Goal: Task Accomplishment & Management: Manage account settings

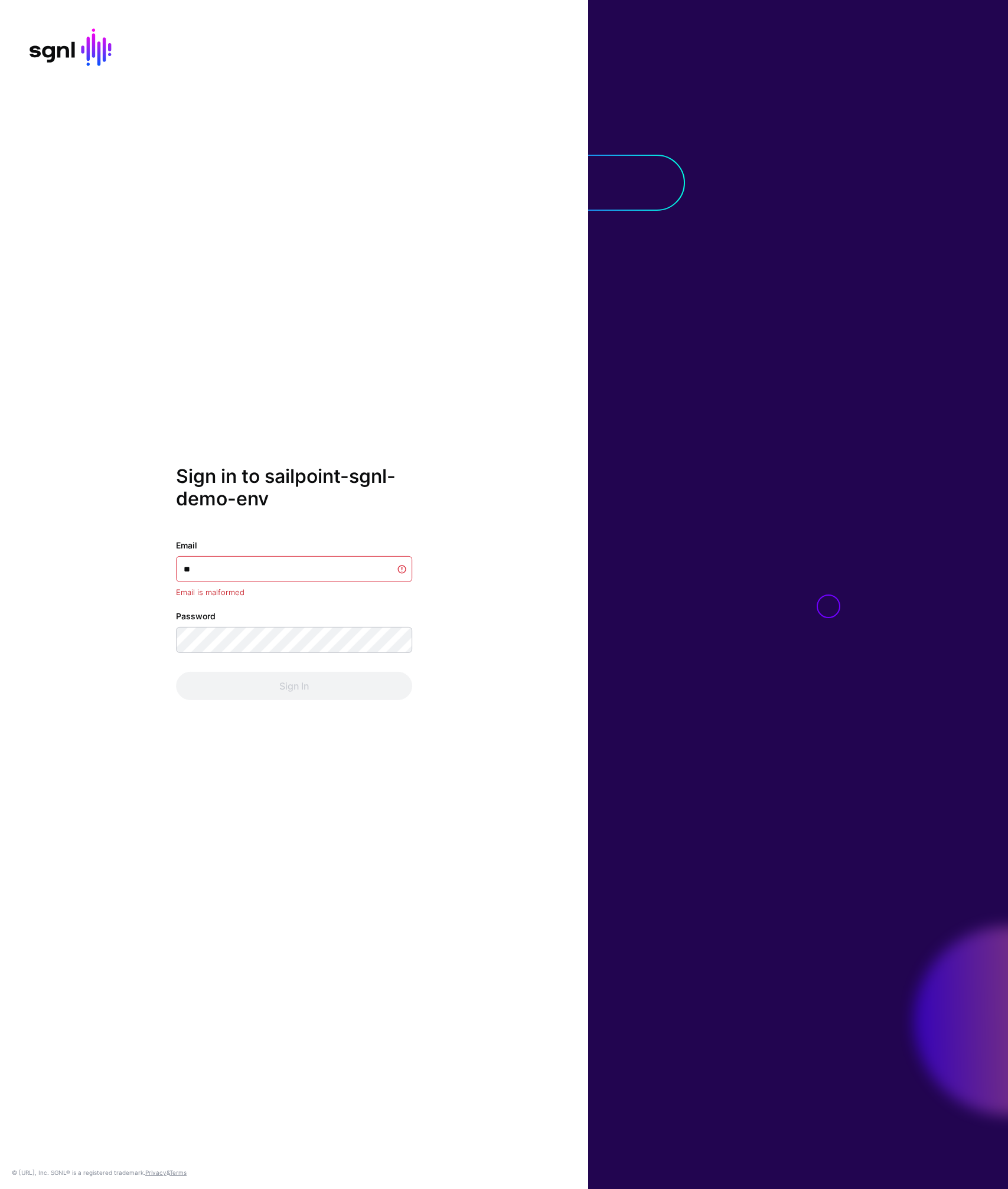
type input "*"
click at [0, 1188] on com-1password-button at bounding box center [0, 1189] width 0 height 0
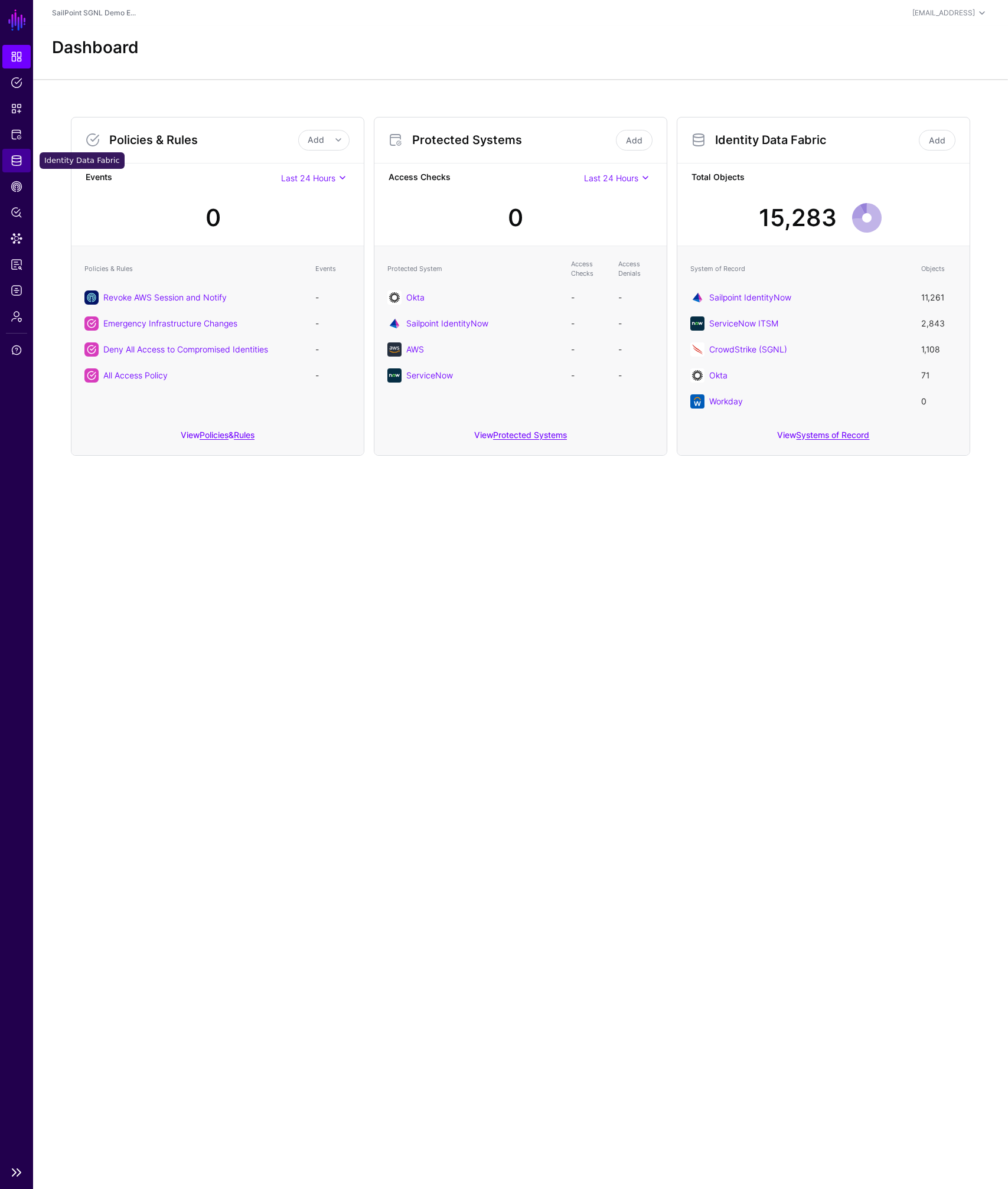
click at [16, 162] on span "Identity Data Fabric" at bounding box center [16, 161] width 12 height 12
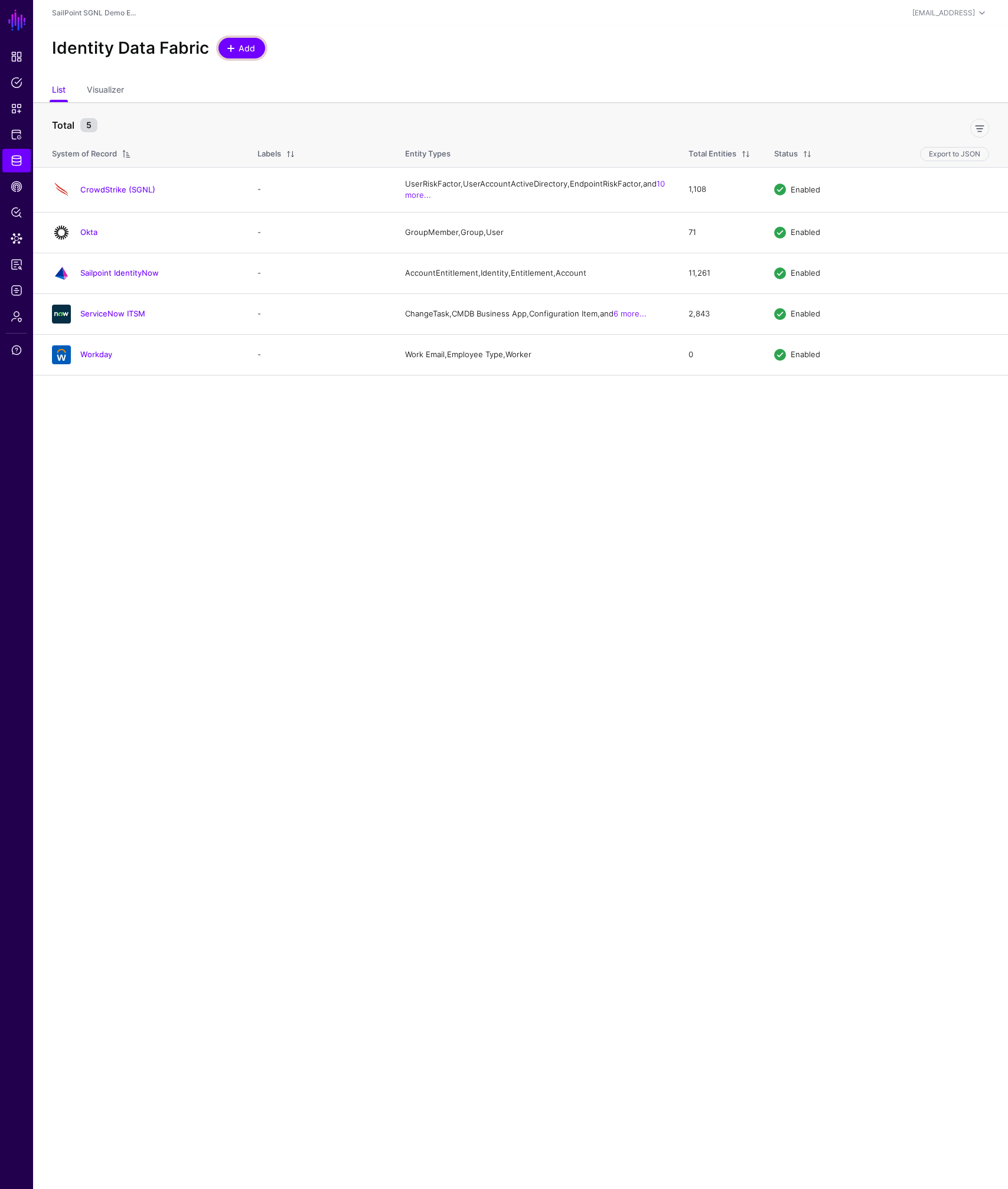
click at [233, 49] on span at bounding box center [230, 48] width 10 height 10
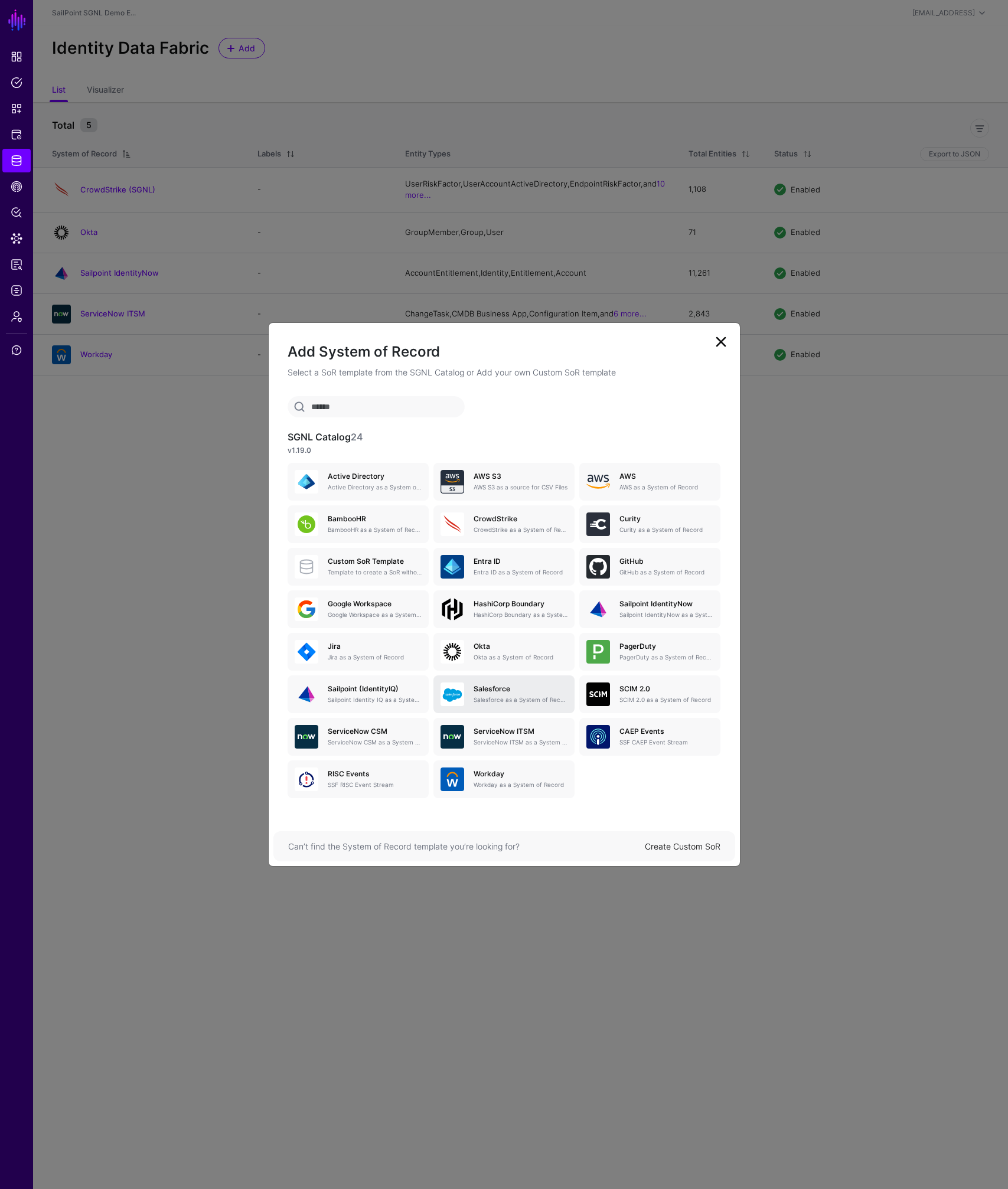
click at [499, 692] on h5 "Salesforce" at bounding box center [520, 688] width 94 height 8
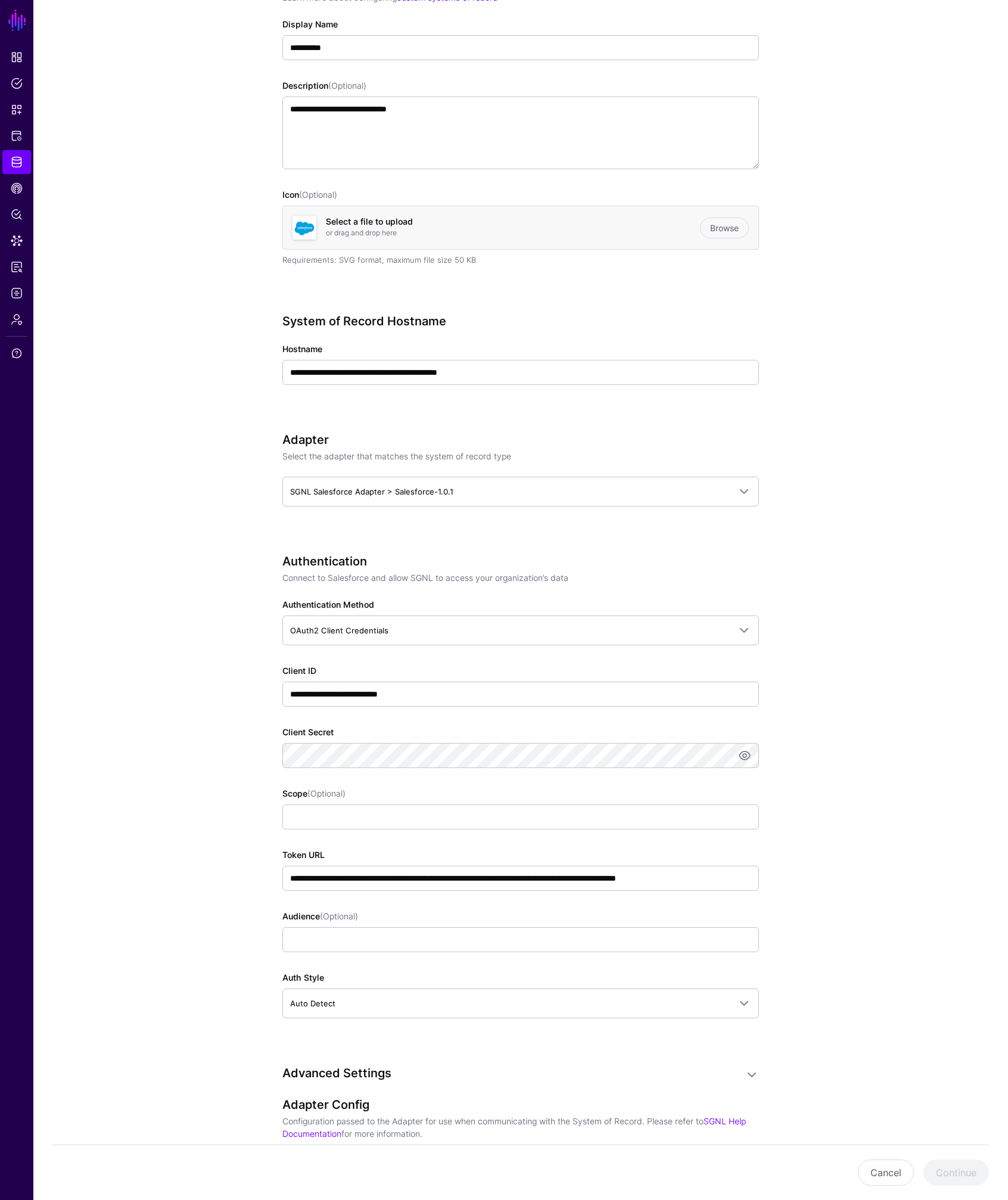
scroll to position [192, 0]
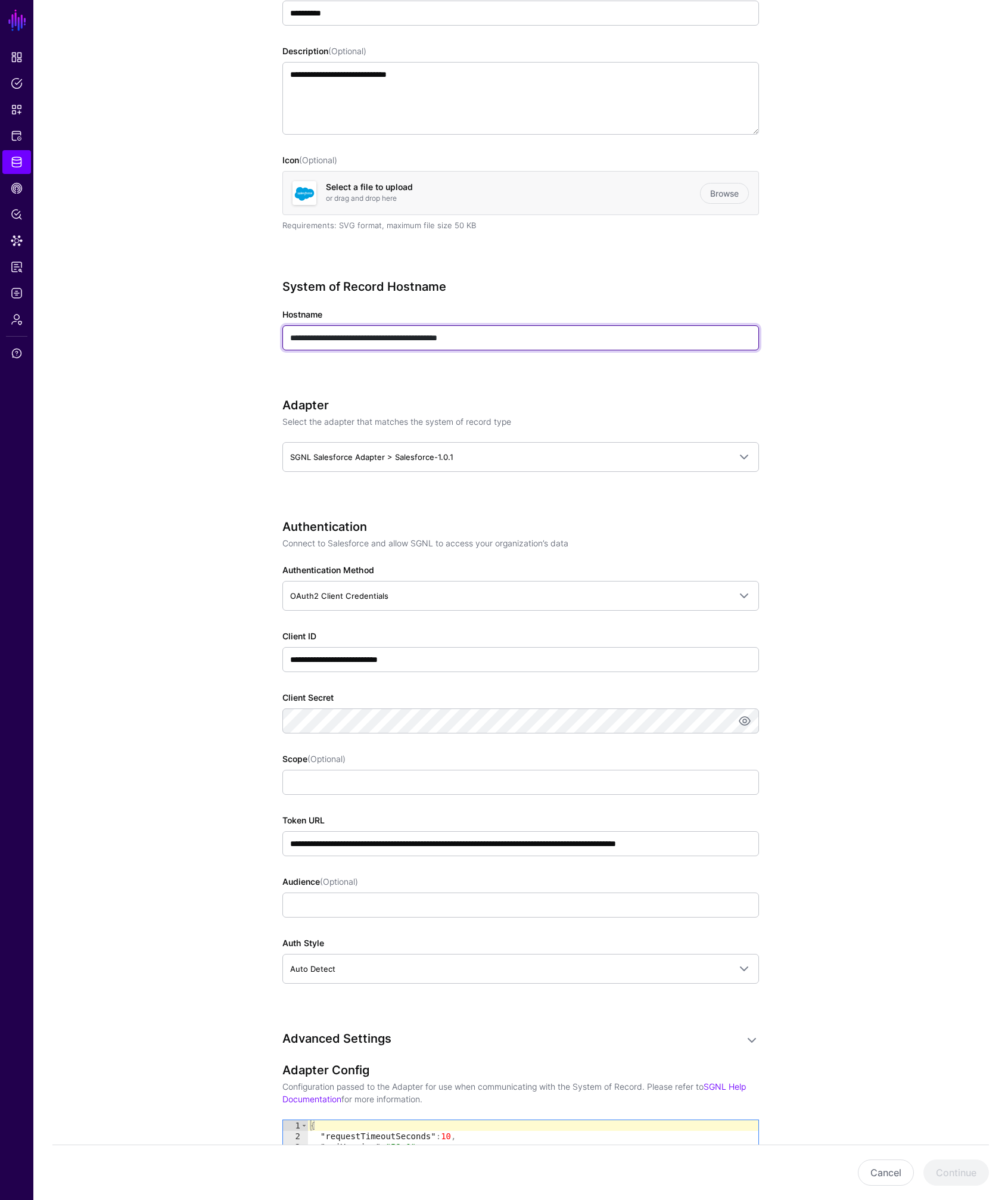
click at [416, 340] on input "**********" at bounding box center [520, 338] width 476 height 25
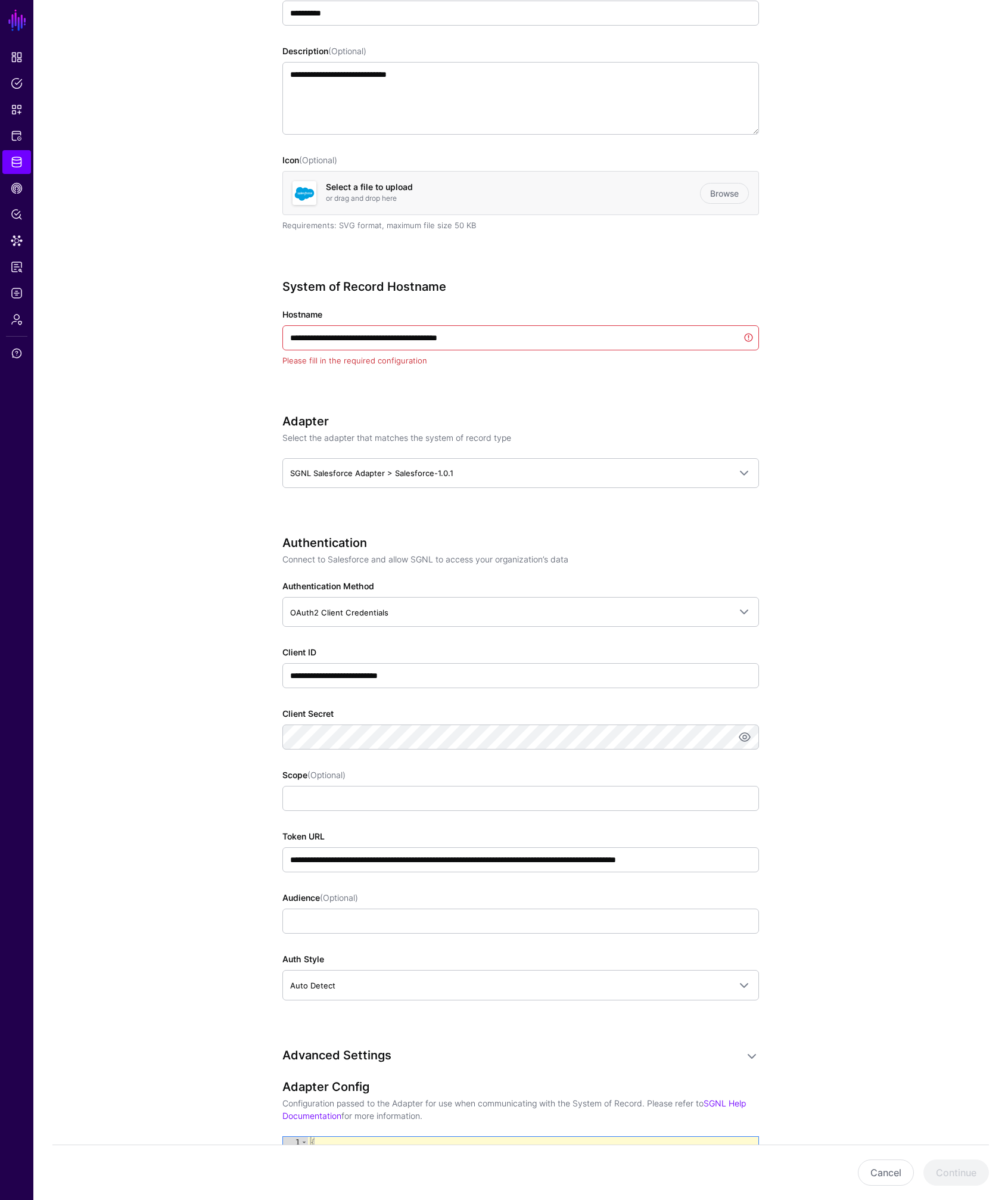
click at [826, 317] on app-datasources-details-form "**********" at bounding box center [520, 730] width 974 height 1658
click at [398, 338] on input "**********" at bounding box center [520, 338] width 476 height 25
paste input "text"
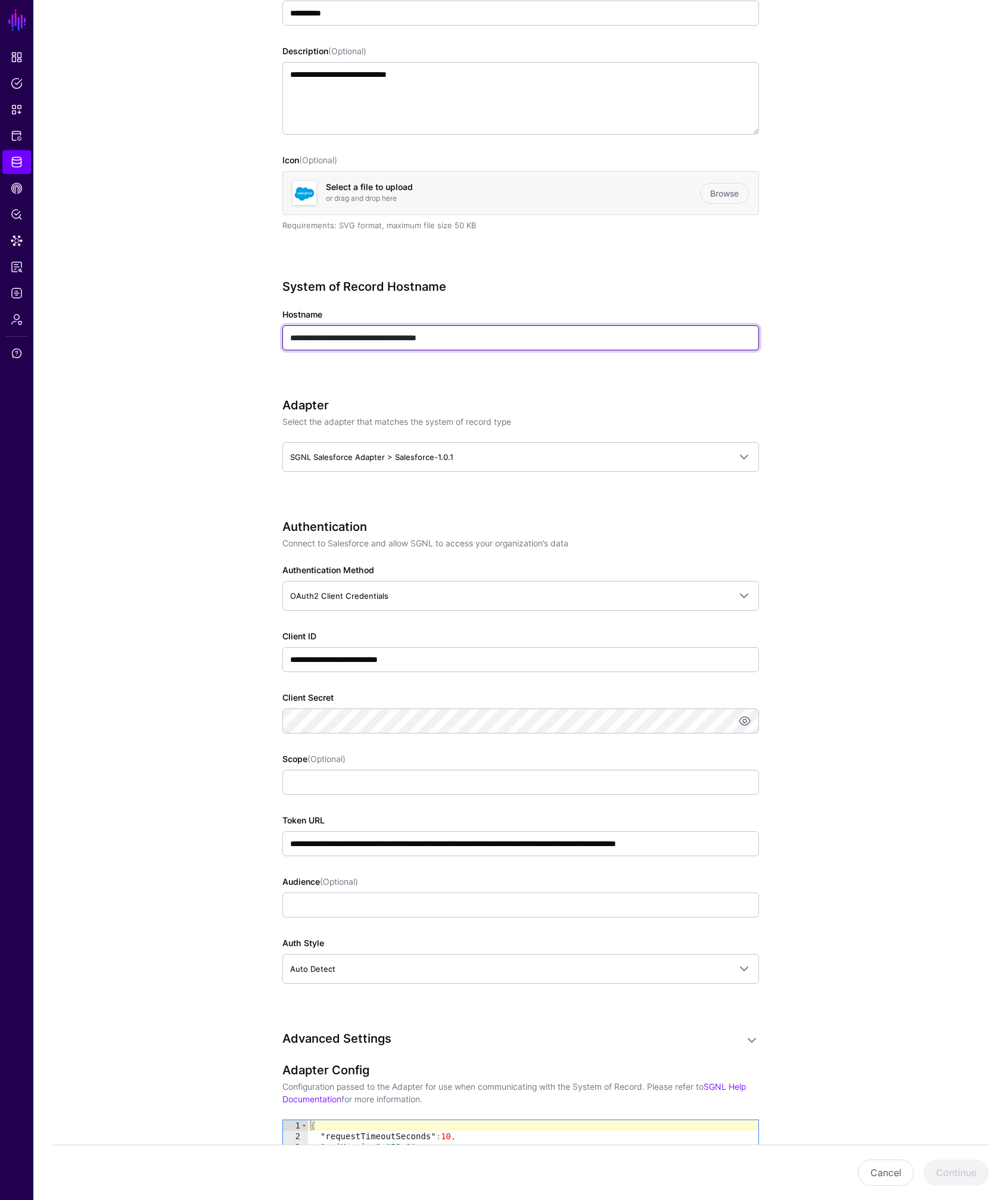
type input "**********"
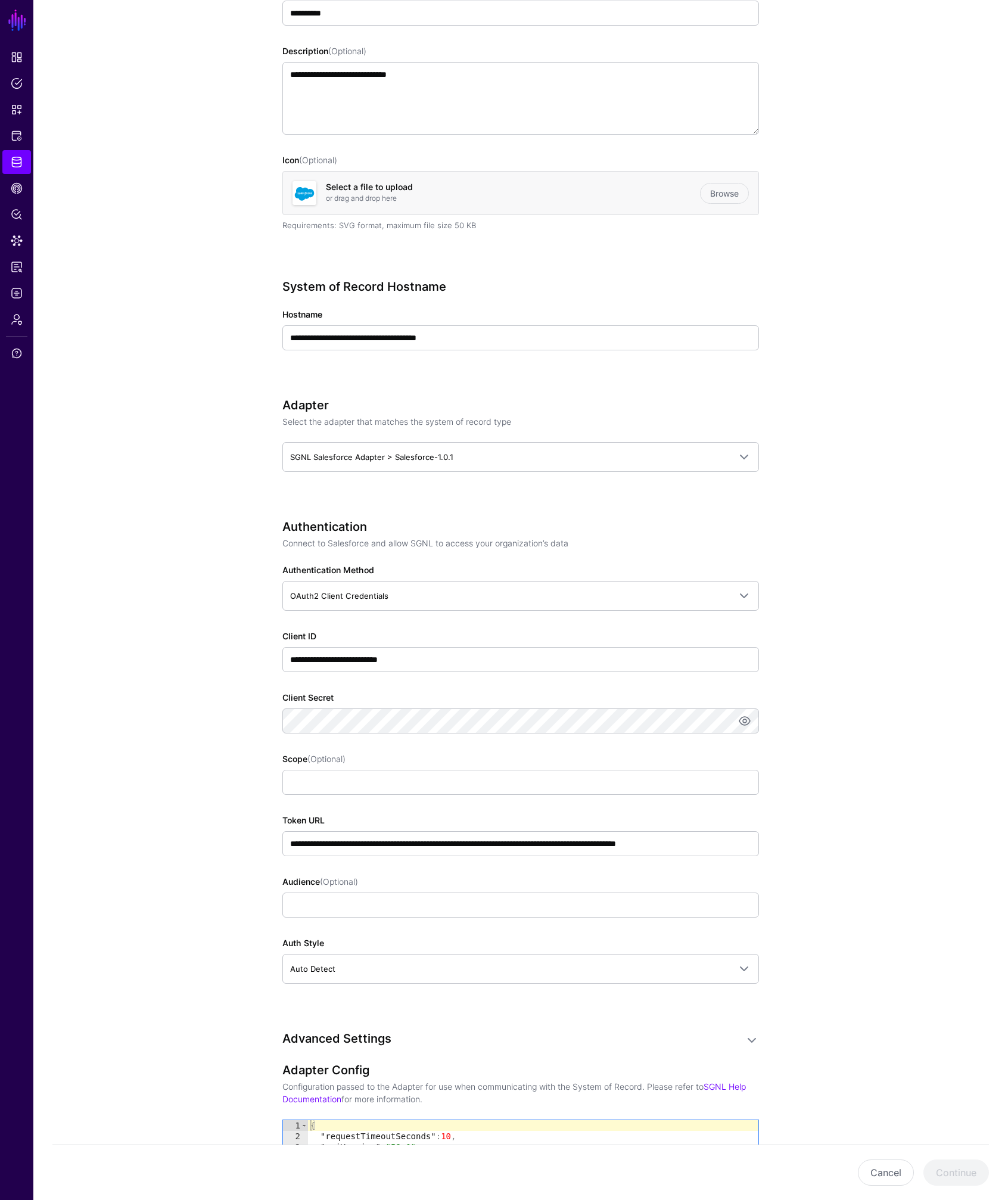
click at [244, 407] on div "**********" at bounding box center [520, 722] width 553 height 1642
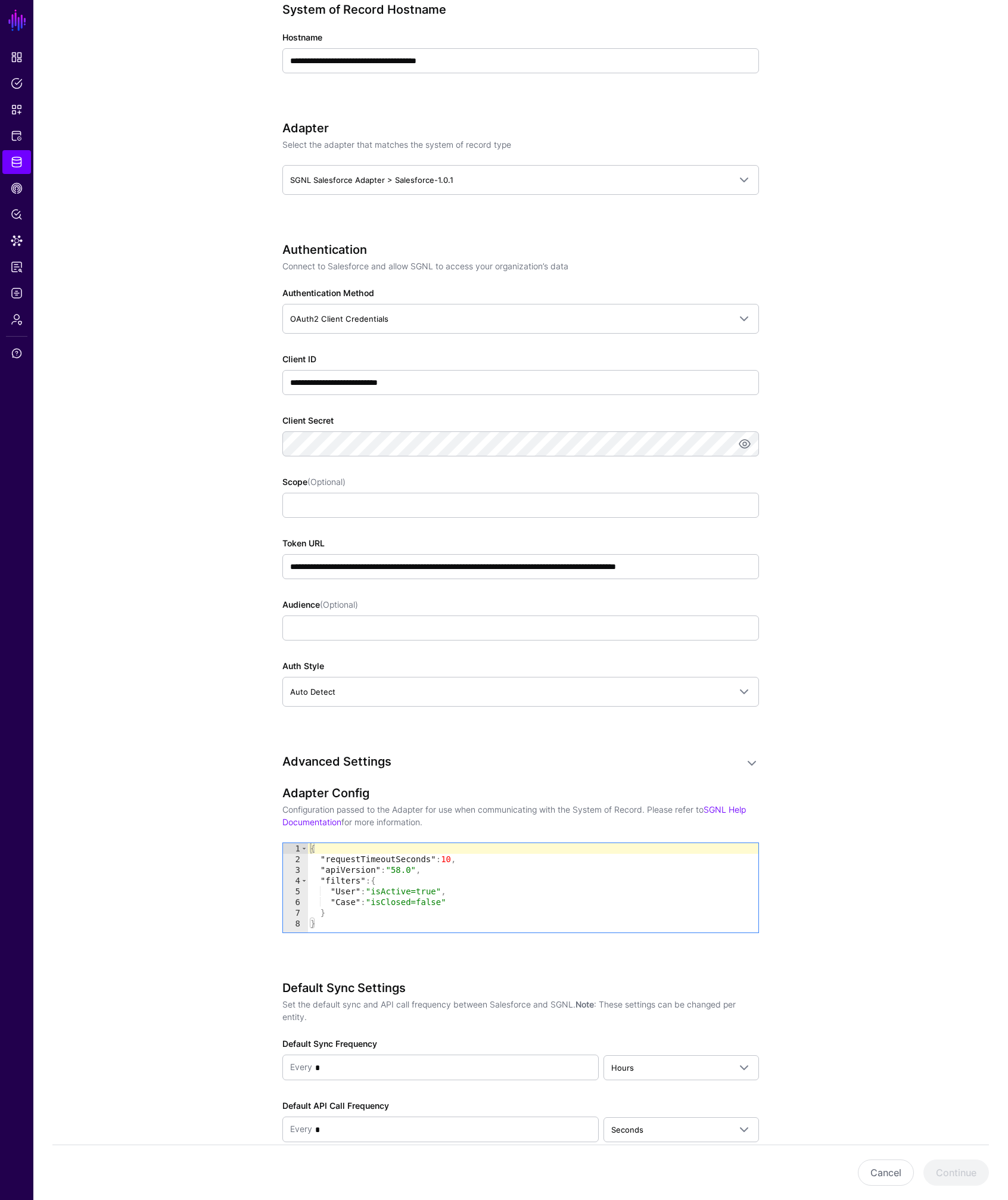
scroll to position [477, 0]
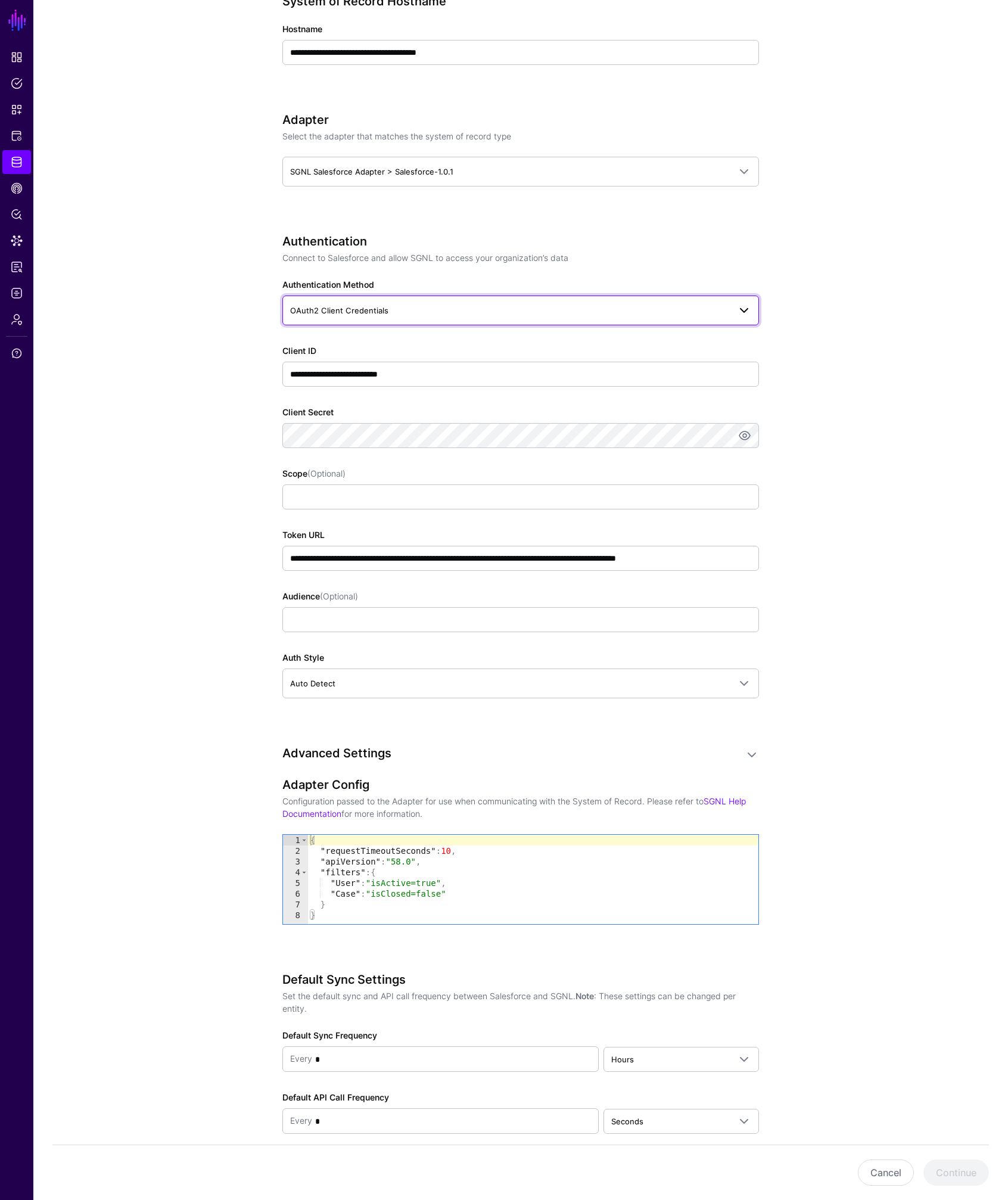
click at [332, 314] on span "OAuth2 Client Credentials" at bounding box center [339, 310] width 98 height 10
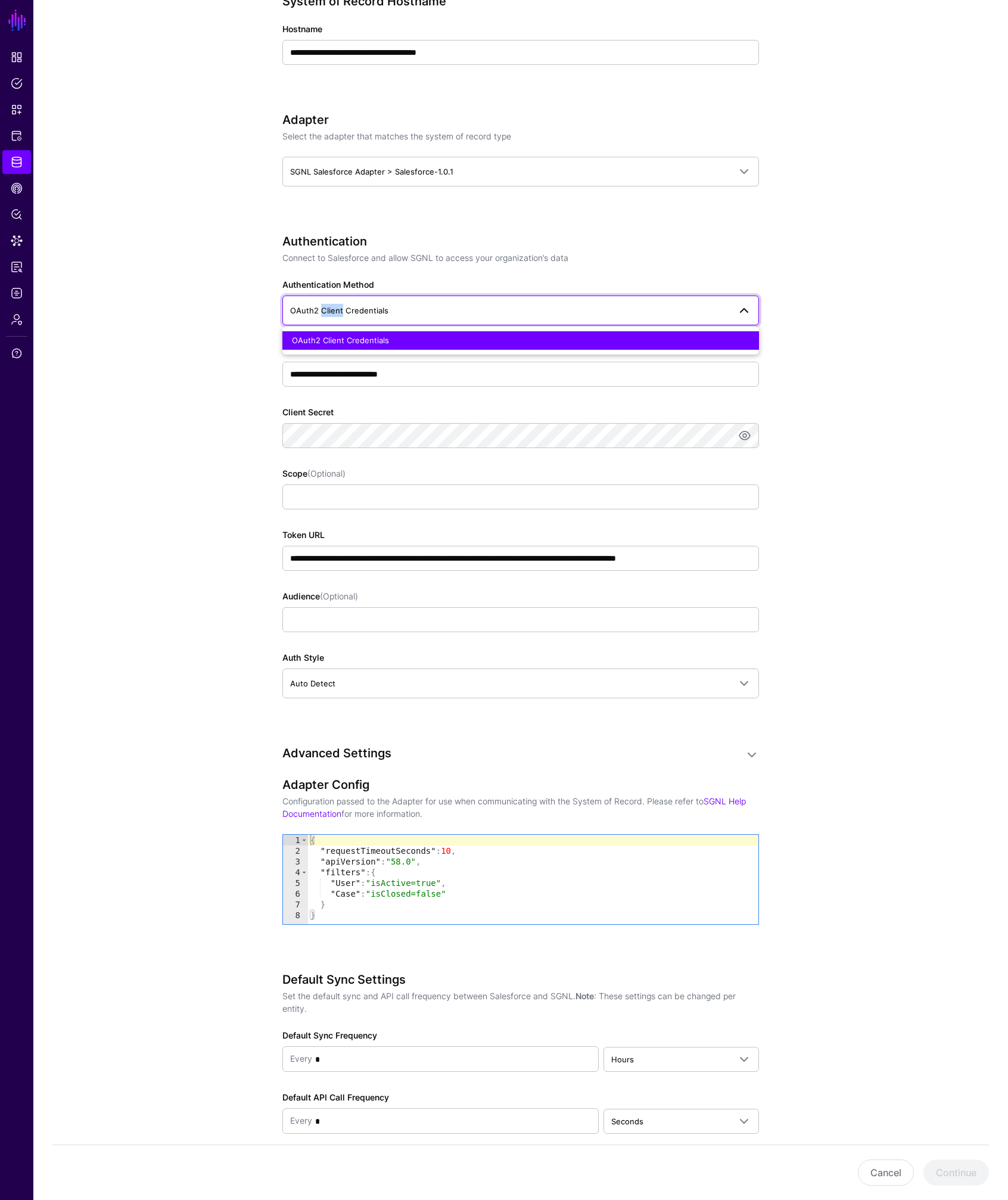
click at [332, 314] on span "OAuth2 Client Credentials" at bounding box center [339, 310] width 98 height 10
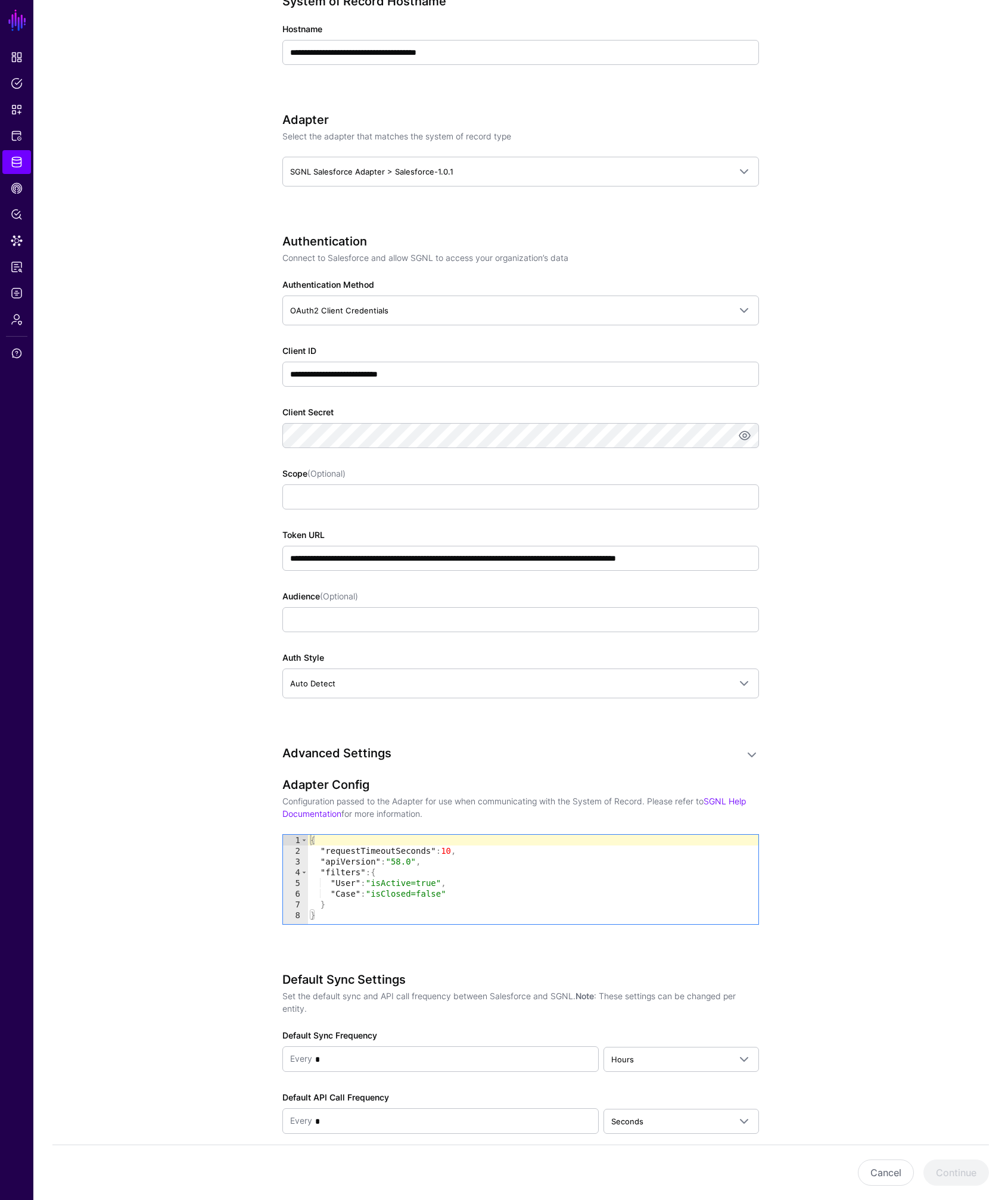
click at [242, 376] on app-datasources-details-form "**********" at bounding box center [520, 436] width 974 height 1642
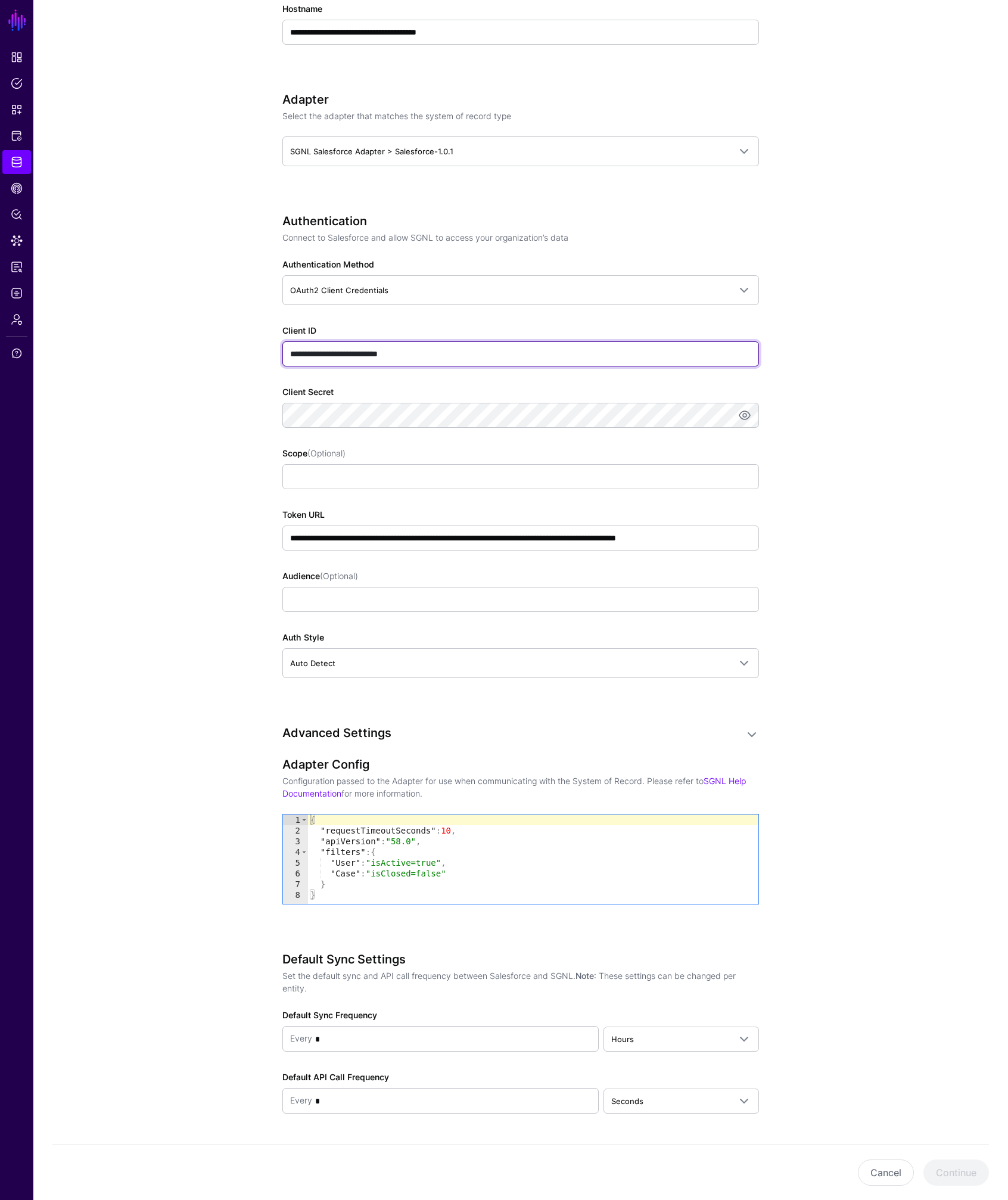
click at [427, 348] on input "**********" at bounding box center [520, 353] width 476 height 25
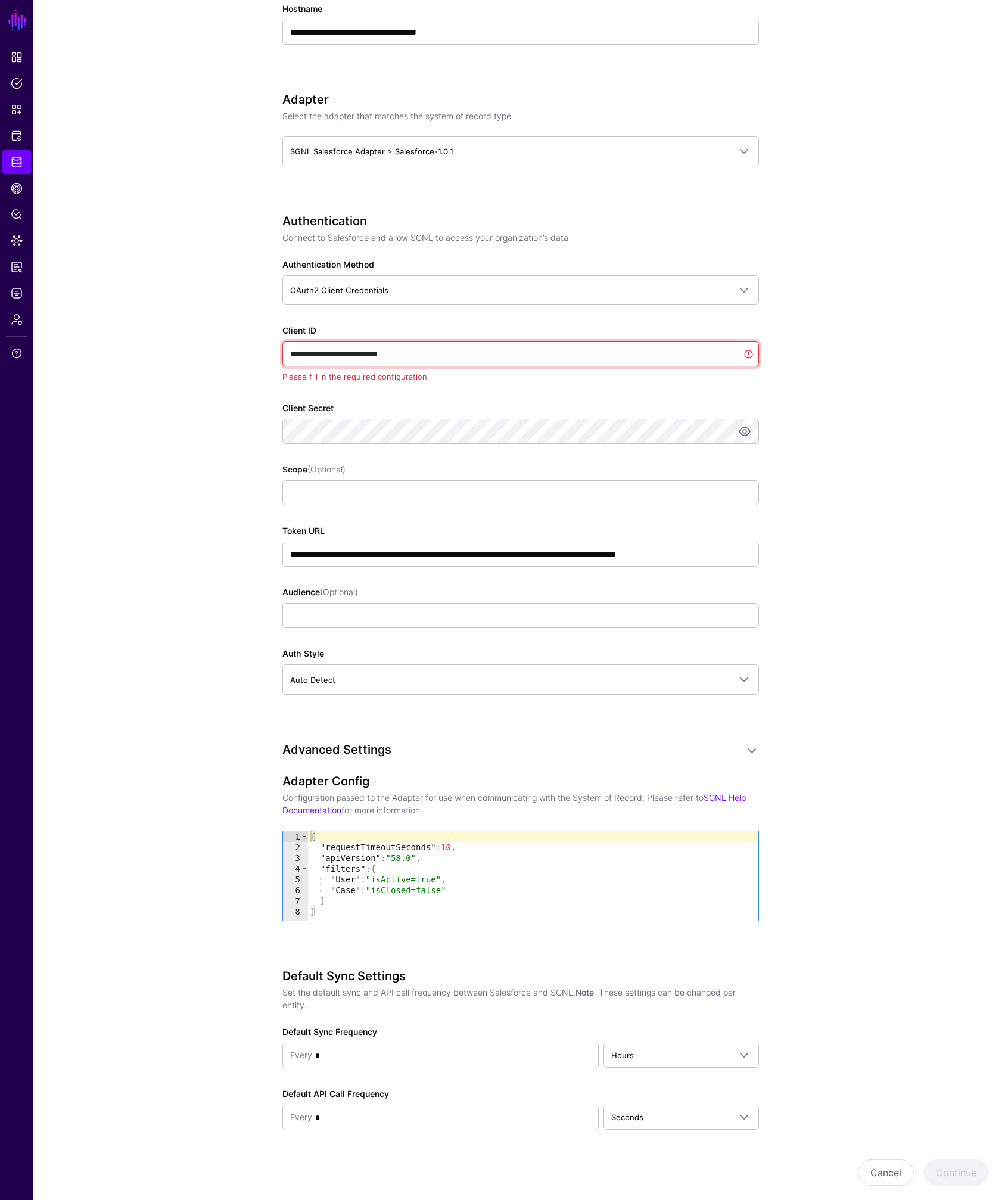
paste input "***"
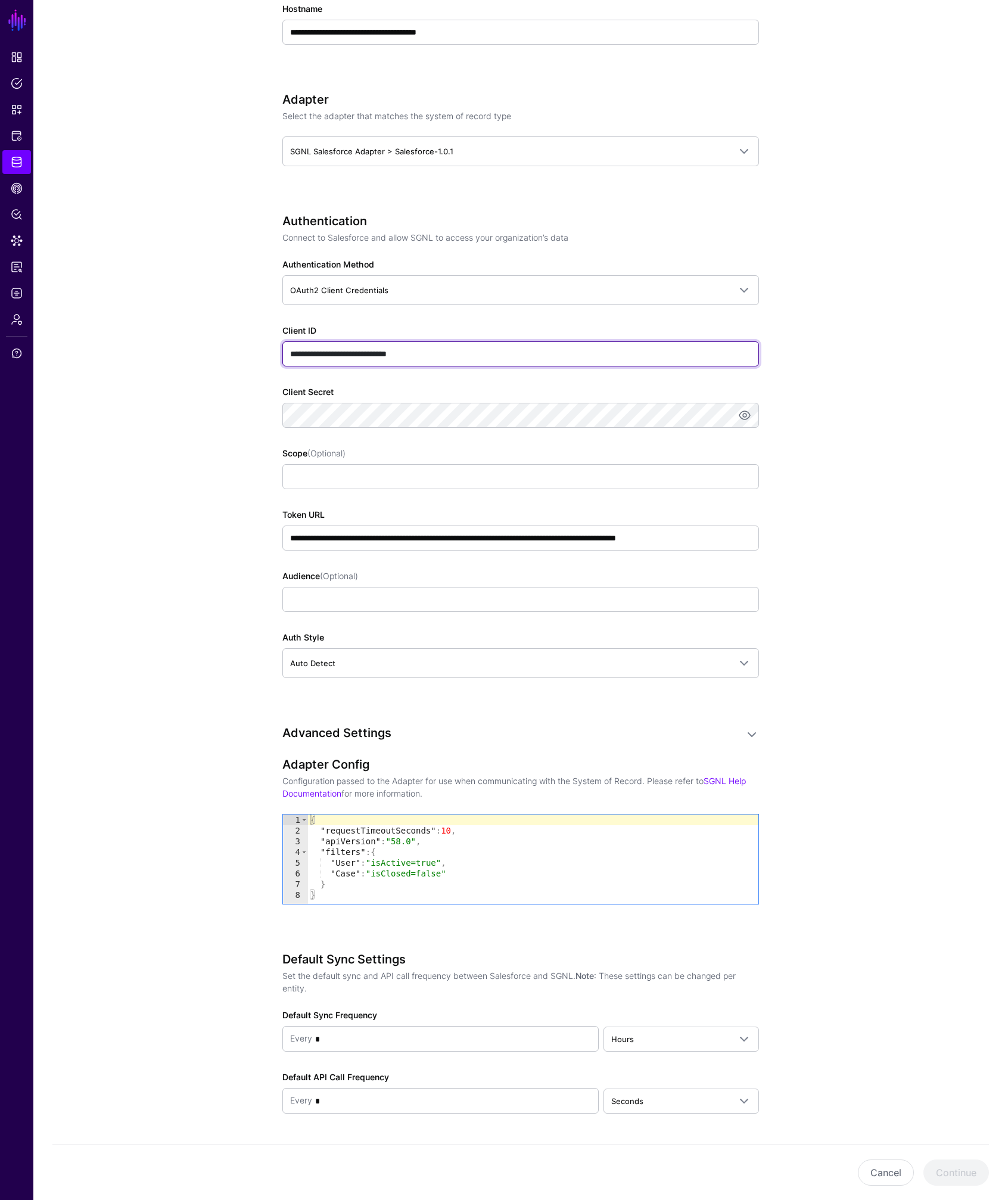
type input "**********"
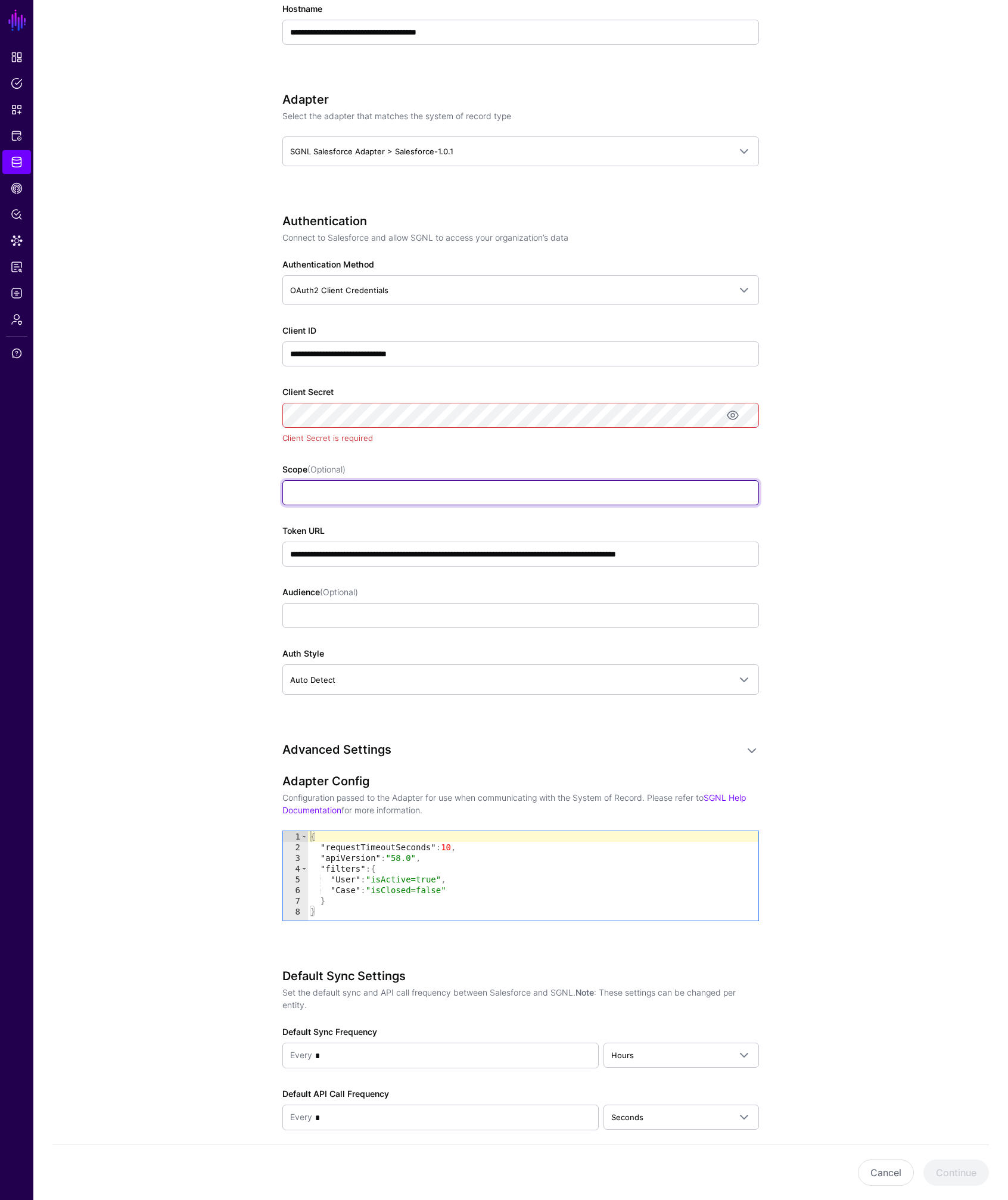
click at [662, 494] on input "Scope (Optional)" at bounding box center [520, 492] width 476 height 25
paste input "**********"
type input "**********"
drag, startPoint x: 581, startPoint y: 572, endPoint x: 568, endPoint y: 571, distance: 13.0
click at [580, 572] on div "**********" at bounding box center [520, 470] width 476 height 514
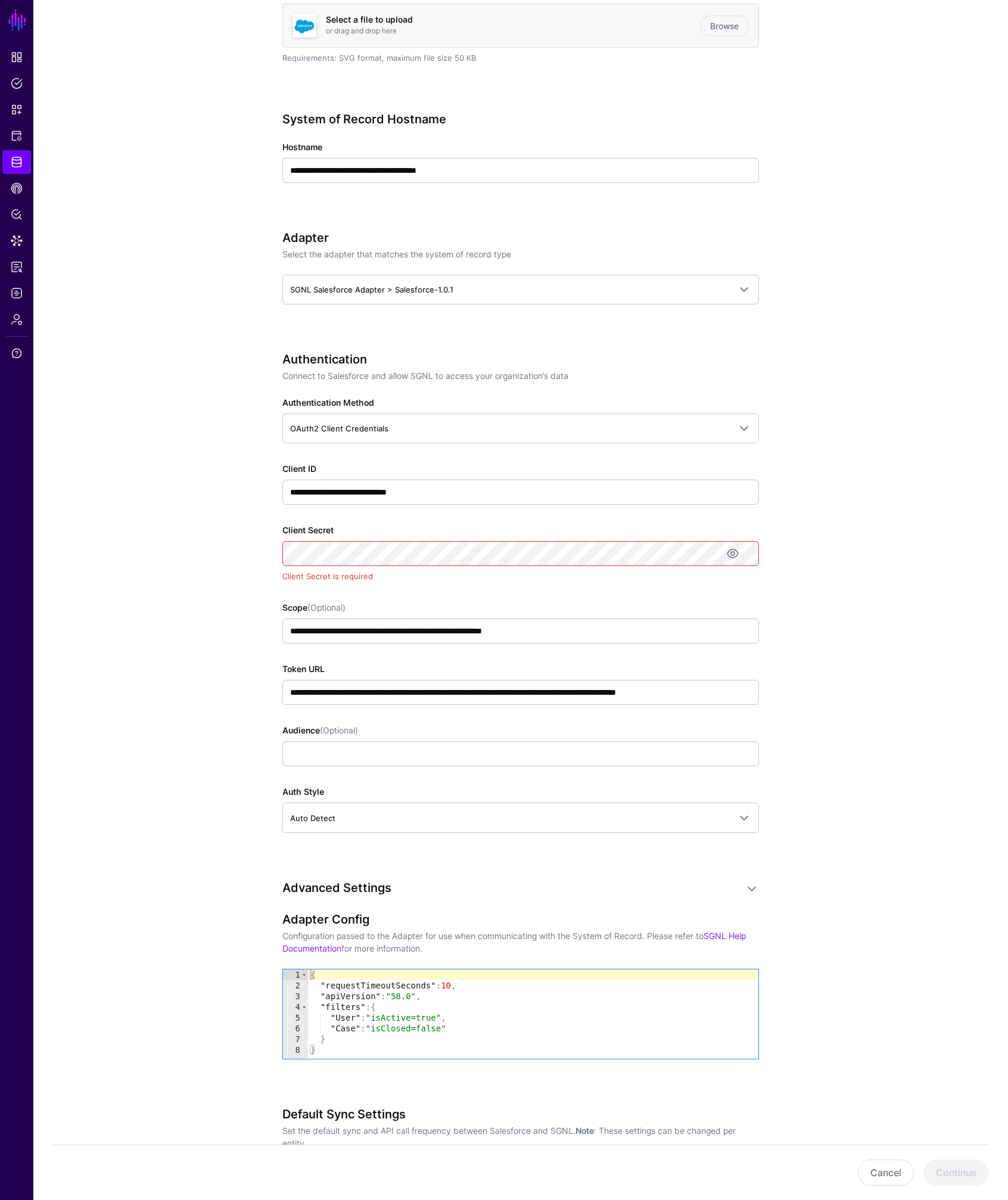
scroll to position [332, 0]
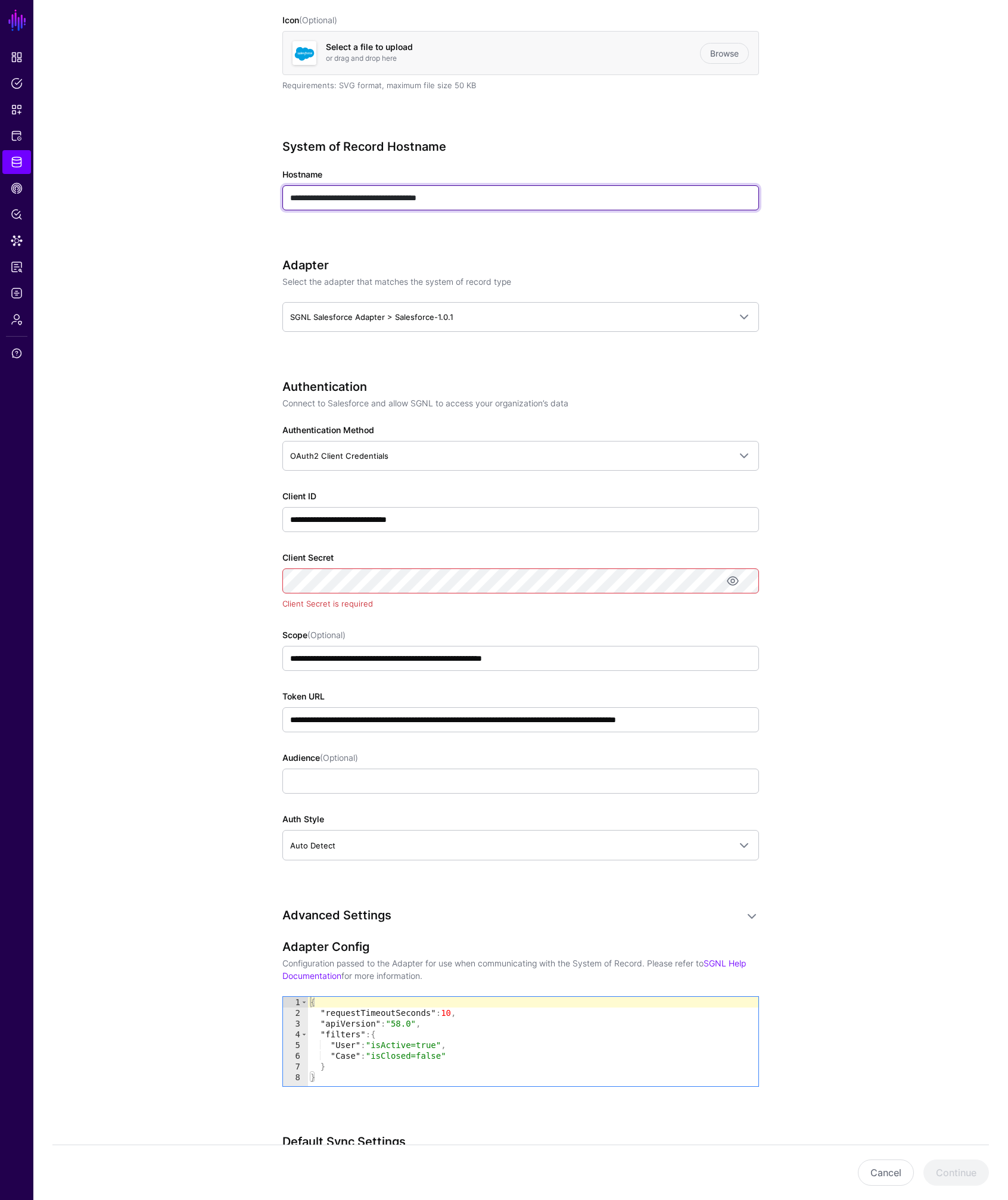
click at [435, 196] on input "**********" at bounding box center [520, 197] width 476 height 25
click at [436, 196] on input "**********" at bounding box center [520, 197] width 476 height 25
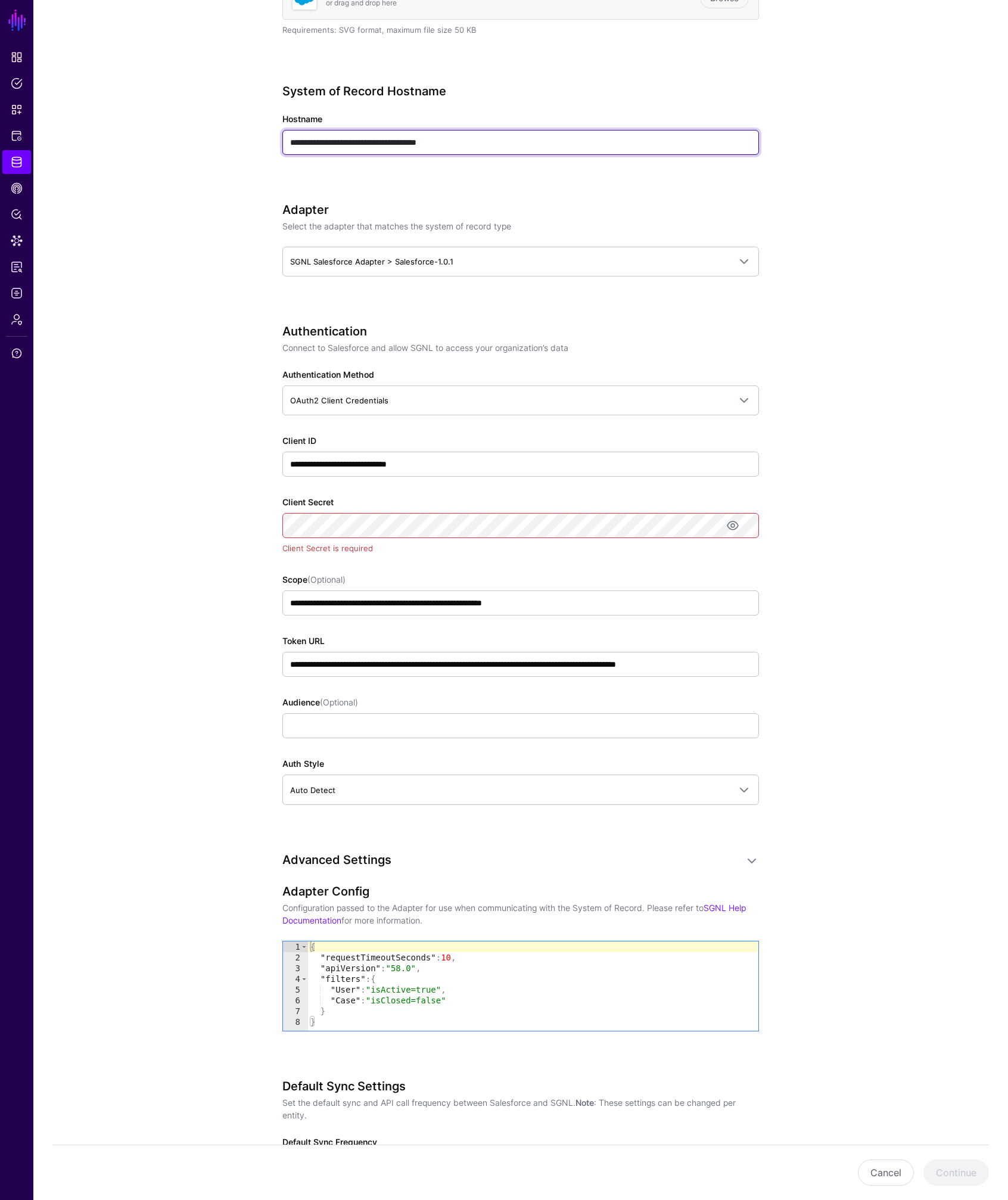
scroll to position [506, 0]
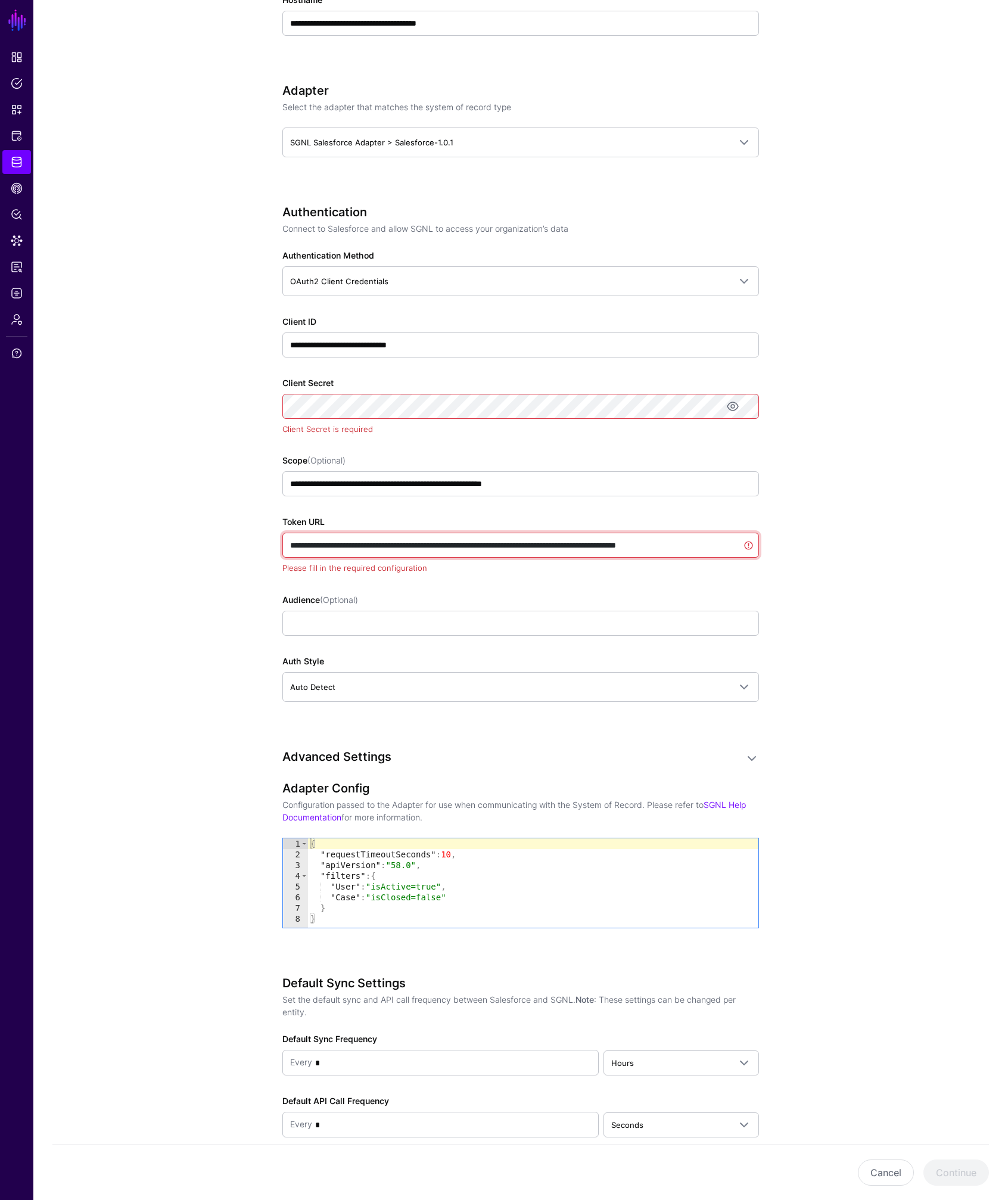
click at [434, 542] on input "**********" at bounding box center [520, 544] width 476 height 25
paste input "**********"
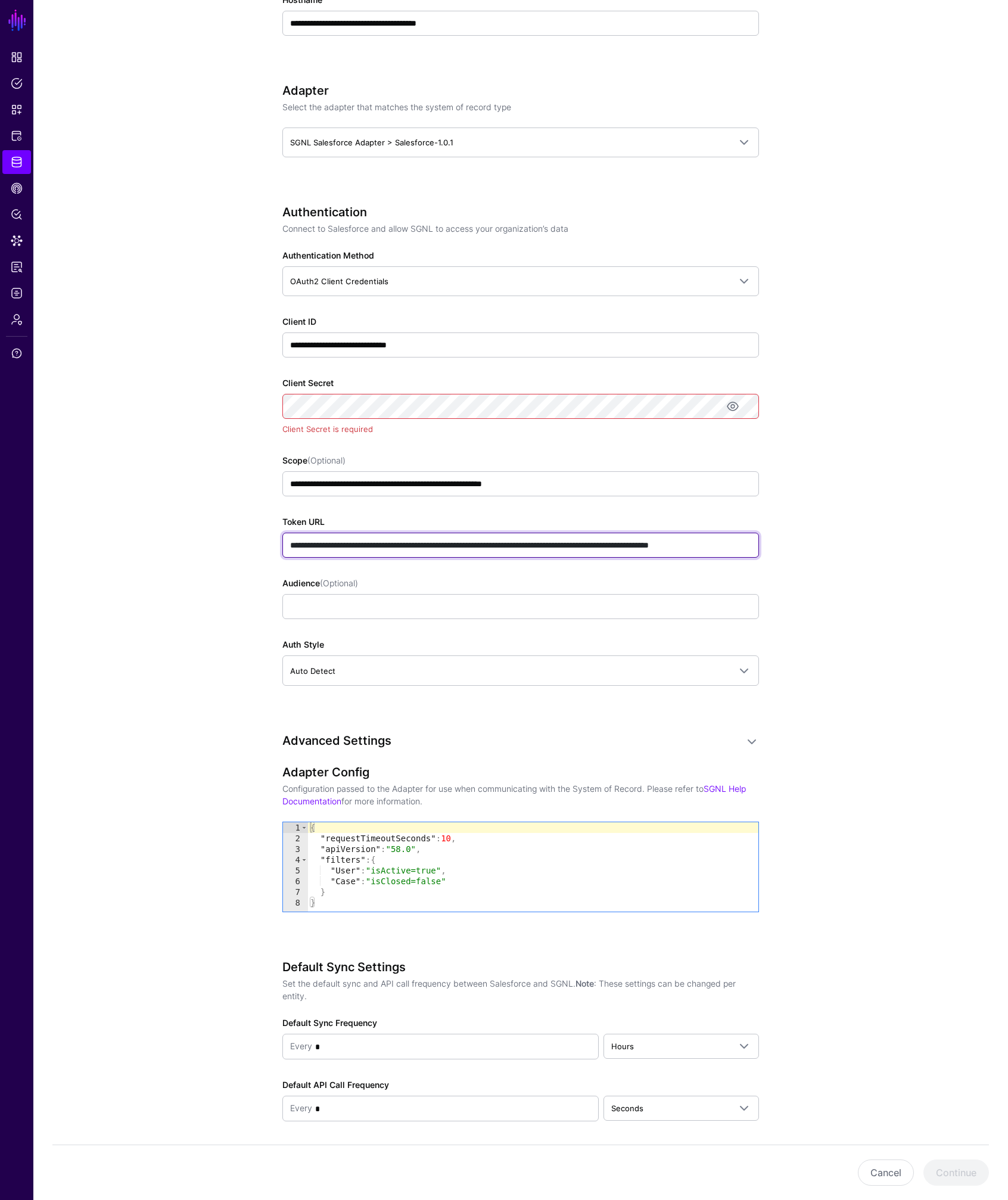
drag, startPoint x: 432, startPoint y: 545, endPoint x: 490, endPoint y: 543, distance: 58.0
click at [490, 543] on input "**********" at bounding box center [520, 544] width 476 height 25
type input "**********"
click at [256, 635] on div "**********" at bounding box center [520, 416] width 553 height 1658
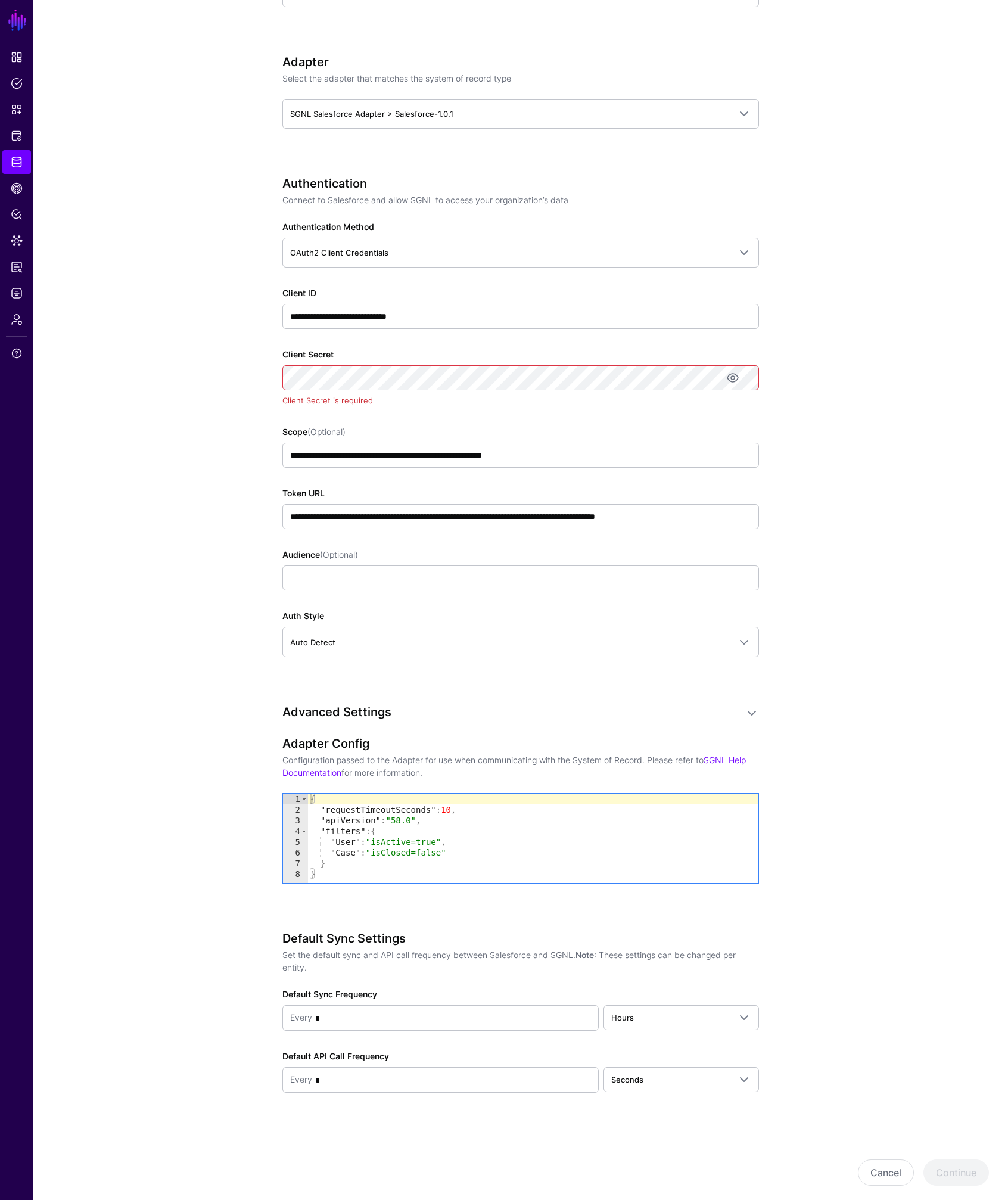
scroll to position [536, 0]
click at [316, 637] on span "Auto Detect" at bounding box center [313, 641] width 45 height 10
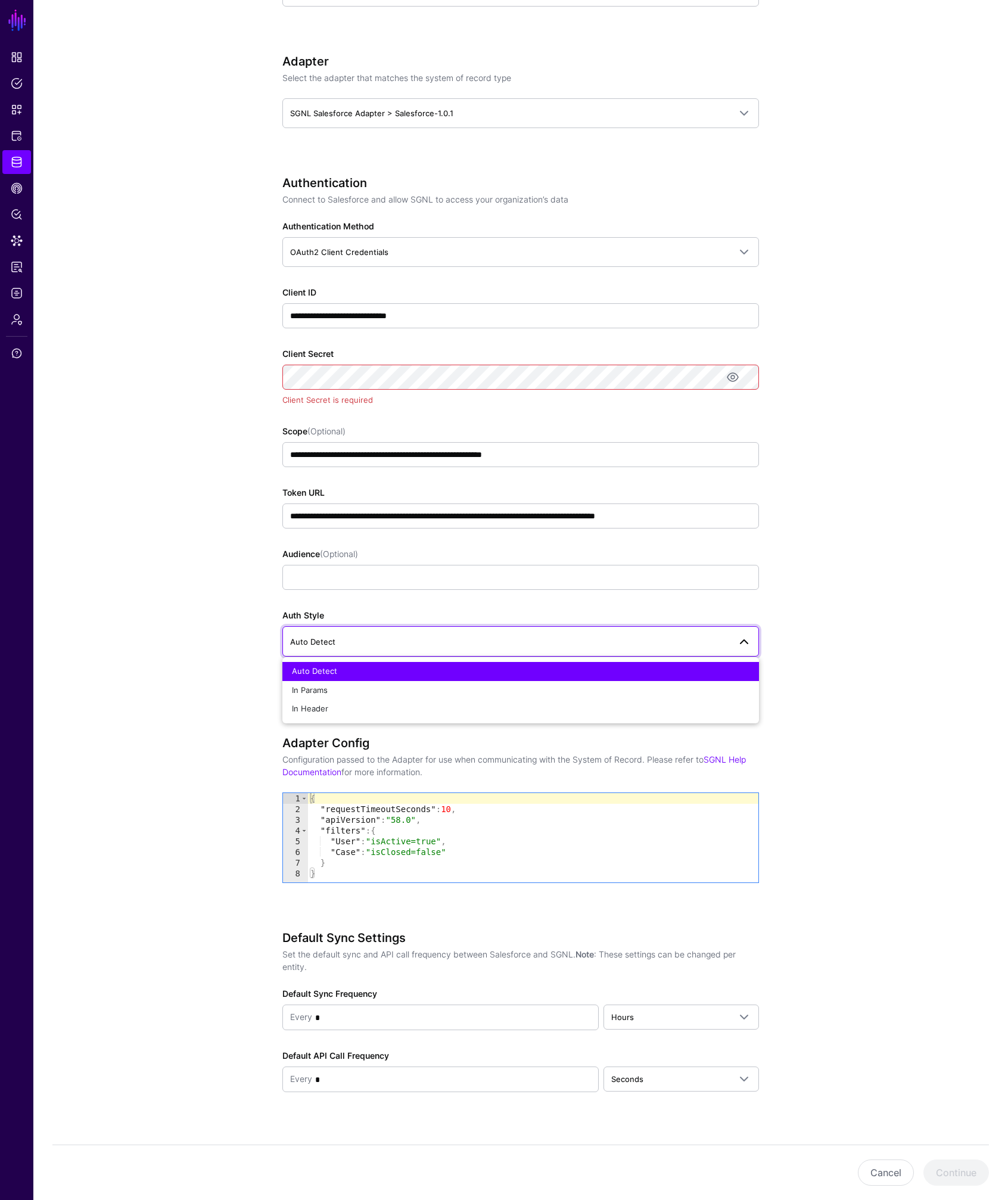
click at [320, 640] on span "Auto Detect" at bounding box center [313, 641] width 45 height 10
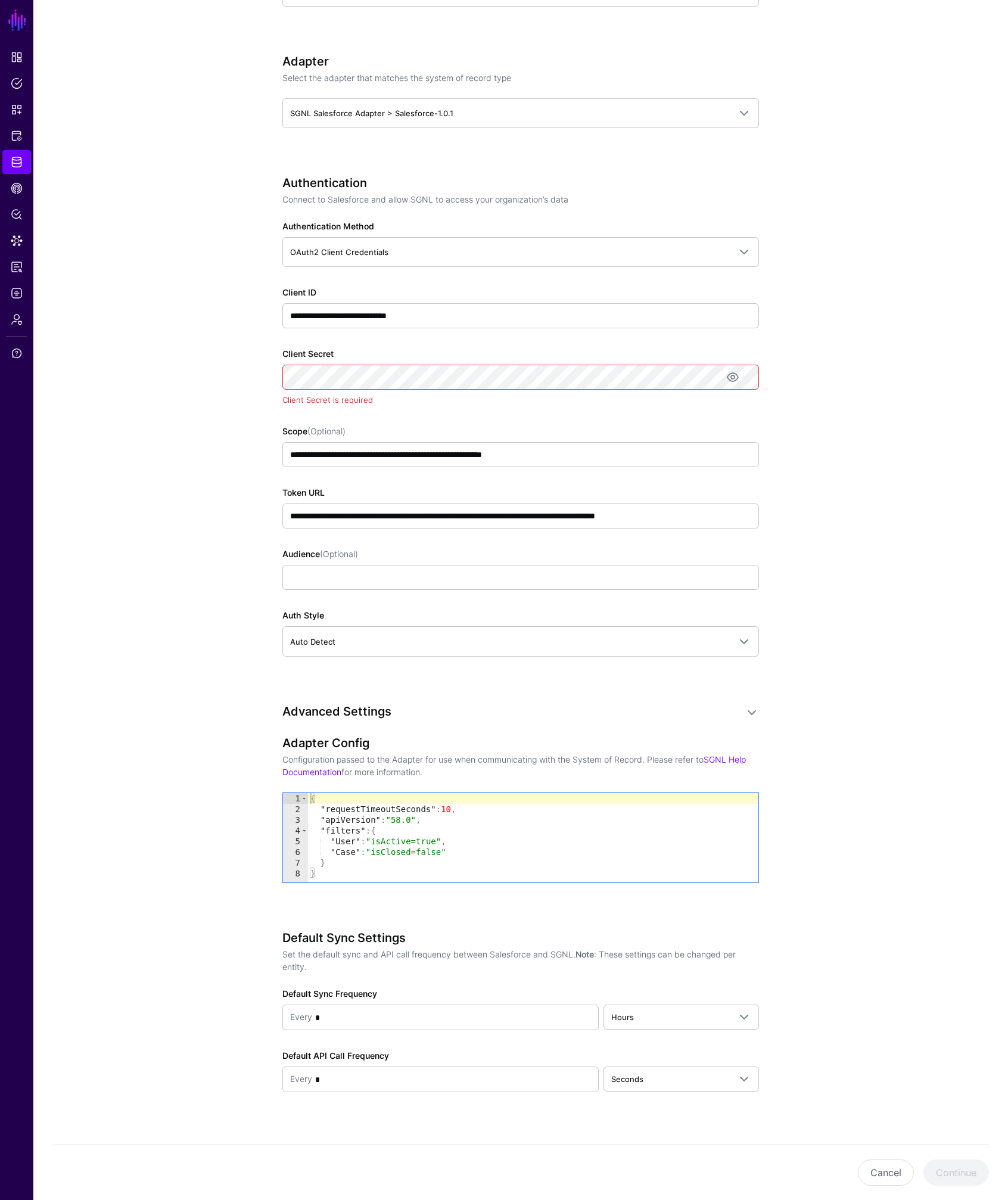
click at [256, 631] on div "**********" at bounding box center [520, 386] width 553 height 1658
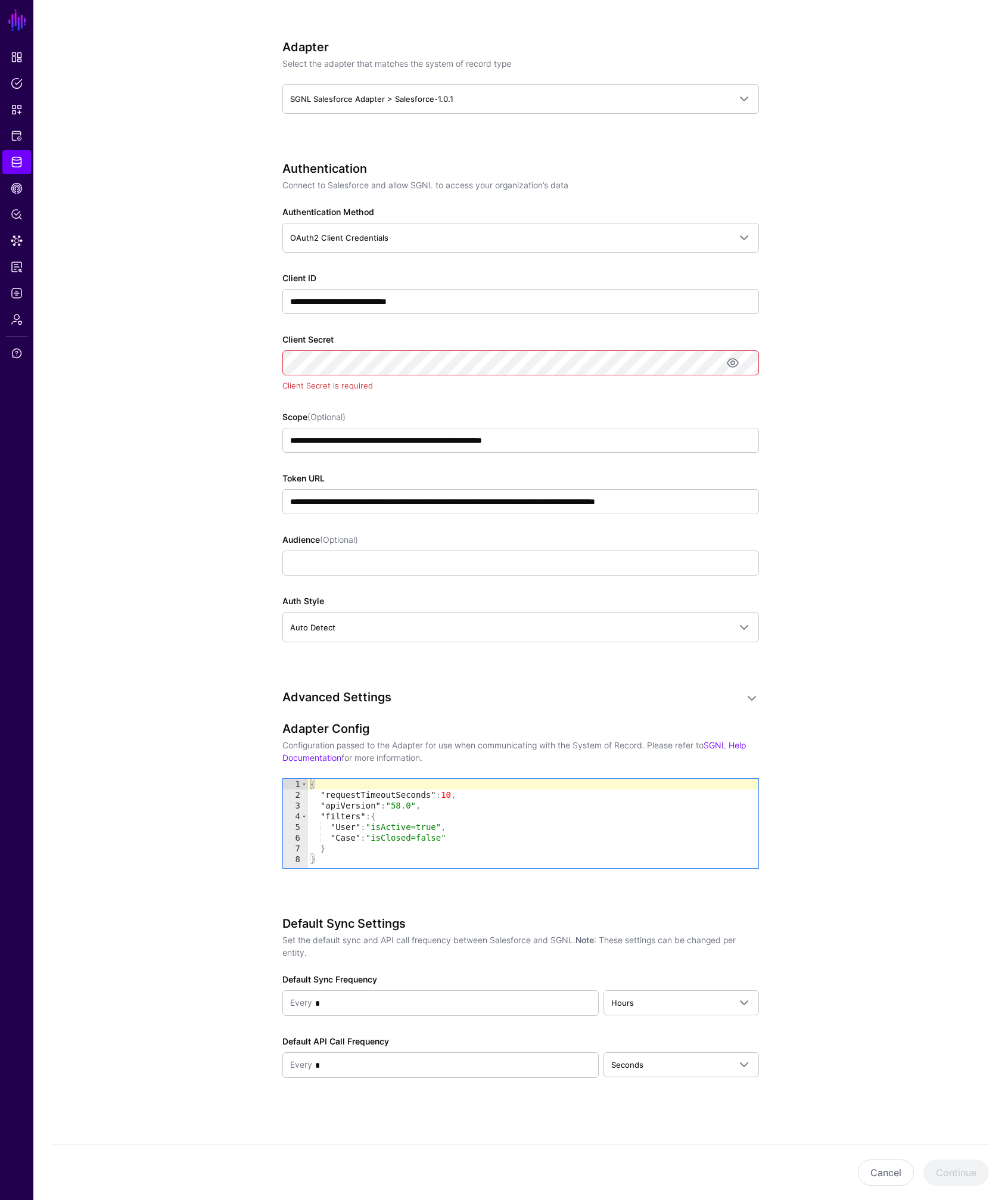
scroll to position [550, 0]
click at [399, 806] on div "{ "requestTimeoutSeconds" : 10 , "apiVersion" : "58.0" , "filters" : { "User" :…" at bounding box center [533, 833] width 450 height 111
type textarea "**********"
click at [256, 830] on div "**********" at bounding box center [520, 371] width 553 height 1658
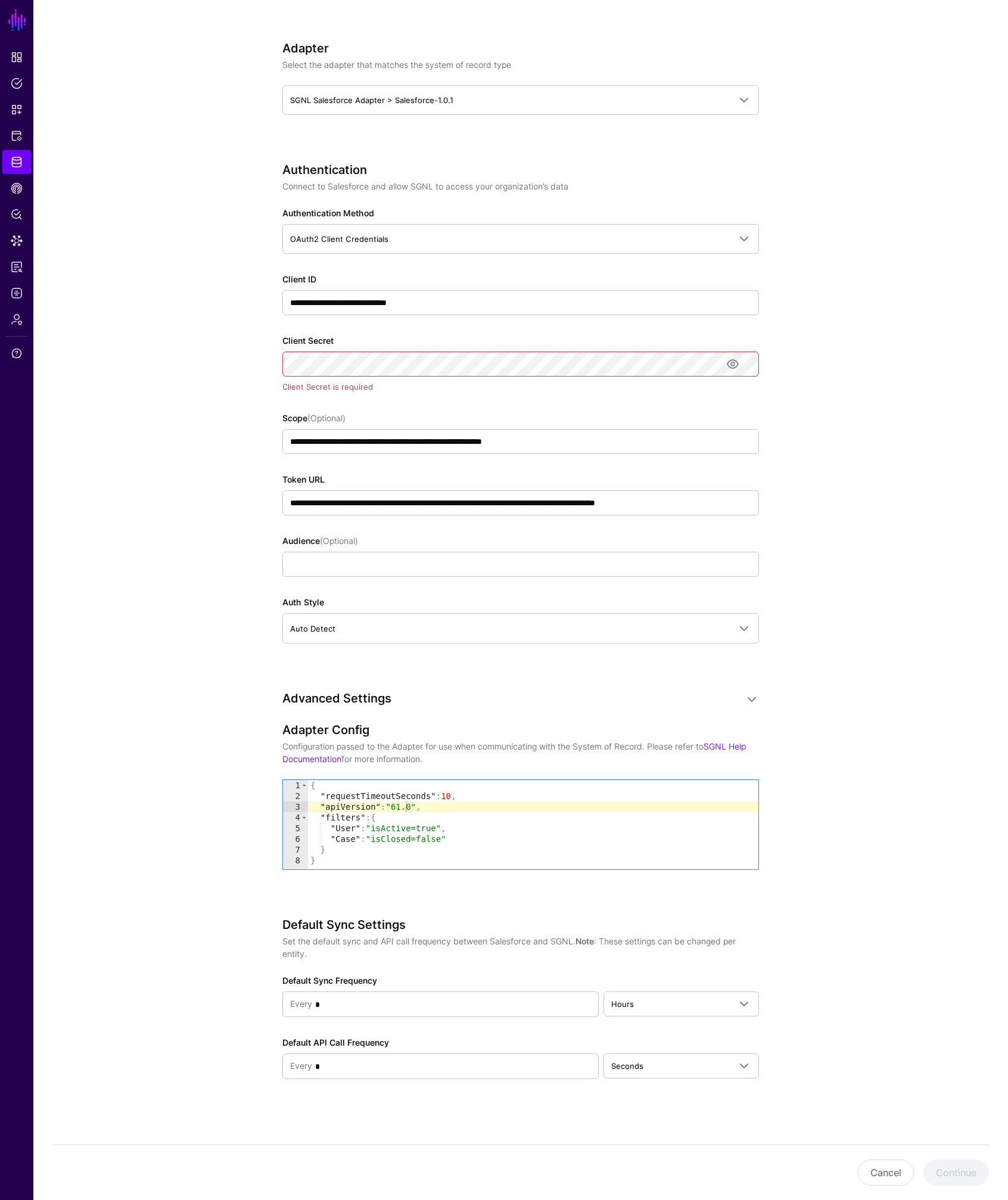
scroll to position [548, 0]
click at [940, 386] on app-datasources-details-form "**********" at bounding box center [520, 374] width 974 height 1658
click at [556, 444] on input "**********" at bounding box center [520, 442] width 476 height 25
click at [555, 444] on input "**********" at bounding box center [520, 442] width 476 height 25
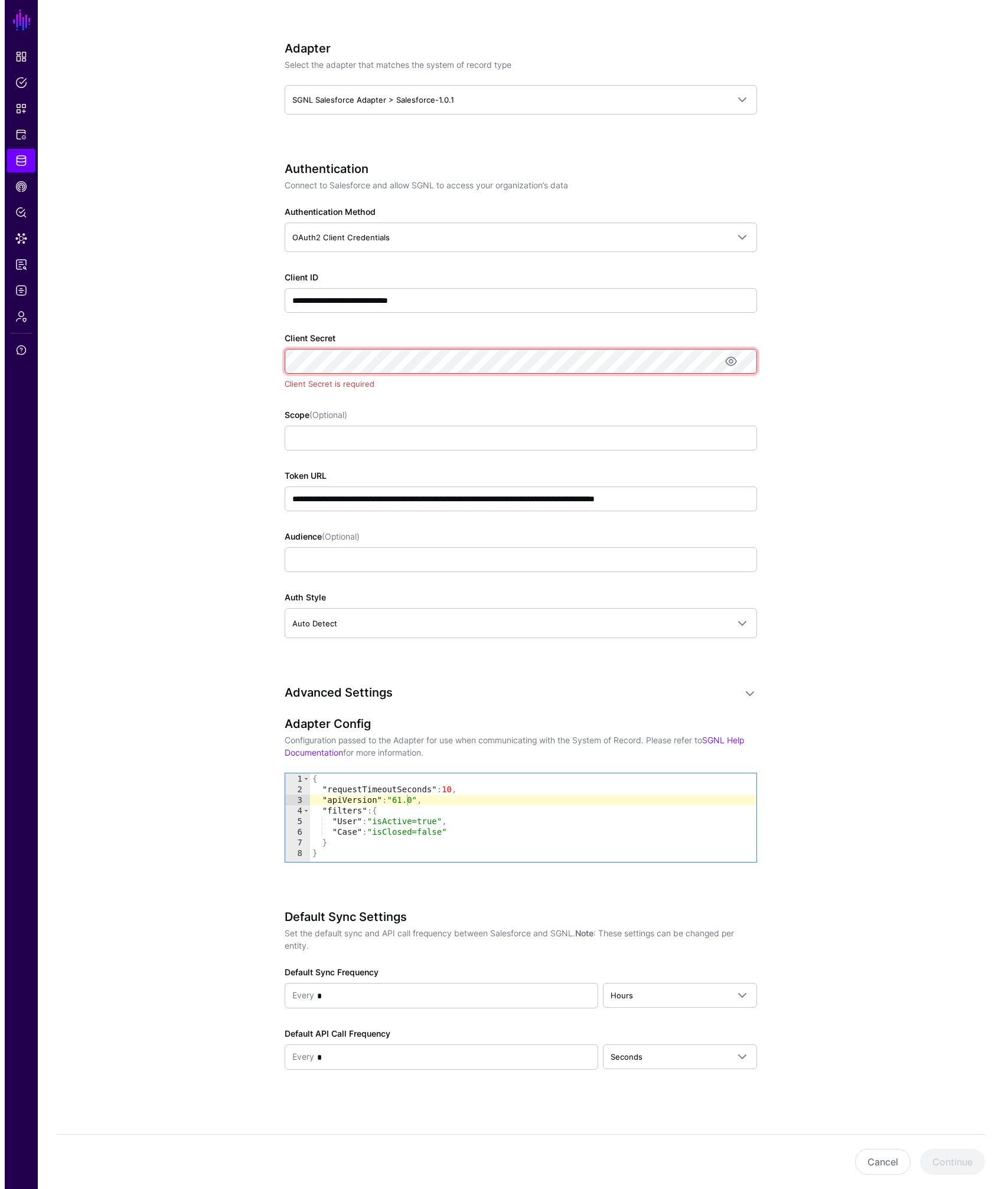
scroll to position [529, 0]
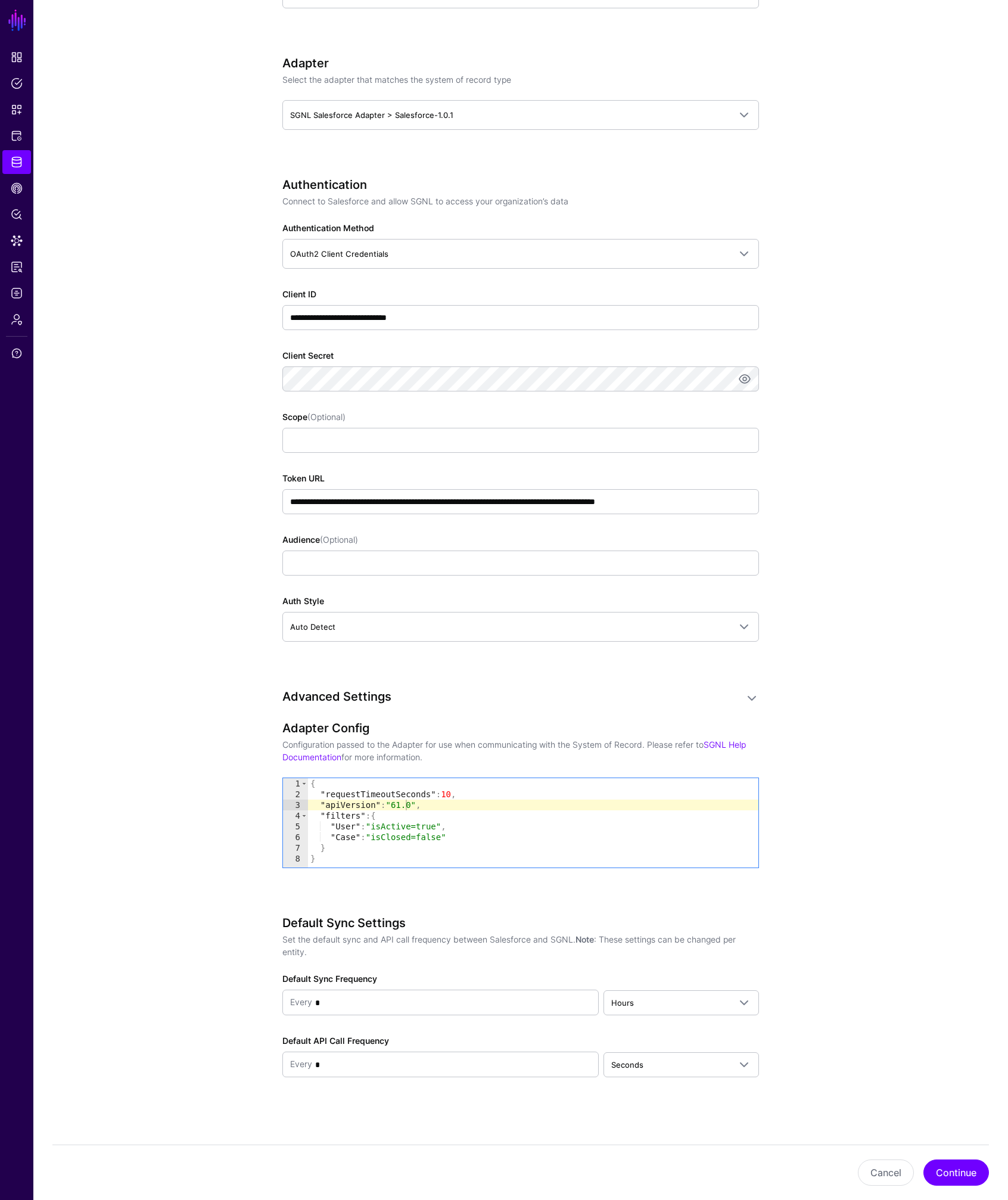
click at [904, 555] on app-datasources-details-form "**********" at bounding box center [520, 380] width 974 height 1642
click at [959, 1167] on button "Continue" at bounding box center [956, 1172] width 65 height 26
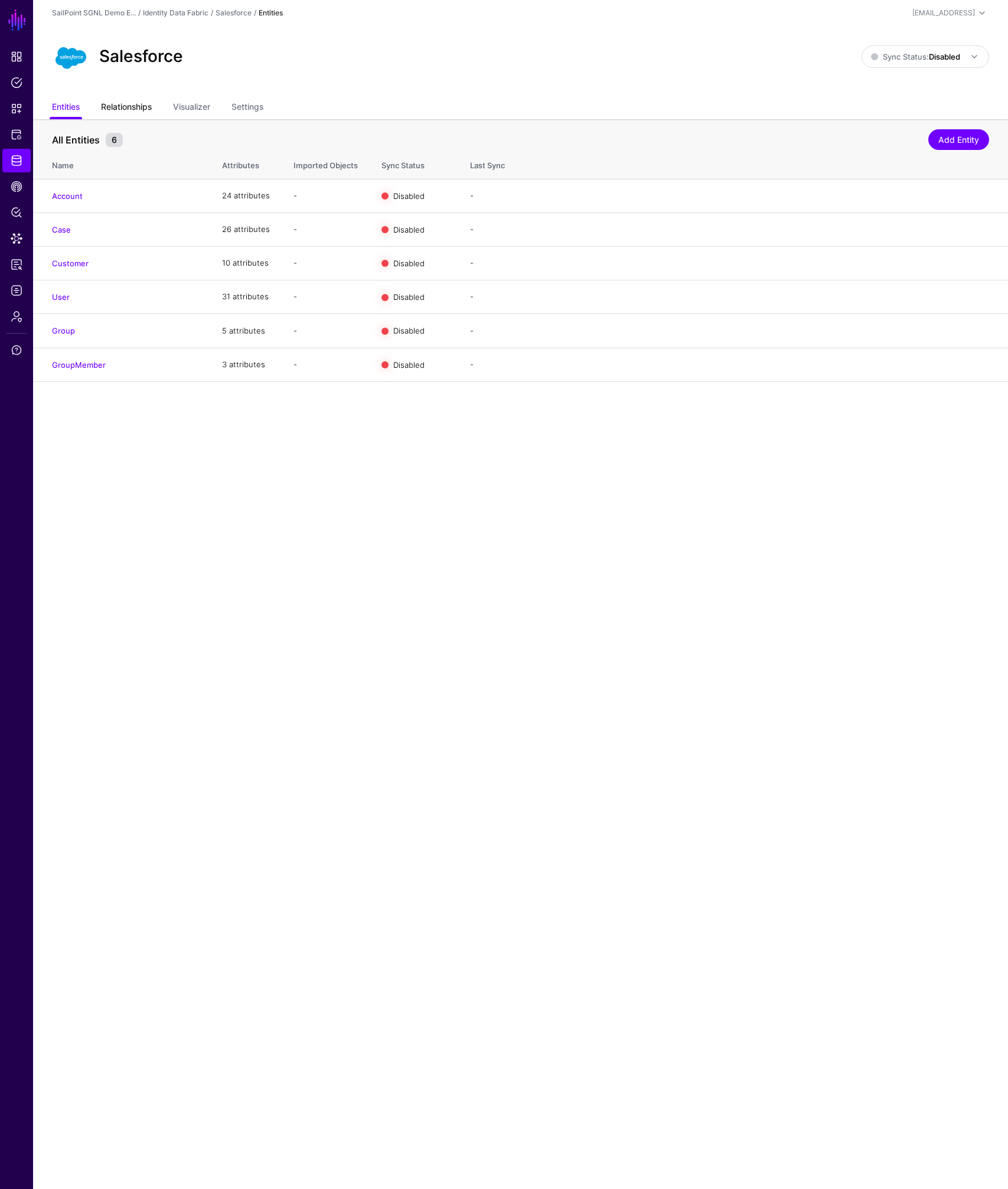
click at [138, 108] on link "Relationships" at bounding box center [126, 108] width 51 height 22
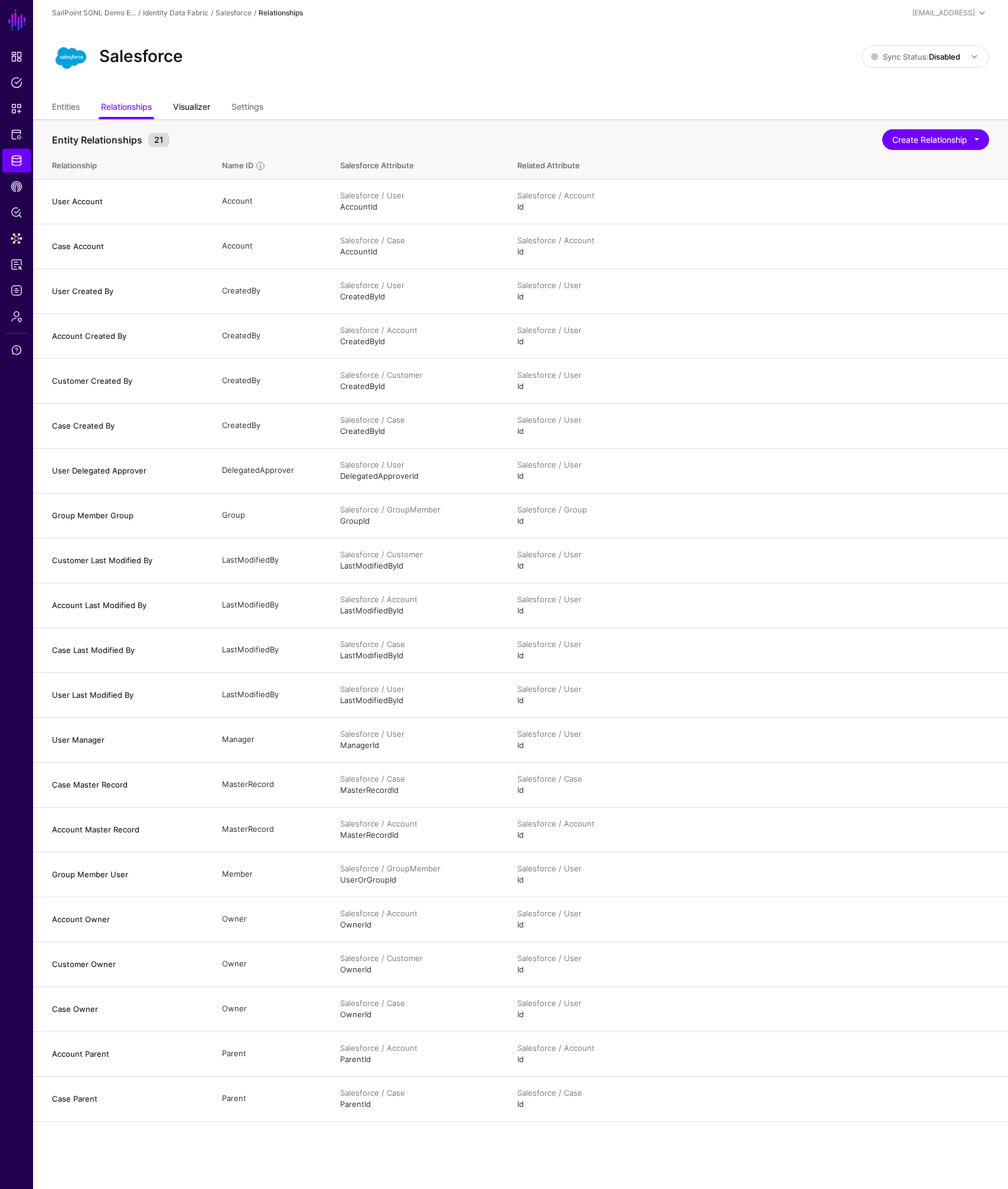
click at [197, 113] on link "Visualizer" at bounding box center [192, 108] width 37 height 22
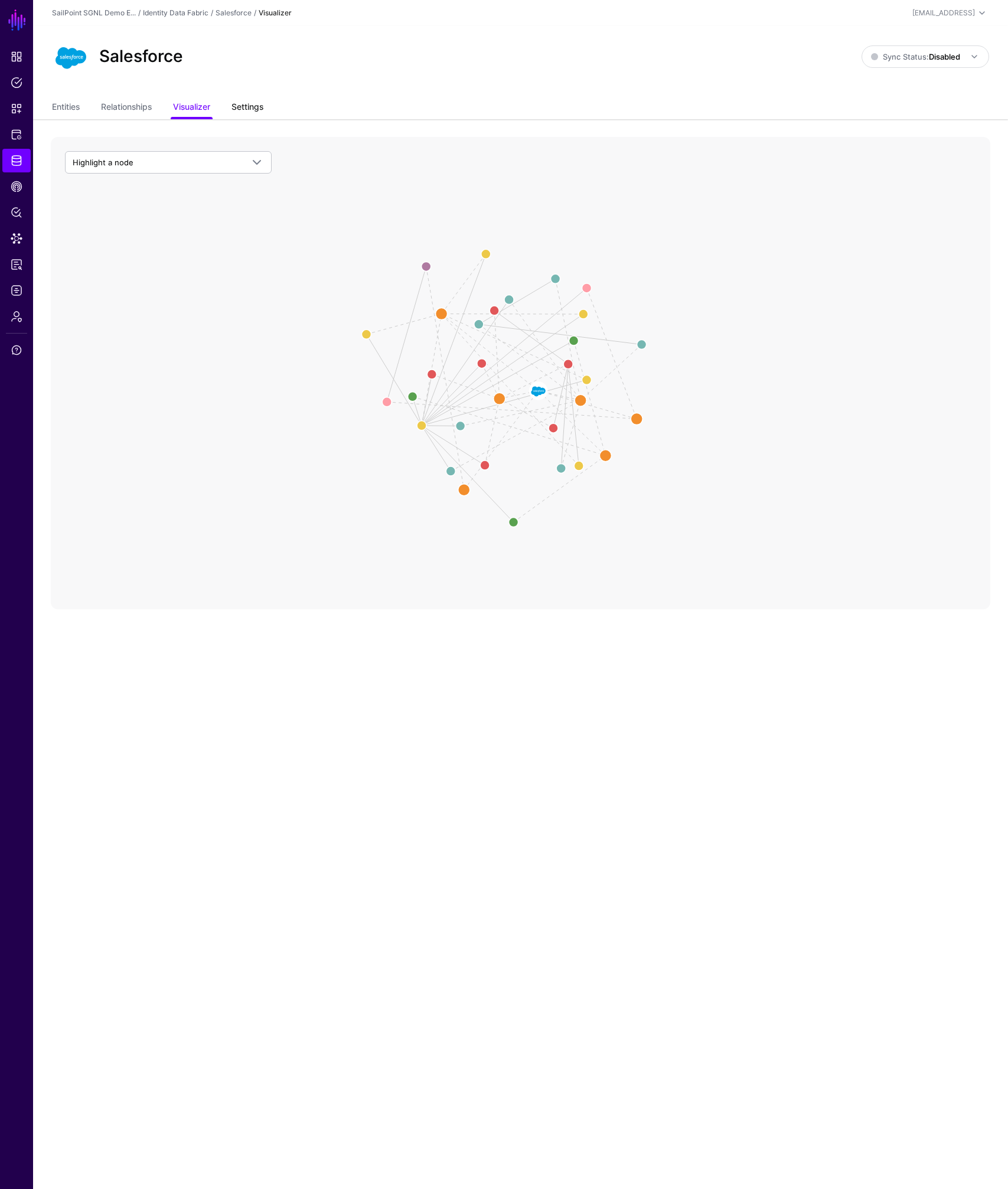
click at [257, 108] on link "Settings" at bounding box center [247, 108] width 32 height 22
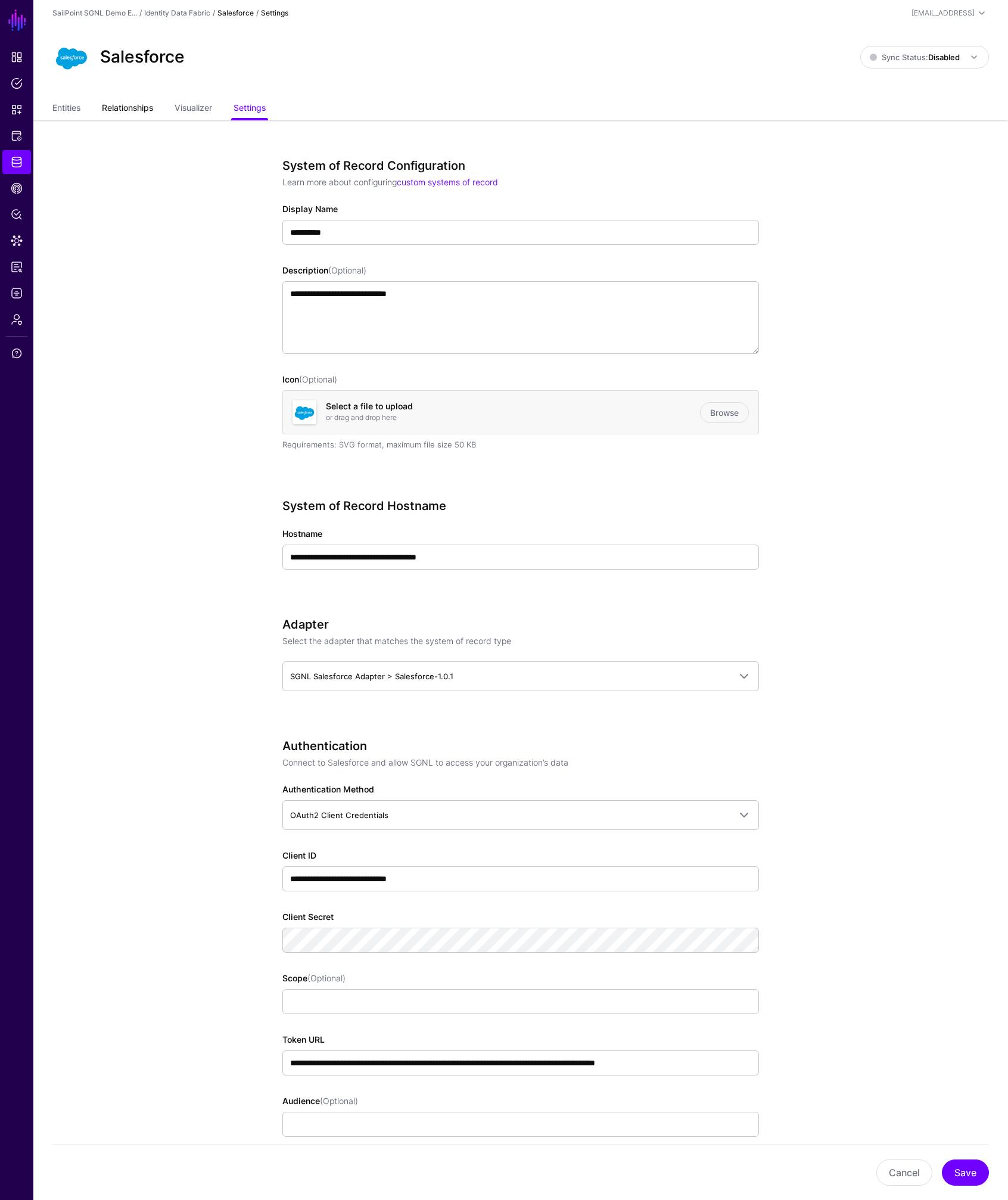
click at [139, 112] on link "Relationships" at bounding box center [128, 109] width 51 height 22
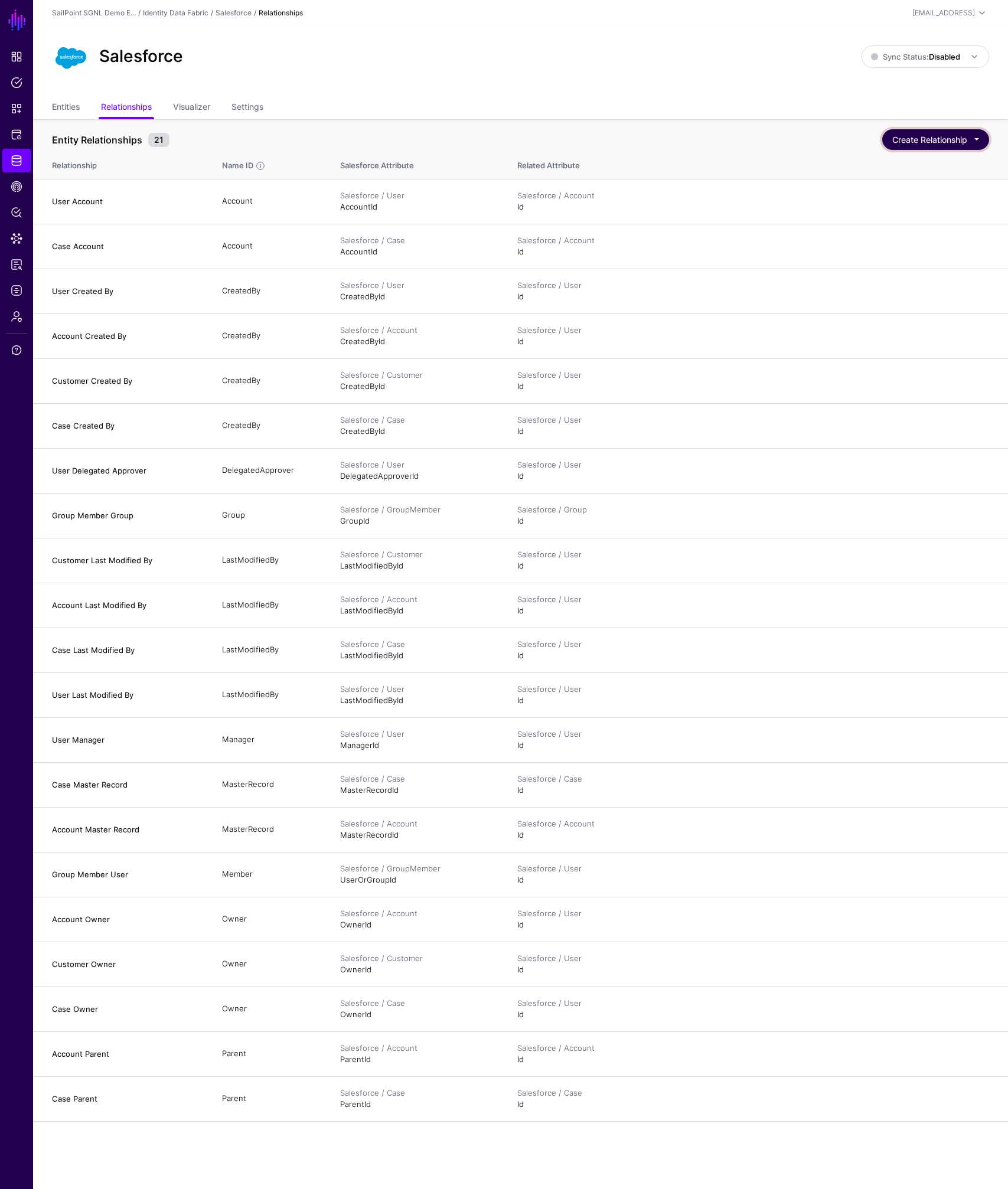
click at [944, 143] on button "Create Relationship" at bounding box center [936, 140] width 107 height 21
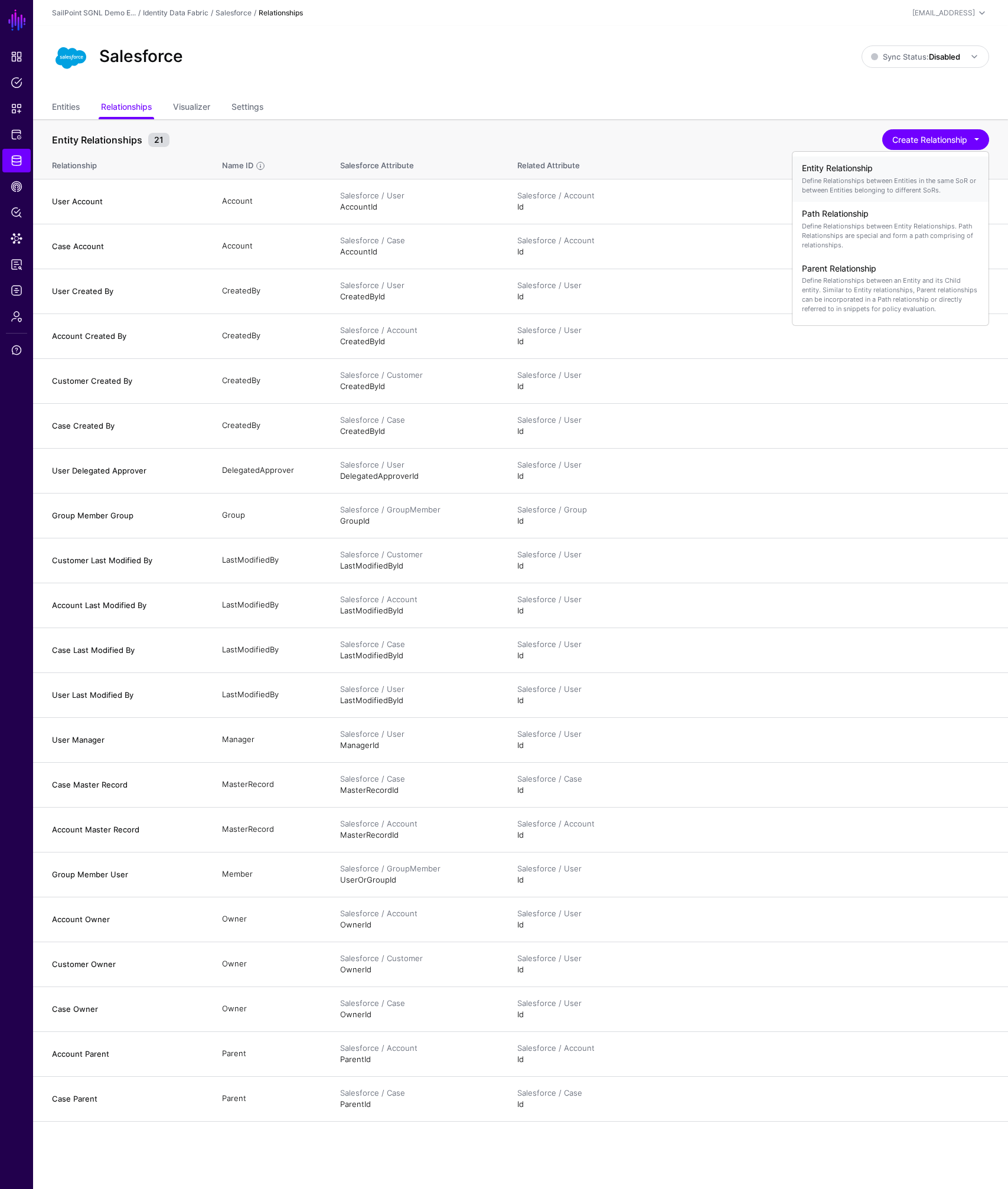
click at [833, 178] on p "Define Relationships between Entities in the same SoR or between Entities belon…" at bounding box center [891, 185] width 177 height 19
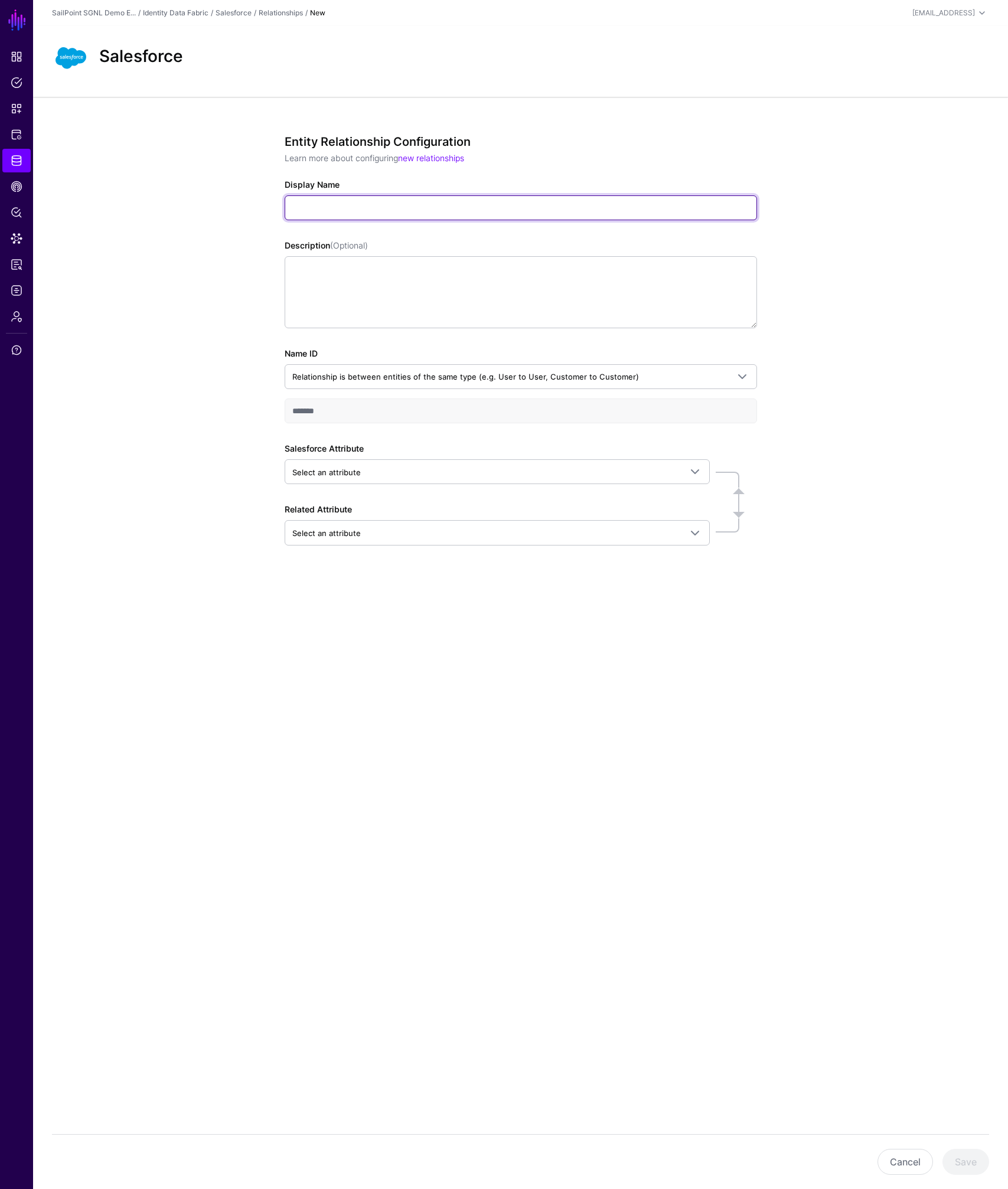
click at [440, 209] on input "Display Name" at bounding box center [520, 207] width 472 height 25
type input "**********"
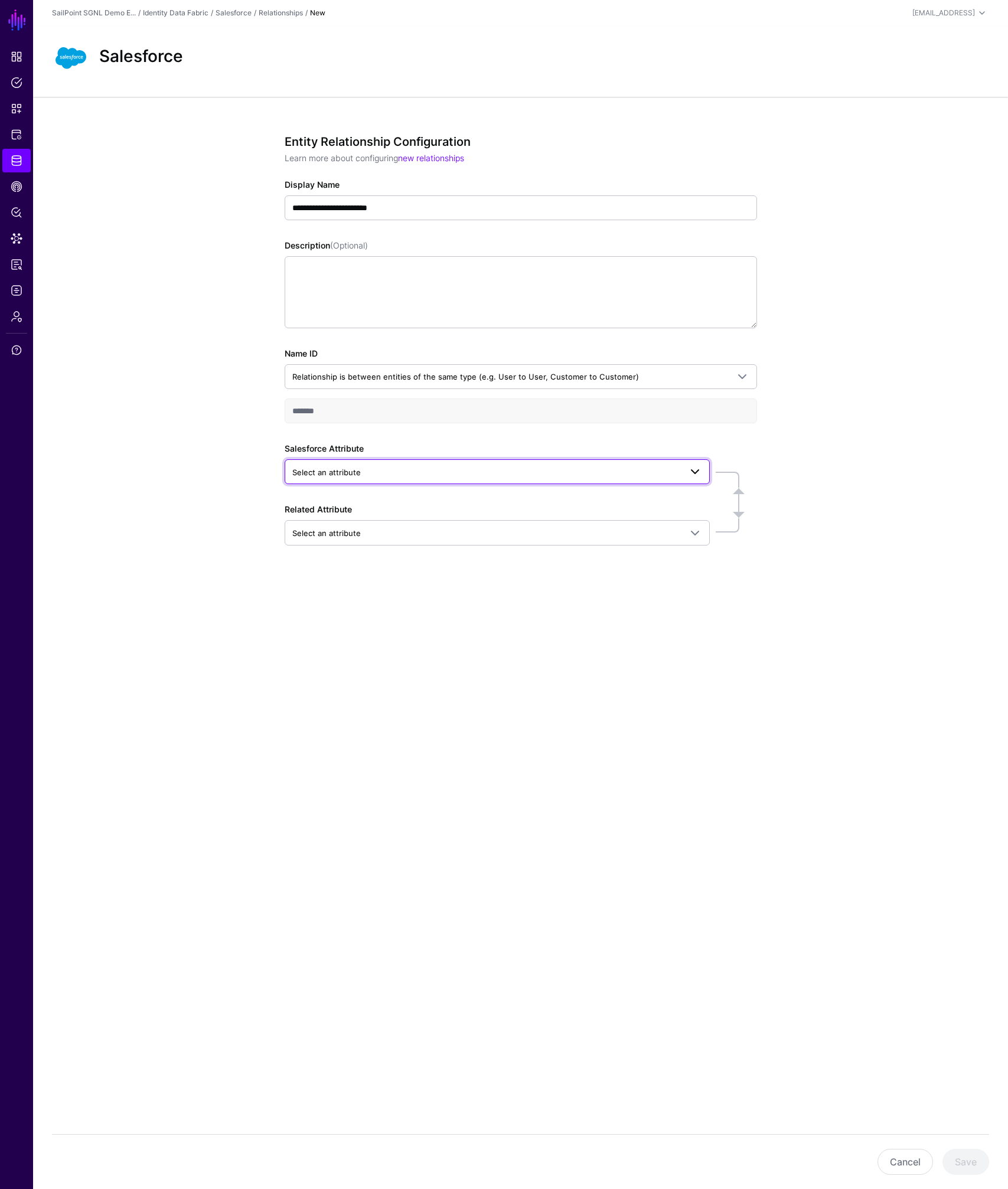
click at [402, 471] on span "Select an attribute" at bounding box center [486, 472] width 389 height 13
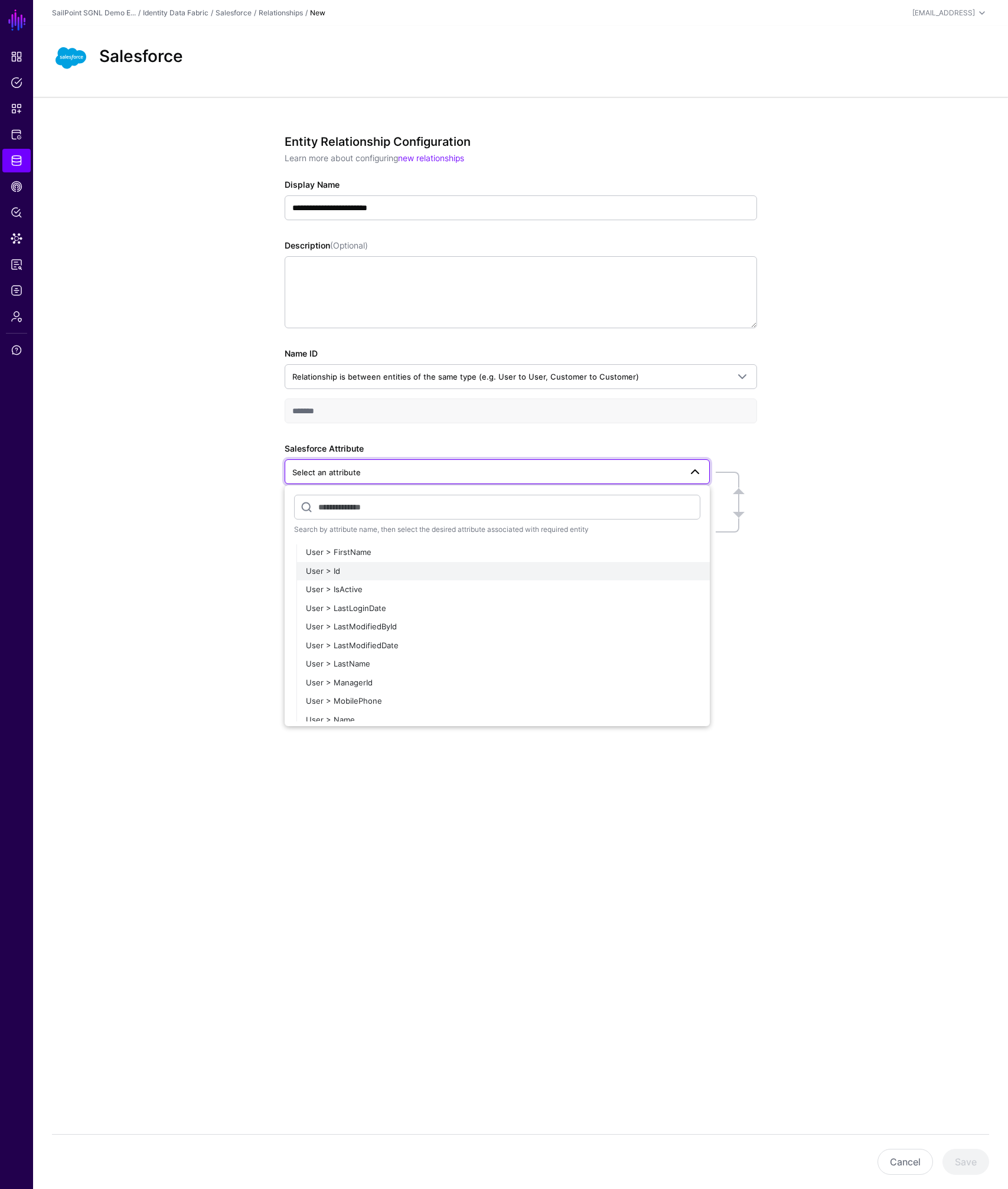
click at [341, 569] on div "User > Id" at bounding box center [503, 571] width 395 height 12
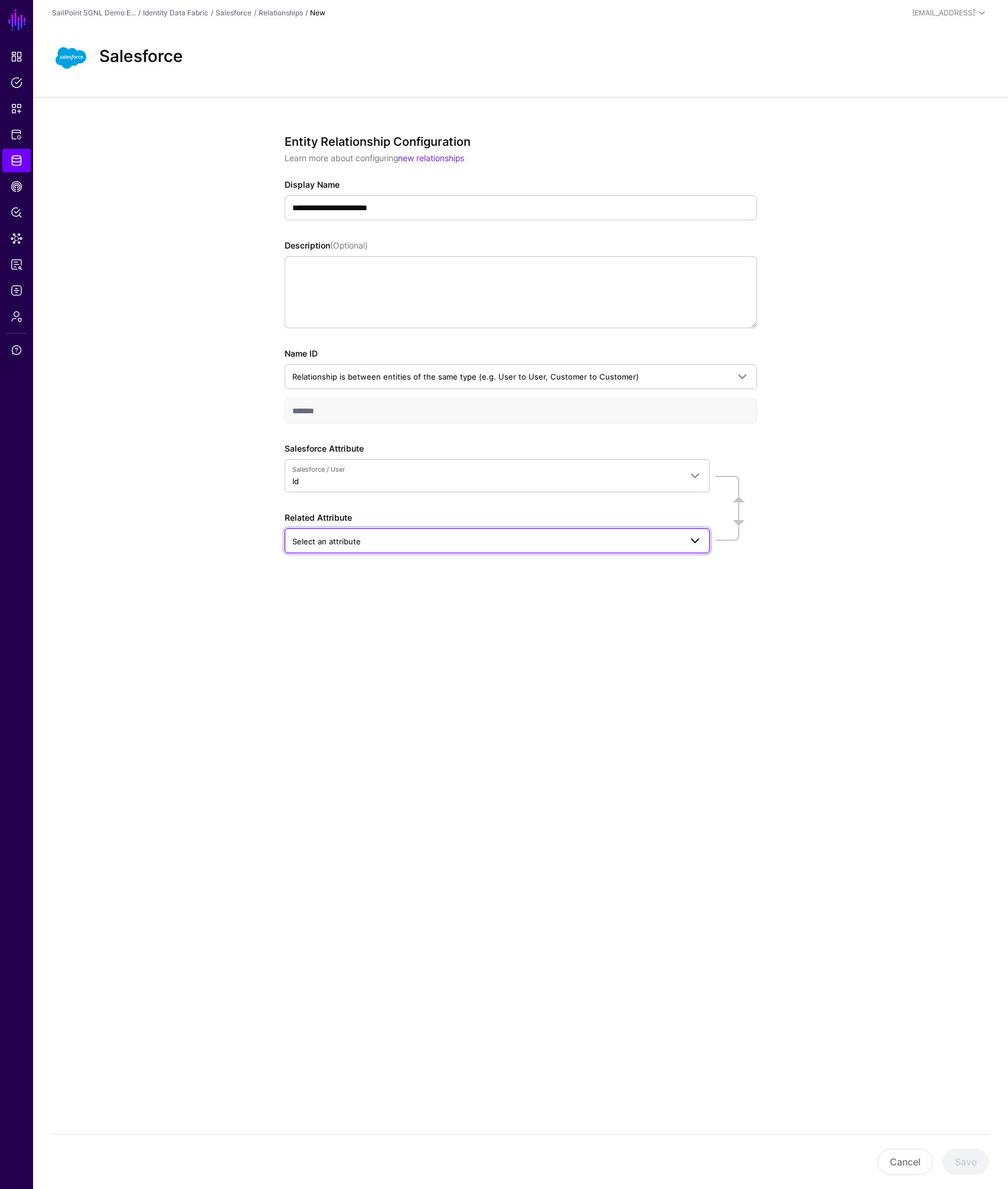
click at [355, 537] on span "Select an attribute" at bounding box center [326, 541] width 68 height 10
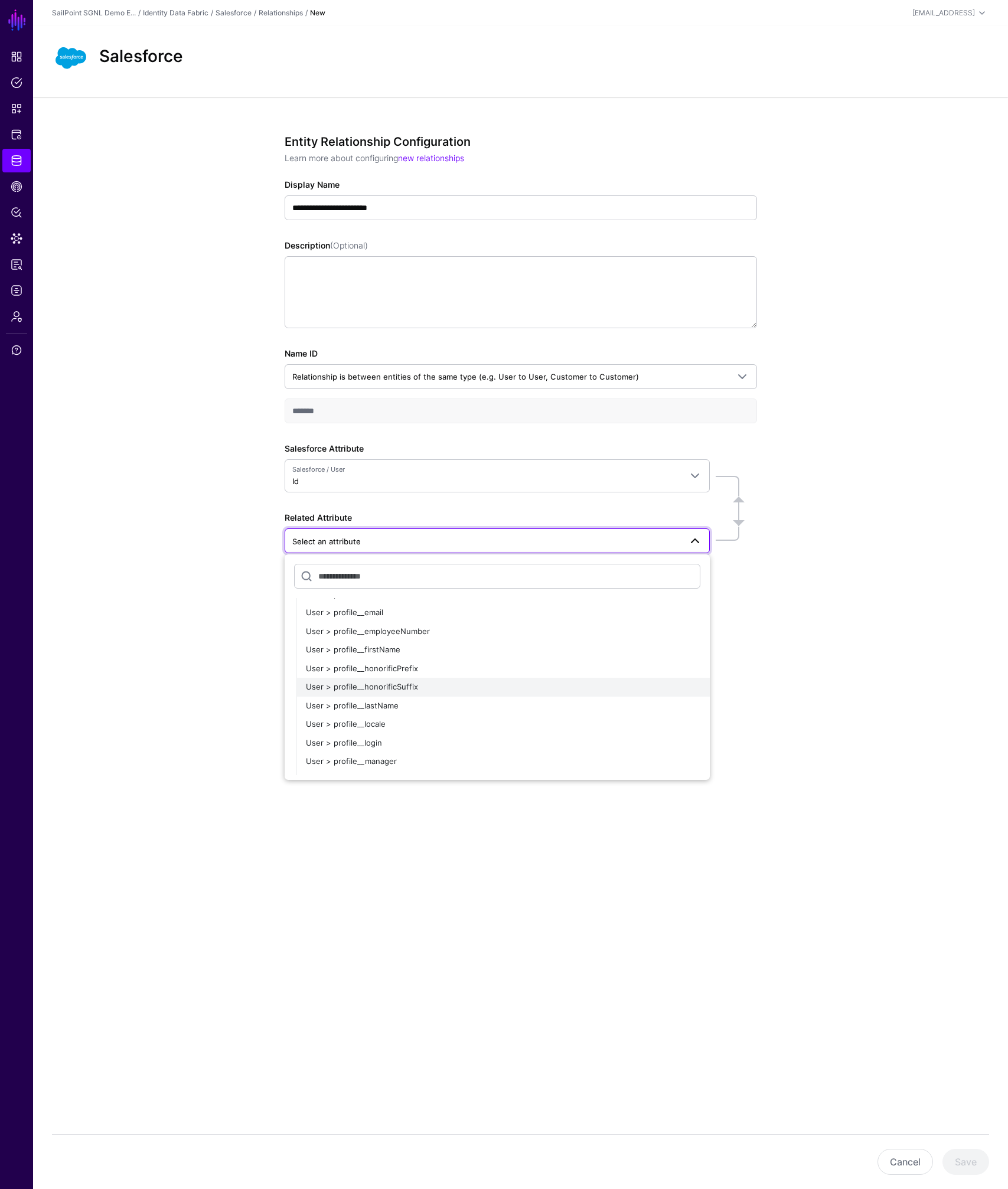
scroll to position [3870, 0]
click at [378, 615] on span "User > profile__email" at bounding box center [344, 613] width 77 height 10
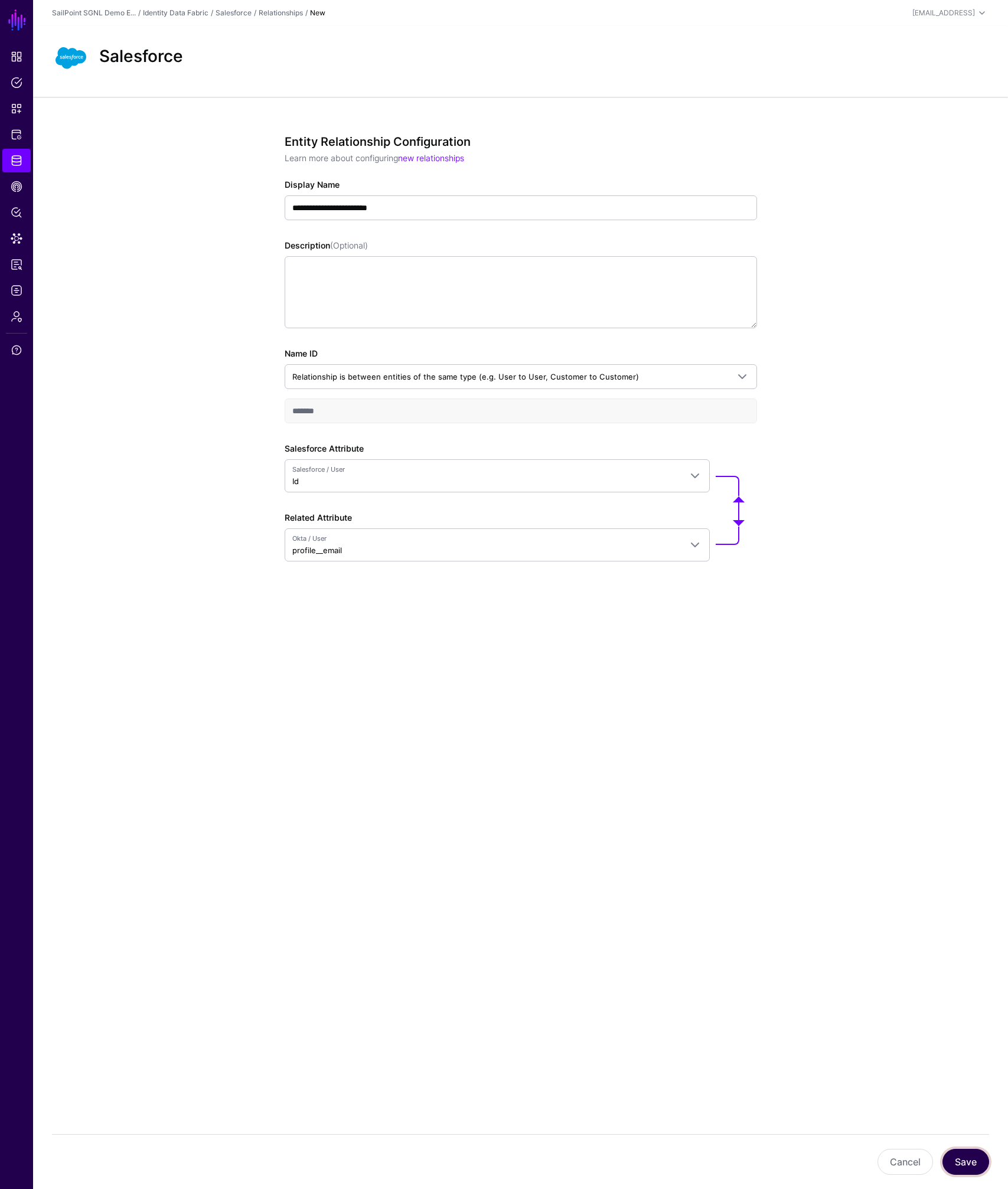
click at [952, 1154] on button "Save" at bounding box center [966, 1162] width 47 height 26
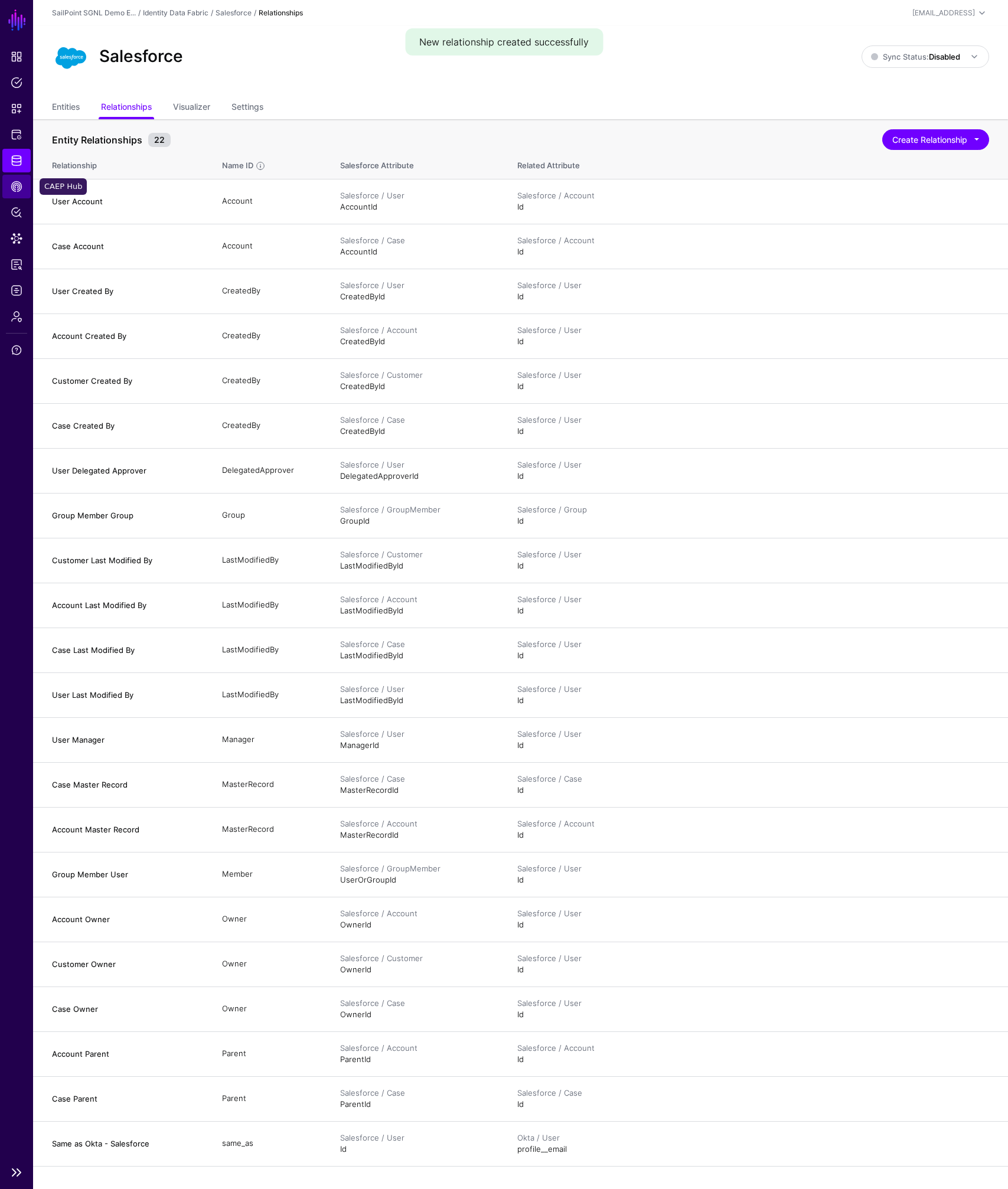
click at [14, 183] on span "CAEP Hub" at bounding box center [16, 187] width 12 height 12
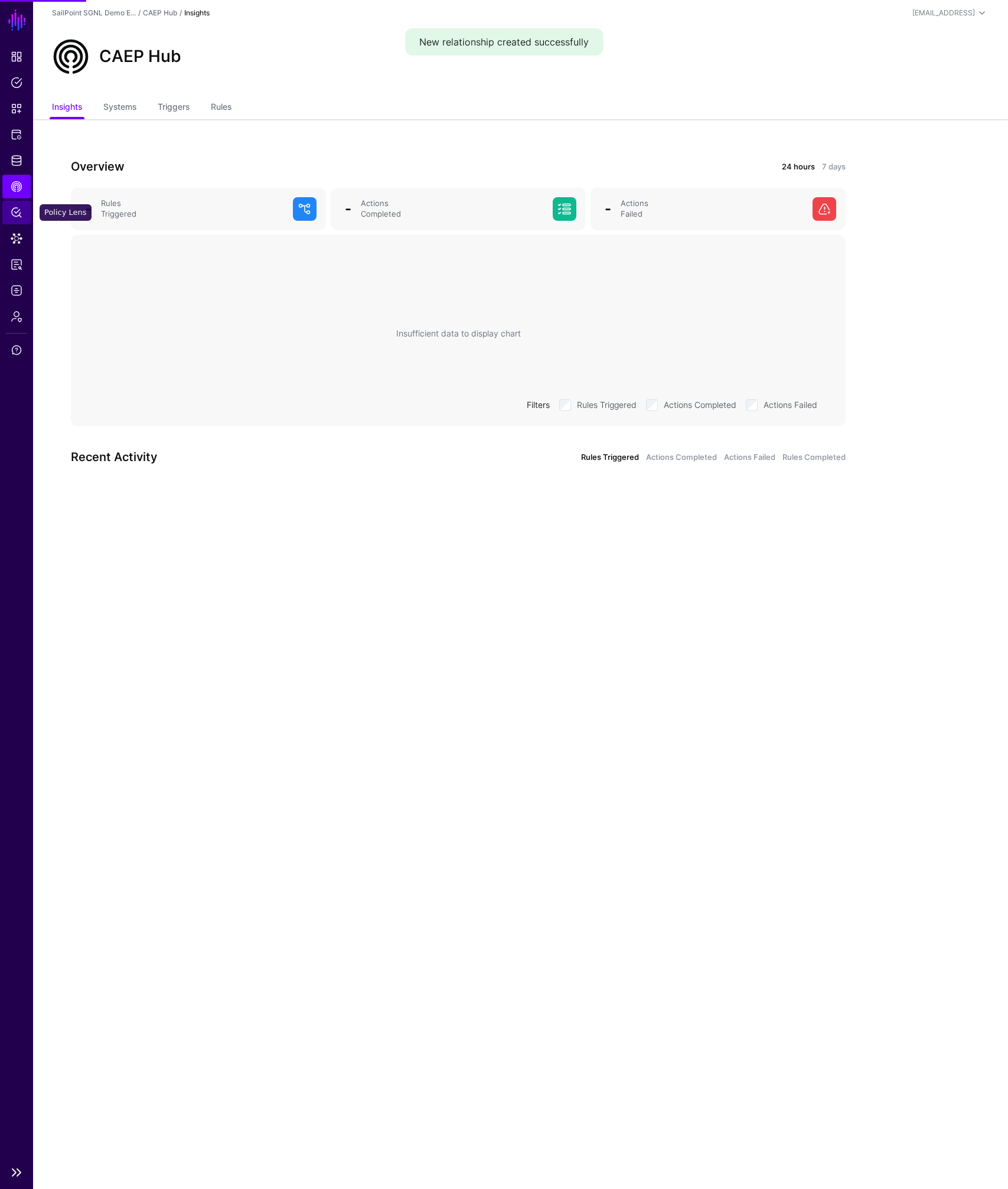
click at [17, 213] on span "Policy Lens" at bounding box center [16, 213] width 12 height 12
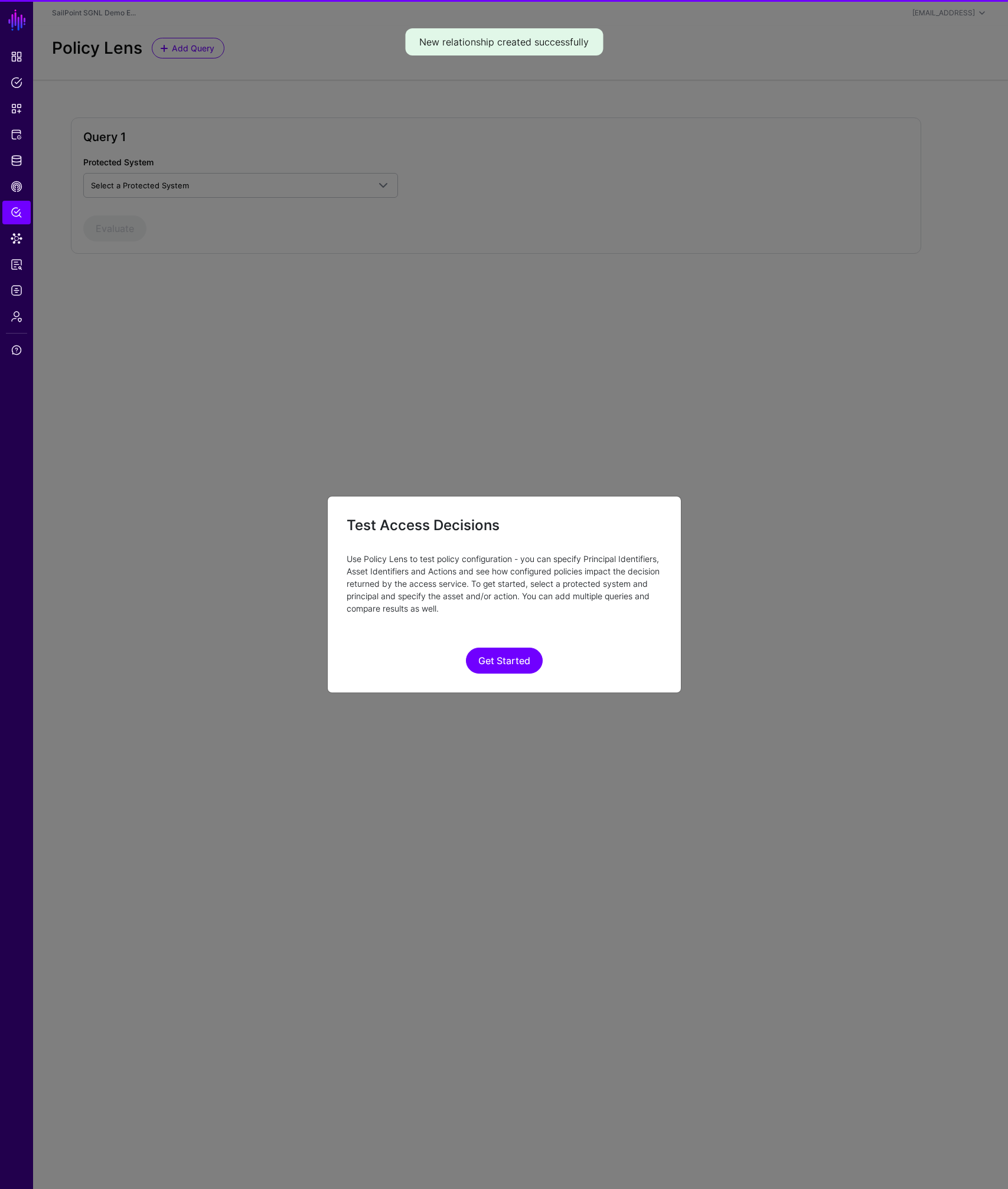
click at [19, 239] on ngb-modal-window "Test Access Decisions Use Policy Lens to test policy configuration - you can sp…" at bounding box center [504, 594] width 1008 height 1189
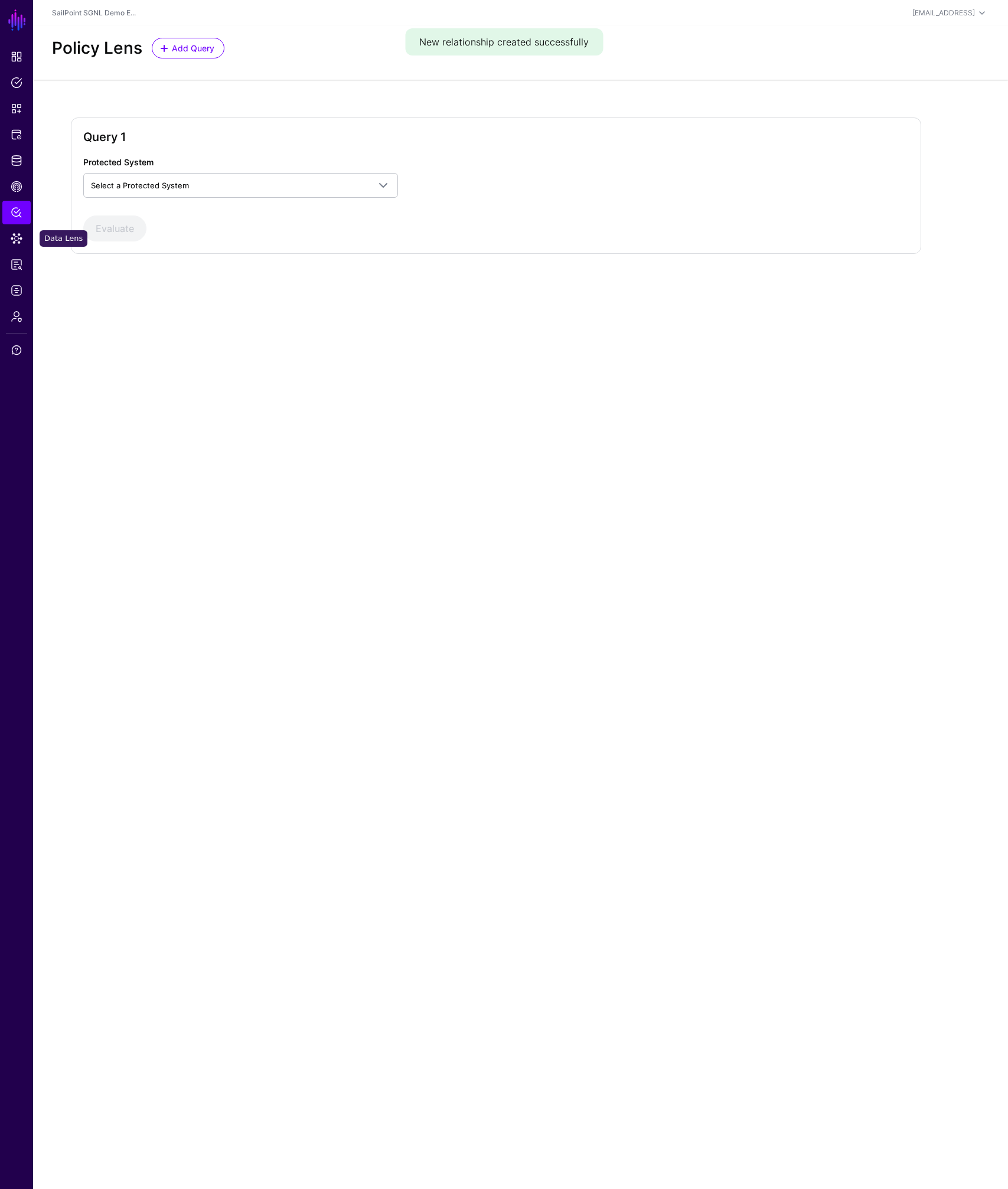
click at [18, 238] on span "Data Lens" at bounding box center [16, 239] width 12 height 12
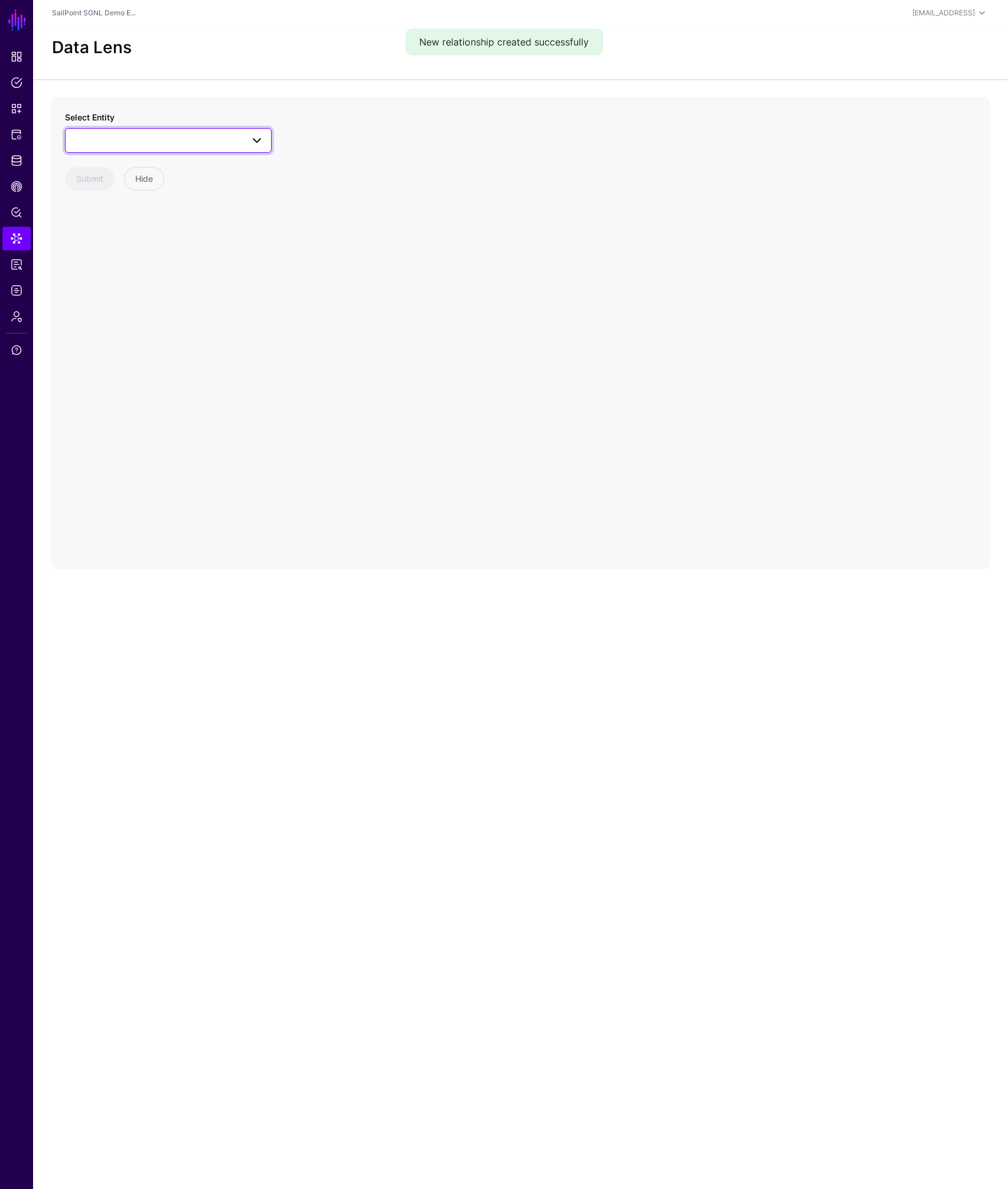
click at [137, 137] on span at bounding box center [168, 140] width 191 height 14
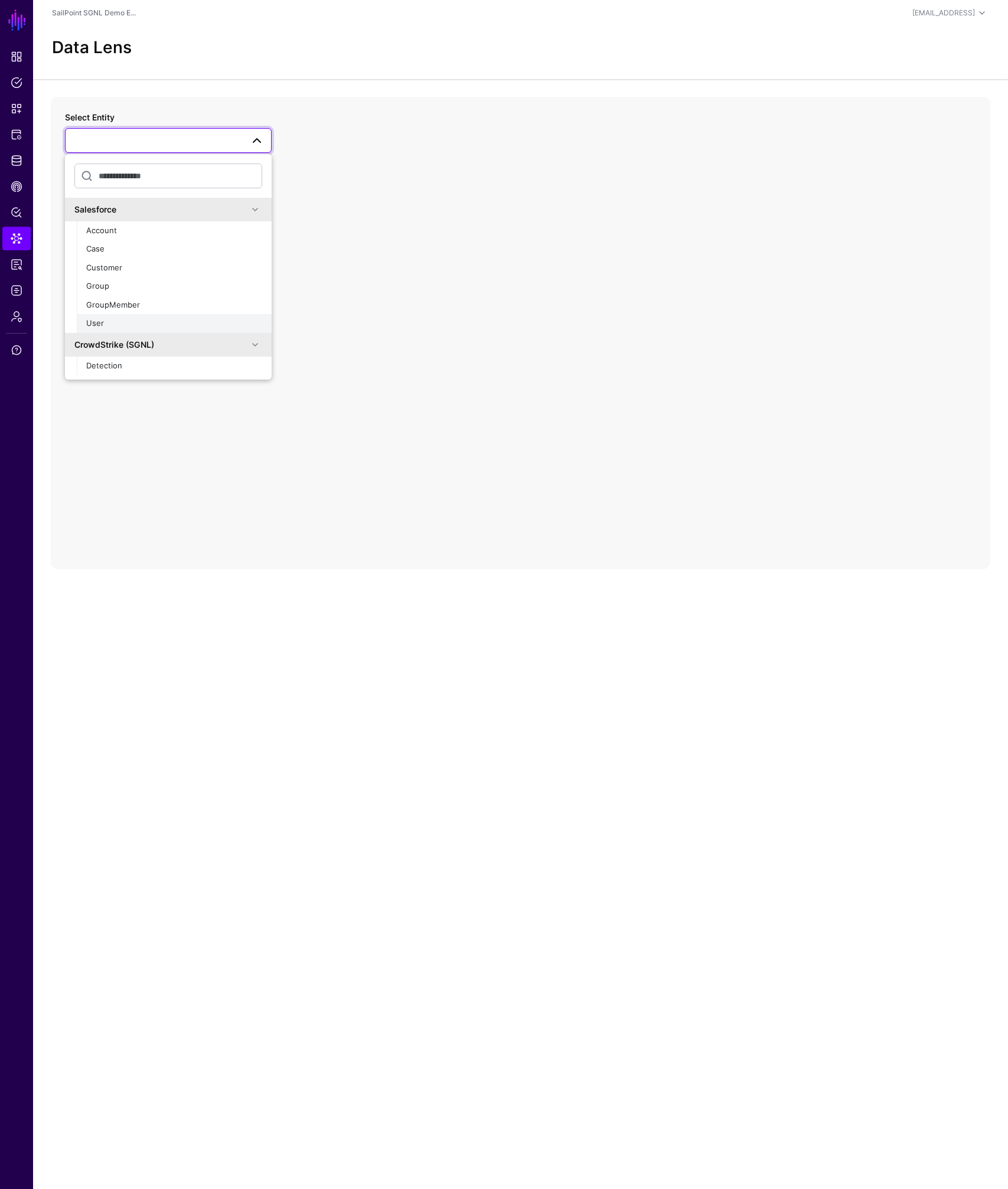
click at [118, 325] on div "User" at bounding box center [174, 323] width 176 height 12
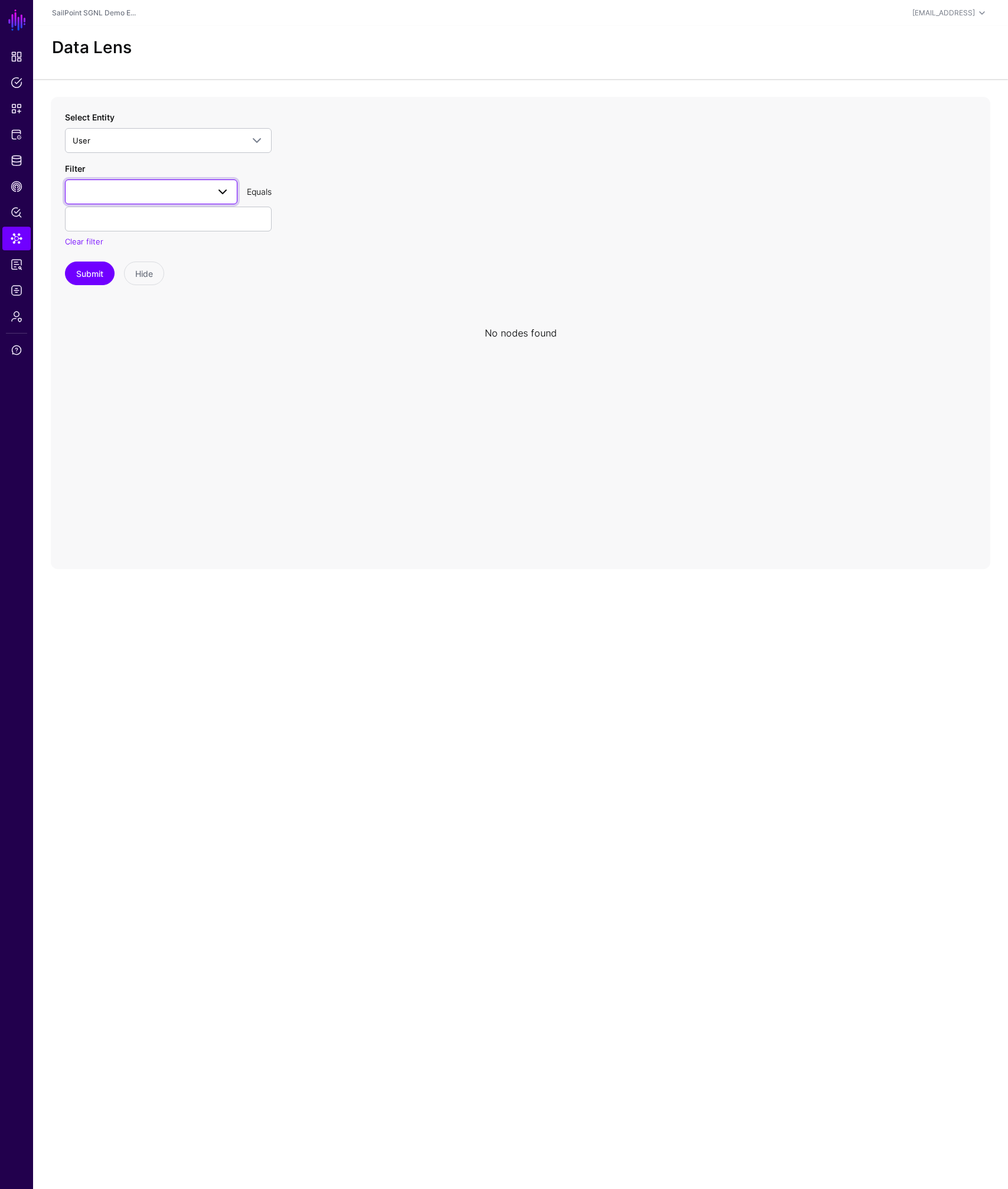
click at [152, 191] on span at bounding box center [151, 192] width 157 height 14
click at [120, 379] on button "Id" at bounding box center [151, 386] width 172 height 19
click at [151, 217] on input "text" at bounding box center [168, 218] width 207 height 25
type input "**********"
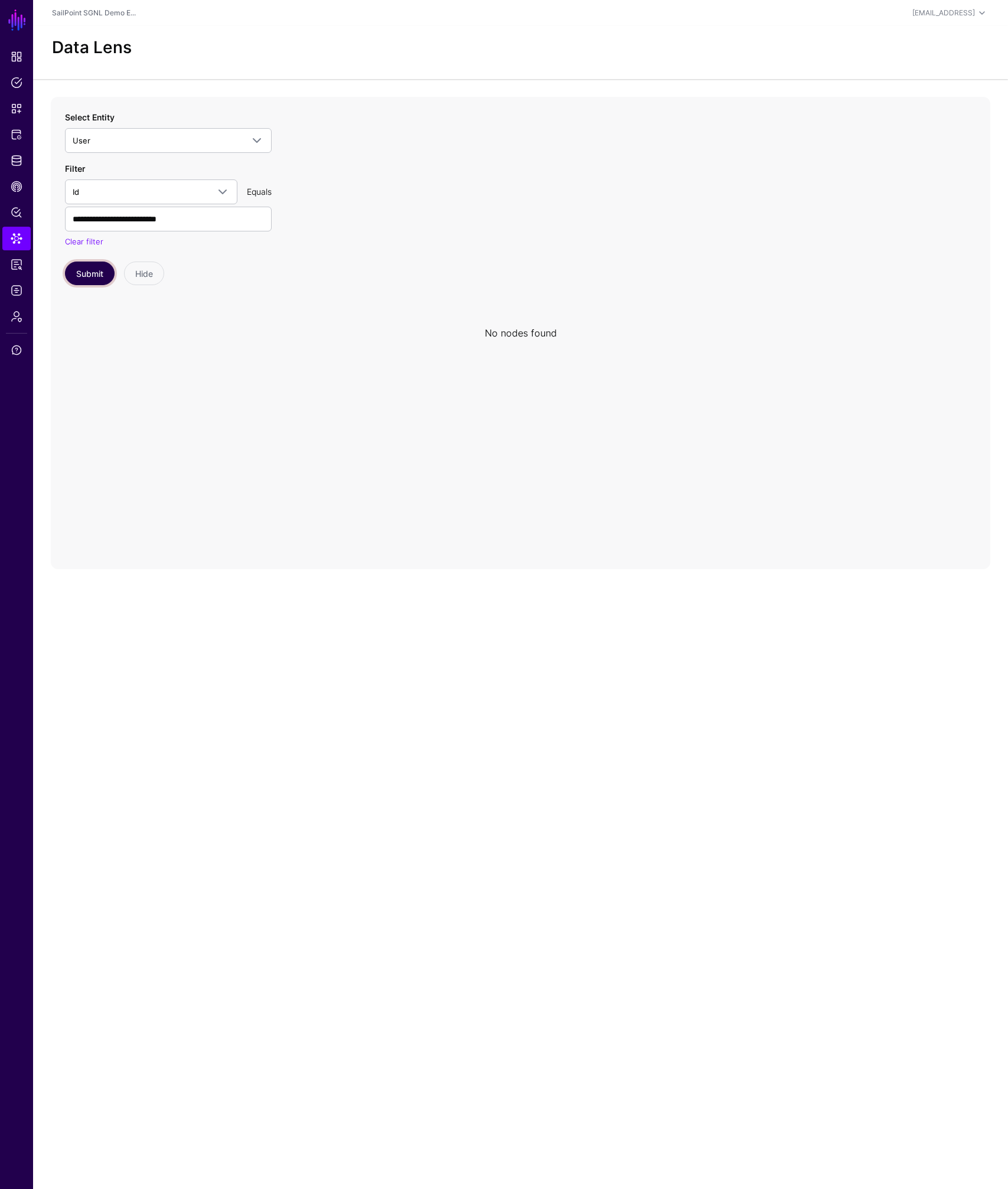
click at [79, 268] on button "Submit" at bounding box center [89, 273] width 50 height 24
click at [182, 195] on span "Id" at bounding box center [140, 191] width 136 height 13
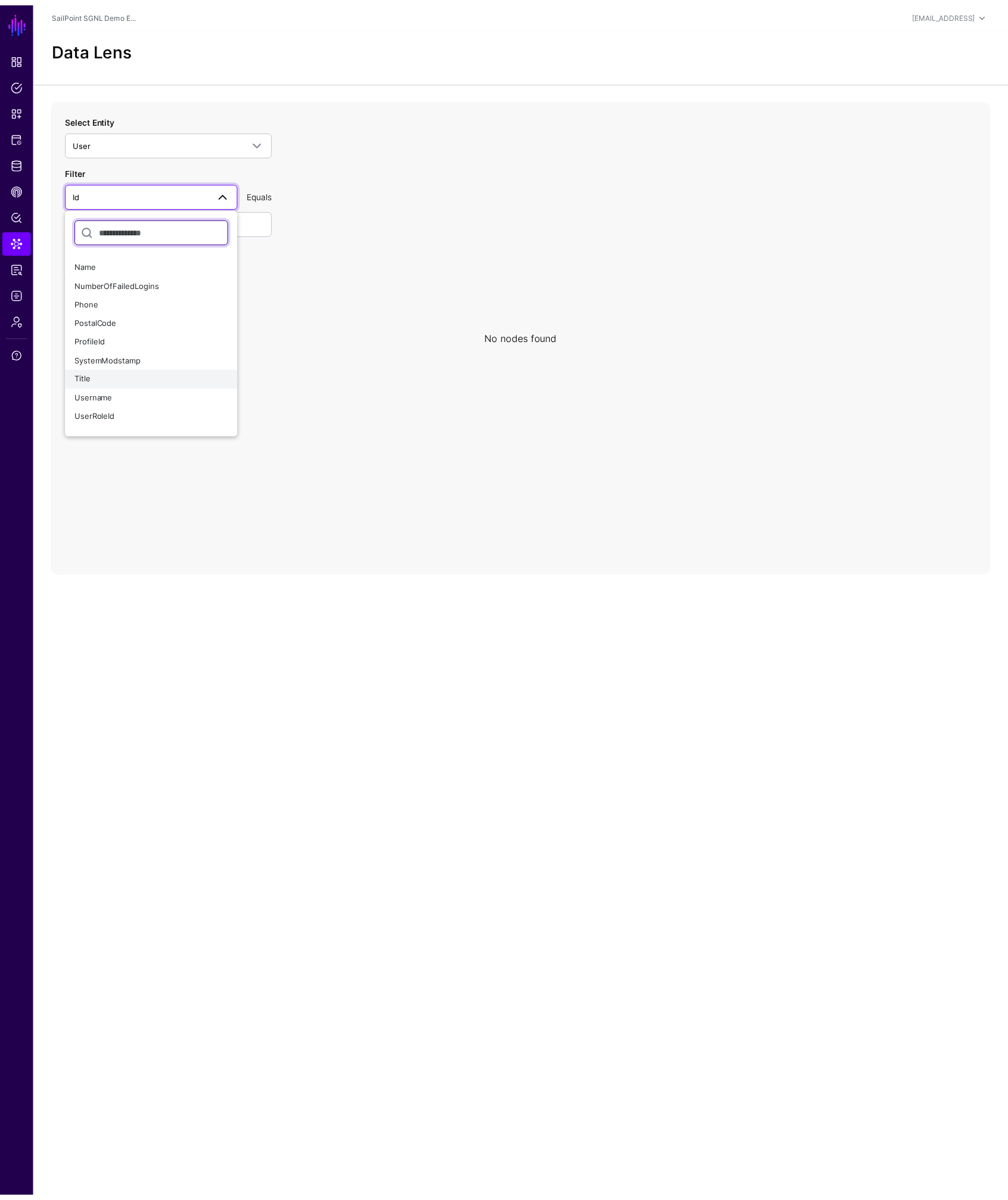
scroll to position [392, 0]
click at [118, 389] on div "Username" at bounding box center [152, 394] width 154 height 12
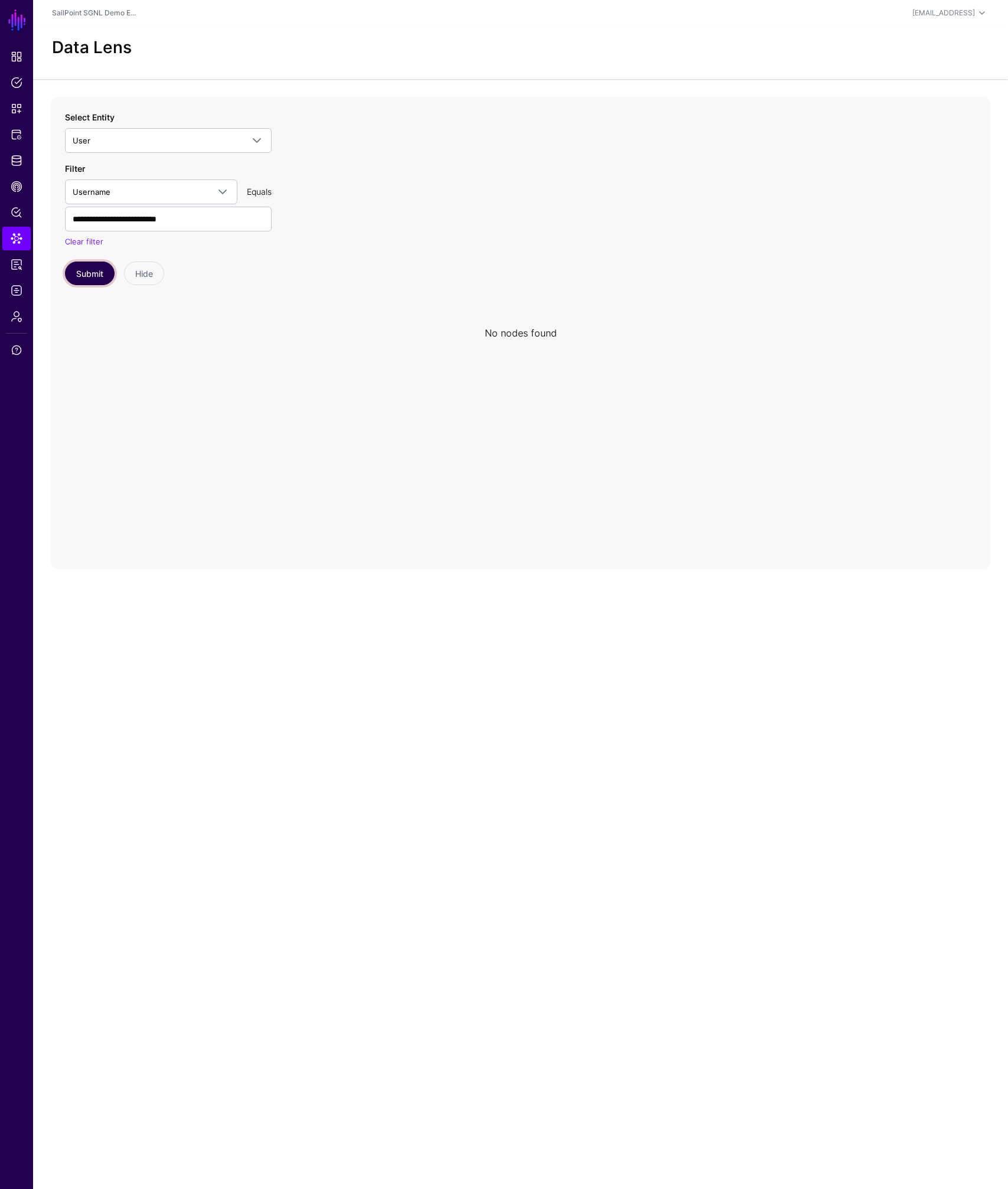
click at [96, 276] on button "Submit" at bounding box center [89, 273] width 50 height 24
click at [14, 159] on span "Identity Data Fabric" at bounding box center [16, 161] width 12 height 12
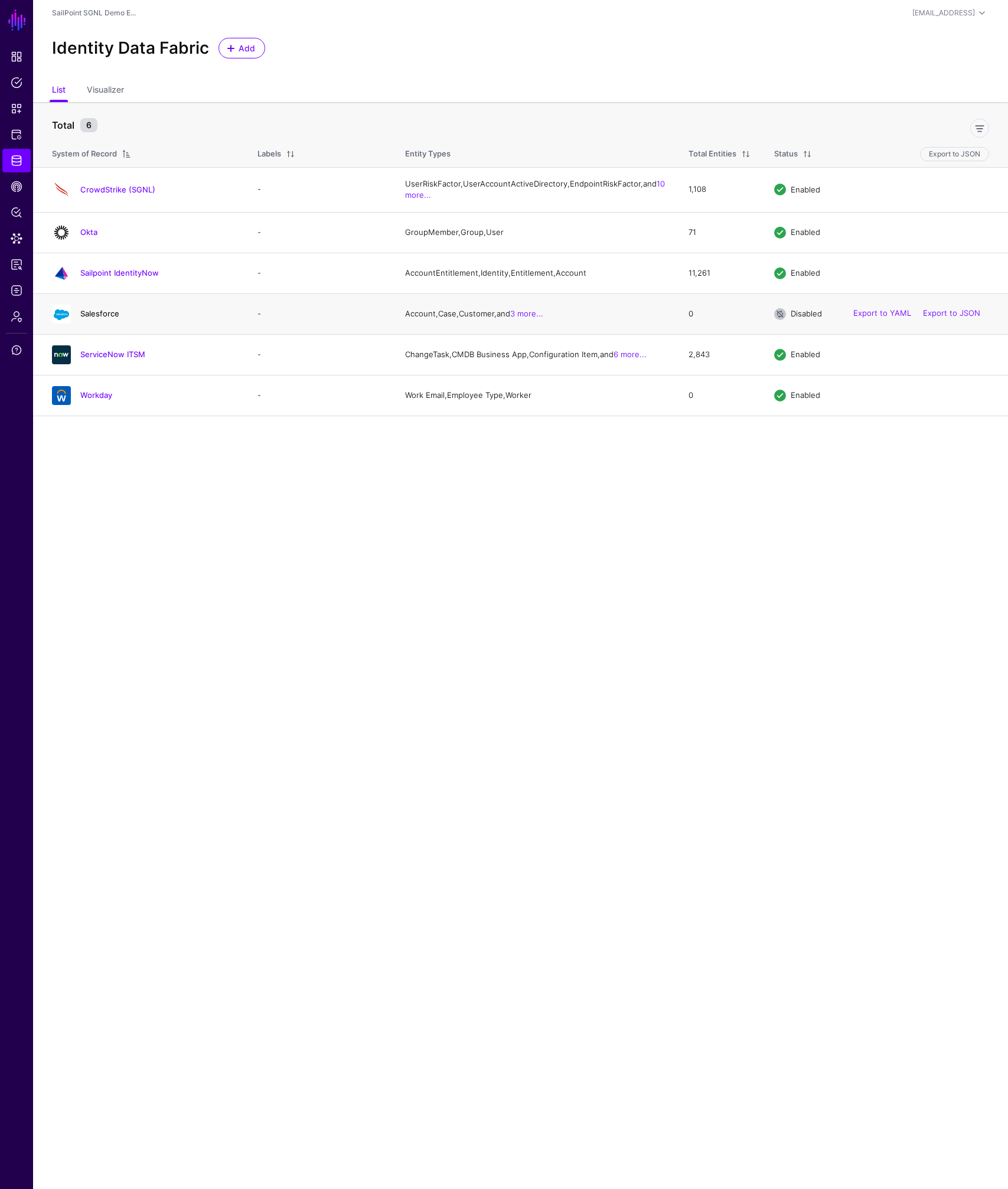
click at [110, 318] on link "Salesforce" at bounding box center [100, 313] width 39 height 10
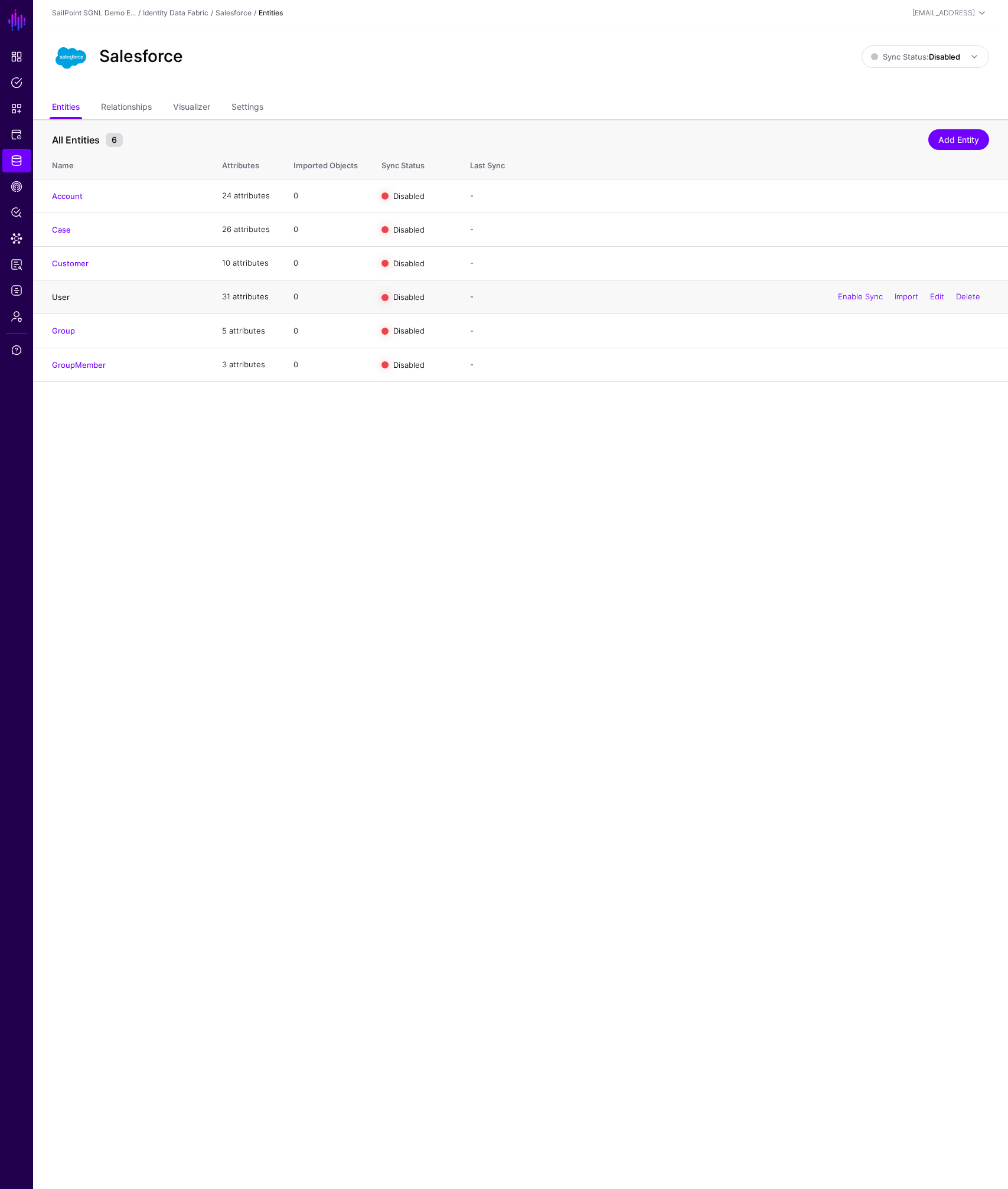
click at [65, 297] on link "User" at bounding box center [61, 297] width 18 height 10
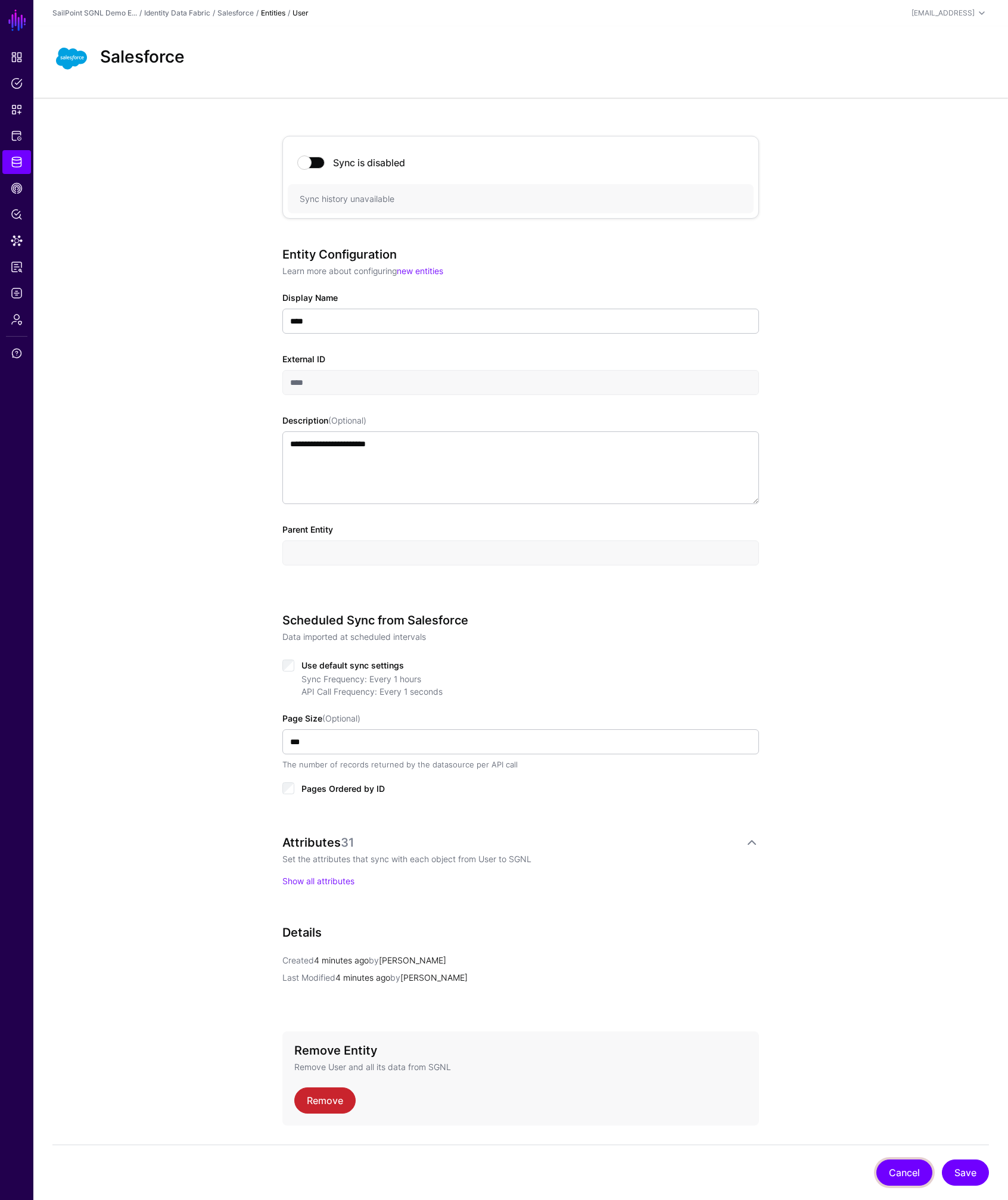
click at [893, 1168] on button "Cancel" at bounding box center [904, 1172] width 56 height 26
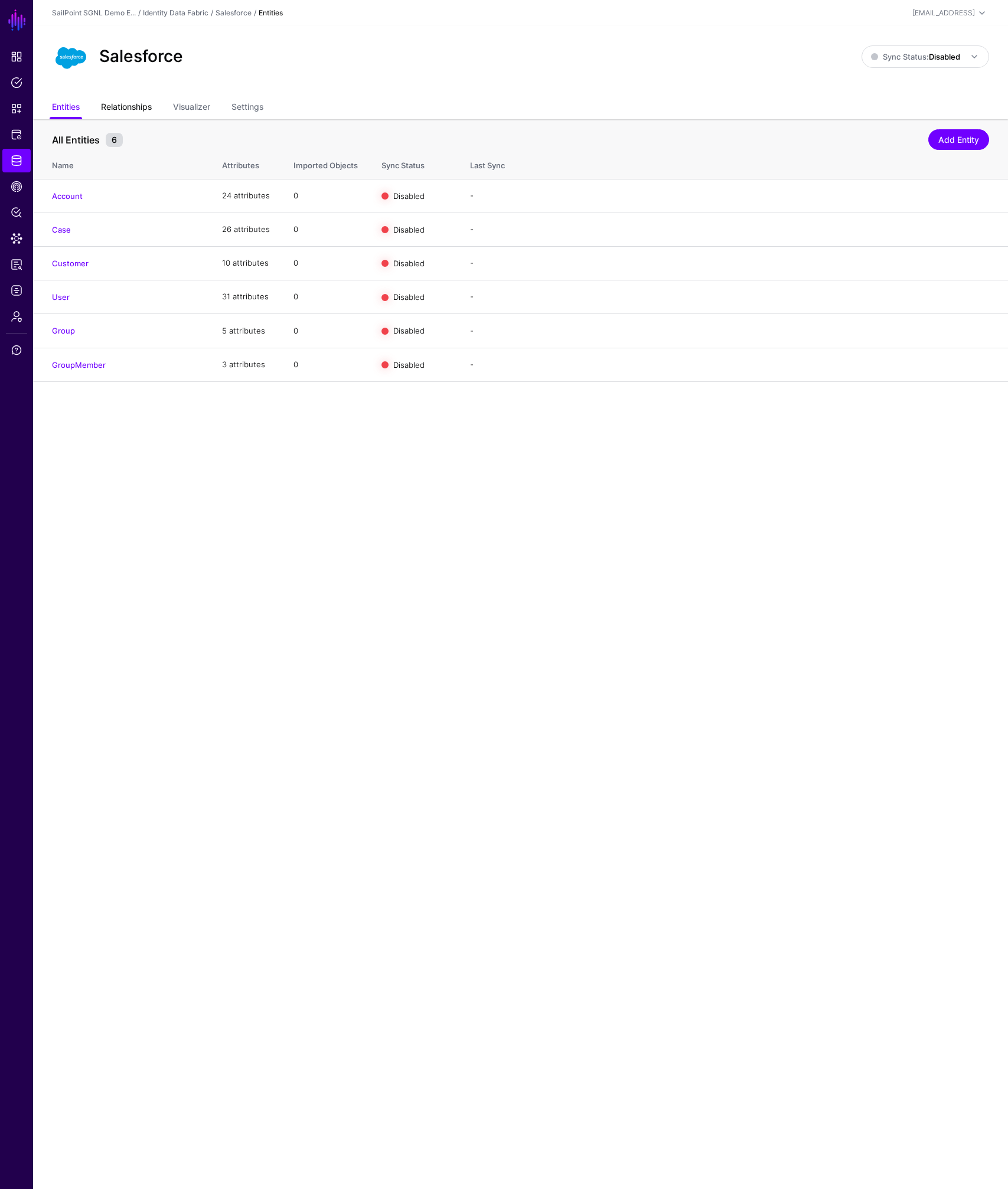
click at [109, 100] on link "Relationships" at bounding box center [126, 108] width 51 height 22
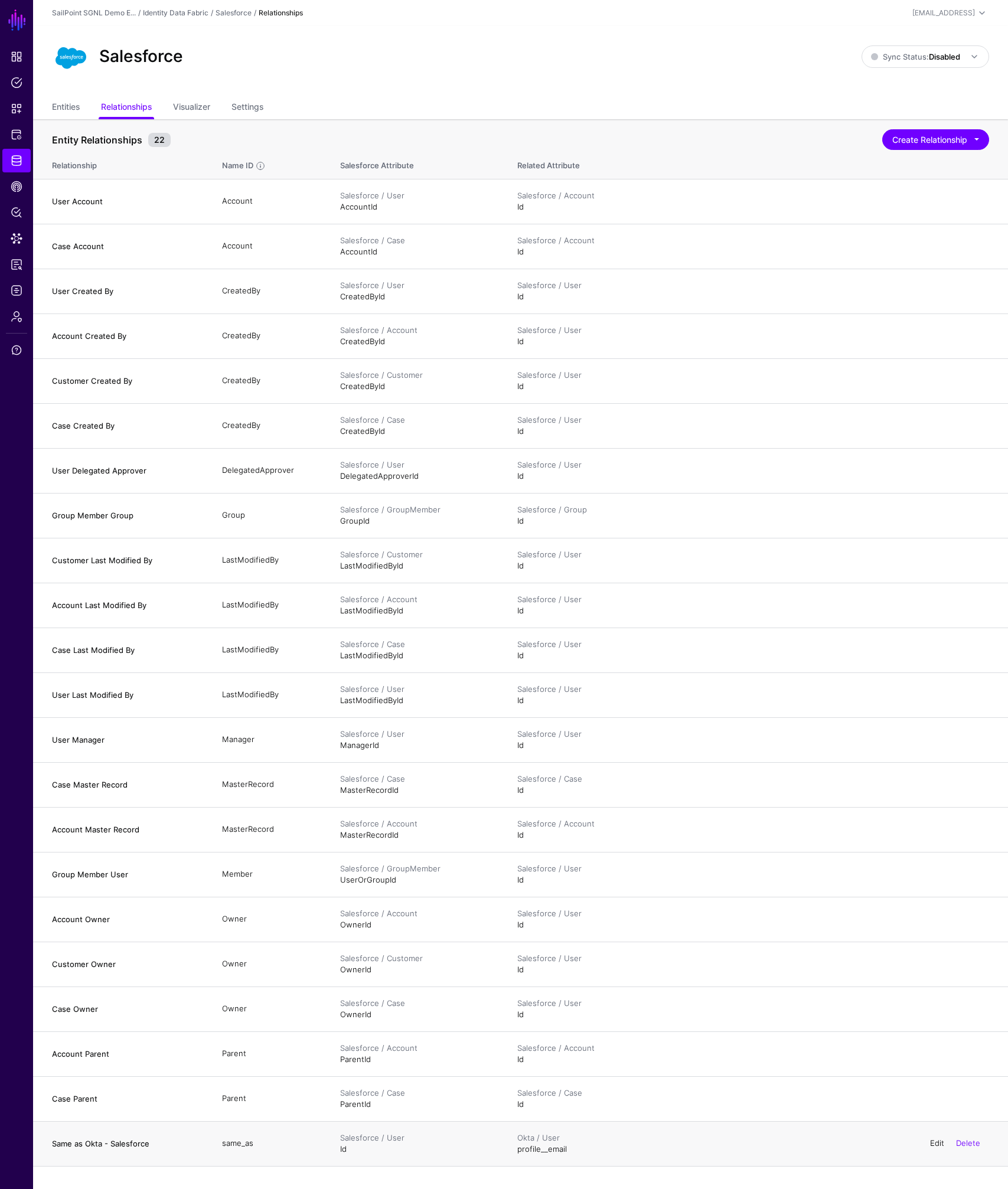
click at [938, 1144] on link "Edit" at bounding box center [937, 1142] width 14 height 10
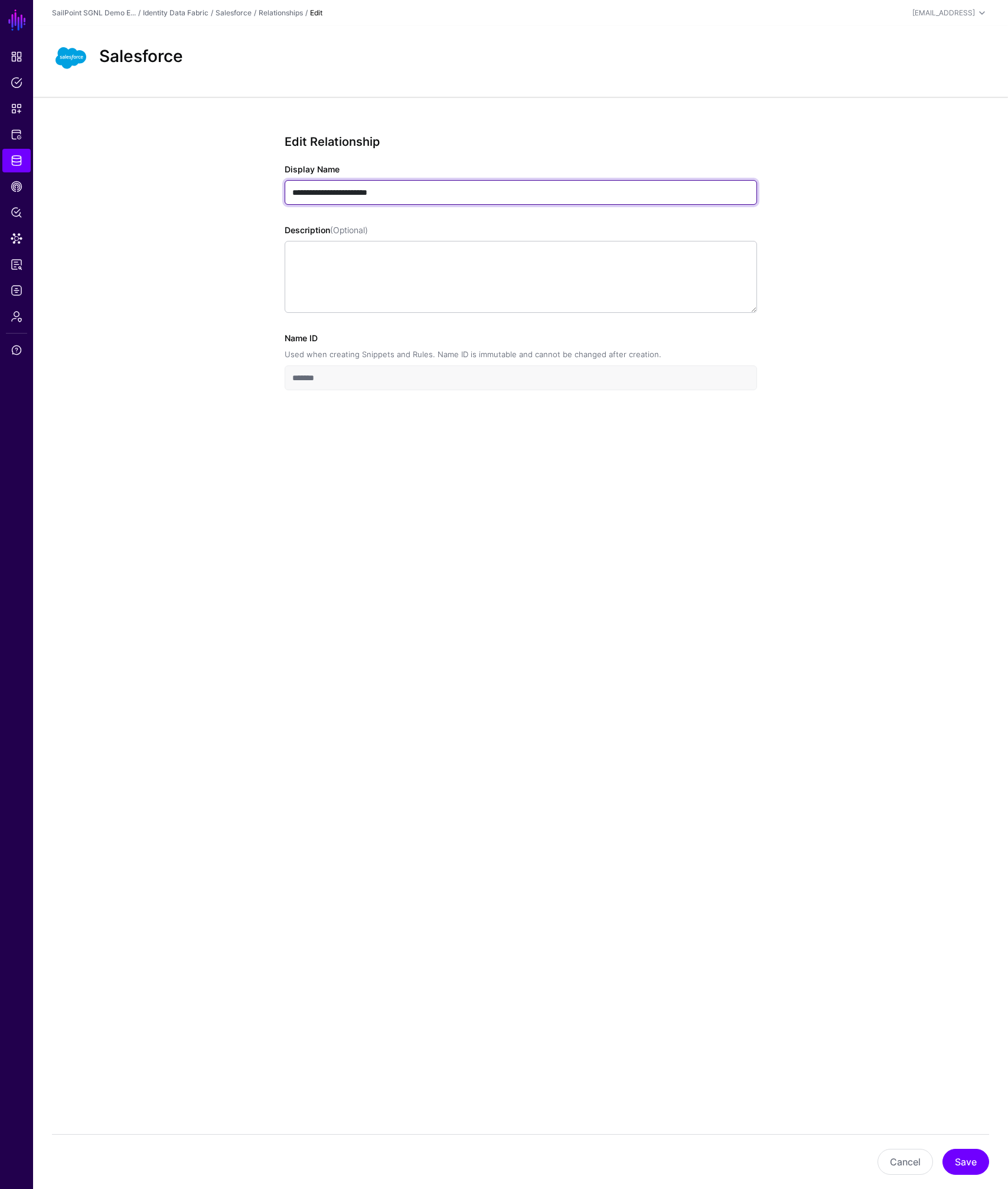
click at [402, 192] on input "**********" at bounding box center [520, 192] width 472 height 25
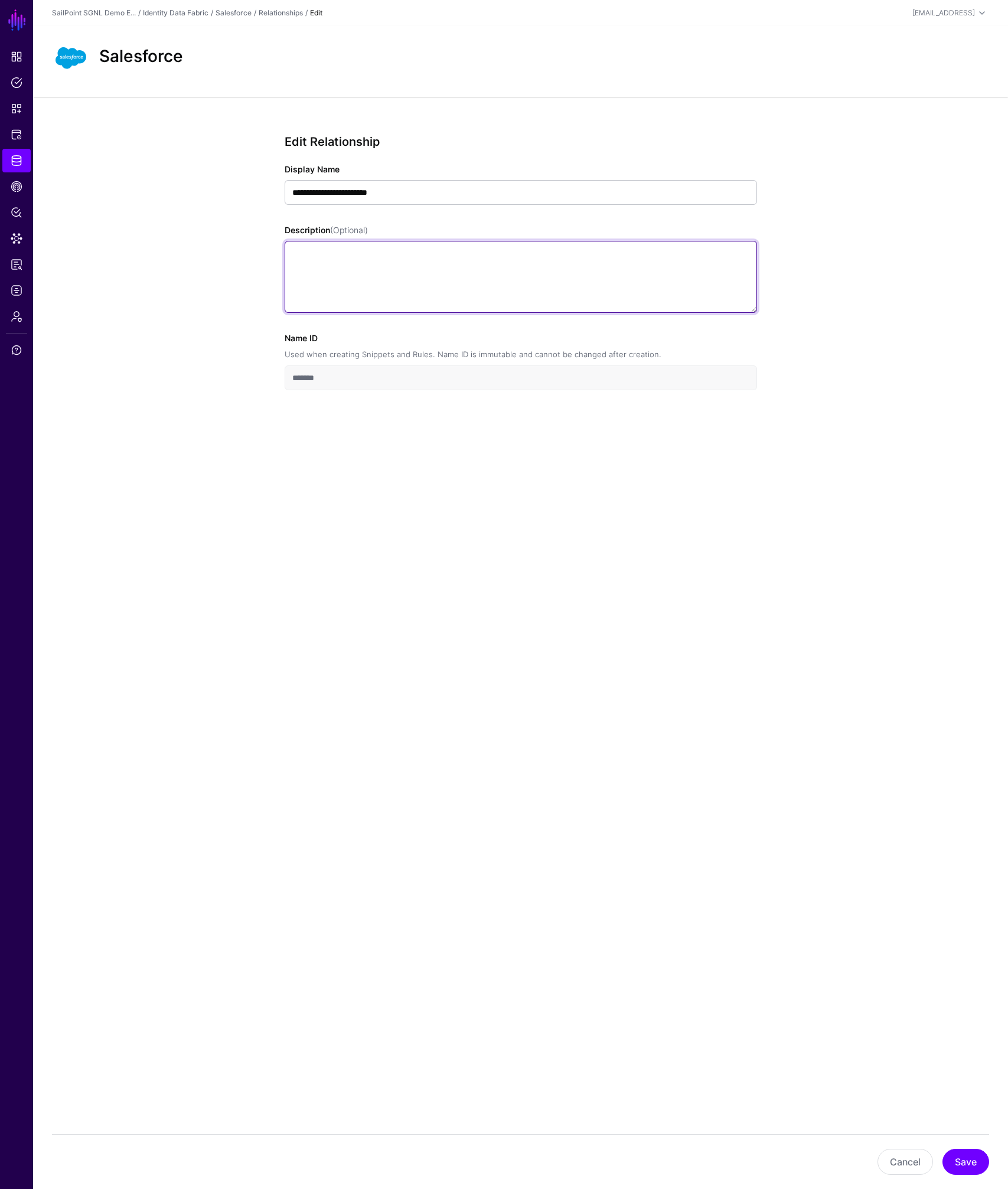
click at [381, 264] on textarea "Description (Optional)" at bounding box center [520, 276] width 472 height 72
click at [905, 1160] on button "Cancel" at bounding box center [905, 1162] width 56 height 26
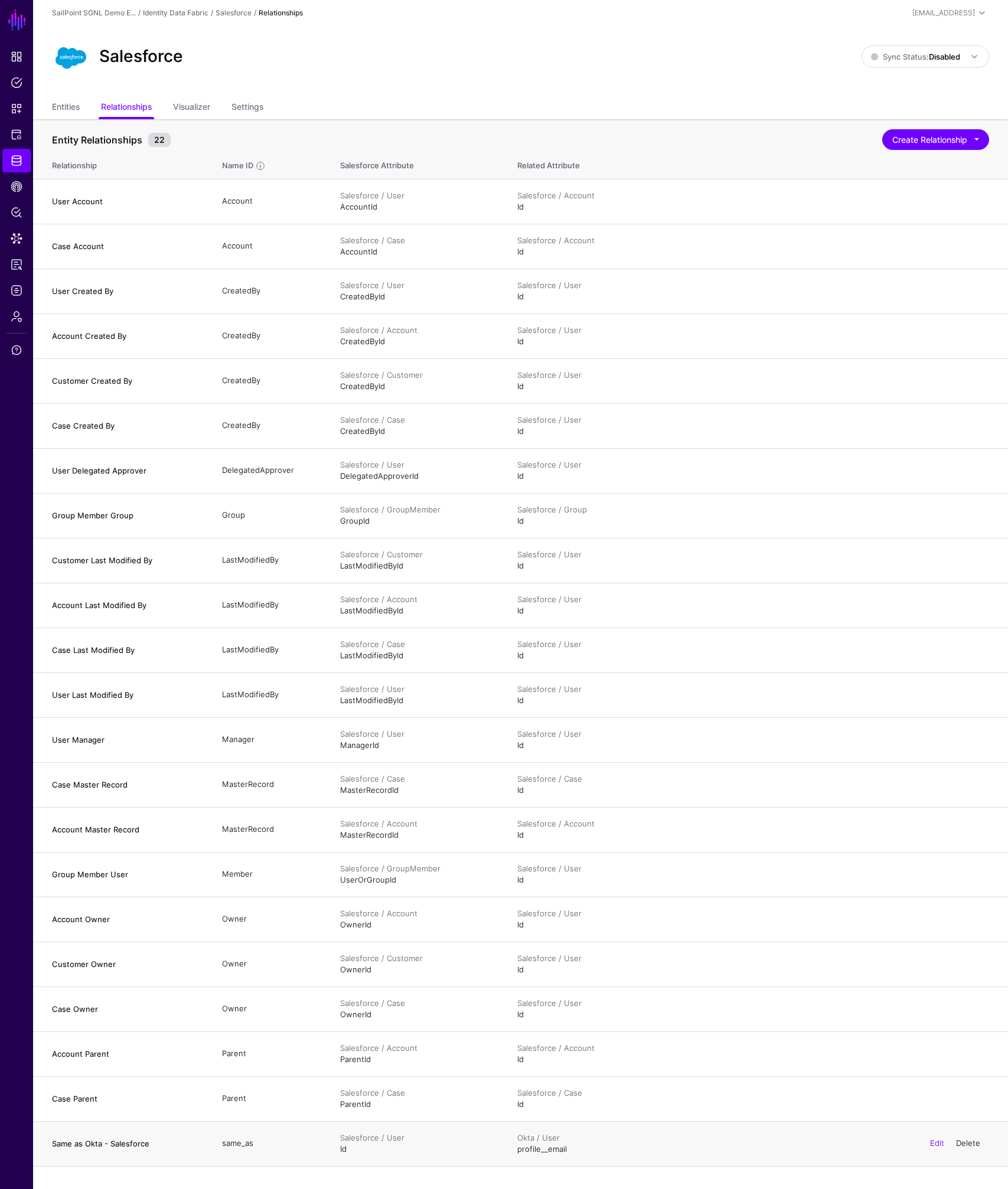
click at [966, 1142] on link "Delete" at bounding box center [968, 1142] width 25 height 10
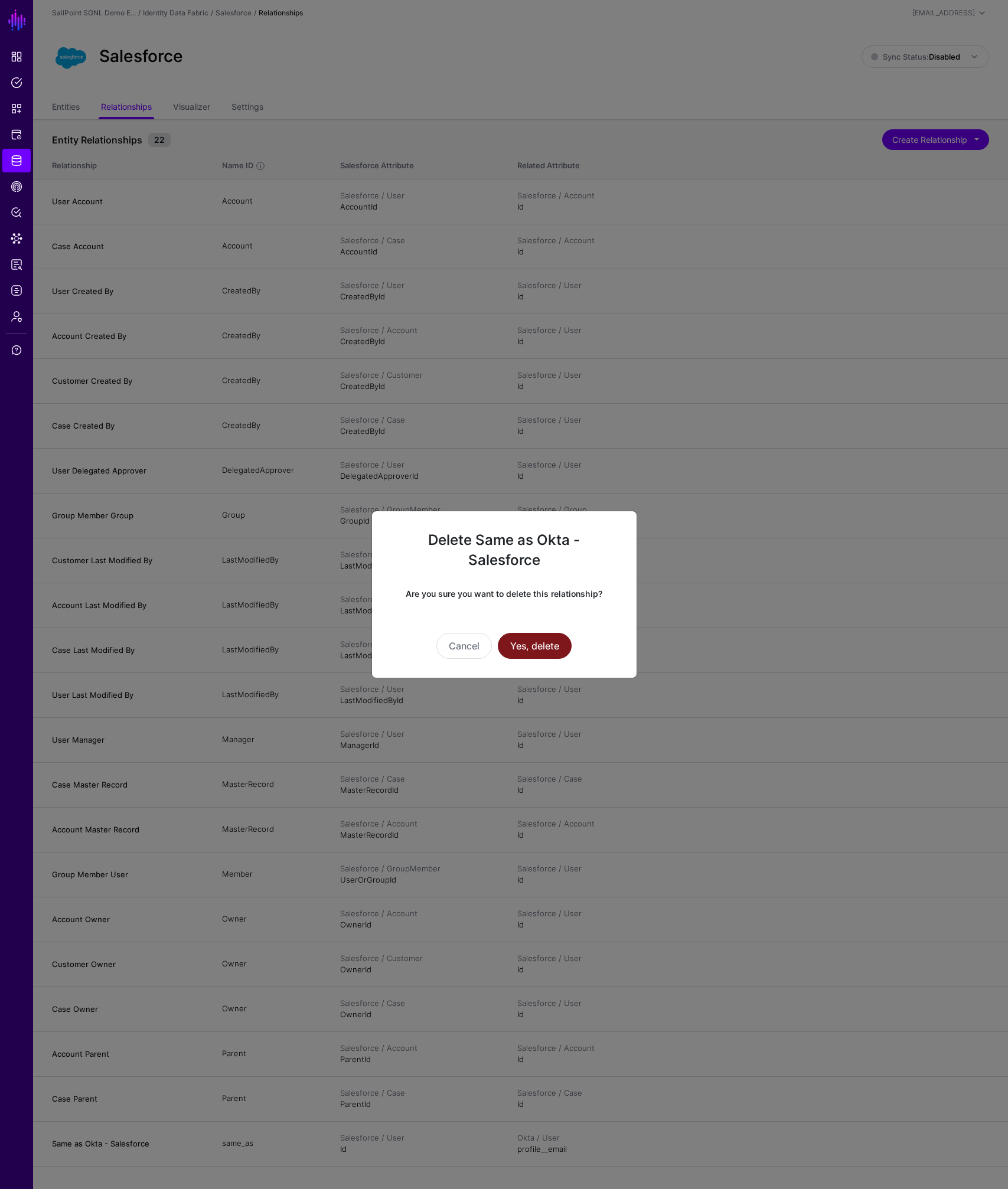
click at [526, 644] on button "Yes, delete" at bounding box center [534, 645] width 74 height 26
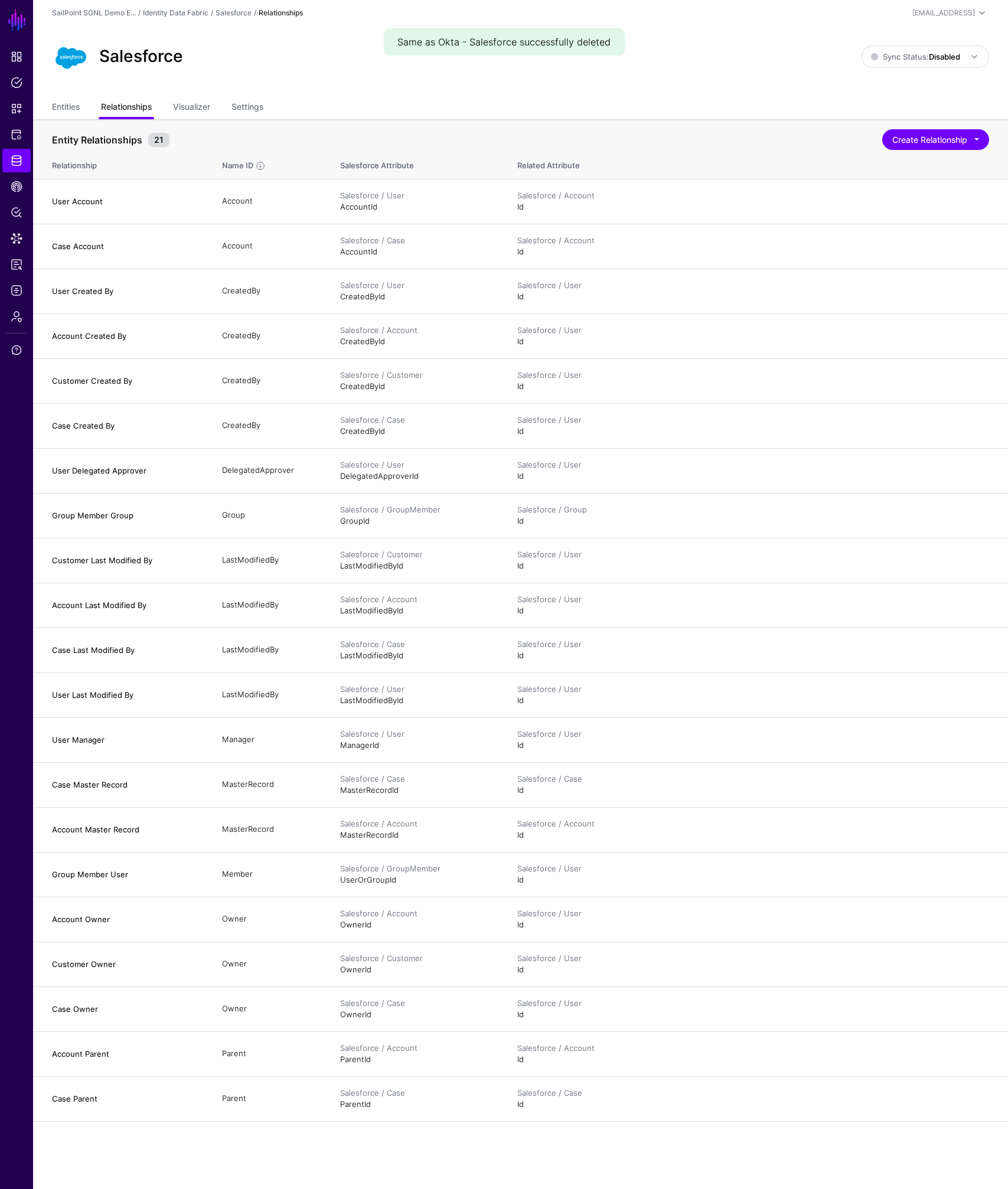
click at [131, 105] on link "Relationships" at bounding box center [126, 108] width 51 height 22
click at [896, 145] on button "Create Relationship" at bounding box center [936, 140] width 107 height 21
click at [856, 177] on p "Define Relationships between Entities in the same SoR or between Entities belon…" at bounding box center [891, 185] width 177 height 19
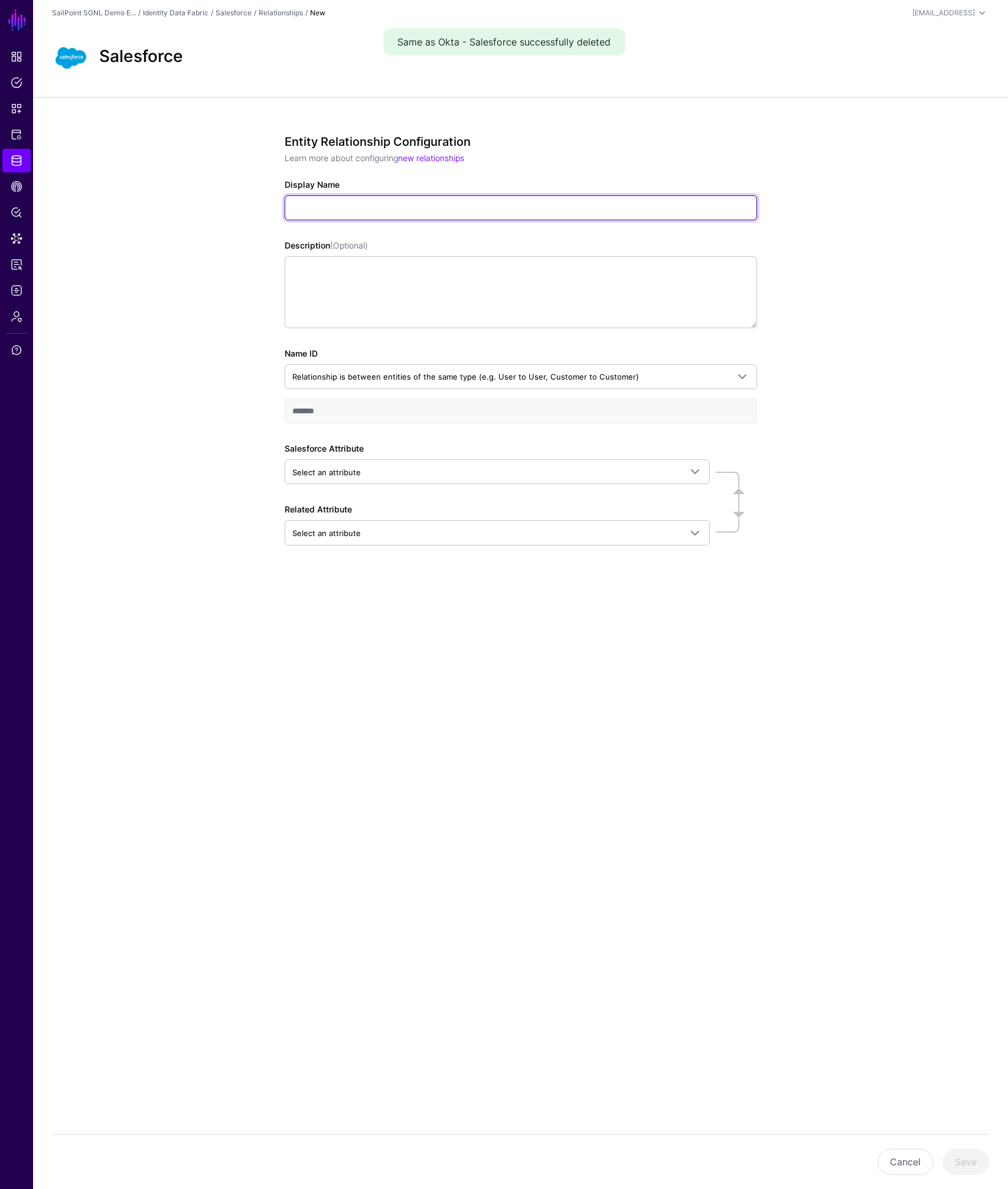
click at [378, 212] on input "Display Name" at bounding box center [520, 207] width 472 height 25
type input "**********"
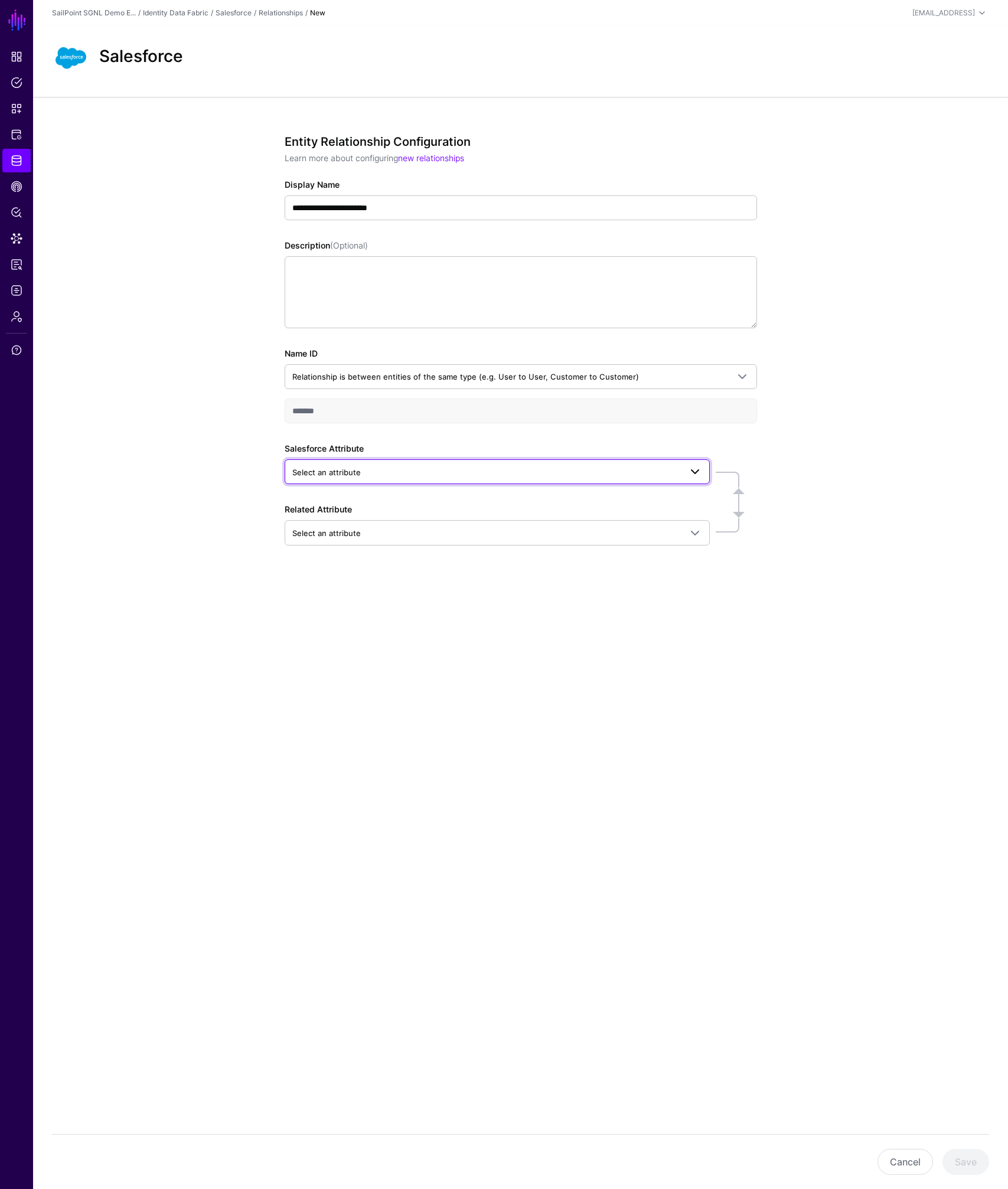
click at [383, 467] on span "Select an attribute" at bounding box center [486, 472] width 389 height 13
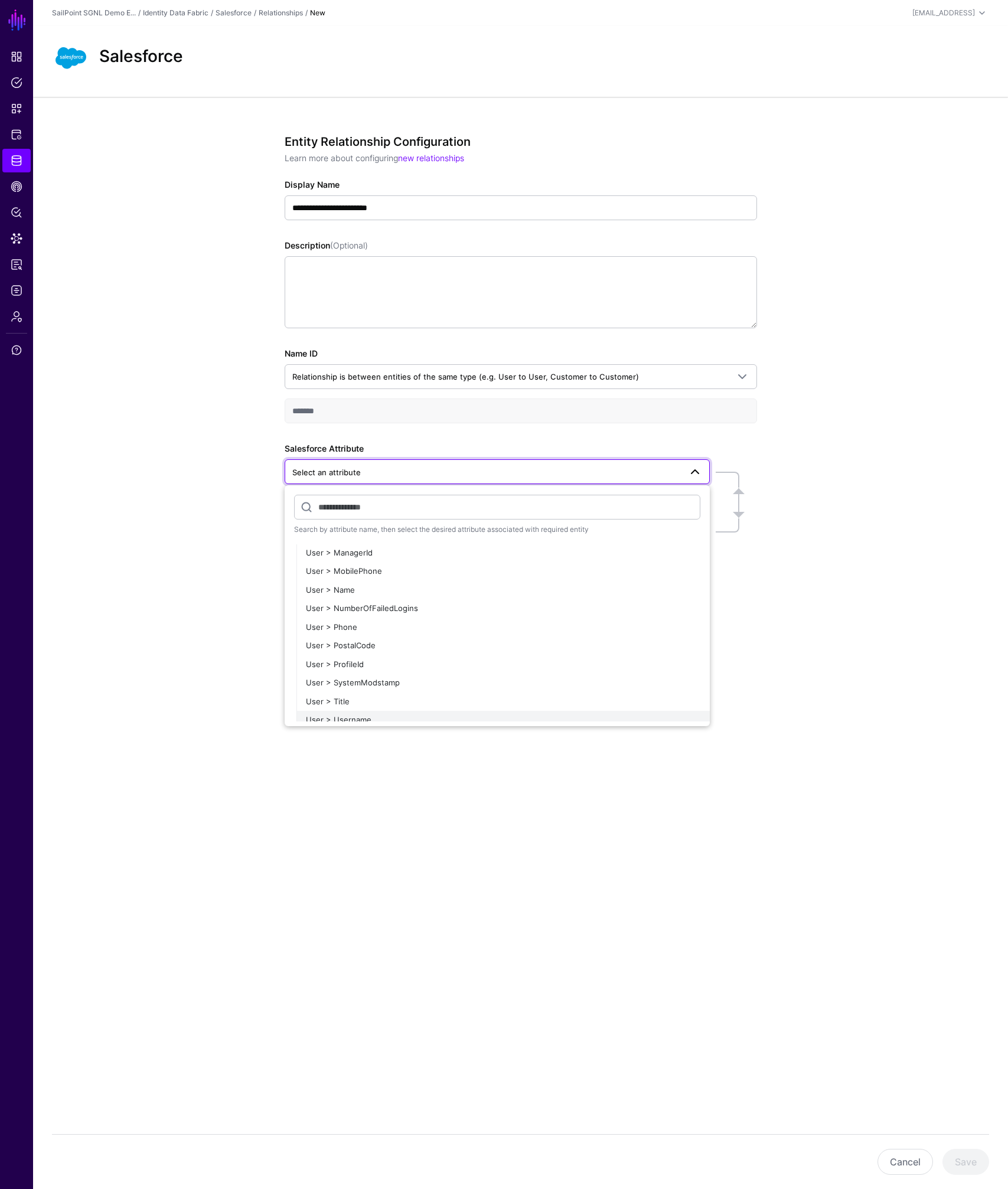
scroll to position [1673, 0]
click at [357, 687] on span "User > Username" at bounding box center [338, 688] width 65 height 10
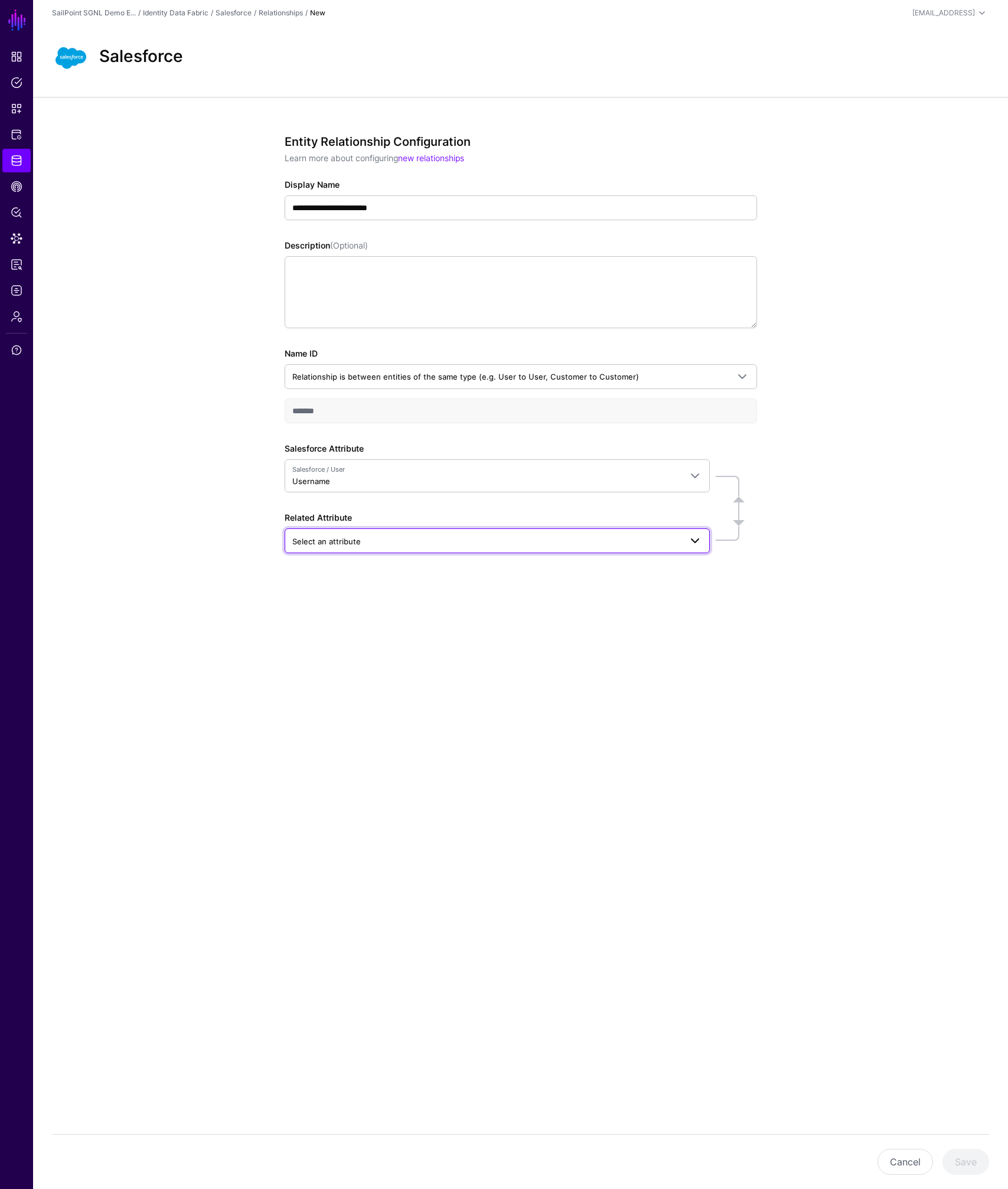
click at [360, 543] on span "Select an attribute" at bounding box center [486, 541] width 389 height 13
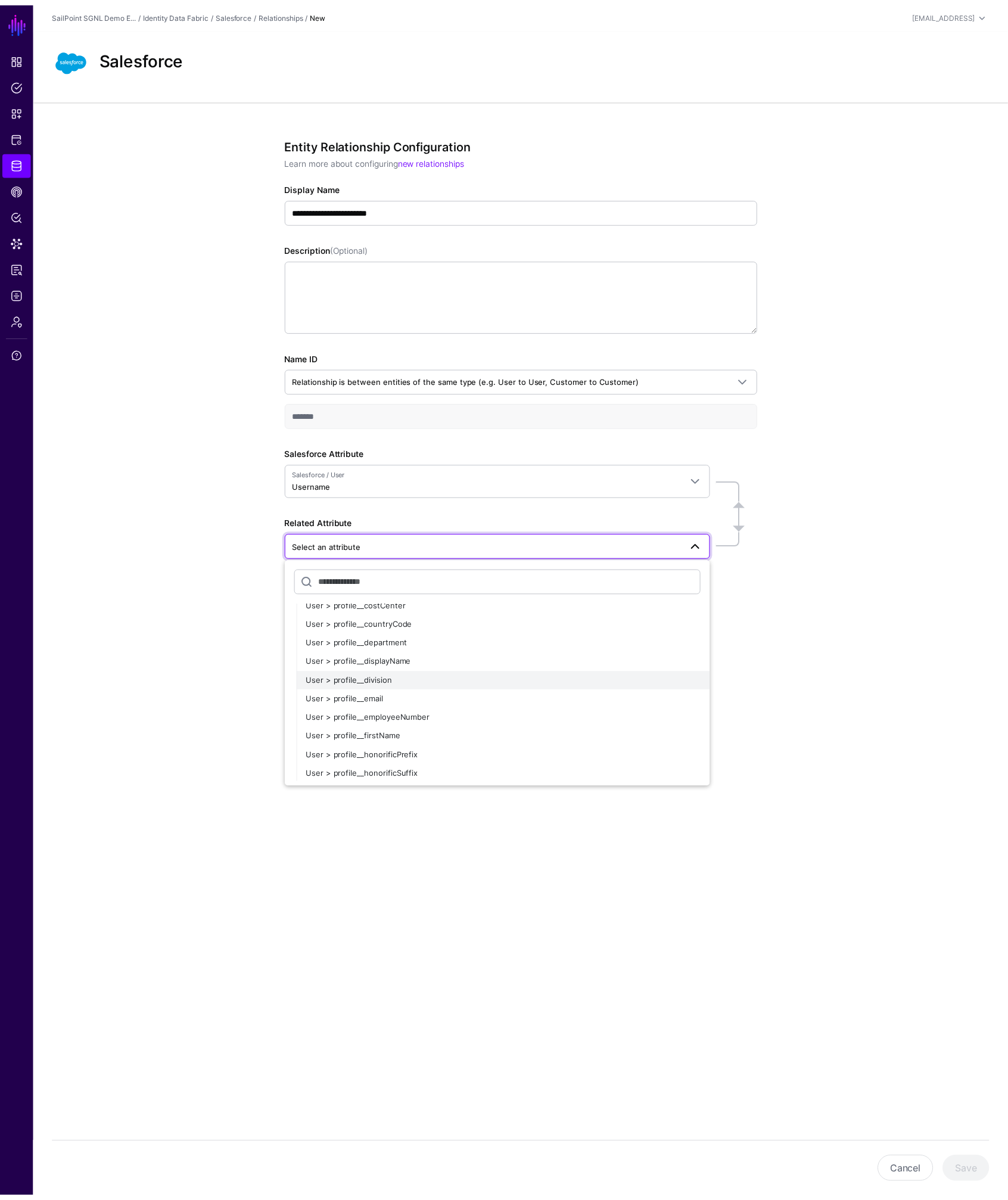
scroll to position [3825, 0]
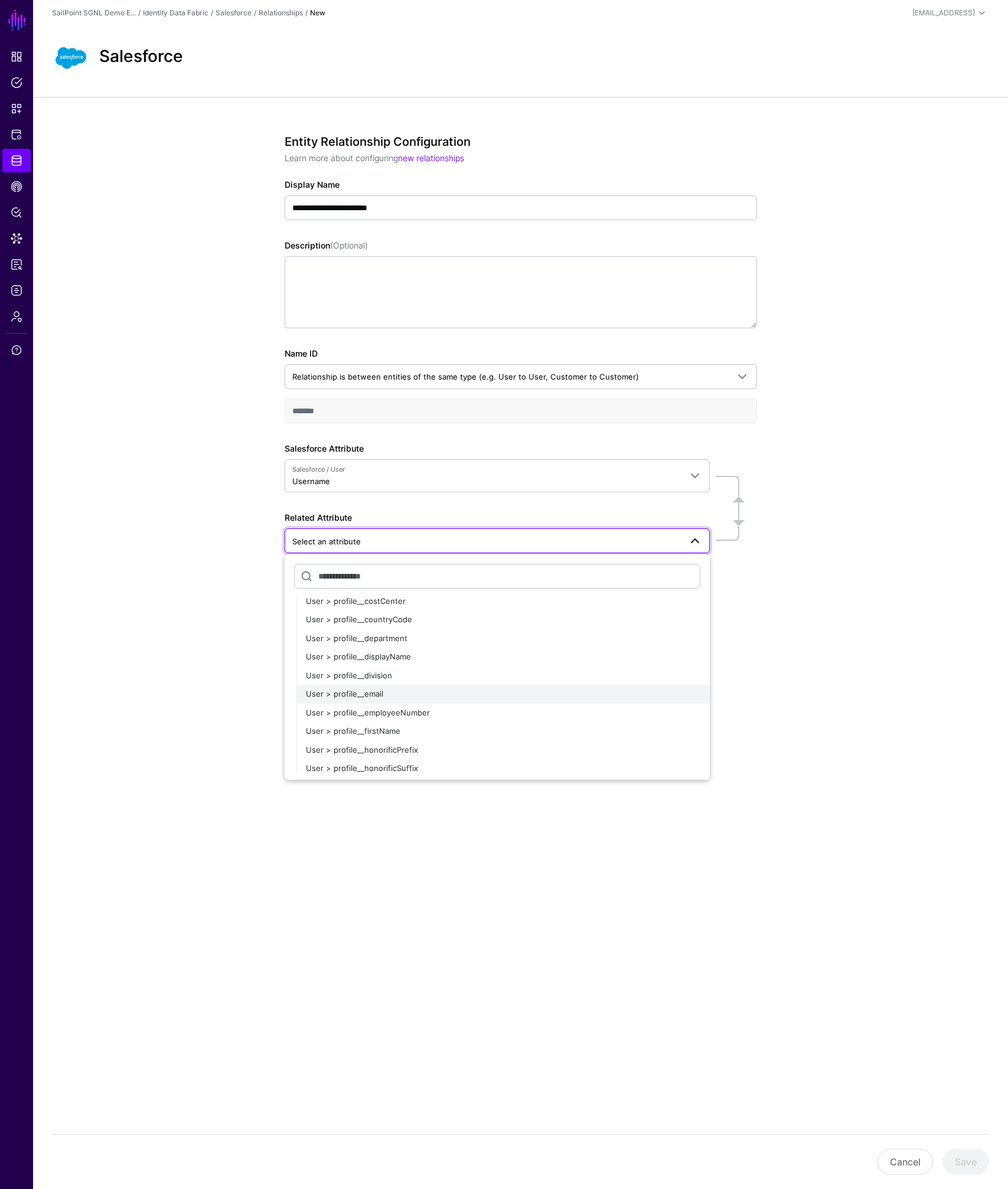
click at [375, 693] on span "User > profile__email" at bounding box center [344, 693] width 77 height 10
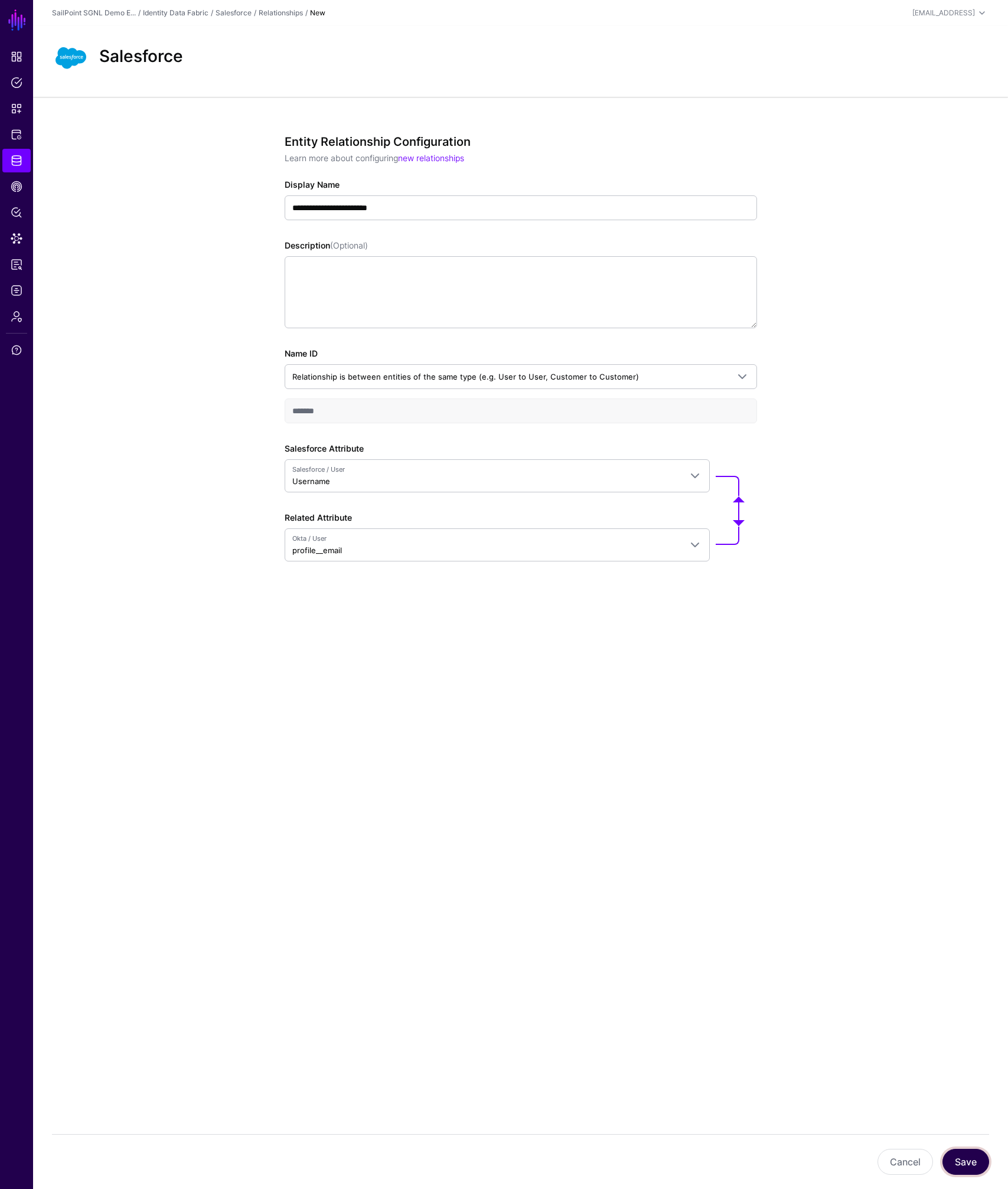
click at [971, 1157] on button "Save" at bounding box center [966, 1162] width 47 height 26
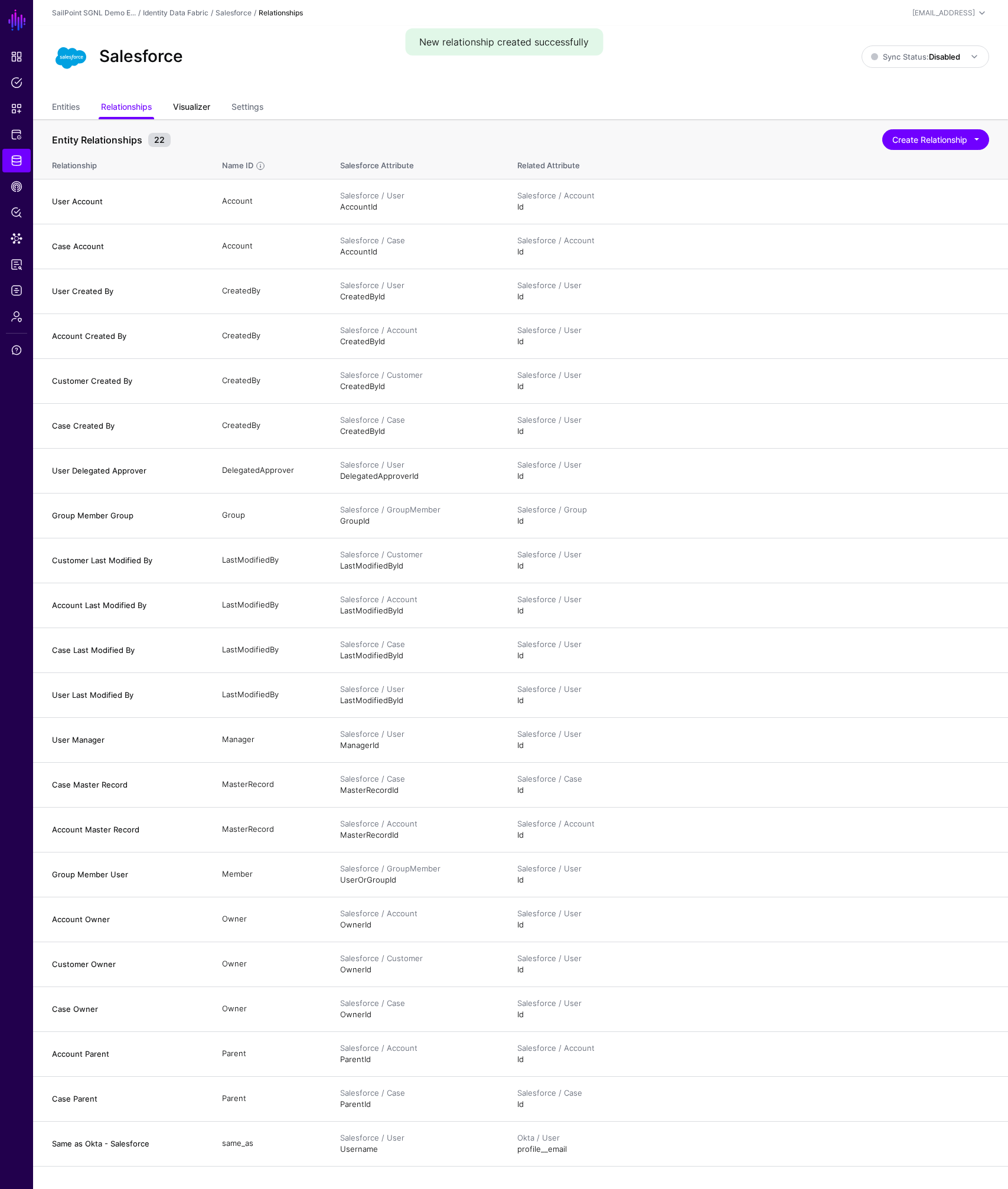
click at [198, 108] on link "Visualizer" at bounding box center [192, 108] width 37 height 22
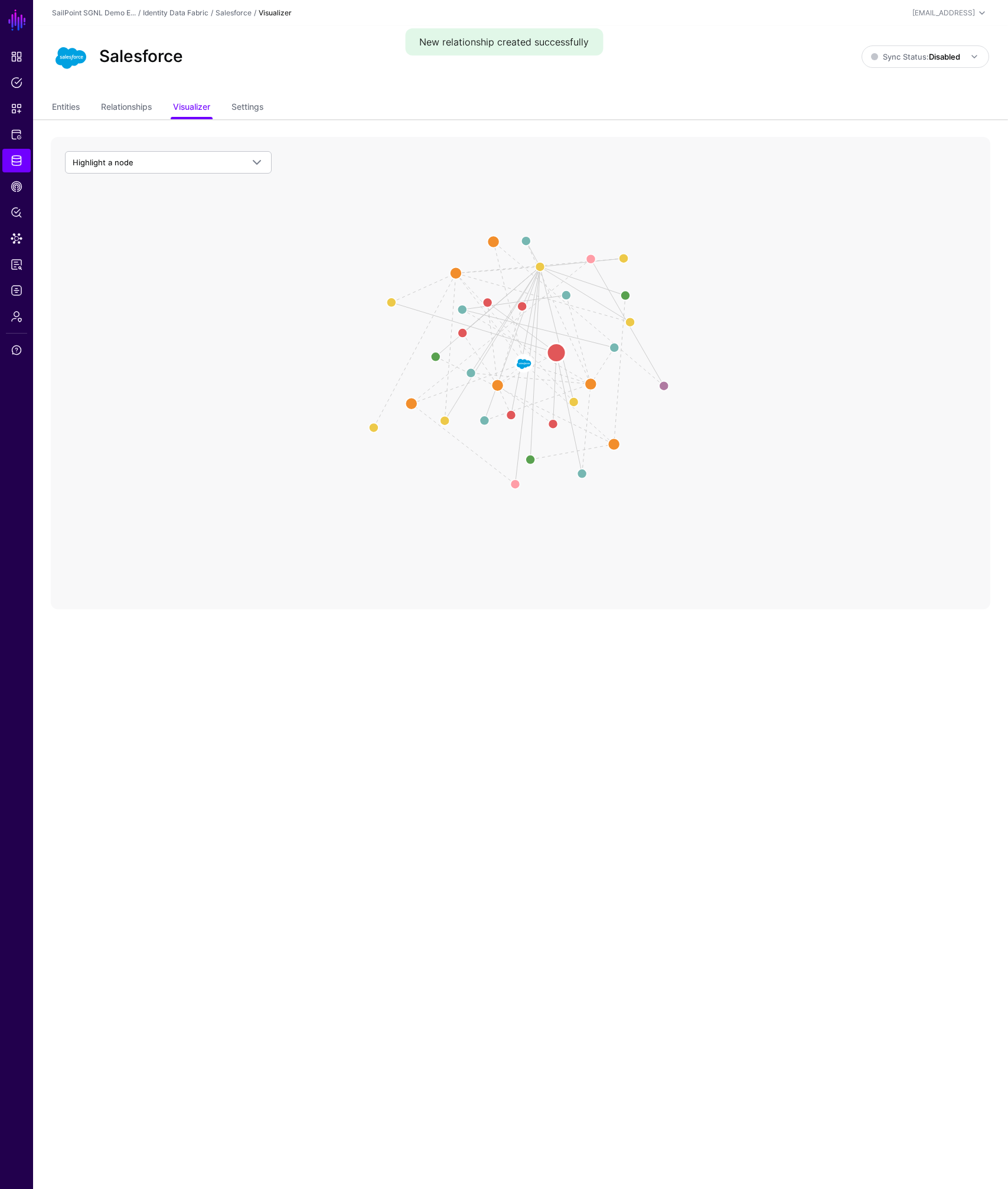
click at [555, 354] on circle at bounding box center [555, 352] width 19 height 19
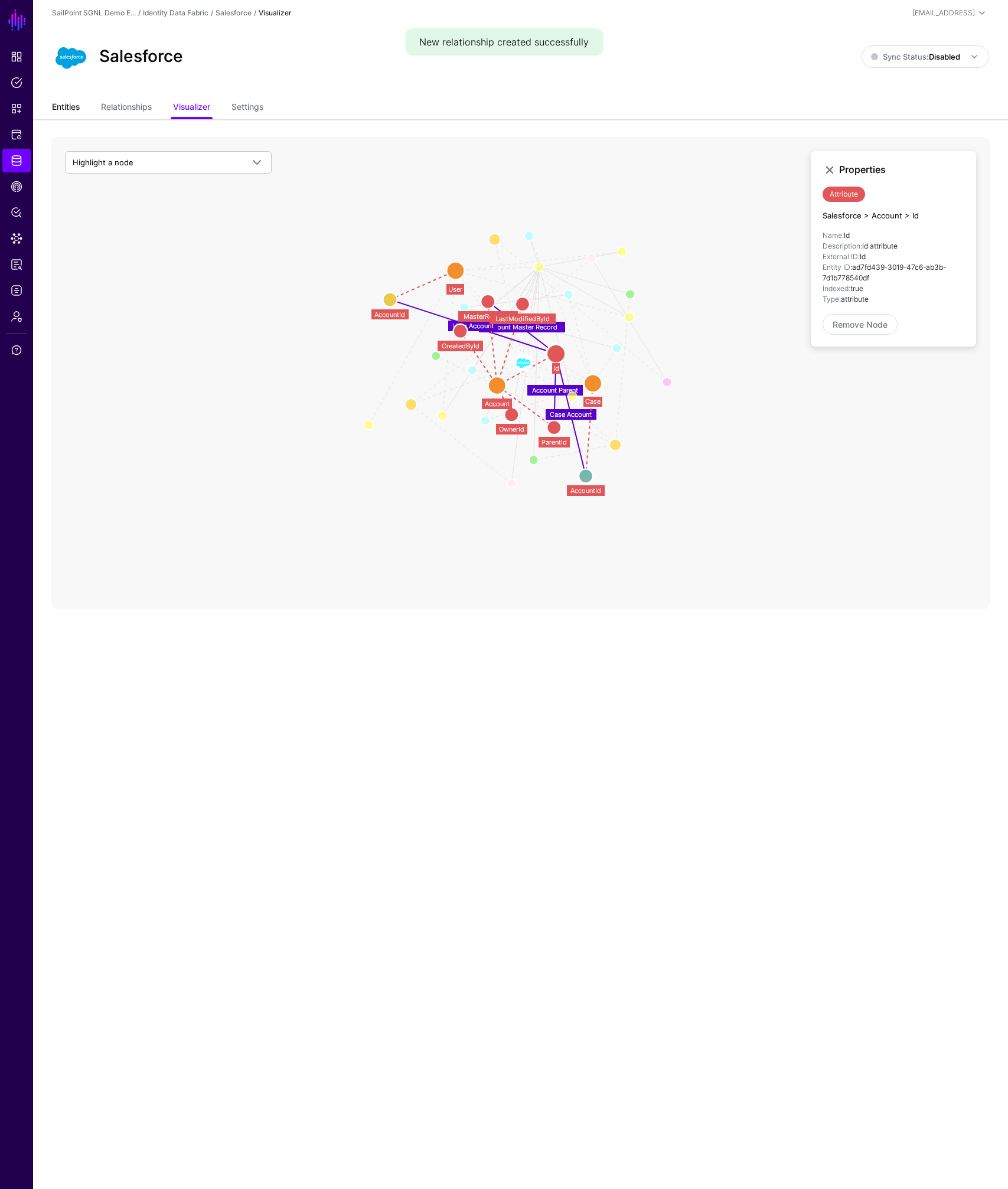
click at [74, 111] on link "Entities" at bounding box center [65, 108] width 28 height 22
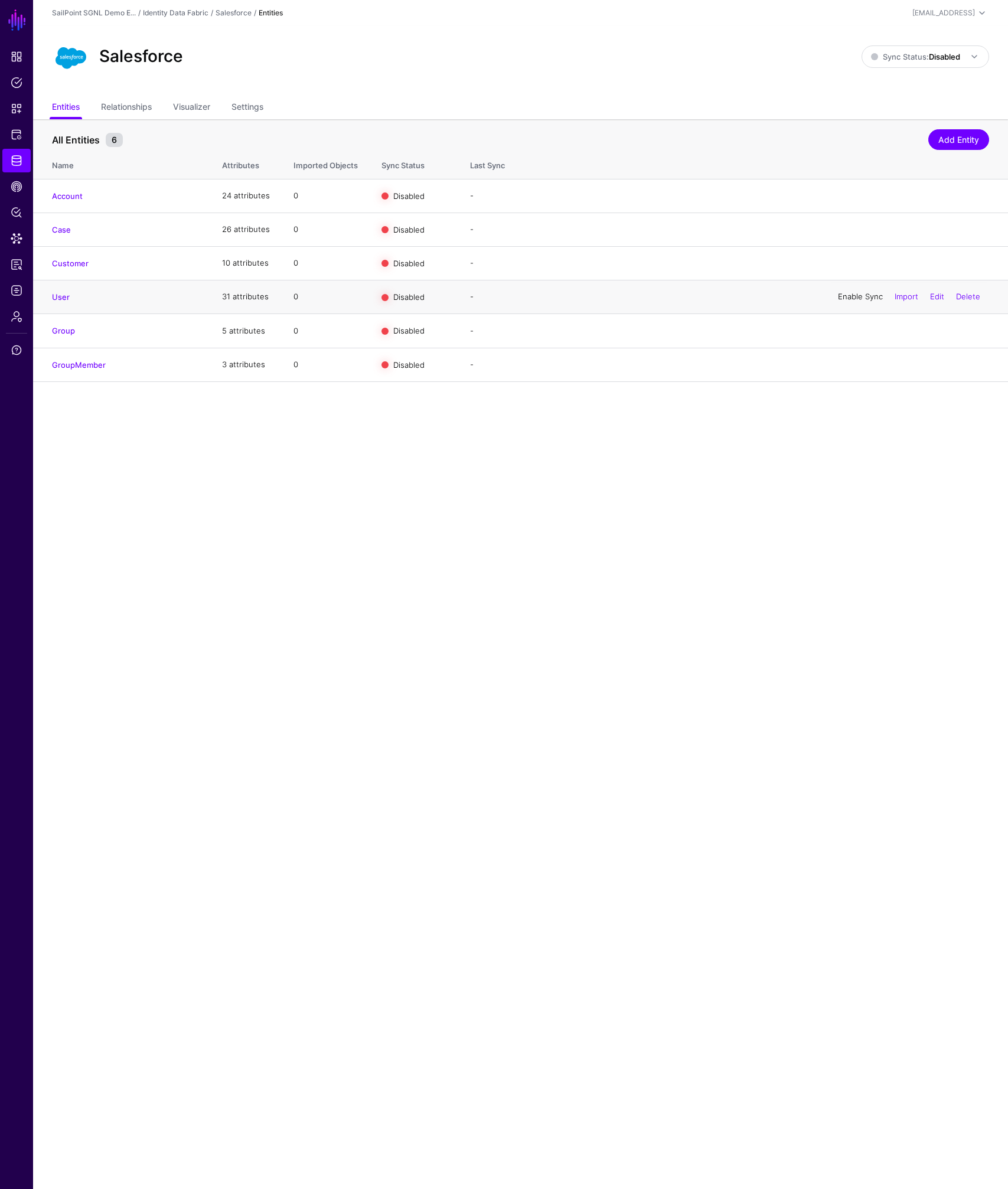
click at [847, 294] on link "Enable Sync" at bounding box center [860, 296] width 45 height 10
click at [851, 331] on link "Enable Sync" at bounding box center [860, 330] width 45 height 10
click at [852, 366] on link "Enable Sync" at bounding box center [860, 364] width 45 height 10
click at [963, 143] on link "Add Entity" at bounding box center [959, 140] width 61 height 21
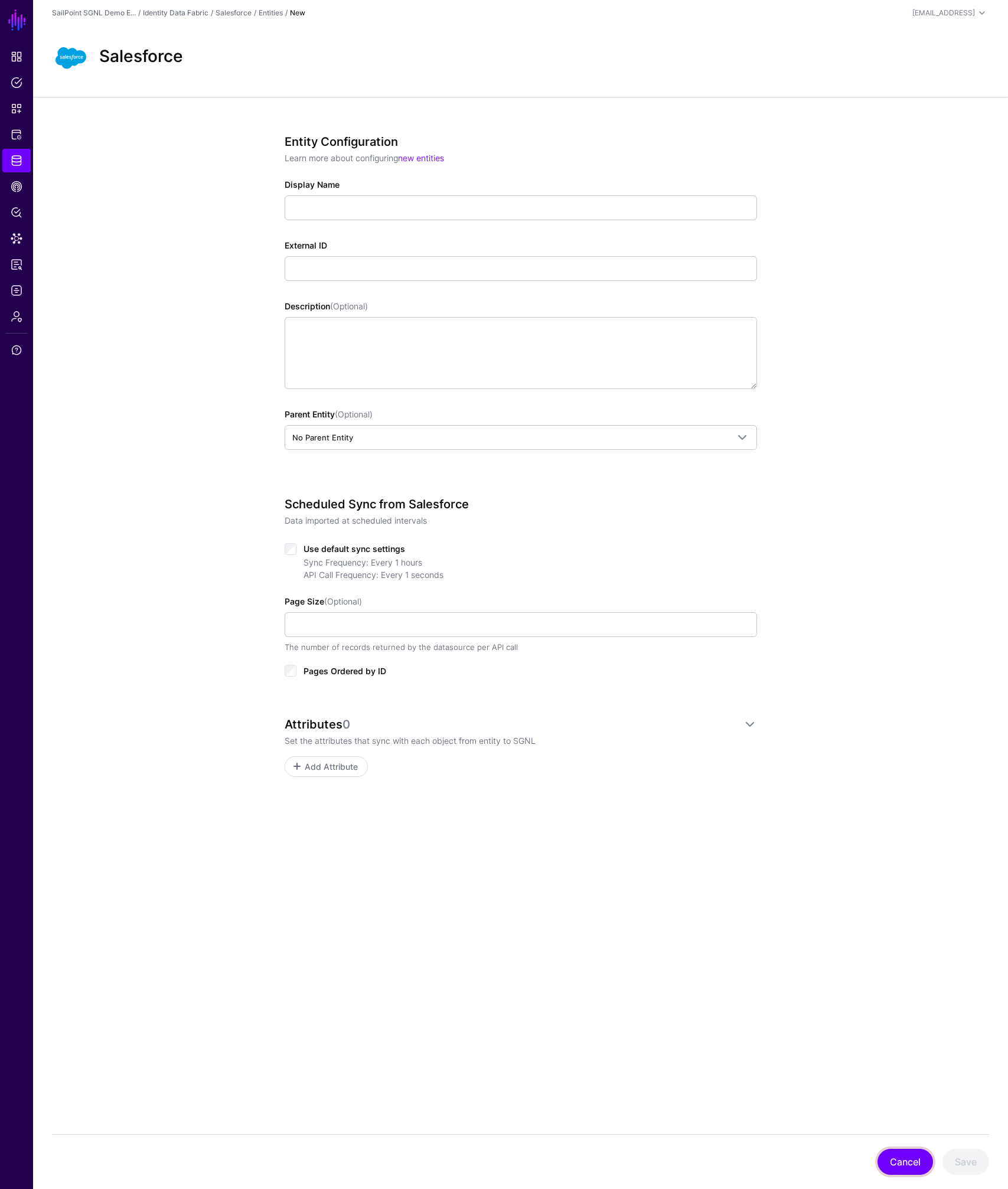
click at [904, 1151] on button "Cancel" at bounding box center [905, 1162] width 56 height 26
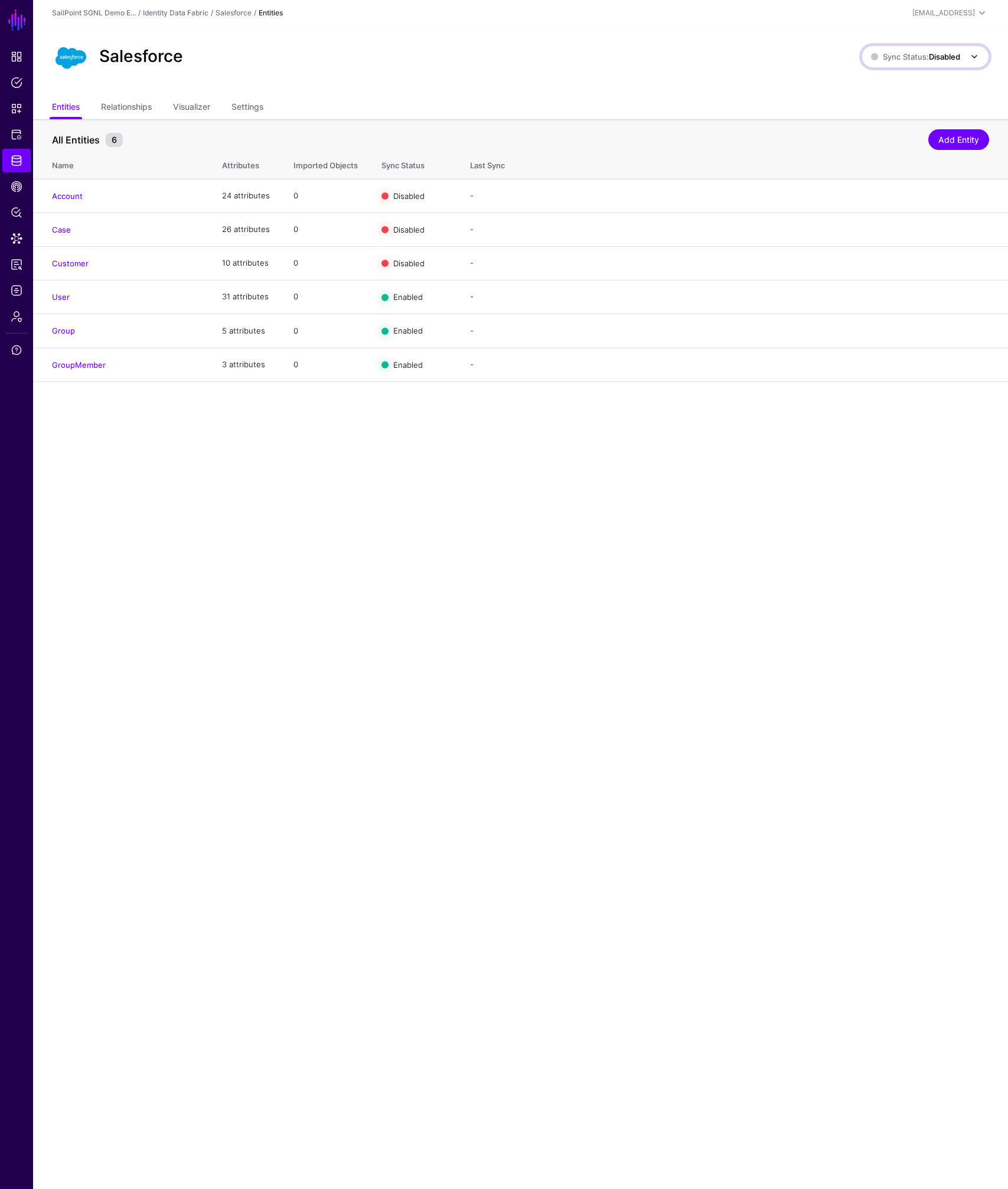
click at [937, 55] on strong "Disabled" at bounding box center [944, 56] width 31 height 10
click at [905, 87] on span "Enabled Syncing active for all configured entities that are enabled" at bounding box center [912, 97] width 134 height 39
click at [132, 111] on link "Relationships" at bounding box center [126, 108] width 51 height 22
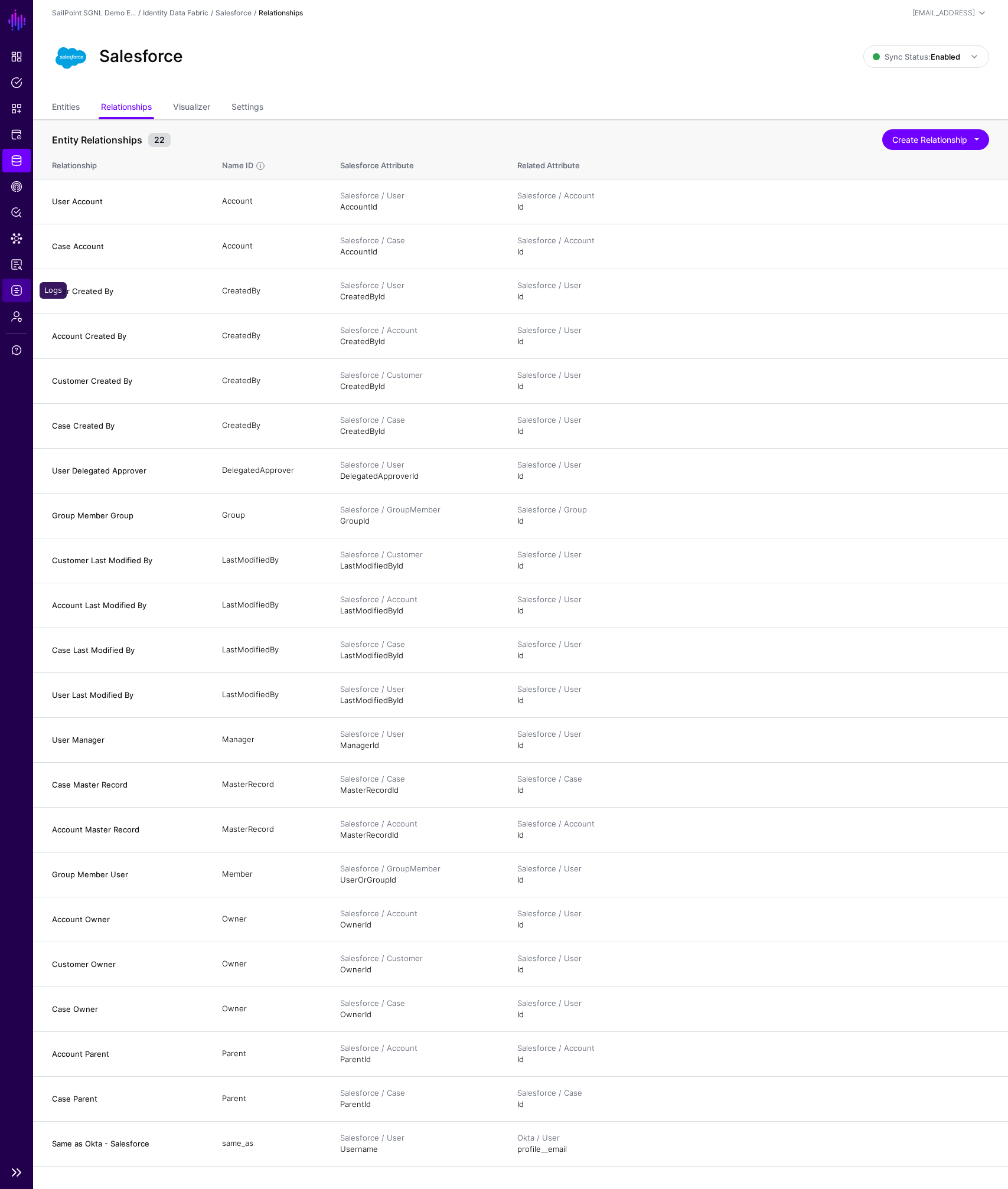
click at [14, 291] on span "Logs" at bounding box center [16, 291] width 12 height 12
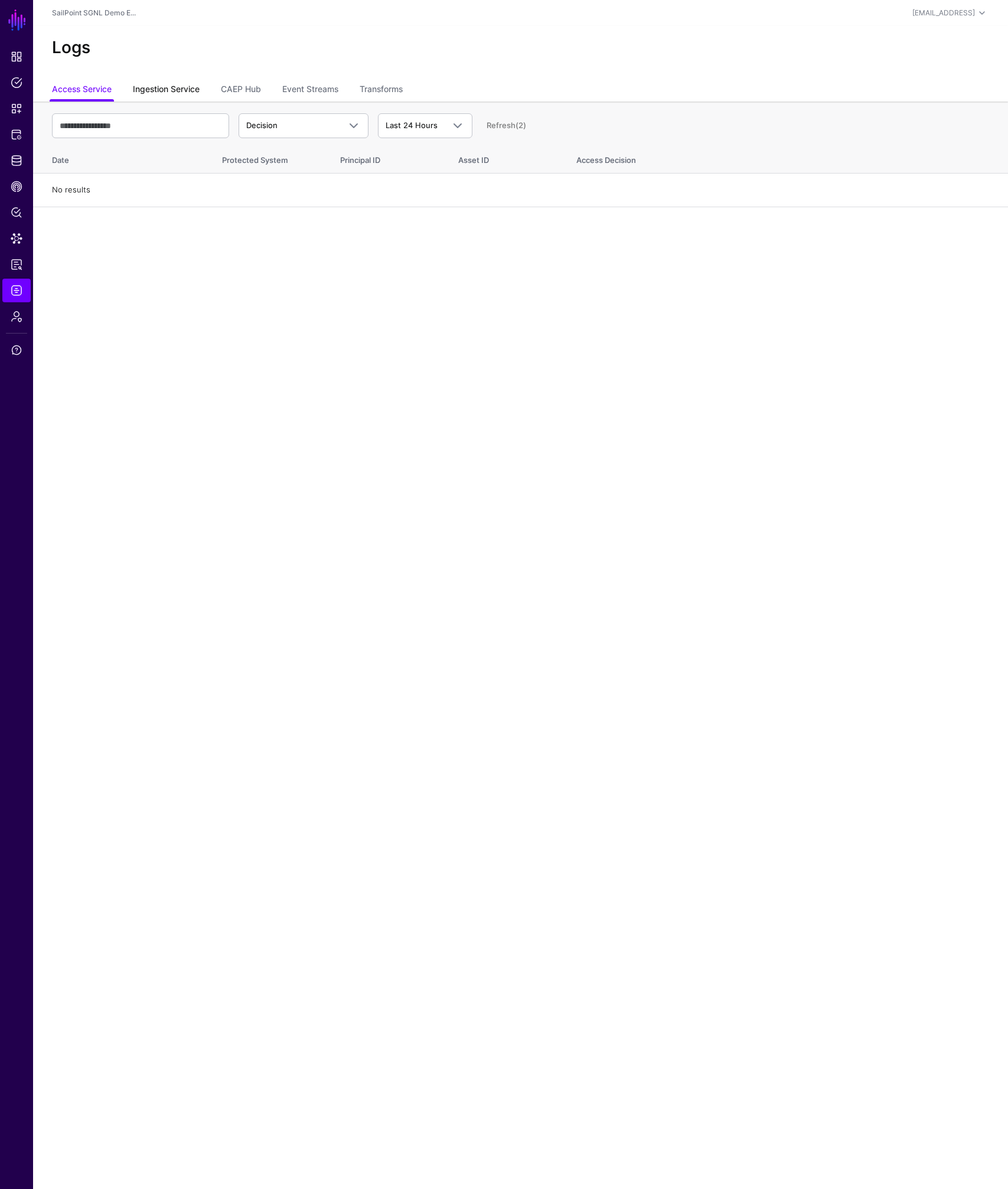
click at [180, 88] on link "Ingestion Service" at bounding box center [167, 90] width 67 height 22
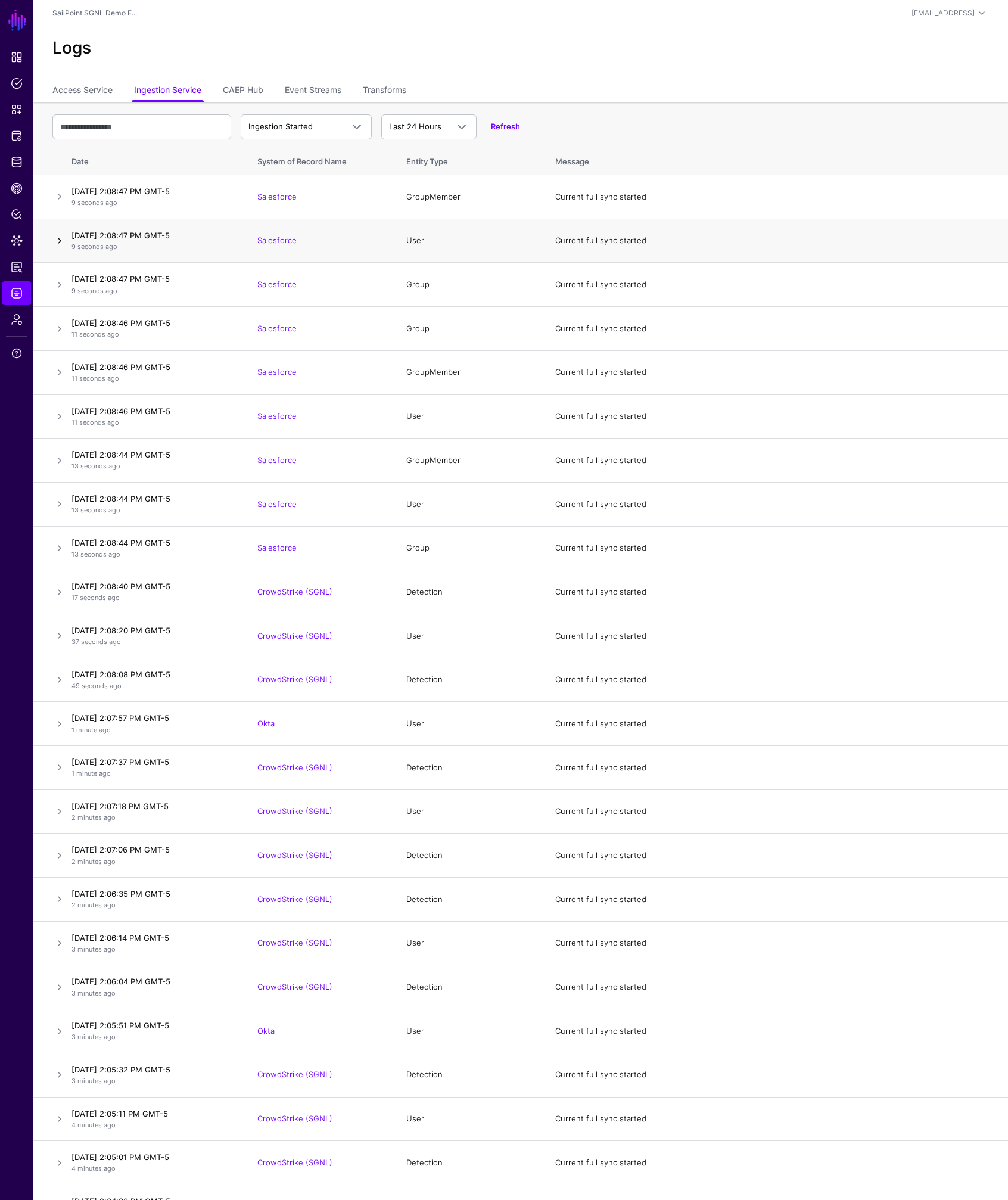
click at [56, 244] on link at bounding box center [59, 240] width 14 height 14
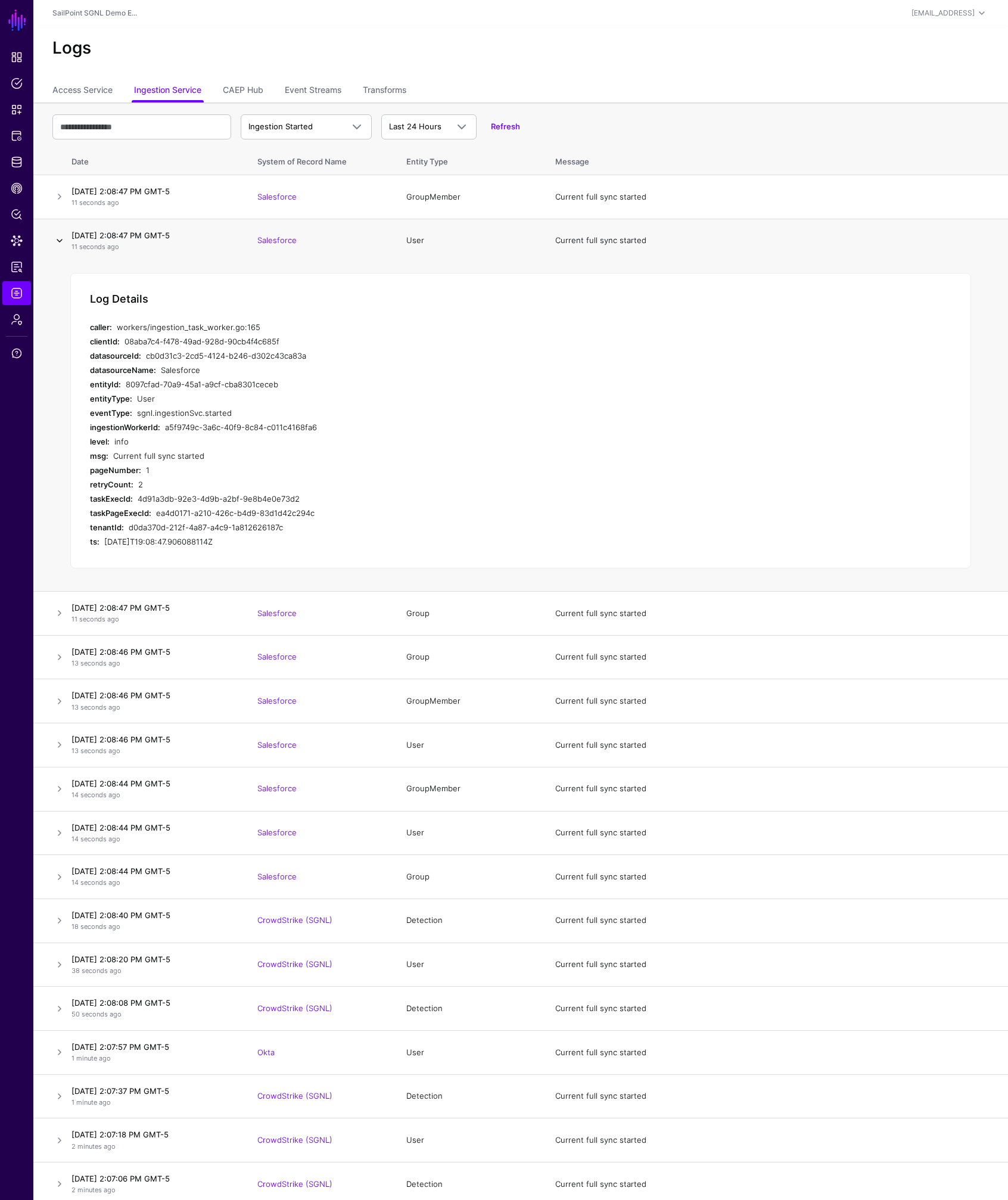
click at [57, 244] on link at bounding box center [59, 240] width 14 height 14
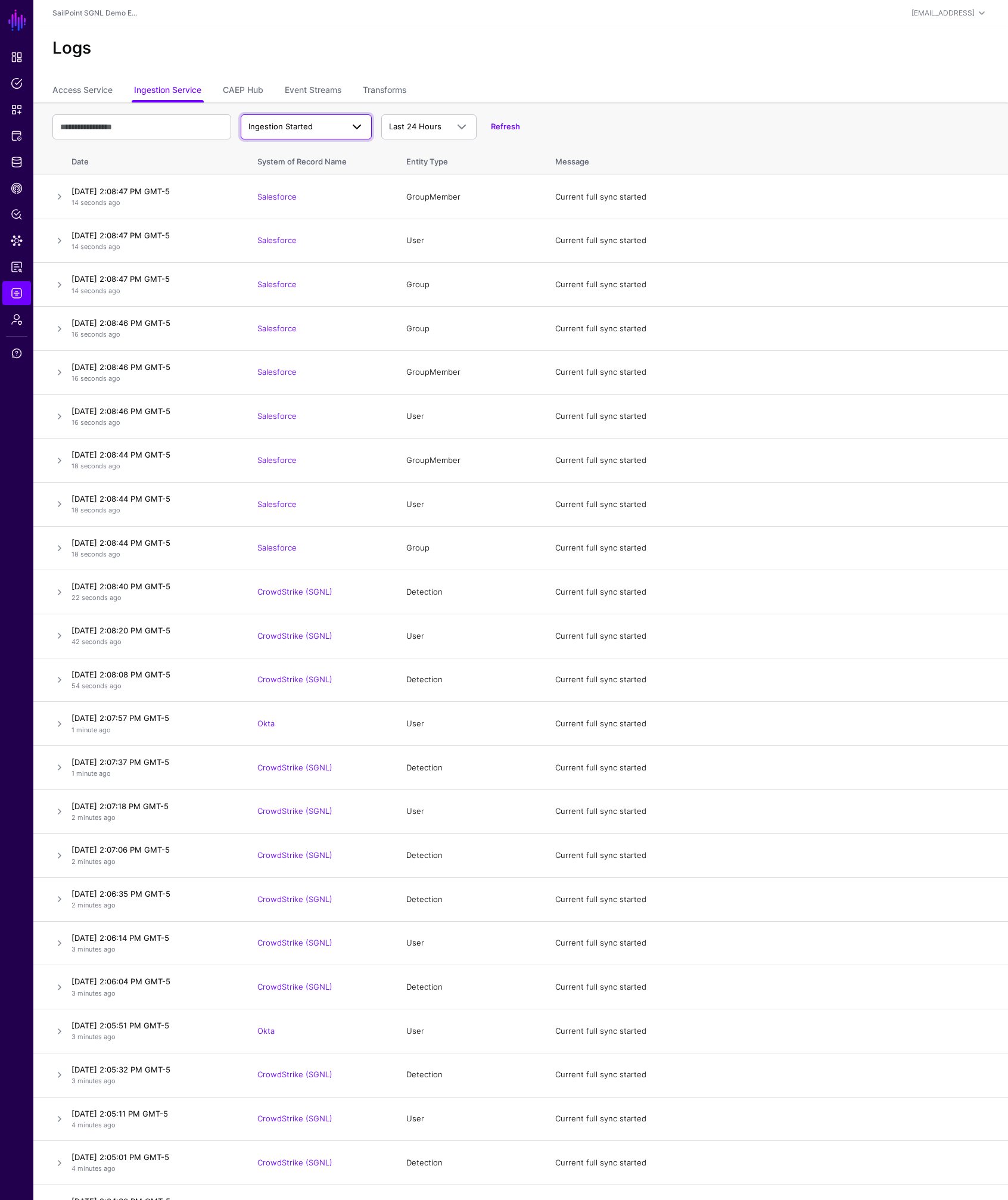
click at [310, 127] on span "Ingestion Started" at bounding box center [280, 126] width 64 height 10
click at [306, 175] on span "Ingestion Completed" at bounding box center [289, 172] width 77 height 10
click at [332, 128] on span "Ingestion Completed" at bounding box center [295, 127] width 94 height 12
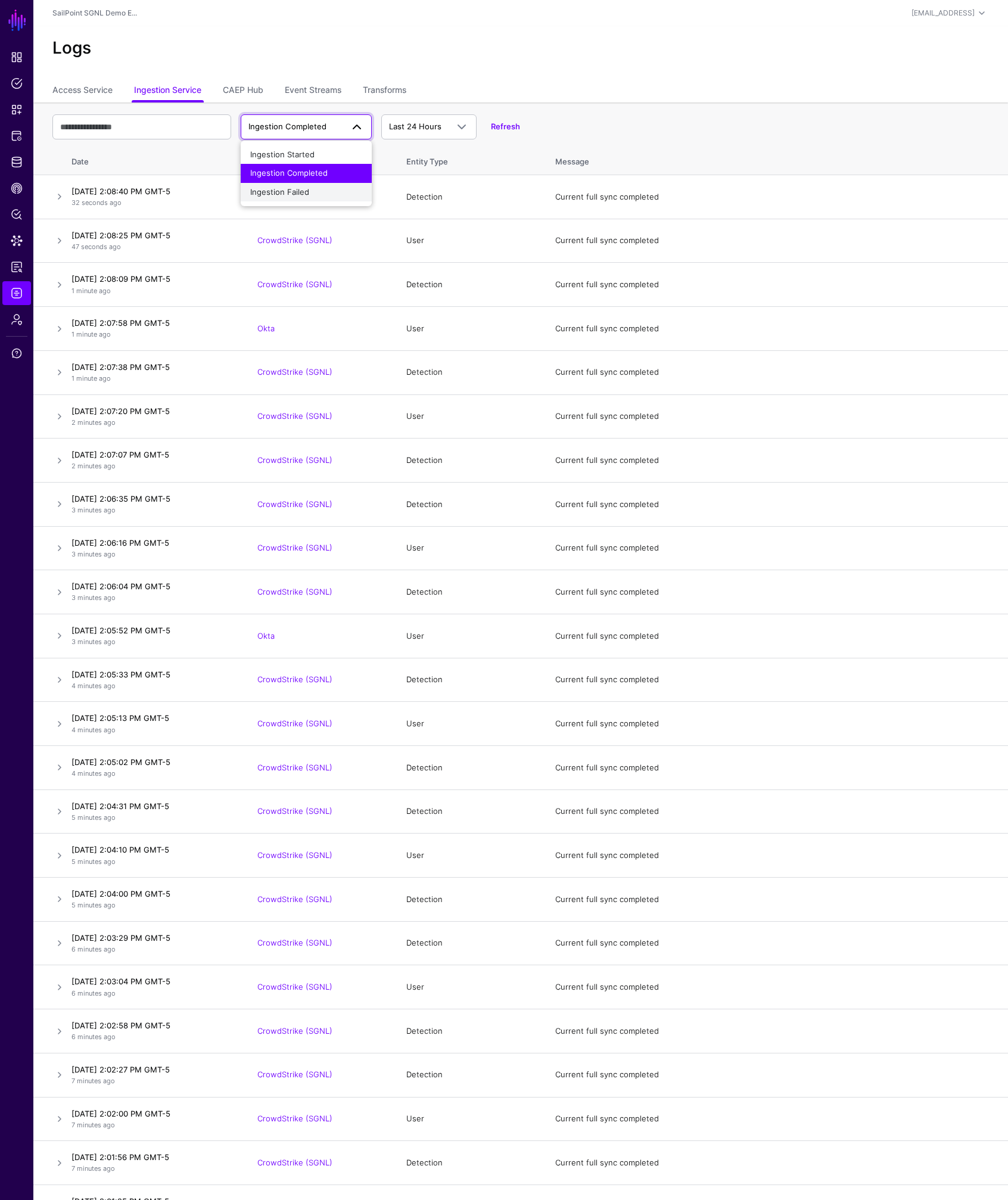
click at [295, 188] on span "Ingestion Failed" at bounding box center [280, 191] width 59 height 10
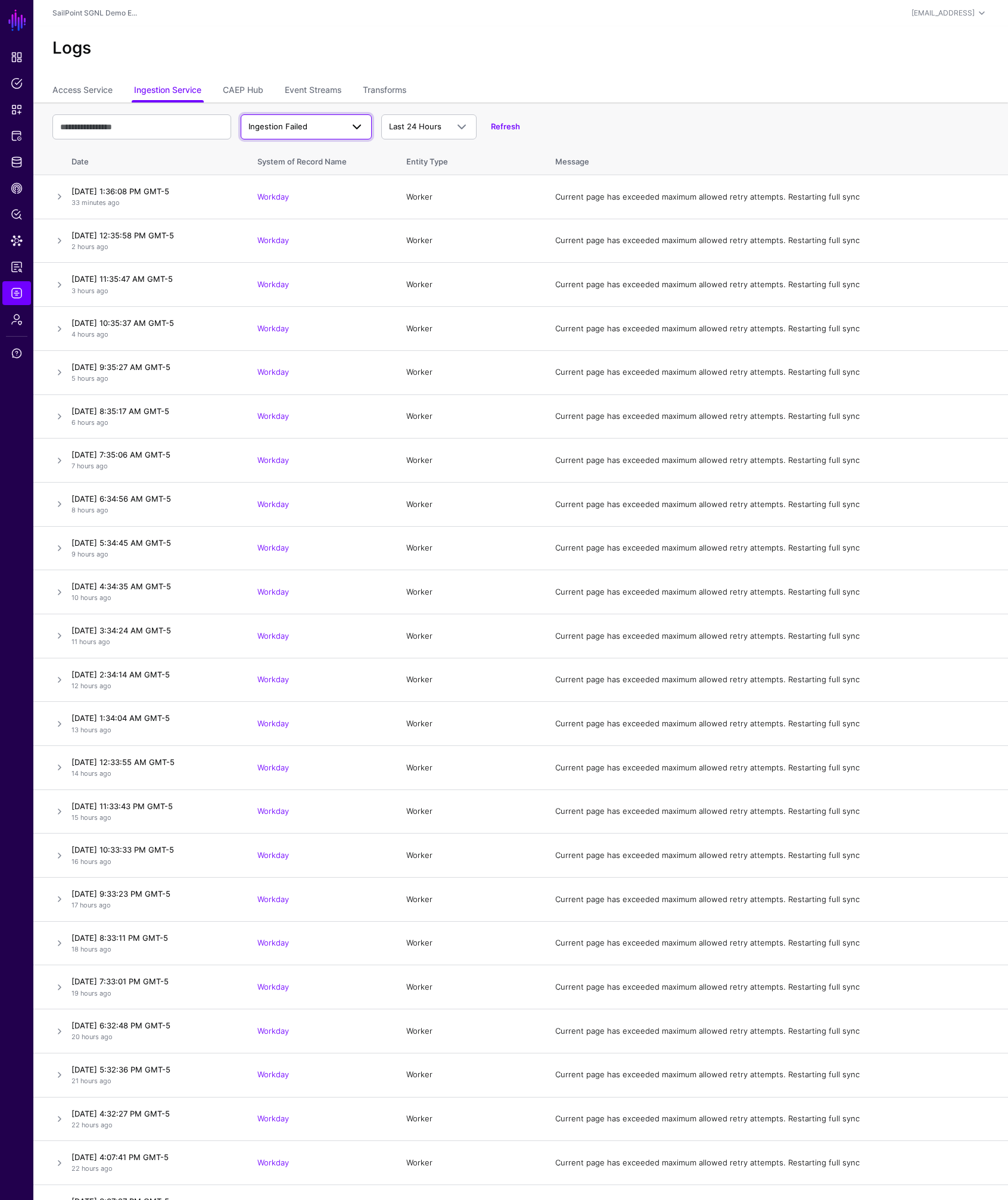
click at [343, 124] on span at bounding box center [353, 127] width 22 height 14
click at [304, 153] on span "Ingestion Started" at bounding box center [283, 154] width 64 height 10
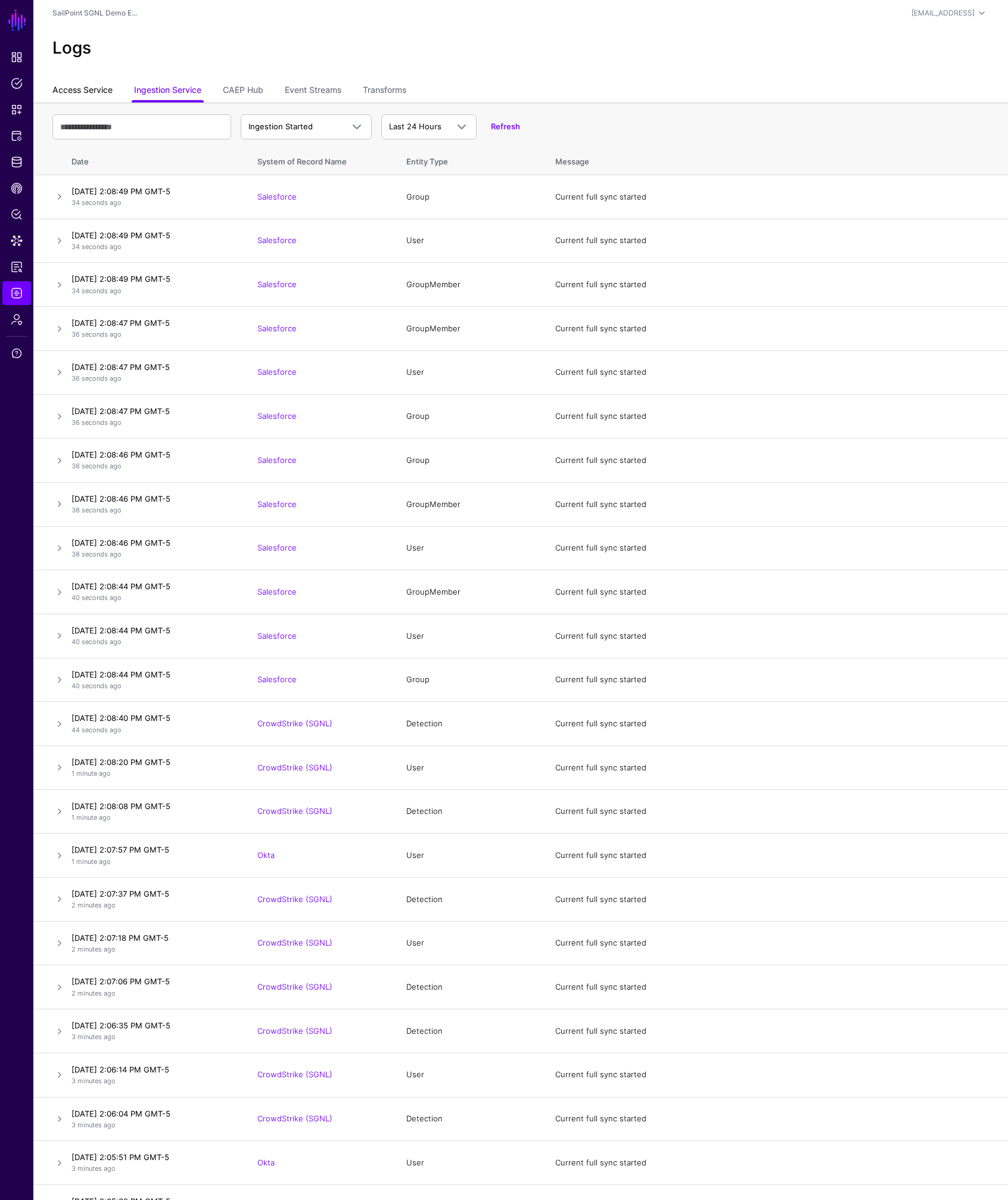
click at [106, 94] on link "Access Service" at bounding box center [82, 91] width 60 height 22
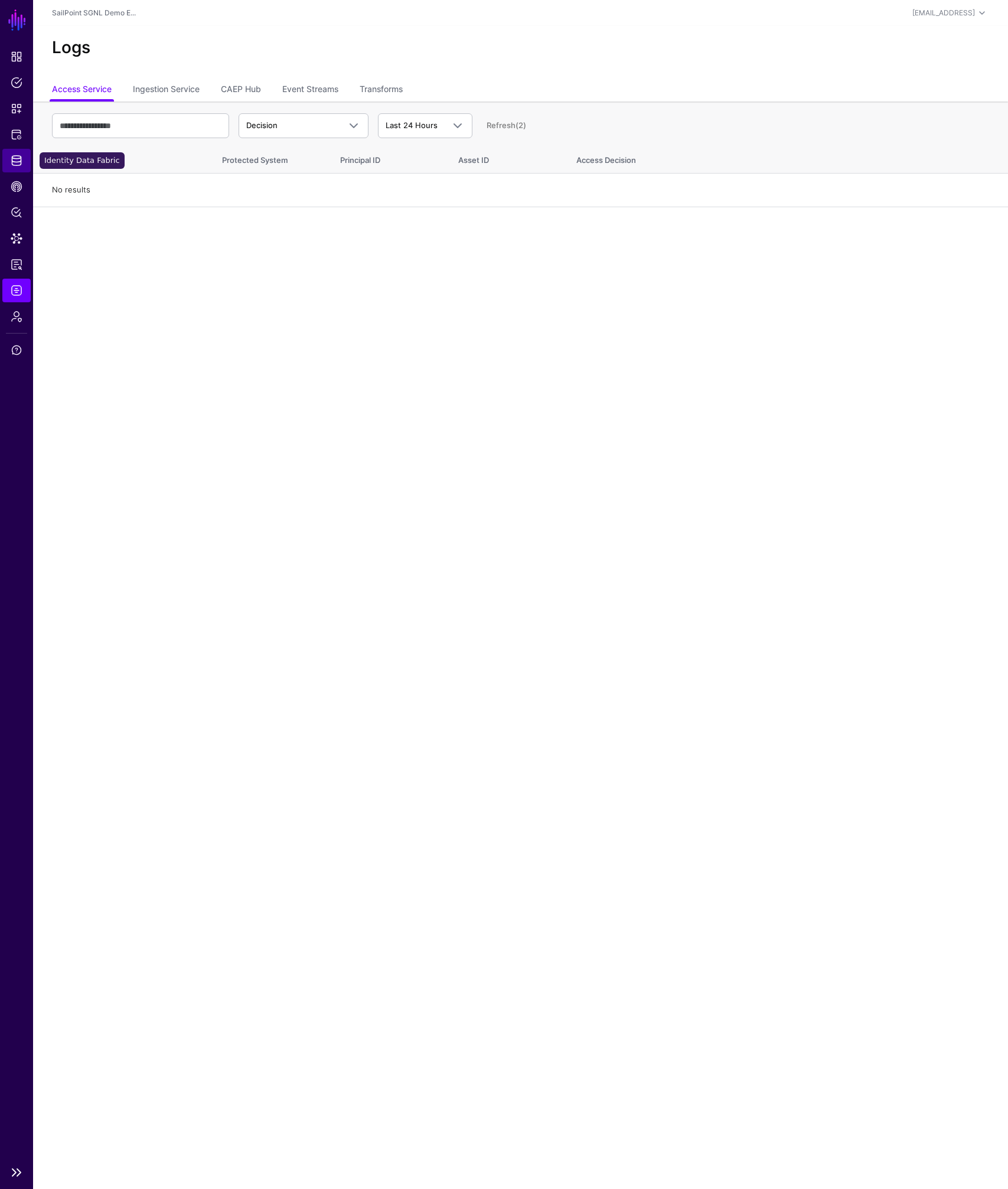
click at [14, 155] on span "Identity Data Fabric" at bounding box center [16, 161] width 12 height 12
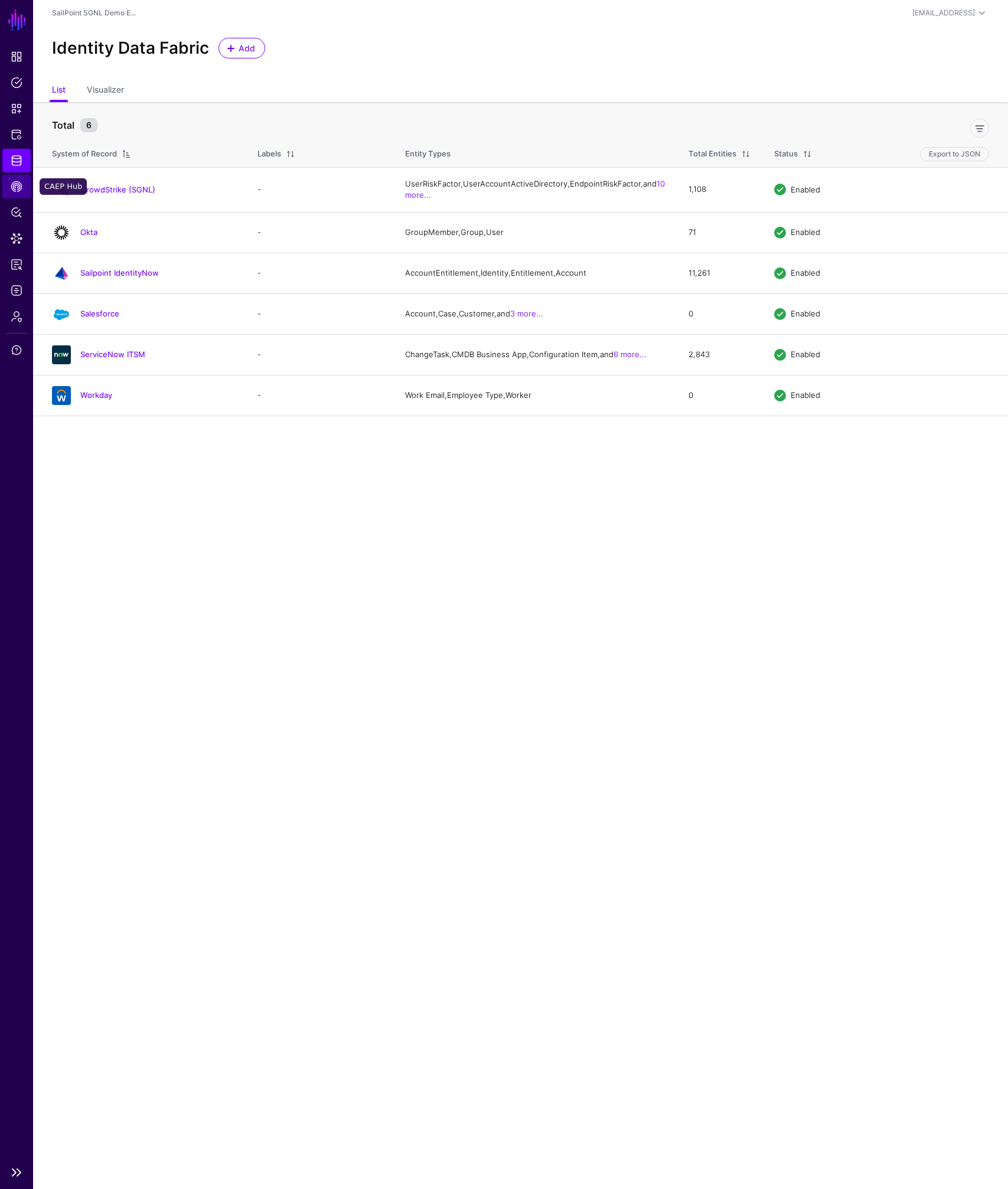
click at [19, 187] on span "CAEP Hub" at bounding box center [16, 187] width 12 height 12
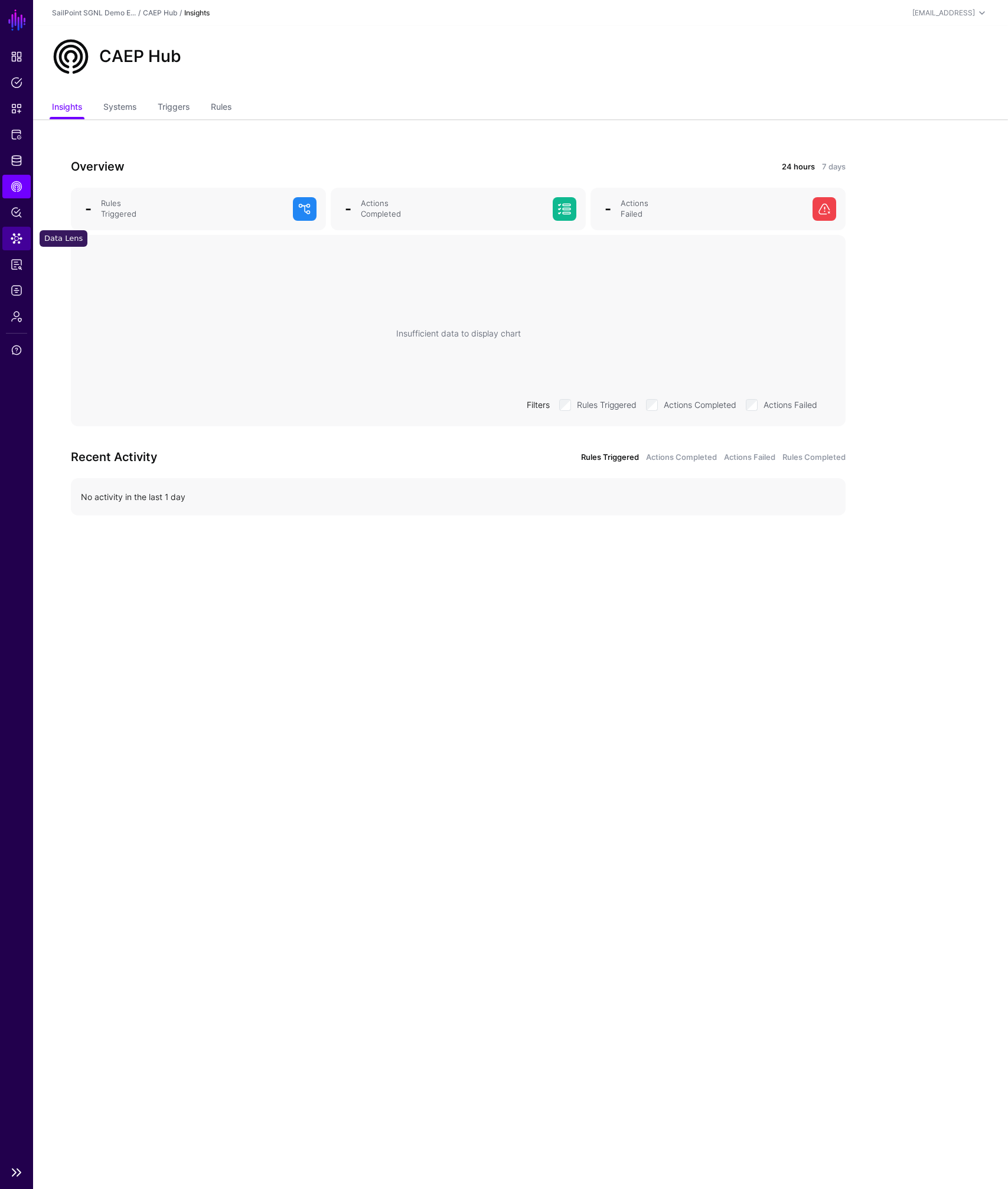
click at [19, 239] on span "Data Lens" at bounding box center [16, 239] width 12 height 12
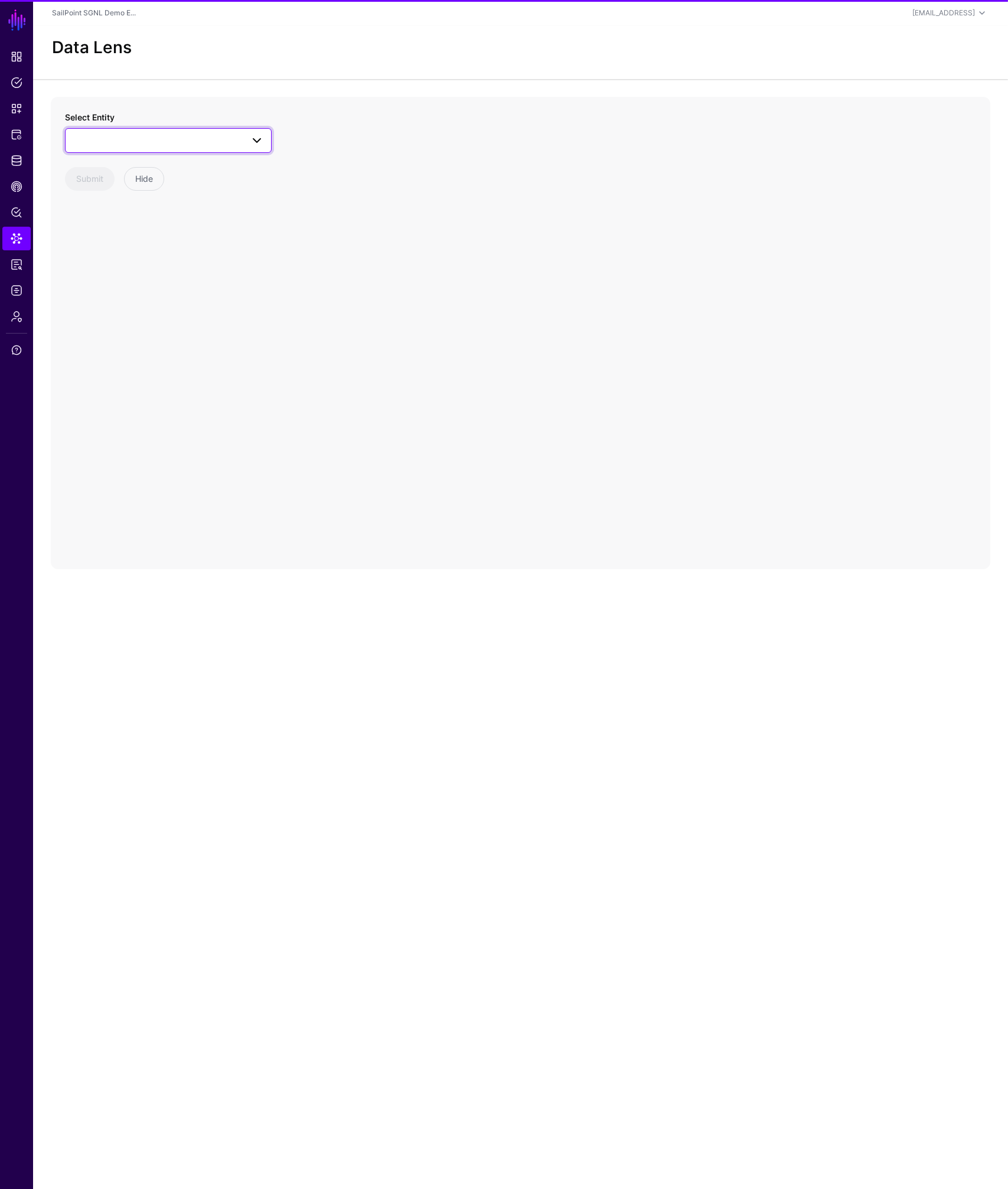
click at [136, 145] on span at bounding box center [168, 140] width 191 height 14
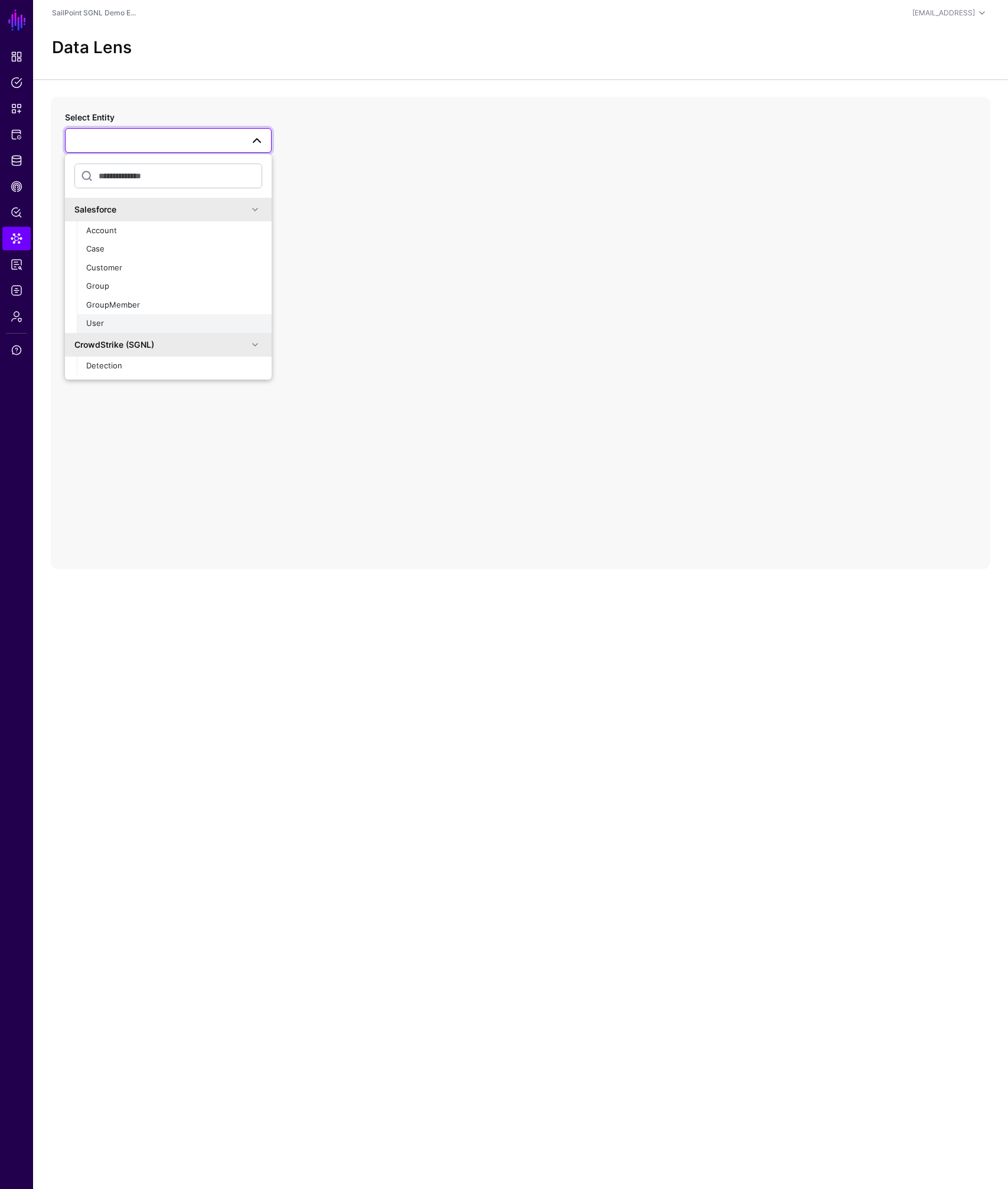
click at [106, 322] on div "User" at bounding box center [174, 323] width 176 height 12
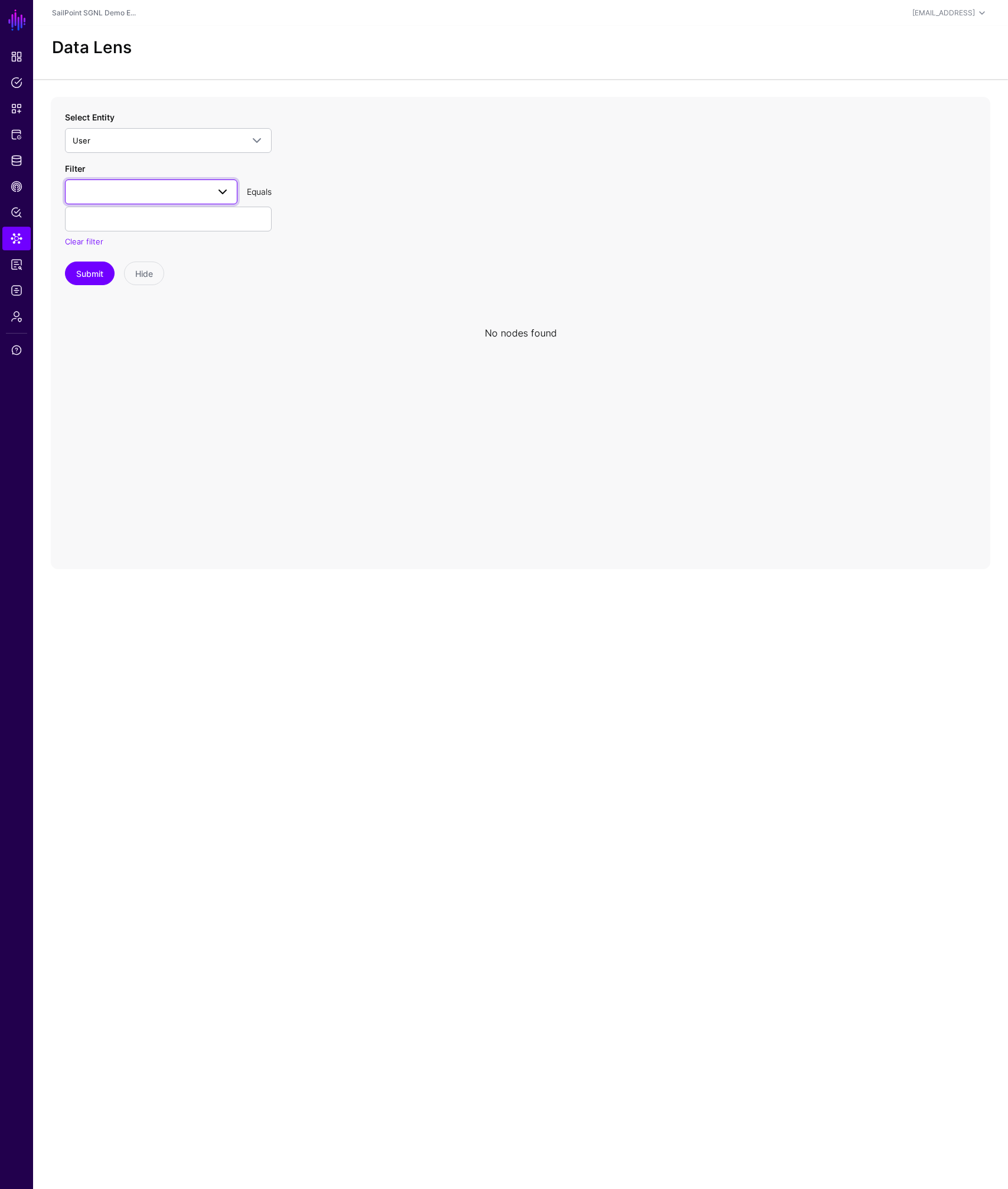
click at [218, 189] on span at bounding box center [222, 192] width 14 height 14
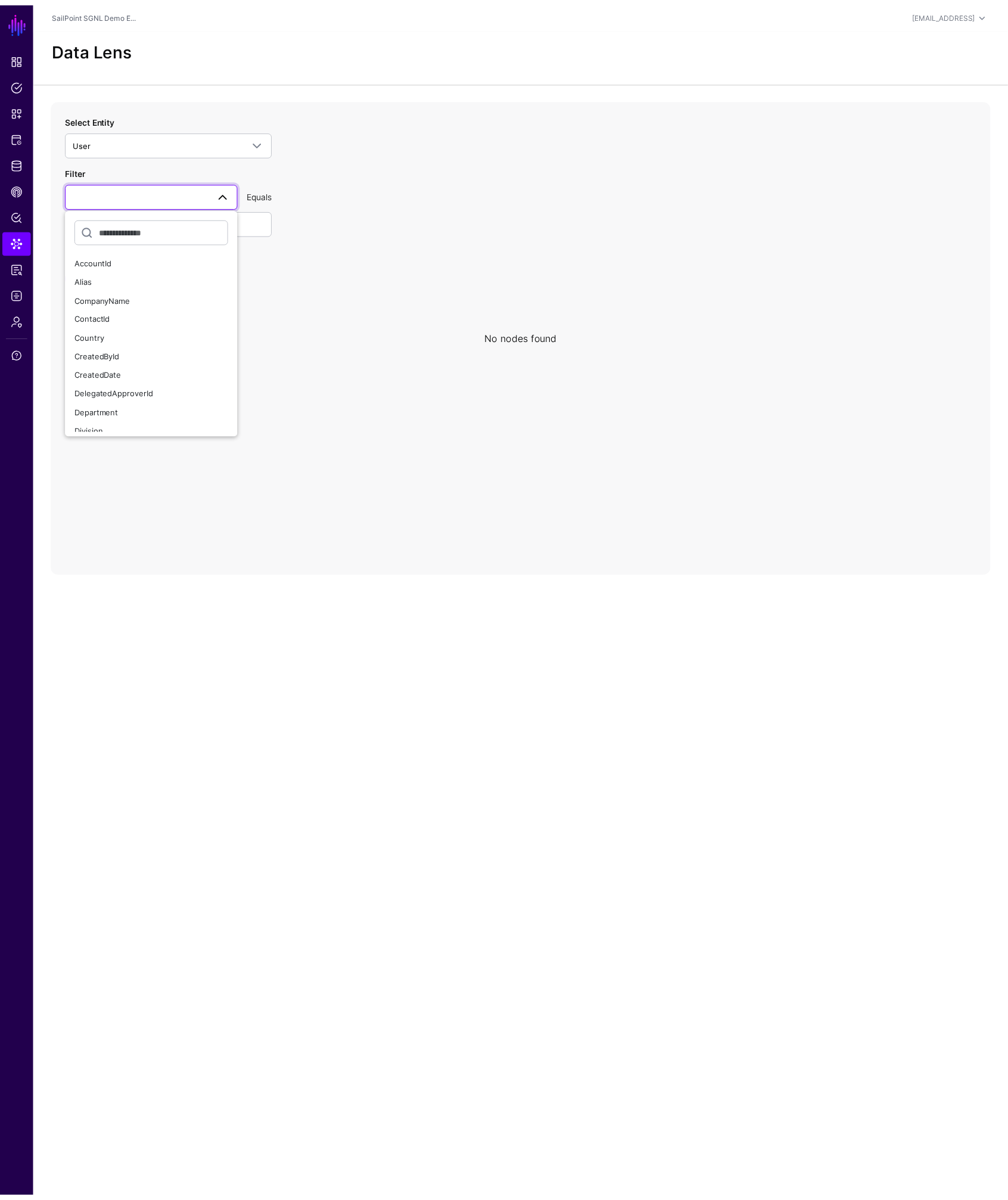
scroll to position [403, 0]
click at [106, 387] on span "Username" at bounding box center [94, 382] width 38 height 10
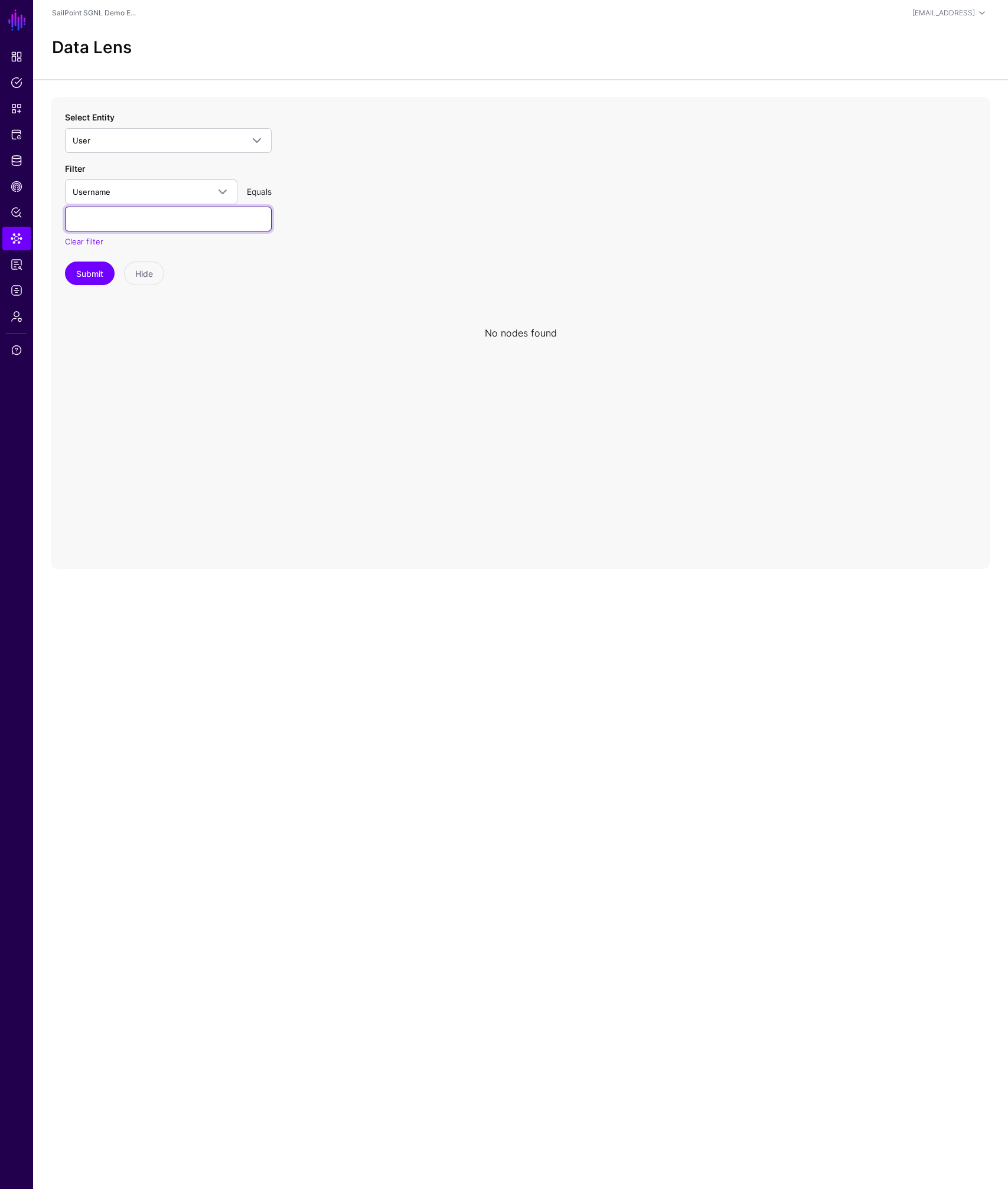
click at [158, 223] on input "text" at bounding box center [168, 218] width 207 height 25
type input "**********"
click at [65, 262] on button "Submit" at bounding box center [89, 273] width 50 height 24
click at [87, 274] on button "Submit" at bounding box center [89, 273] width 50 height 24
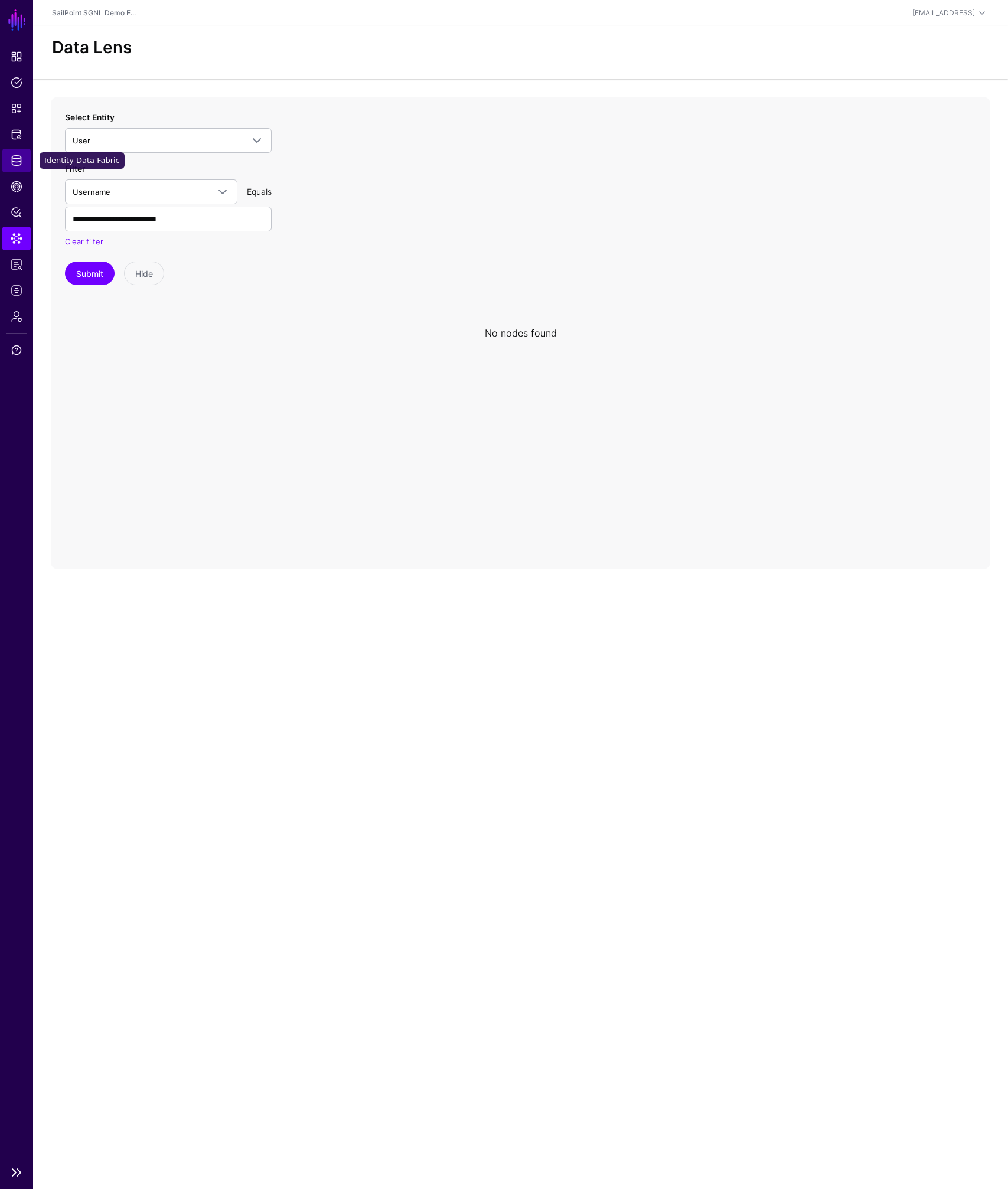
click at [19, 163] on span "Identity Data Fabric" at bounding box center [16, 161] width 12 height 12
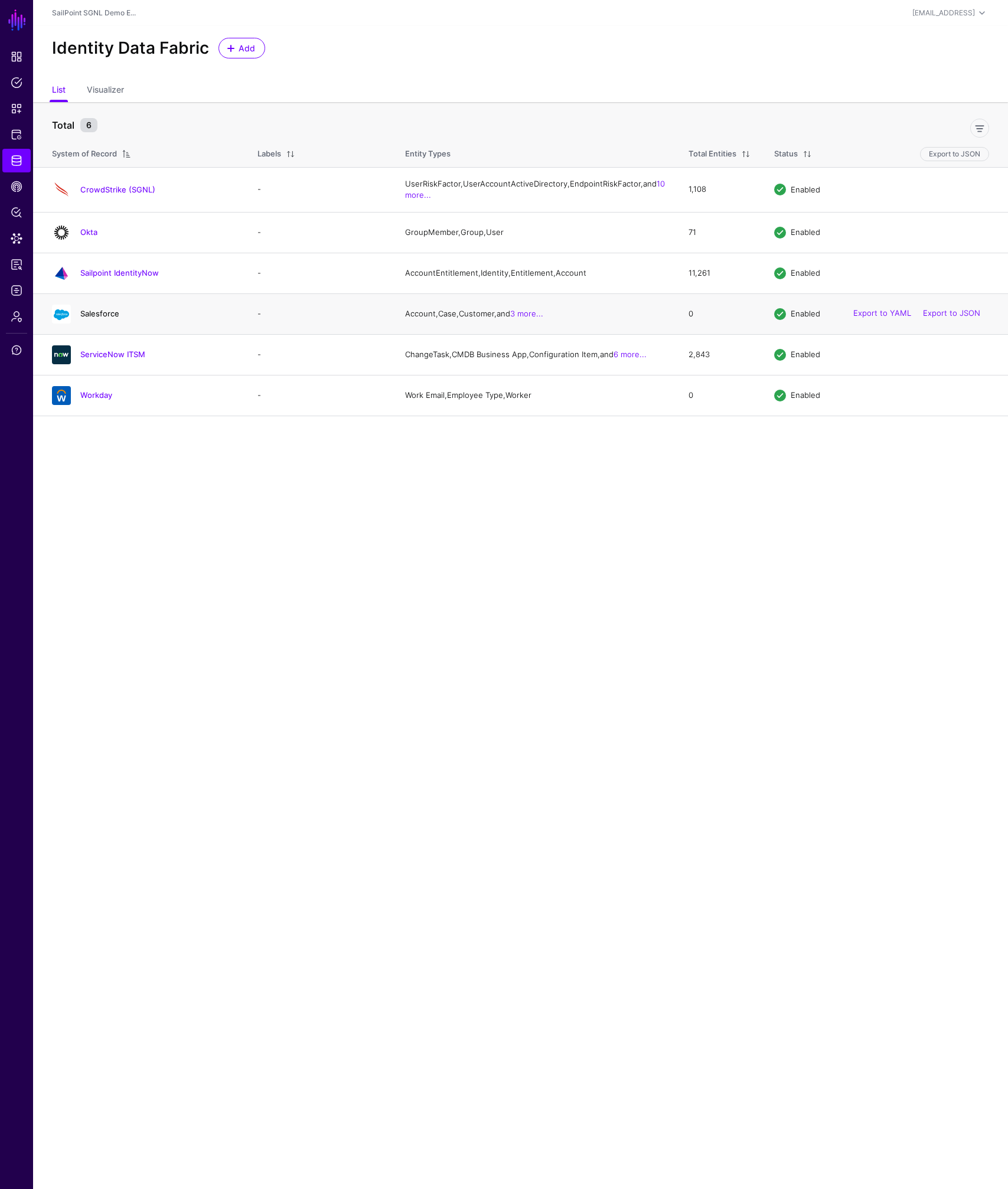
click at [105, 318] on link "Salesforce" at bounding box center [100, 313] width 39 height 10
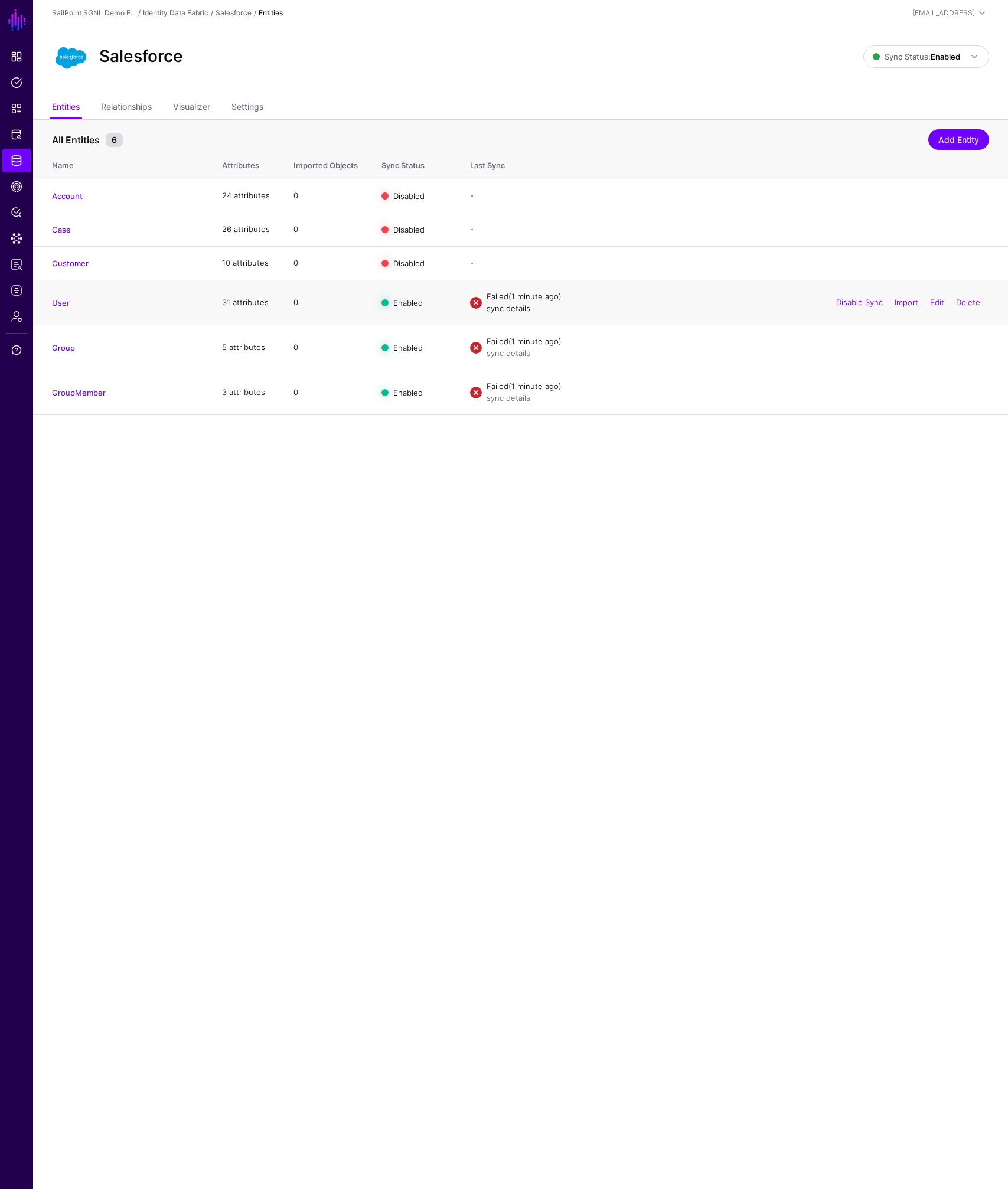
click at [502, 309] on link "sync details" at bounding box center [508, 308] width 44 height 10
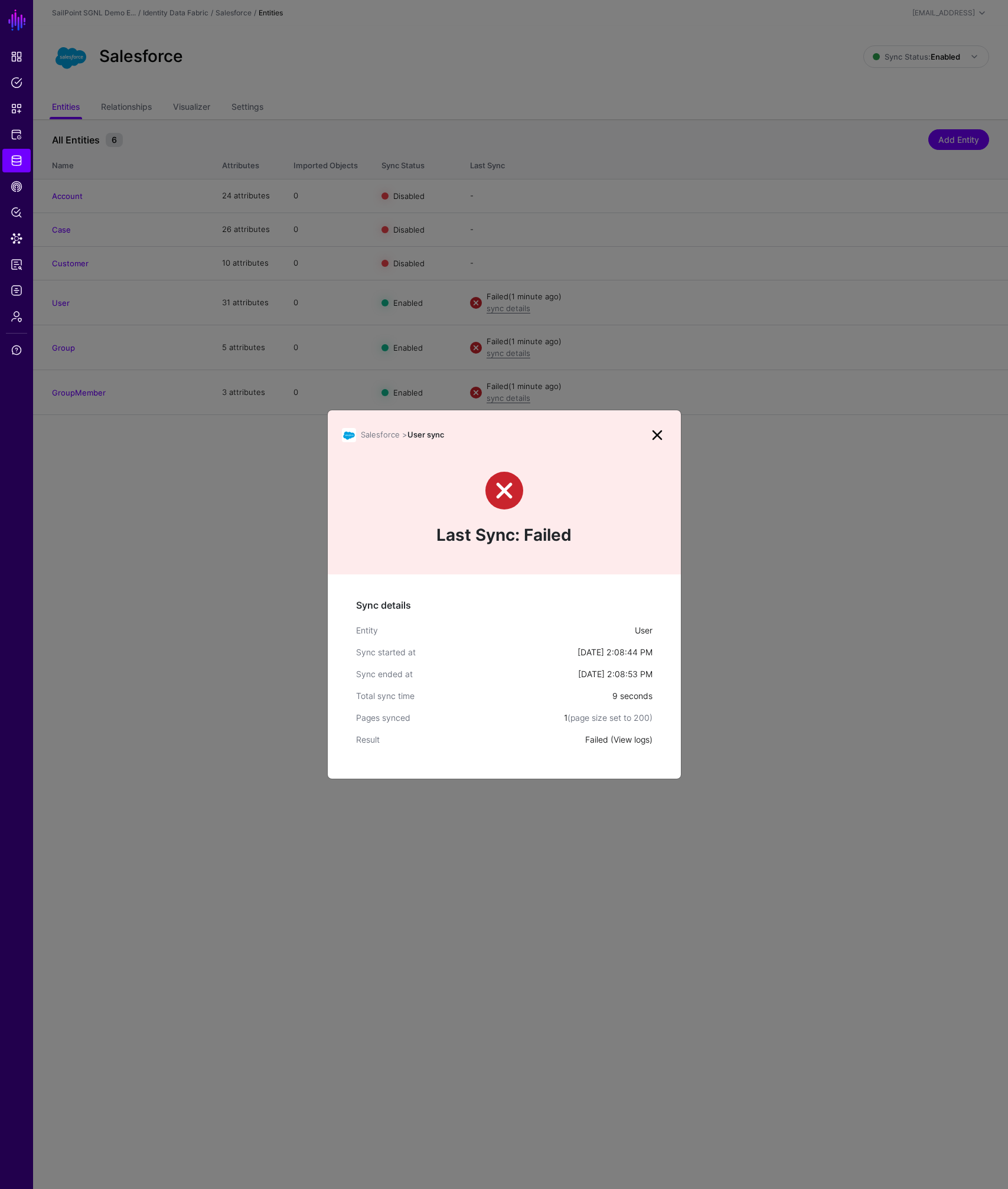
click at [633, 742] on link "View logs" at bounding box center [631, 739] width 36 height 10
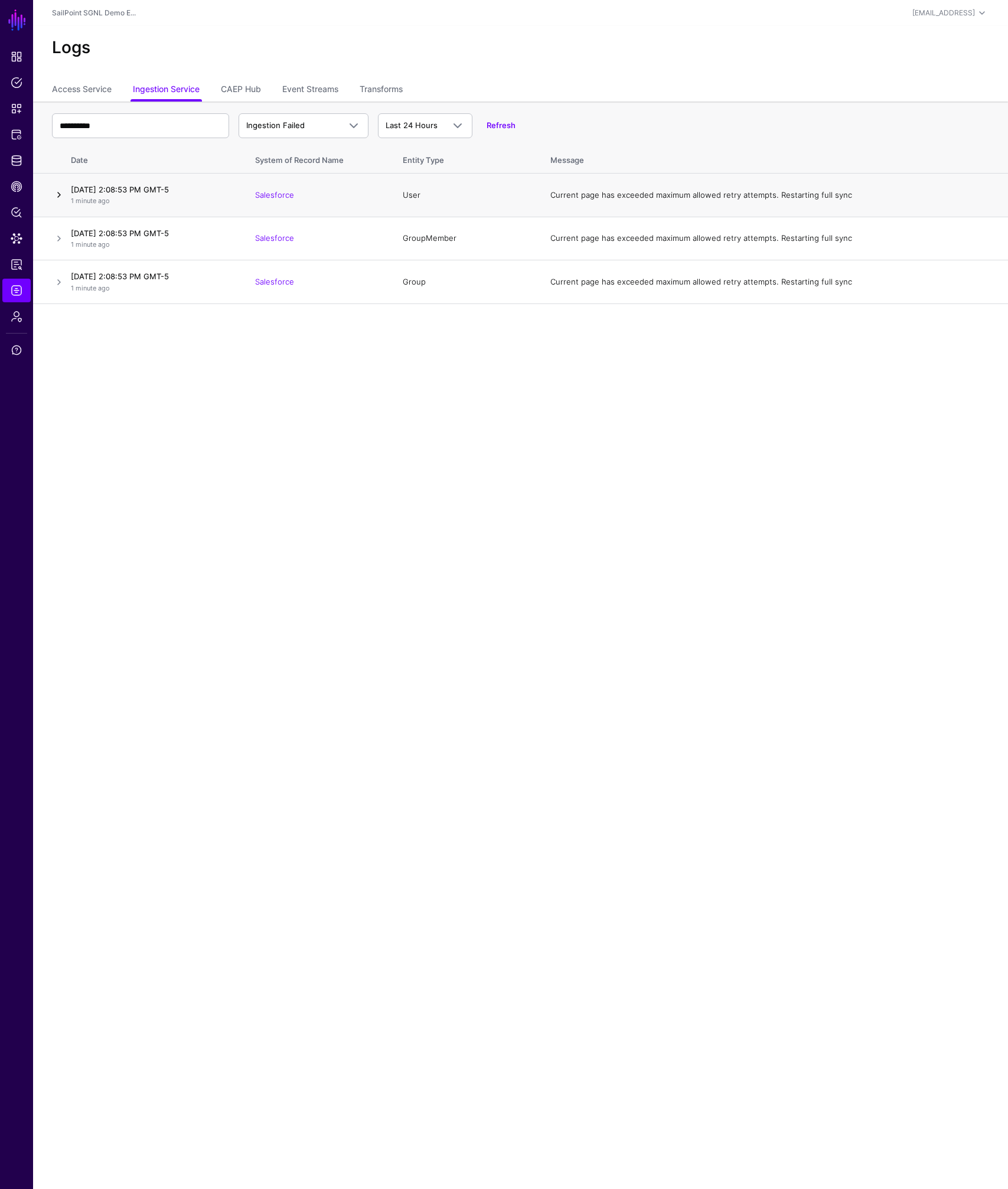
click at [59, 196] on link at bounding box center [59, 195] width 14 height 14
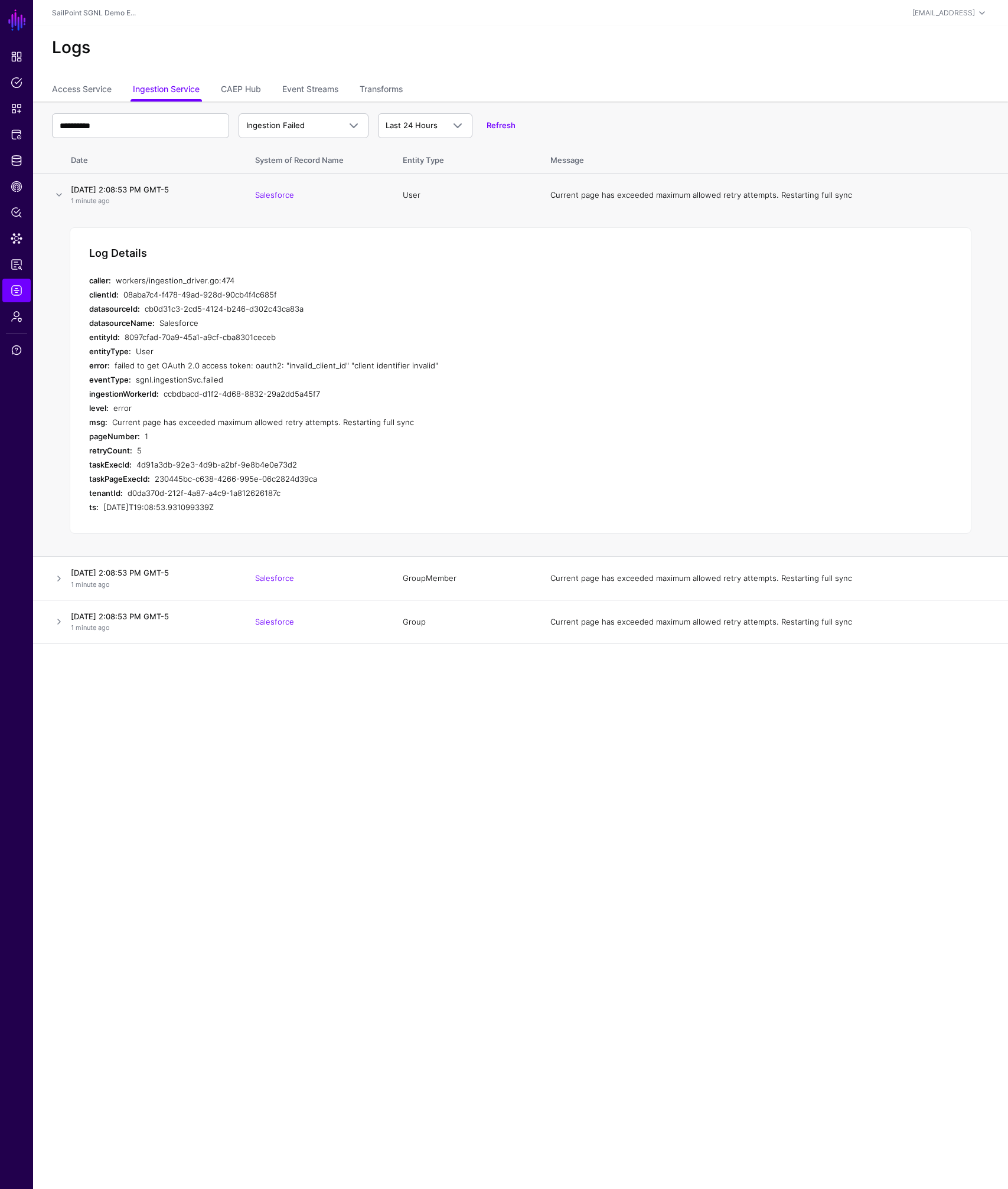
click at [601, 424] on div "Log Details caller: workers/ingestion_driver.go:474 clientId: 08aba7c4-f478-49a…" at bounding box center [520, 380] width 902 height 307
click at [15, 162] on span "Identity Data Fabric" at bounding box center [16, 161] width 12 height 12
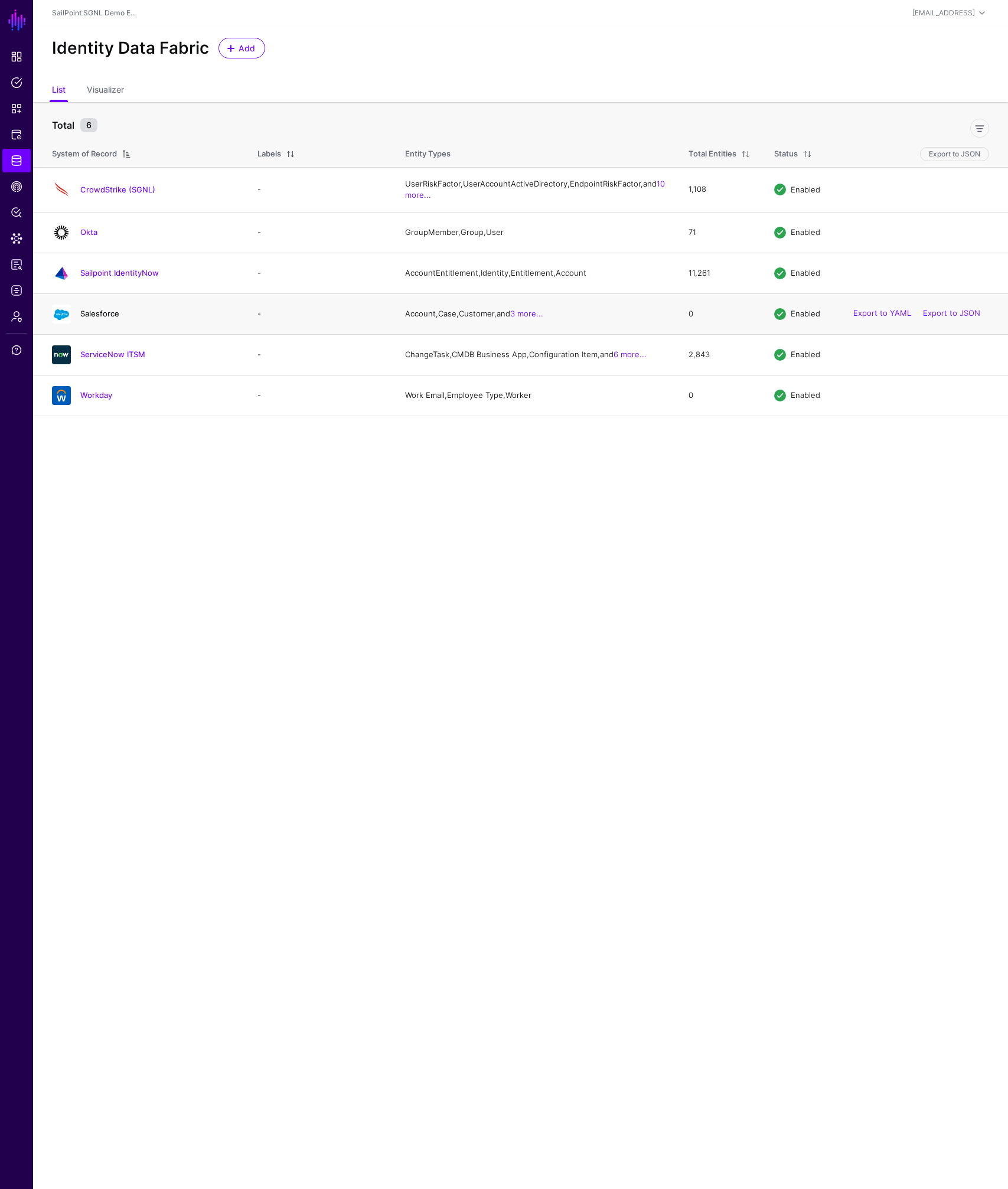
click at [92, 318] on link "Salesforce" at bounding box center [100, 313] width 39 height 10
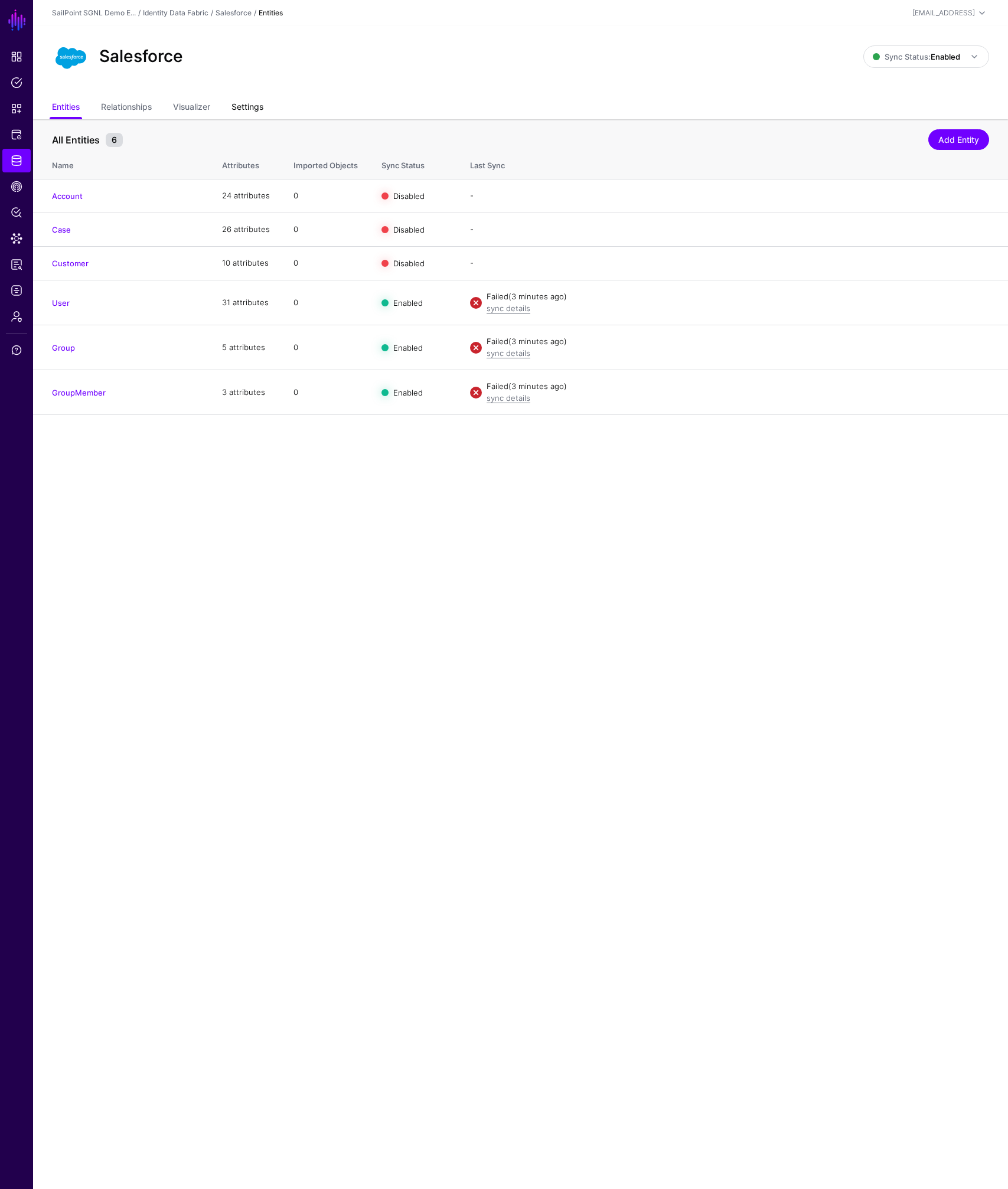
click at [249, 102] on link "Settings" at bounding box center [247, 108] width 32 height 22
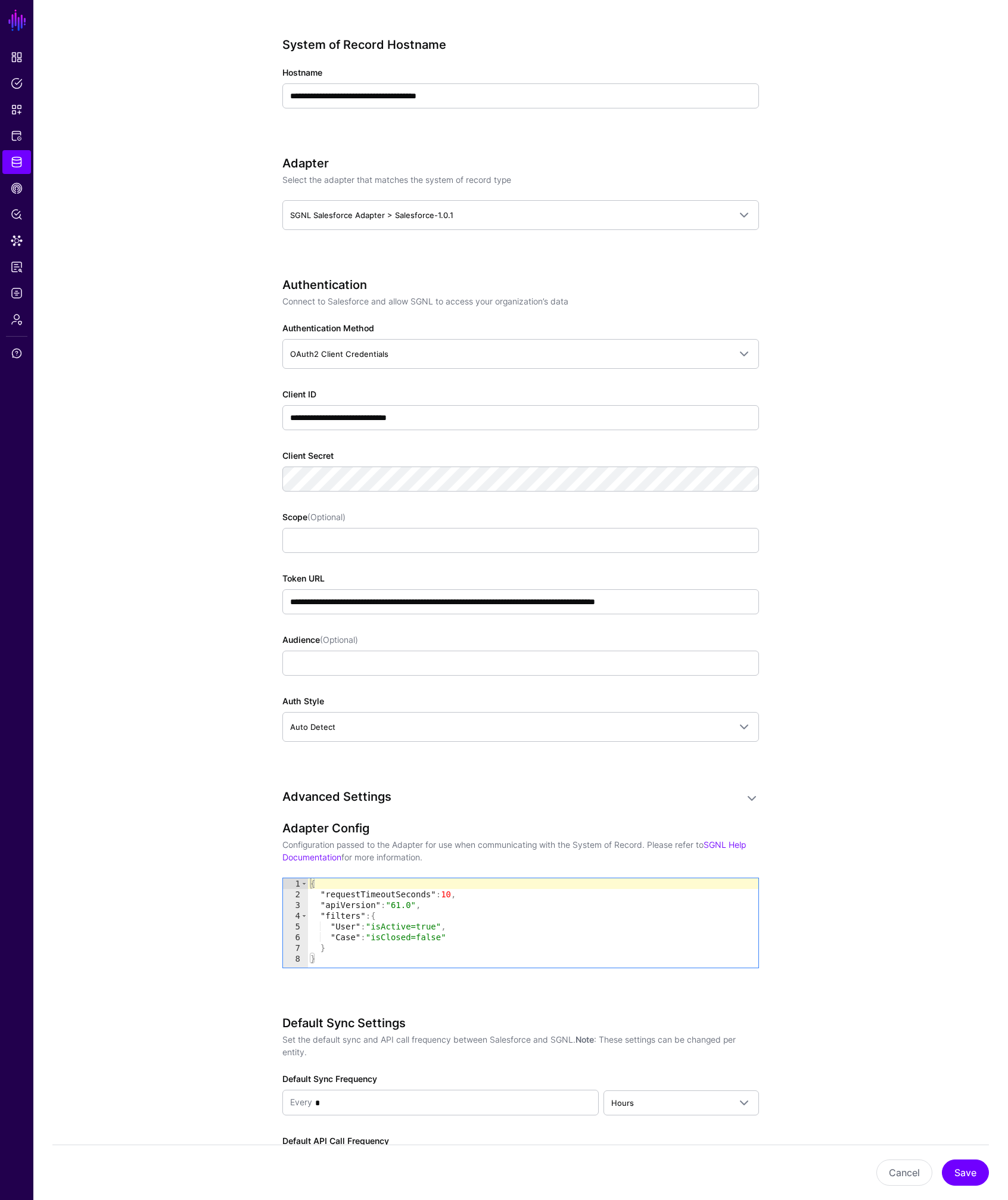
scroll to position [473, 0]
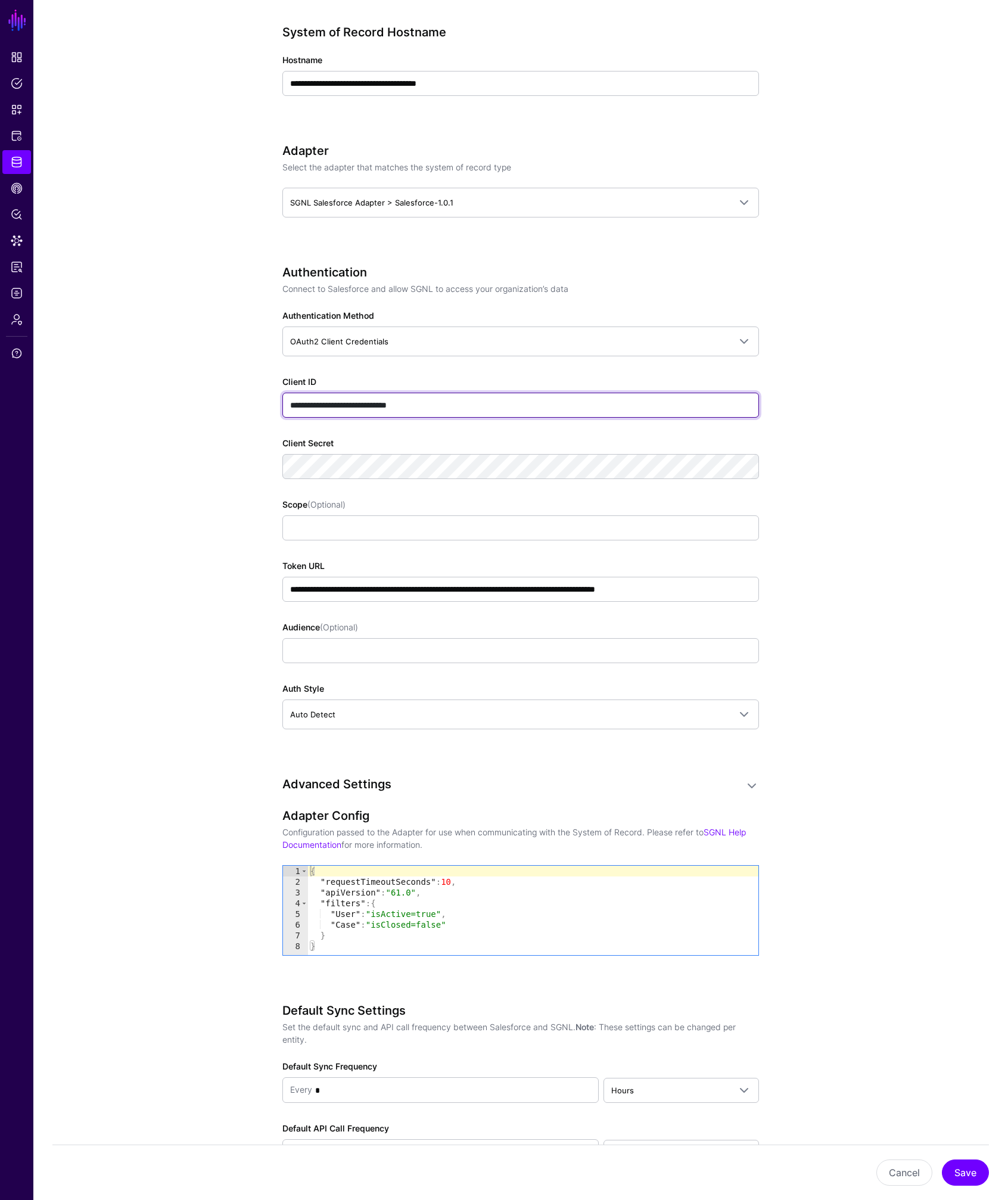
click at [392, 406] on input "**********" at bounding box center [520, 404] width 476 height 25
paste input "**********"
type input "**********"
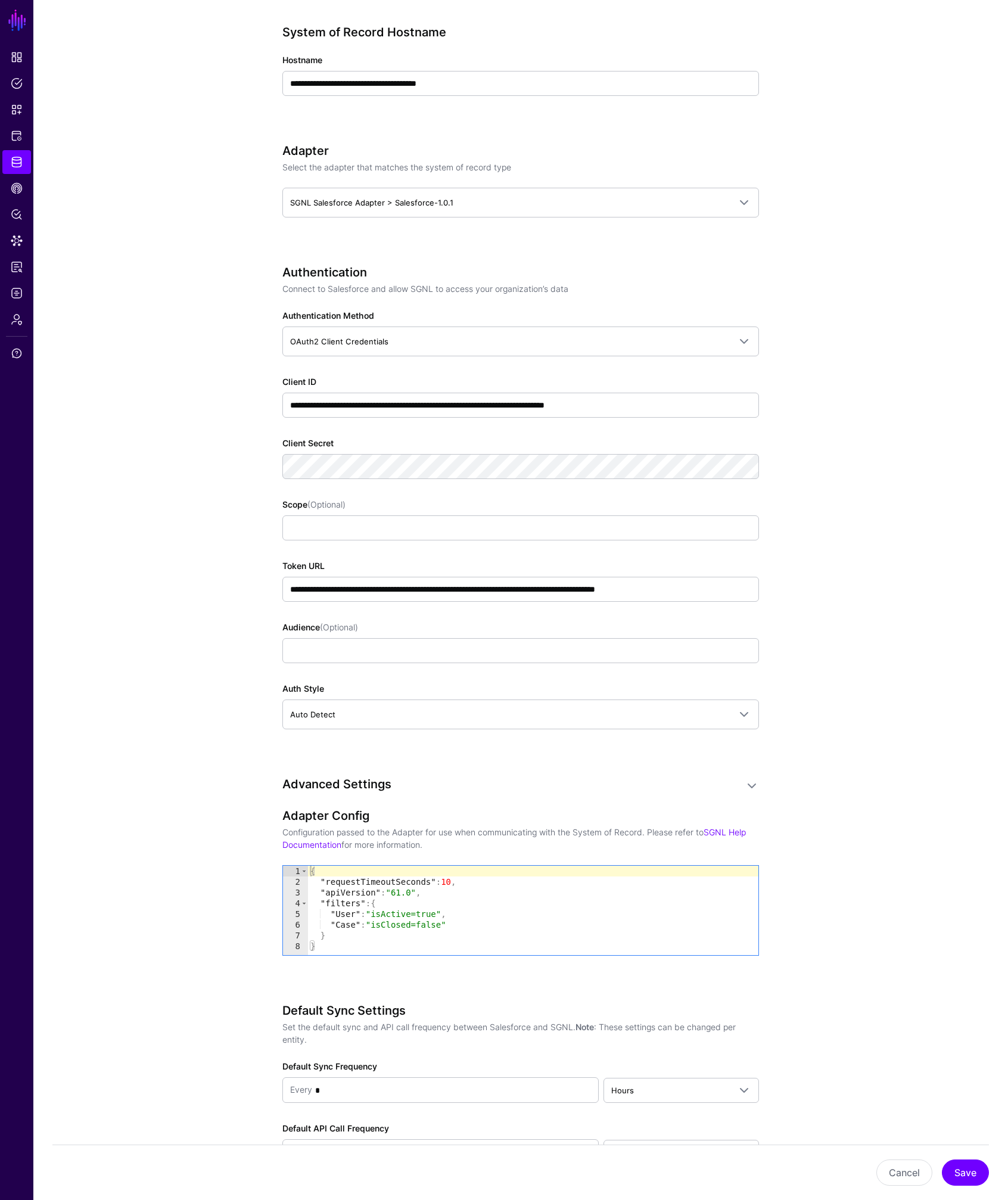
click at [882, 445] on app-datasources-details-form "**********" at bounding box center [520, 592] width 974 height 1892
click at [203, 508] on app-datasources-details-form "**********" at bounding box center [520, 592] width 974 height 1892
click at [966, 1172] on button "Save" at bounding box center [965, 1172] width 47 height 26
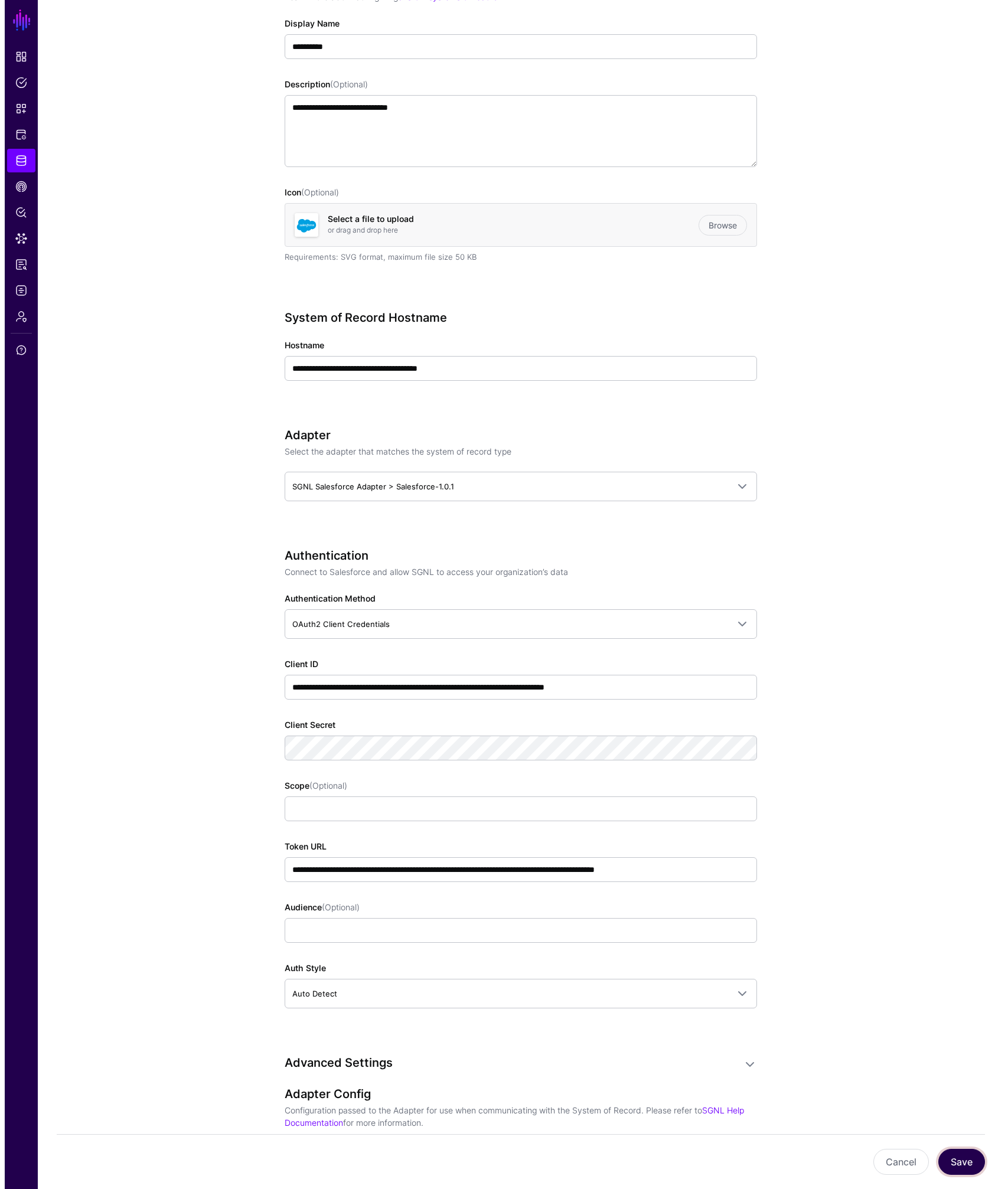
scroll to position [0, 0]
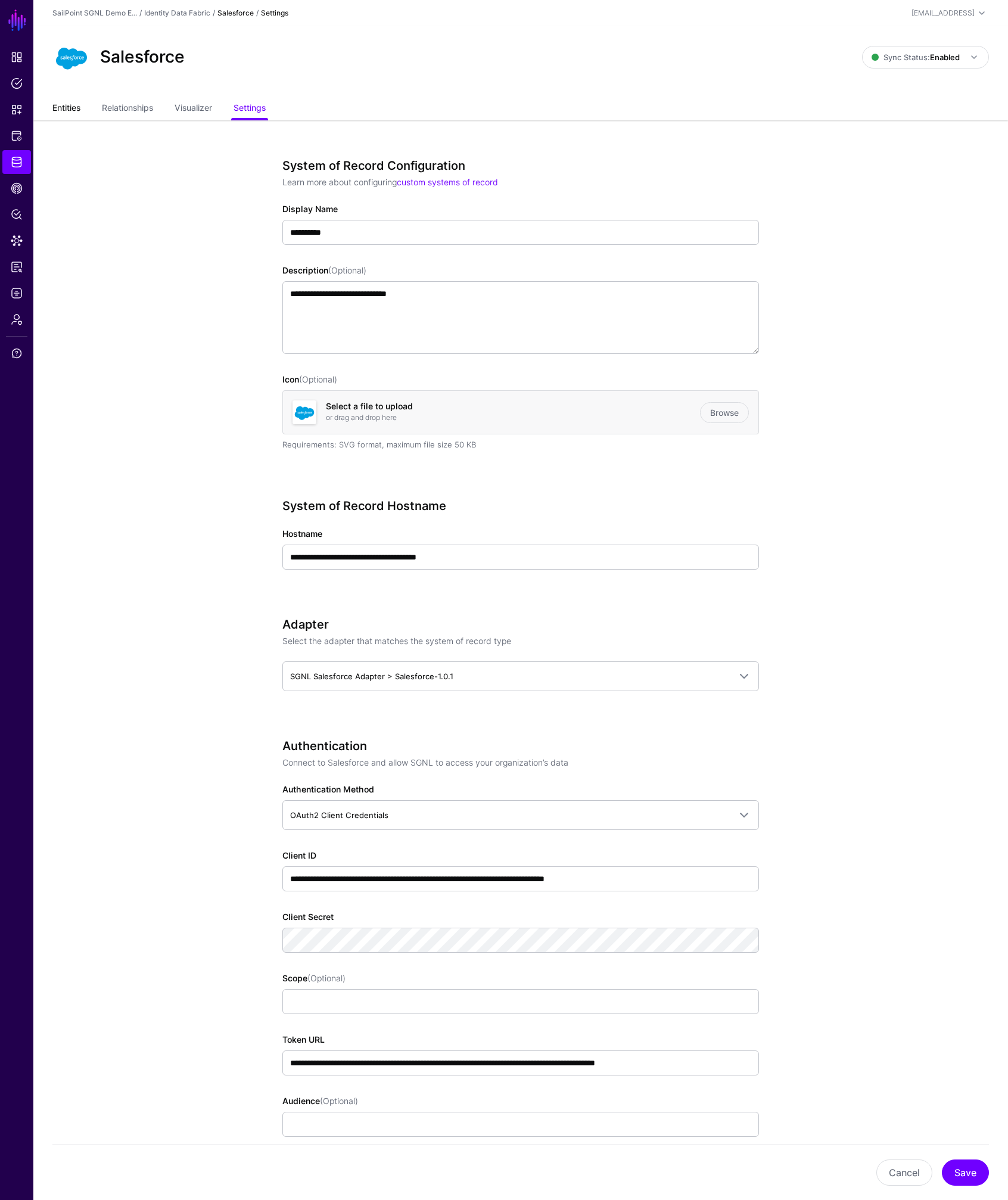
click at [68, 106] on link "Entities" at bounding box center [66, 109] width 28 height 22
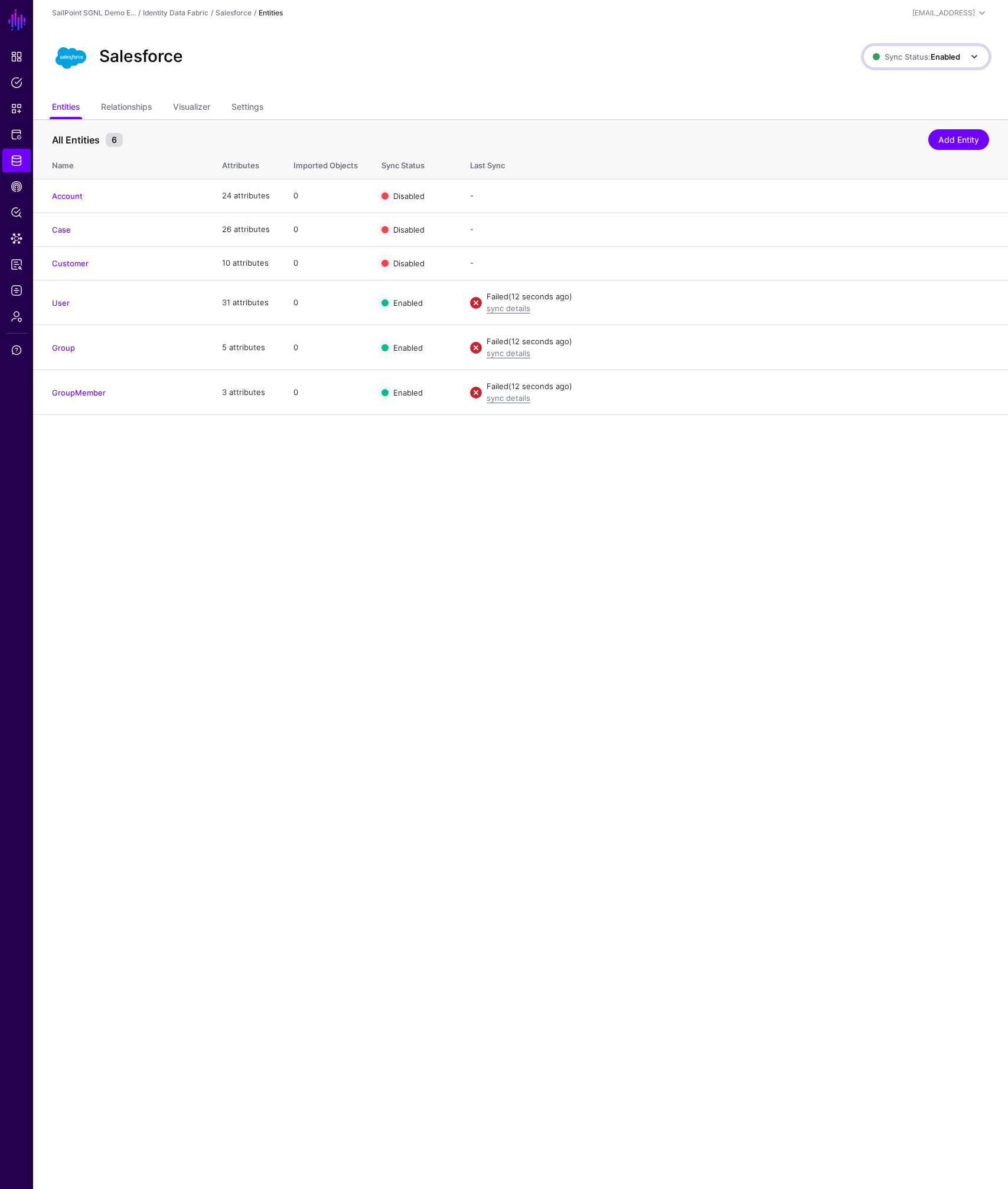
click at [970, 53] on span at bounding box center [974, 56] width 14 height 14
click at [937, 136] on span "Disabled Syncing inactive for all configured entities" at bounding box center [914, 141] width 132 height 39
click at [971, 54] on span at bounding box center [974, 56] width 14 height 14
click at [918, 93] on span "Syncing active for all configured entities that are enabled" at bounding box center [918, 103] width 122 height 19
click at [503, 308] on link "sync details" at bounding box center [508, 308] width 44 height 10
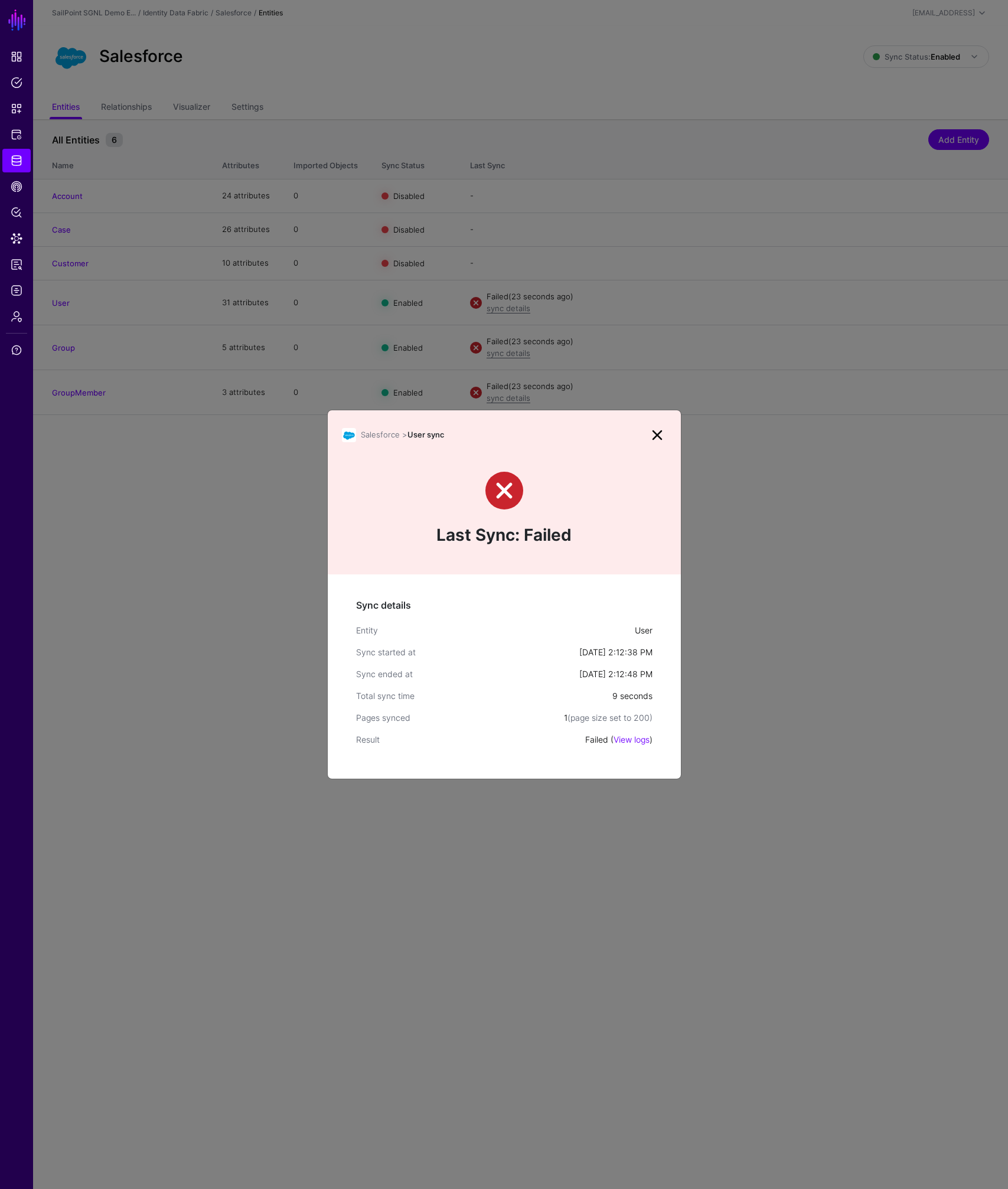
click at [627, 745] on div "Failed ( View logs )" at bounding box center [618, 739] width 68 height 13
click at [630, 742] on link "View logs" at bounding box center [631, 739] width 36 height 10
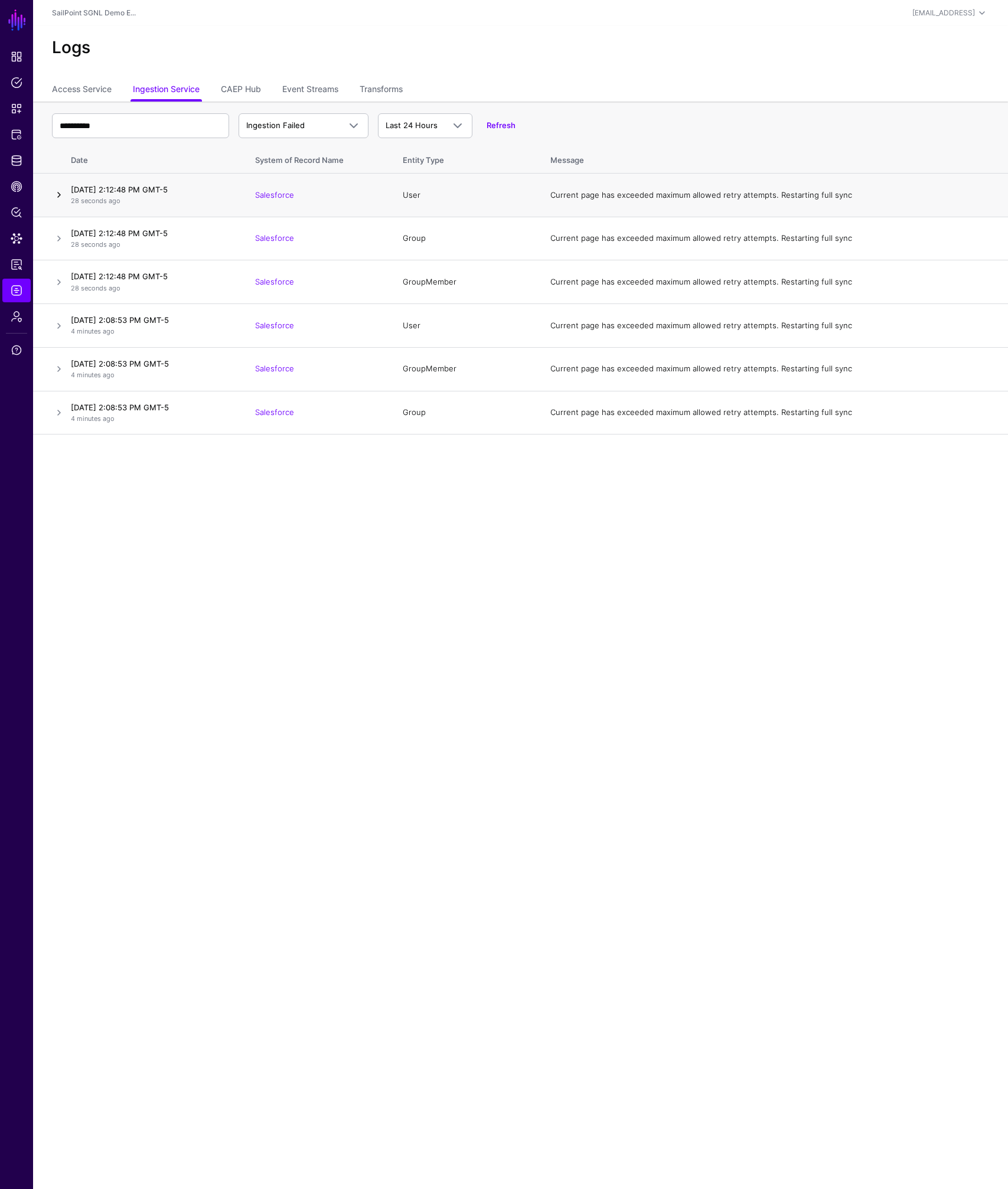
click at [62, 194] on link at bounding box center [59, 195] width 14 height 14
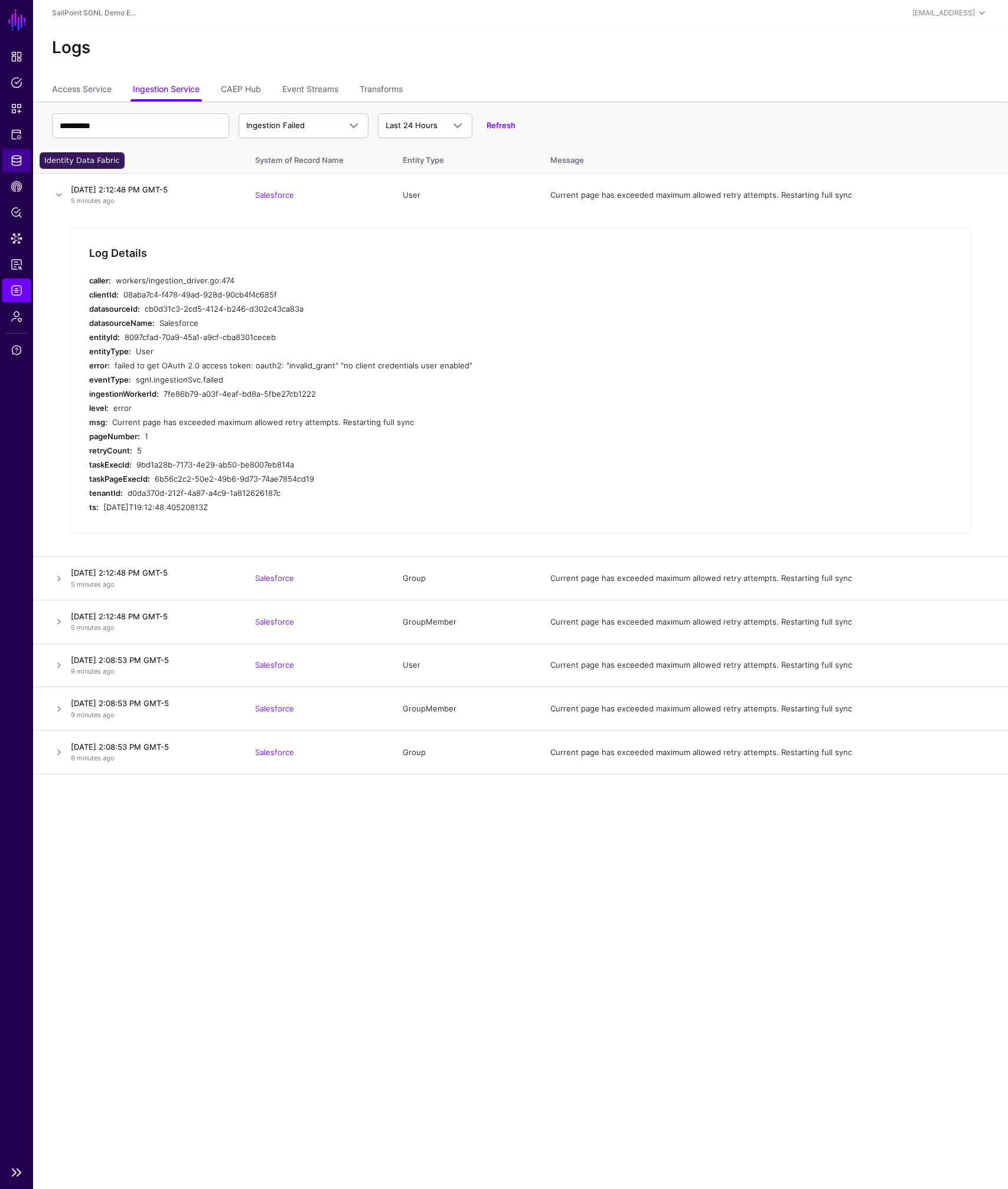
click at [14, 165] on span "Identity Data Fabric" at bounding box center [16, 161] width 12 height 12
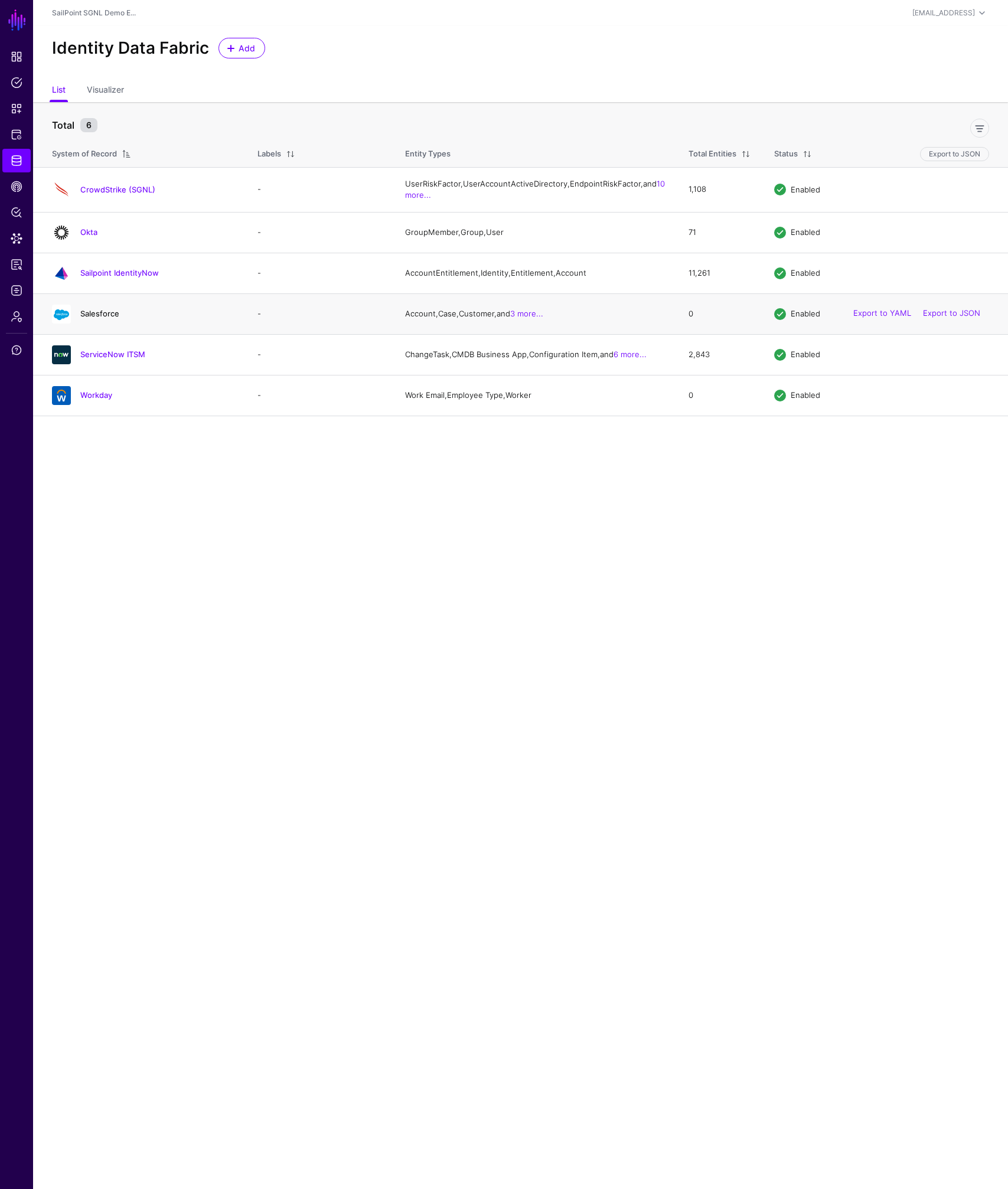
click at [103, 318] on link "Salesforce" at bounding box center [100, 313] width 39 height 10
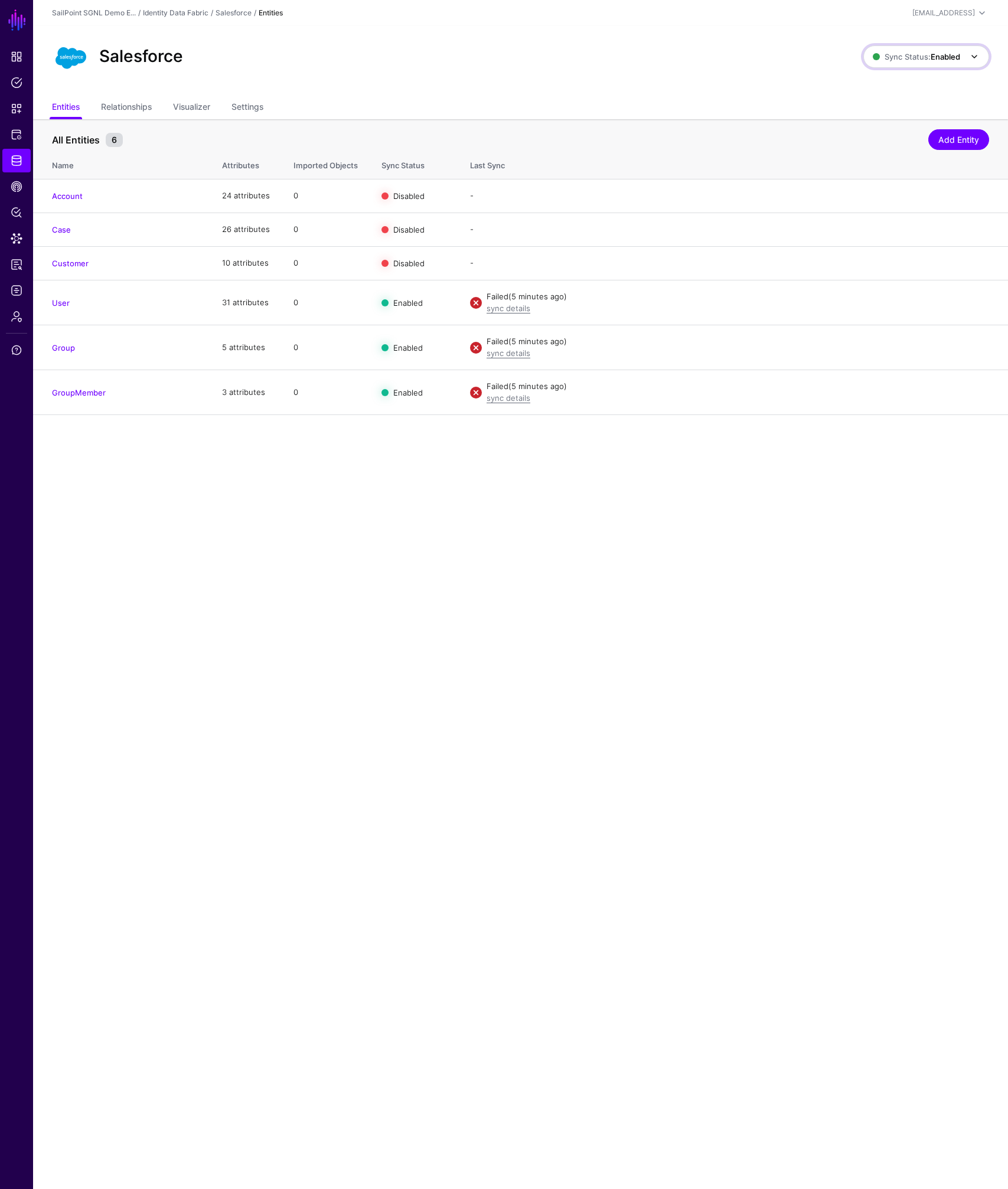
click at [956, 56] on strong "Enabled" at bounding box center [946, 56] width 30 height 10
click at [917, 131] on span "Disabled Syncing inactive for all configured entities" at bounding box center [914, 141] width 132 height 39
click at [965, 59] on span at bounding box center [970, 56] width 22 height 14
click at [942, 95] on span "Syncing active for all configured entities that are enabled" at bounding box center [918, 103] width 122 height 19
click at [521, 308] on link "sync details" at bounding box center [508, 308] width 44 height 10
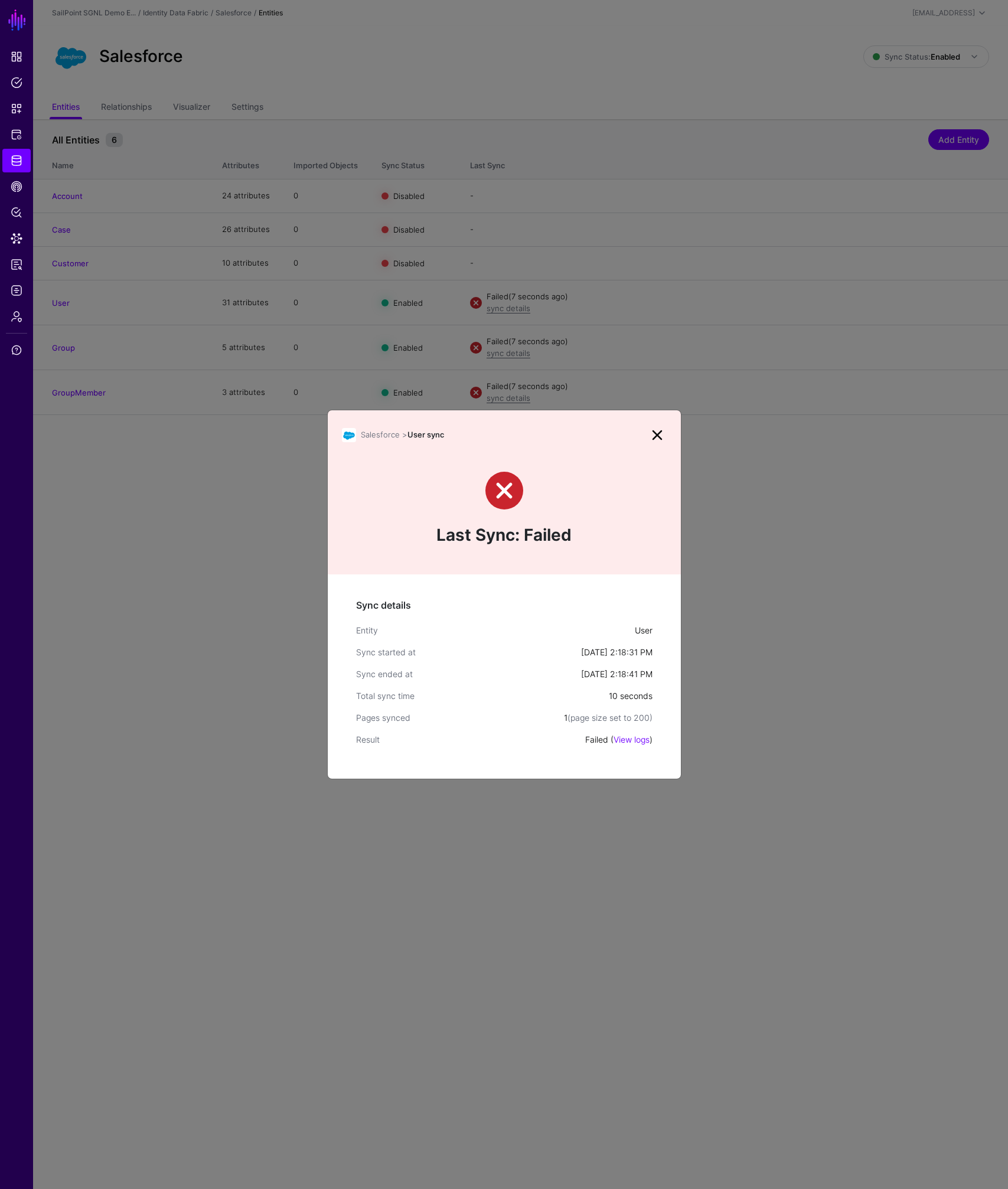
click at [635, 745] on div "Sync details Entity User Sync started at [DATE] 2:18:31 PM Sync ended at [DATE]…" at bounding box center [504, 676] width 353 height 204
click at [635, 739] on link "View logs" at bounding box center [631, 739] width 36 height 10
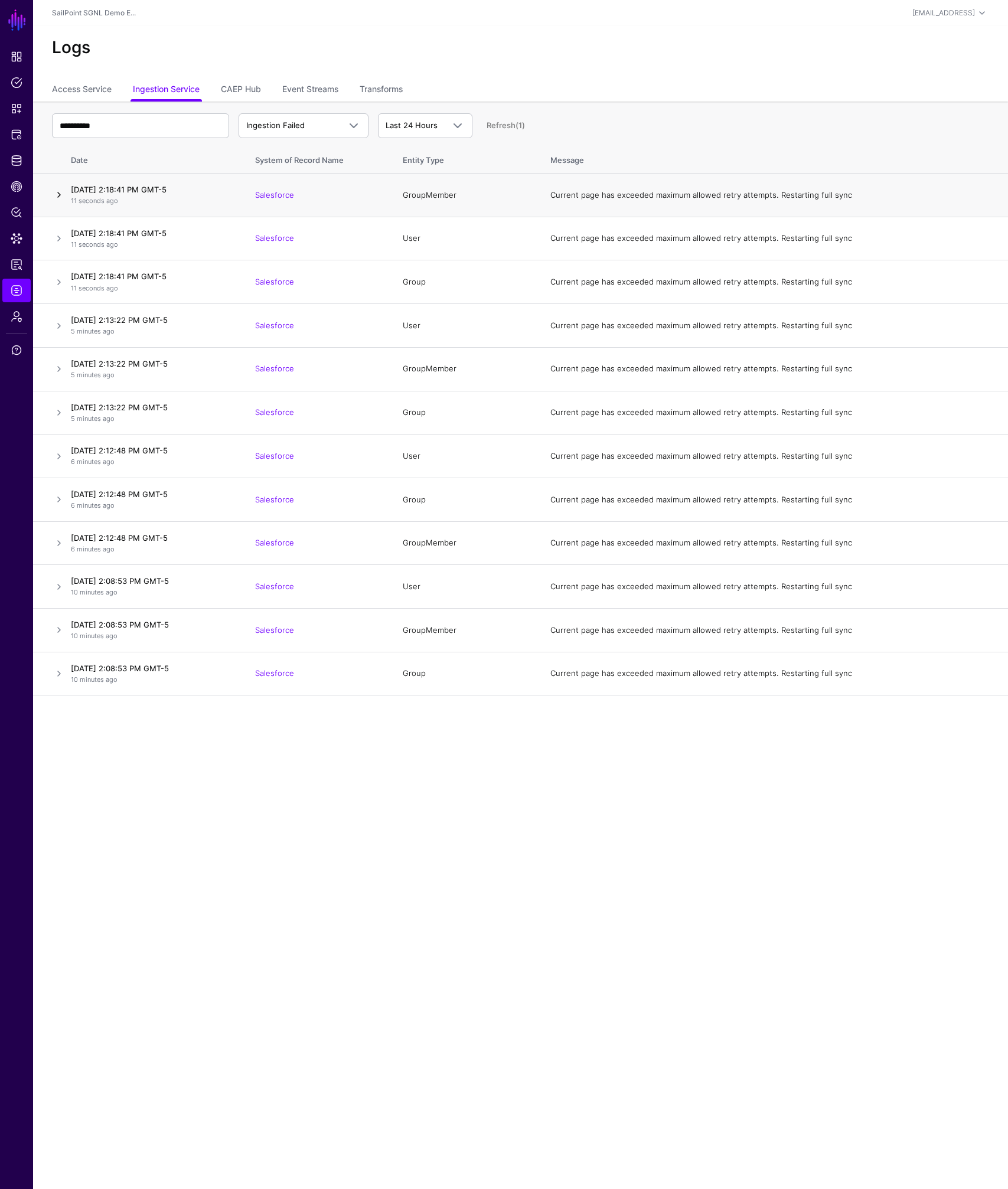
click at [62, 198] on link at bounding box center [59, 195] width 14 height 14
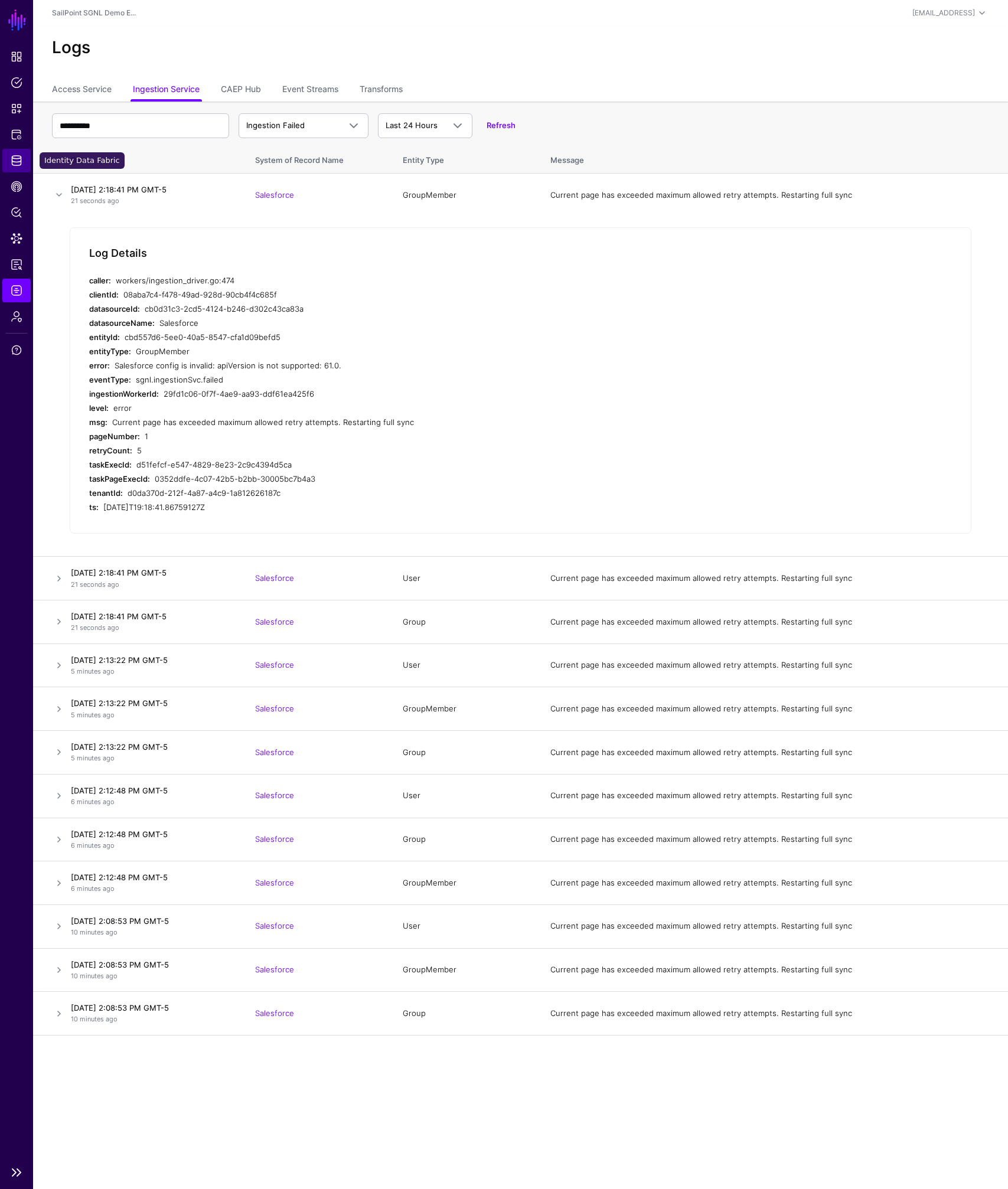
click at [16, 162] on span "Identity Data Fabric" at bounding box center [16, 161] width 12 height 12
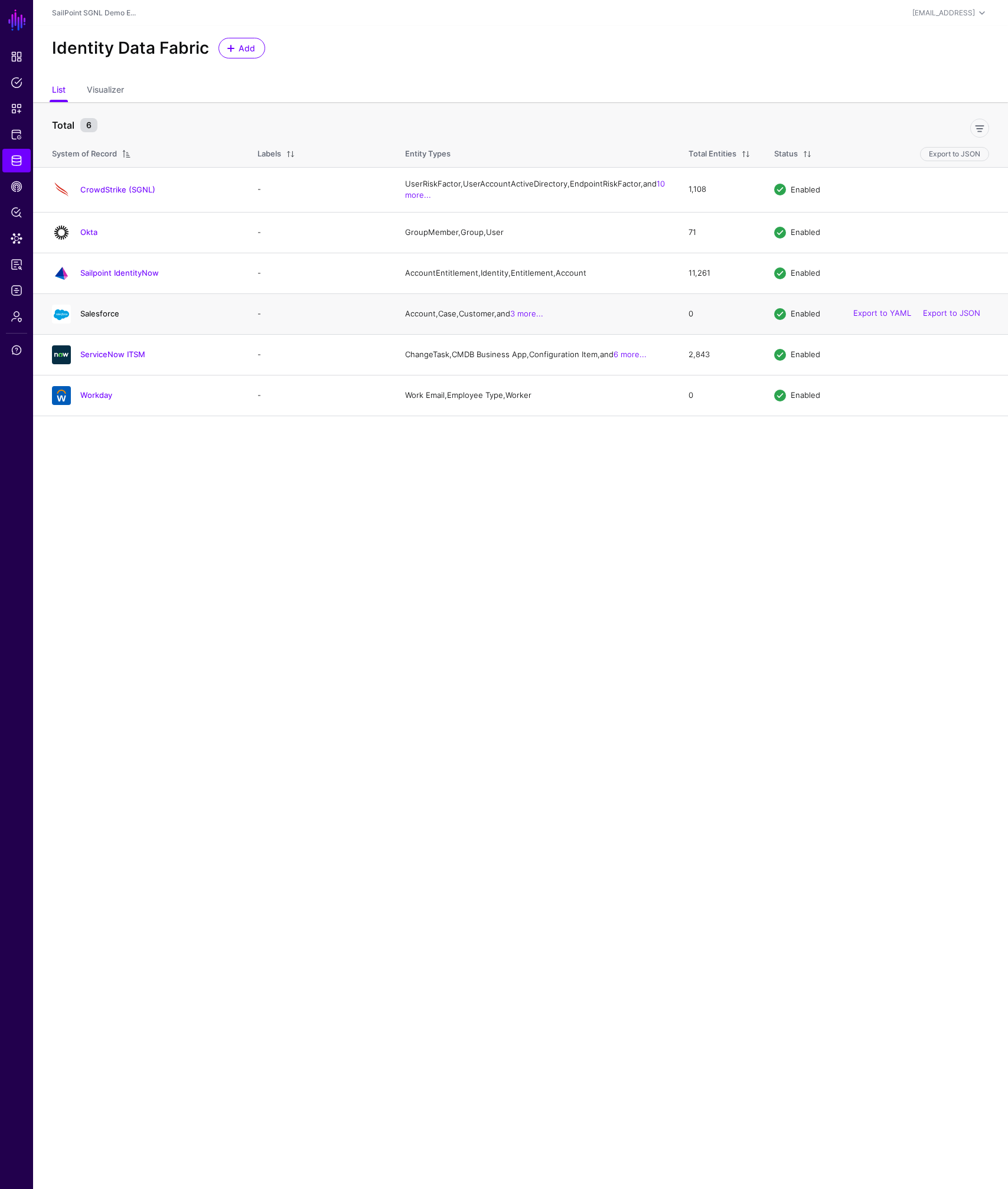
click at [103, 318] on link "Salesforce" at bounding box center [100, 313] width 39 height 10
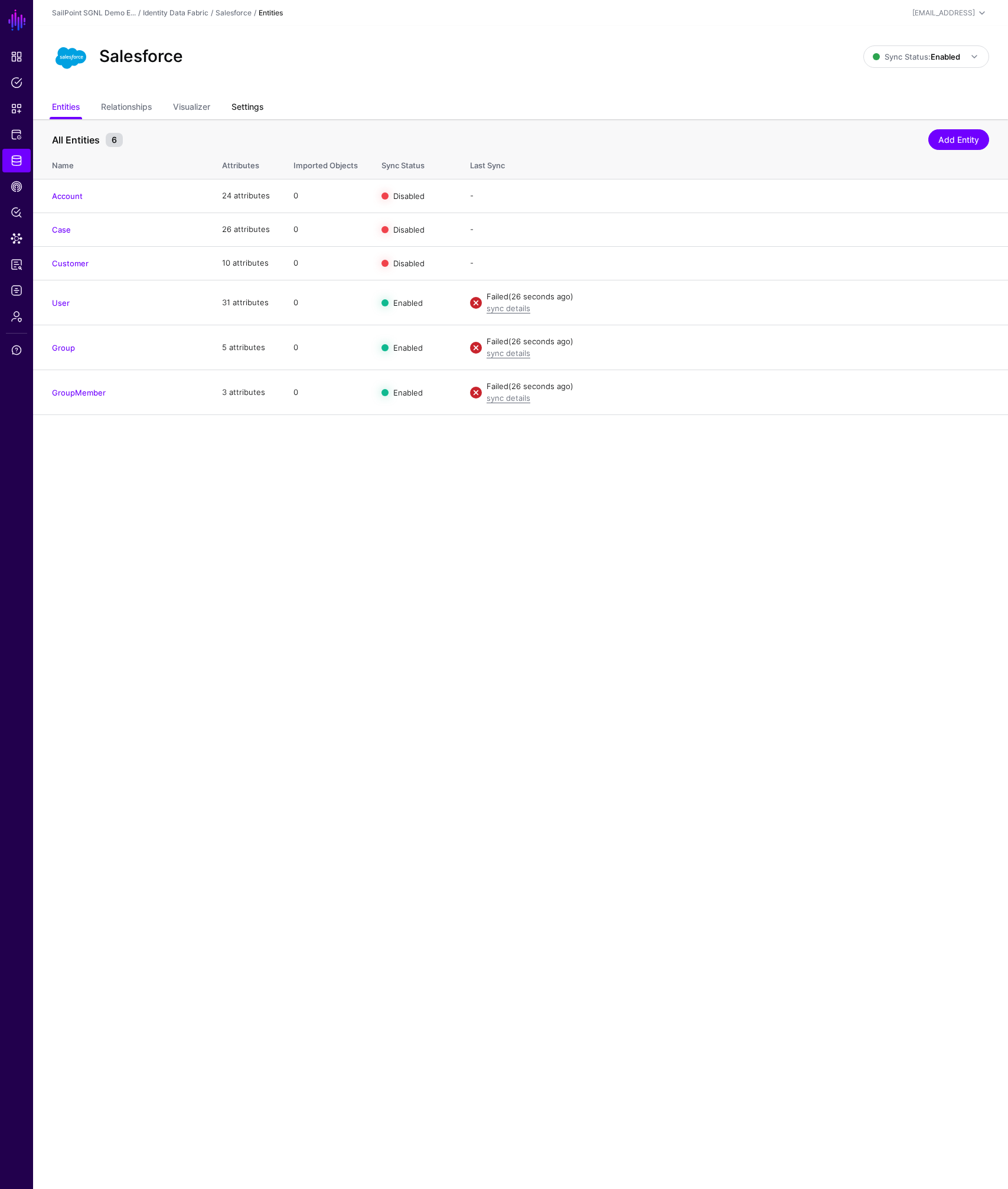
click at [246, 103] on link "Settings" at bounding box center [247, 108] width 32 height 22
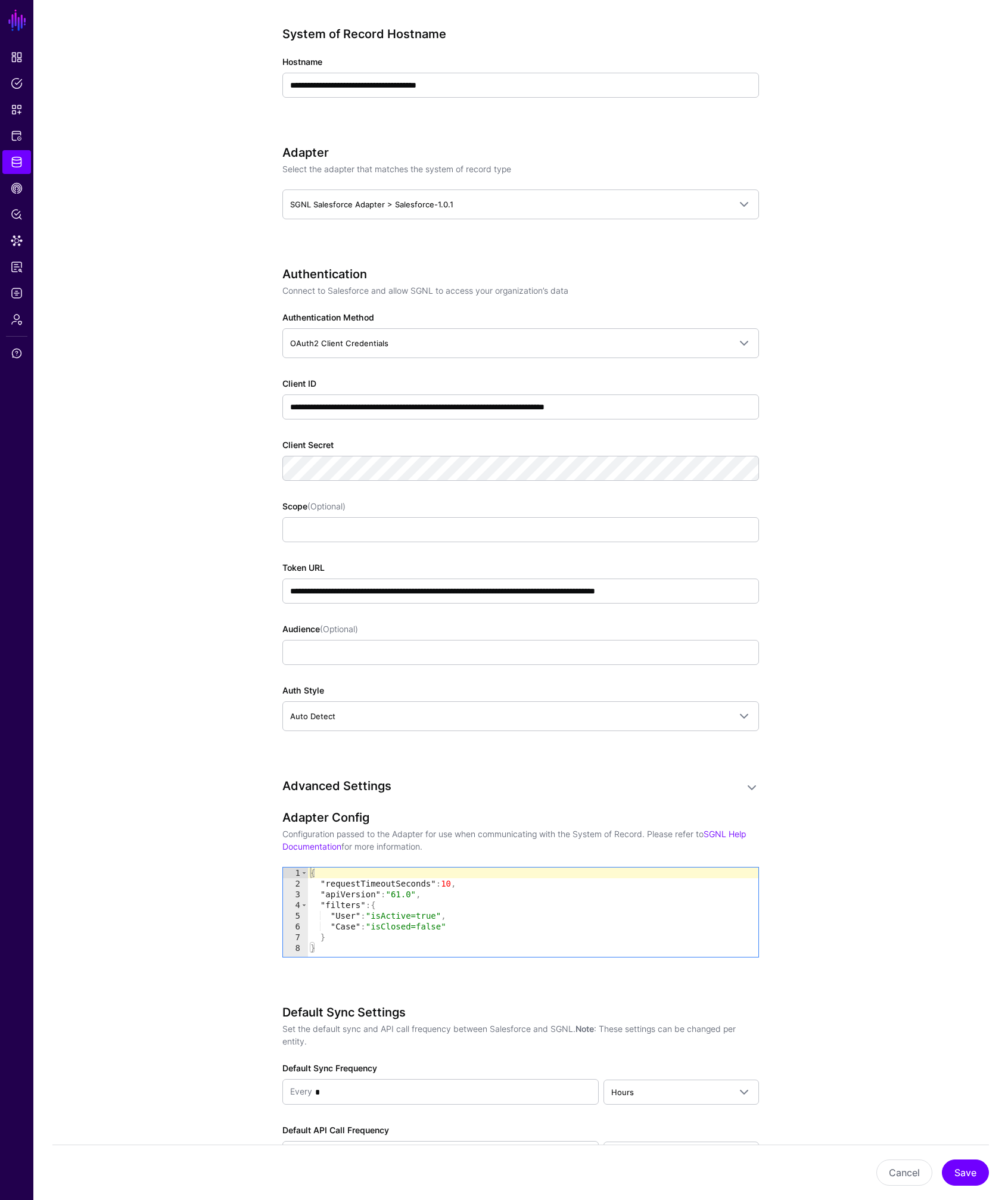
scroll to position [477, 0]
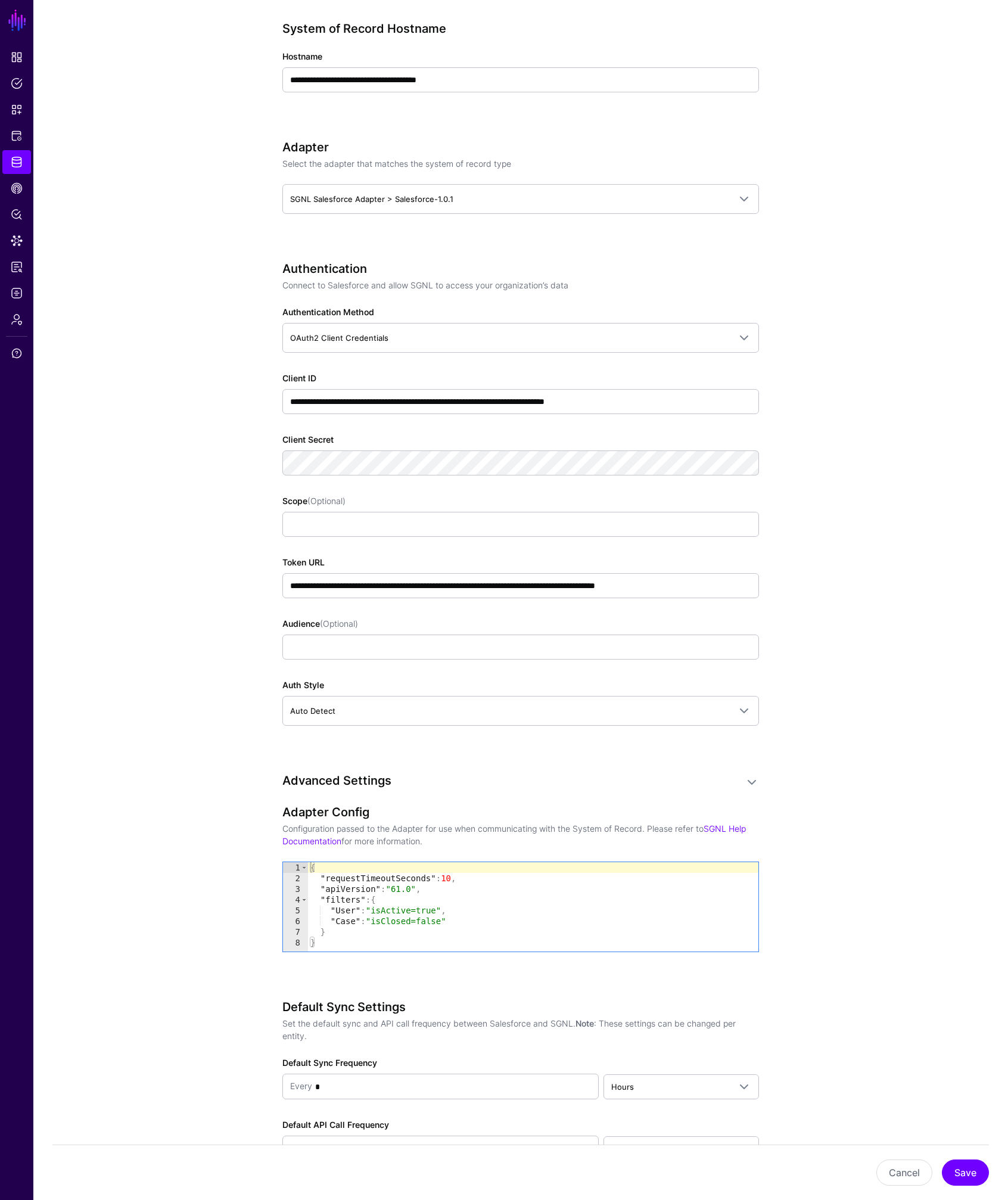
click at [404, 886] on div "{ "requestTimeoutSeconds" : 10 , "apiVersion" : "61.0" , "filters" : { "User" :…" at bounding box center [533, 917] width 450 height 111
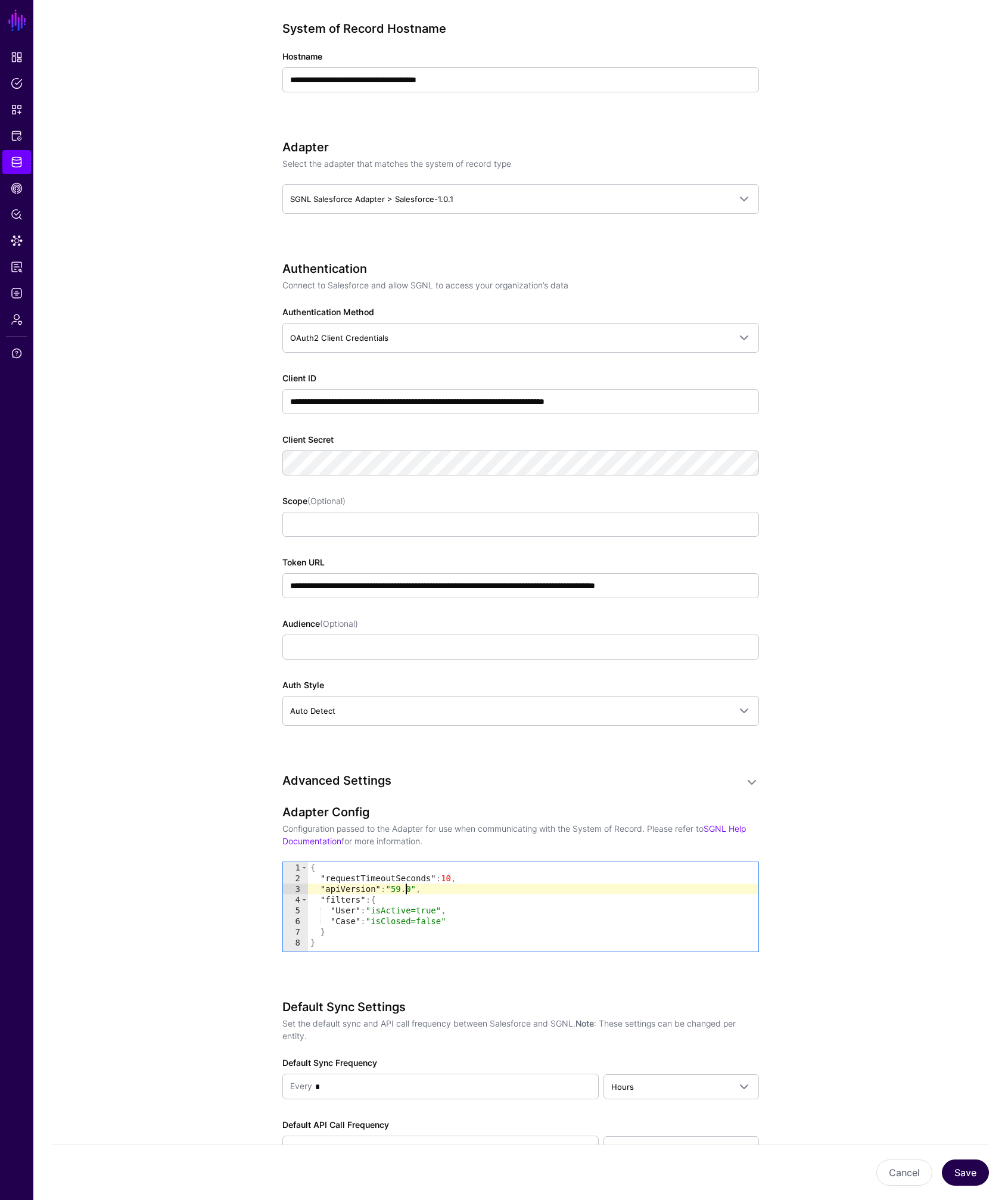
type textarea "**********"
click at [970, 1179] on button "Save" at bounding box center [965, 1172] width 47 height 26
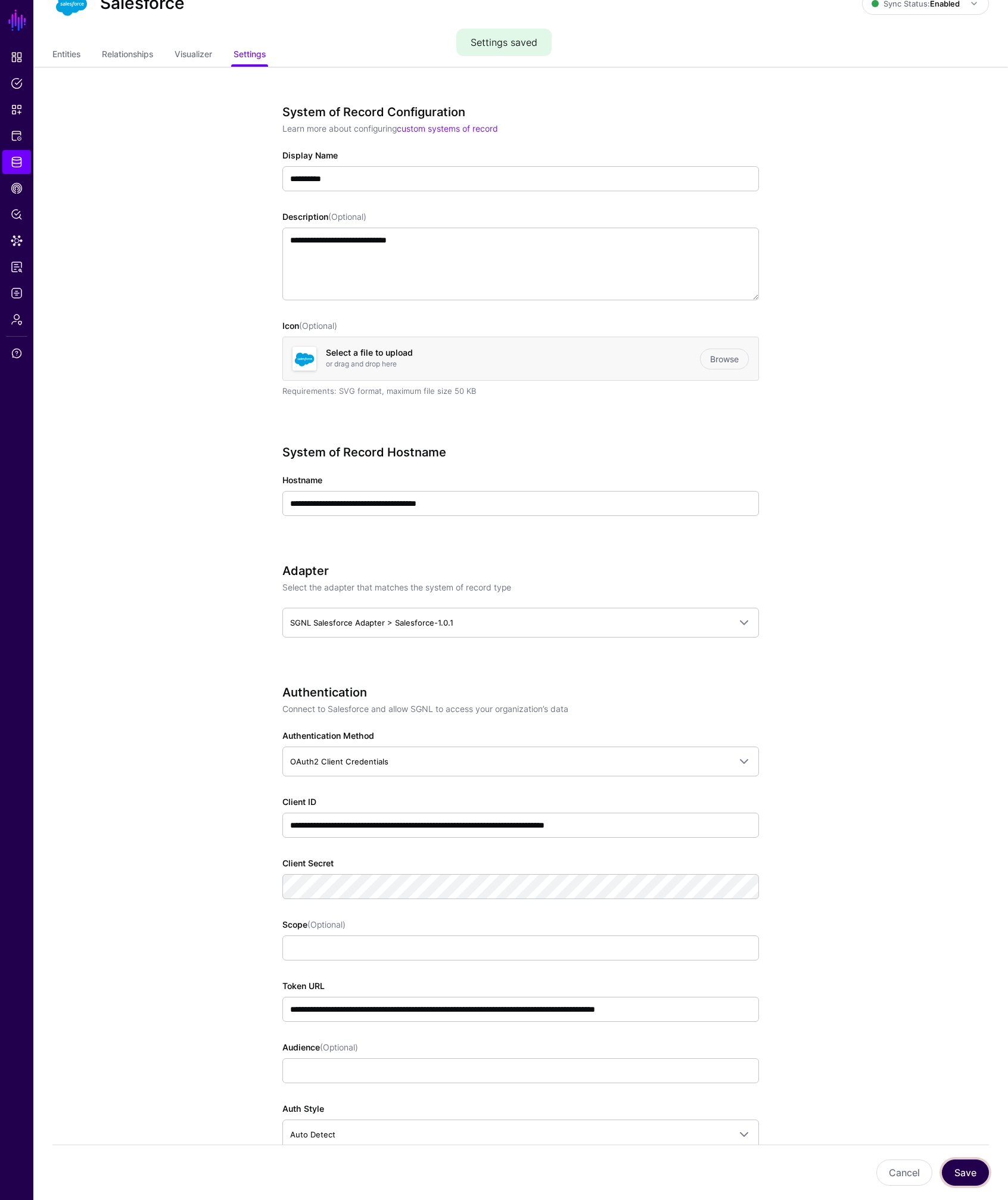
scroll to position [0, 0]
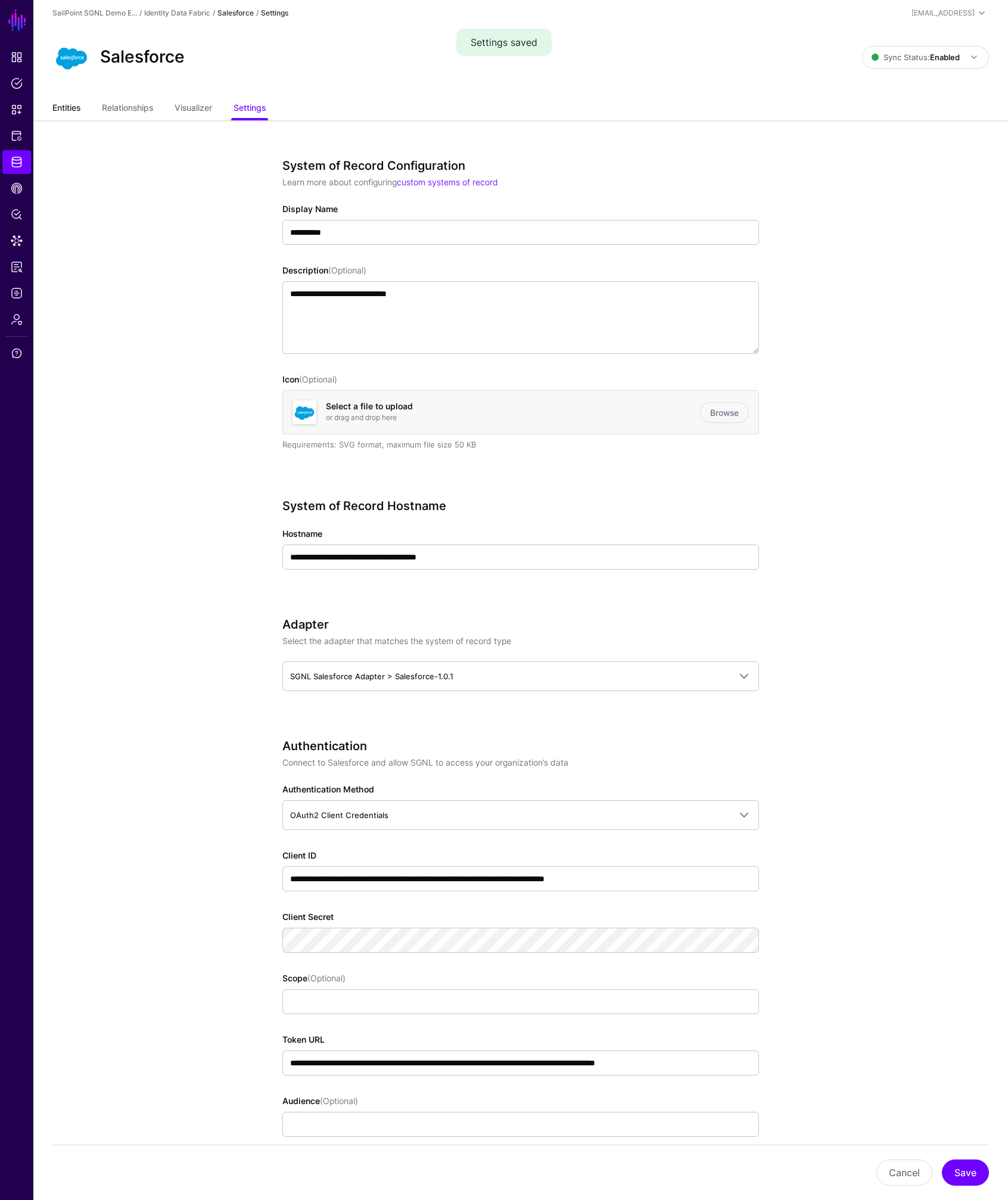
click at [76, 111] on link "Entities" at bounding box center [66, 109] width 28 height 22
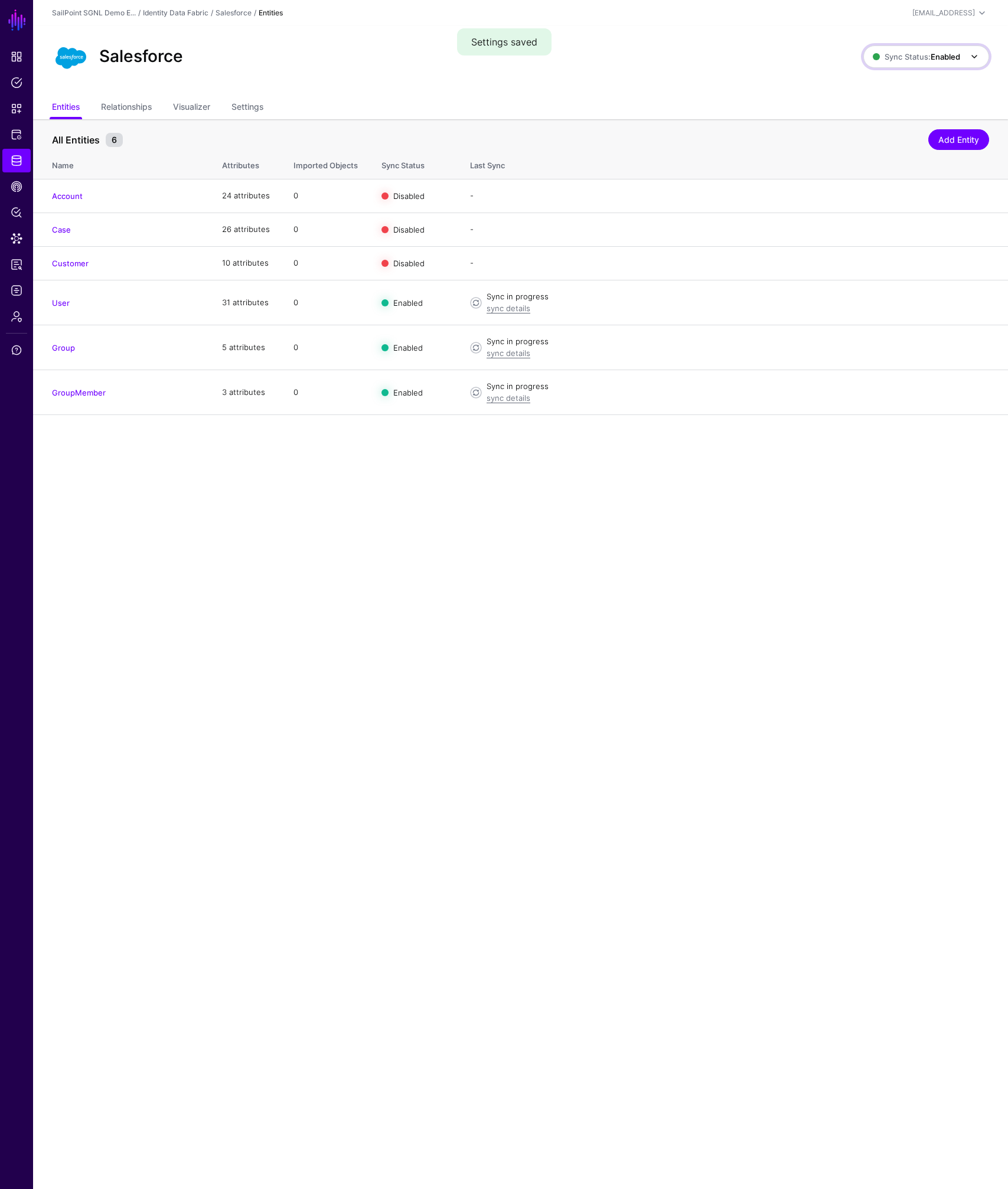
click at [912, 51] on span "Sync Status: Enabled" at bounding box center [917, 56] width 88 height 13
click at [896, 131] on span "Disabled Syncing inactive for all configured entities" at bounding box center [914, 141] width 132 height 39
click at [962, 59] on span at bounding box center [970, 56] width 22 height 14
click at [923, 86] on span "Enabled Syncing active for all configured entities that are enabled" at bounding box center [912, 97] width 134 height 39
click at [500, 308] on link "sync details" at bounding box center [508, 308] width 44 height 10
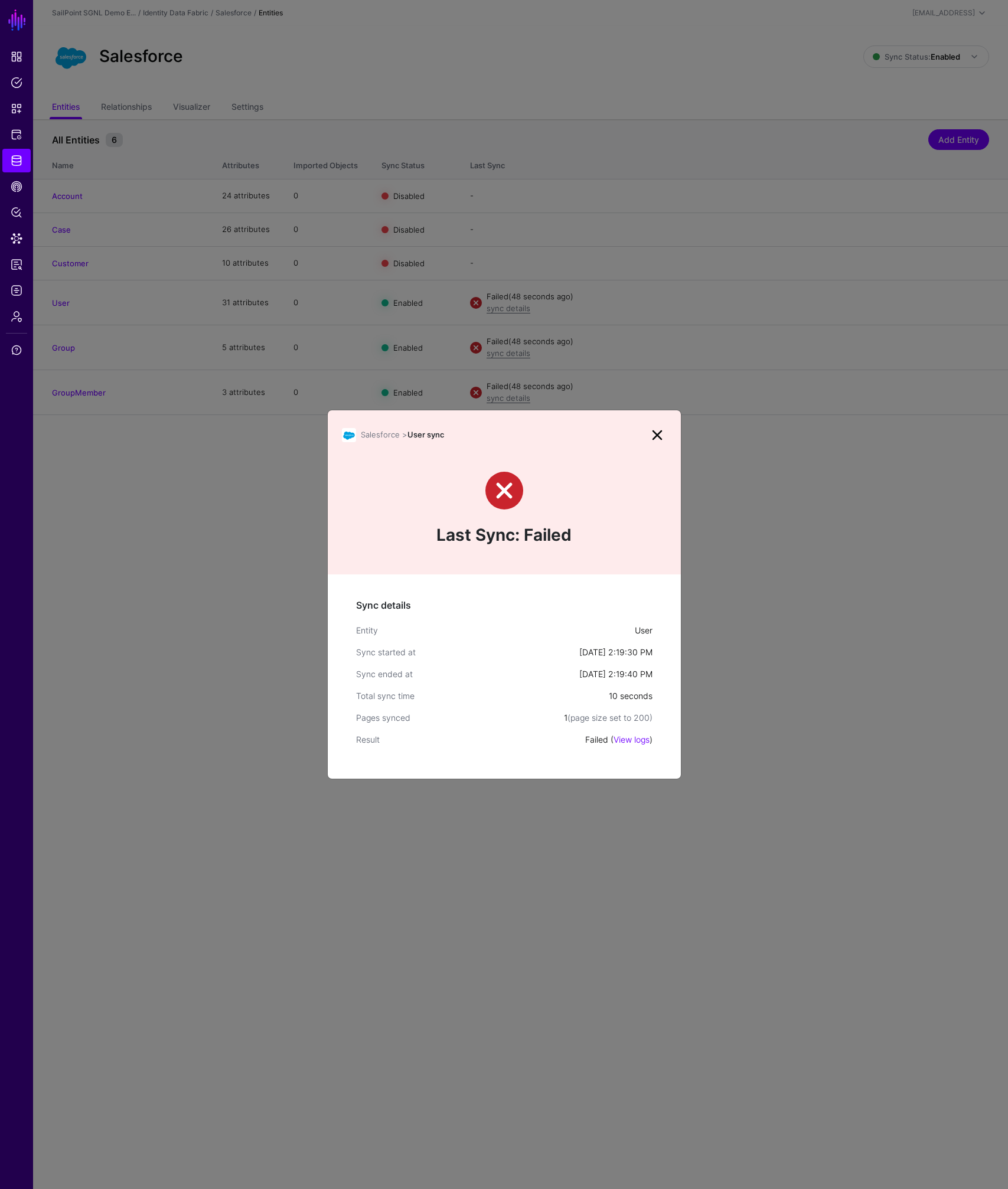
click at [630, 739] on link "View logs" at bounding box center [631, 739] width 36 height 10
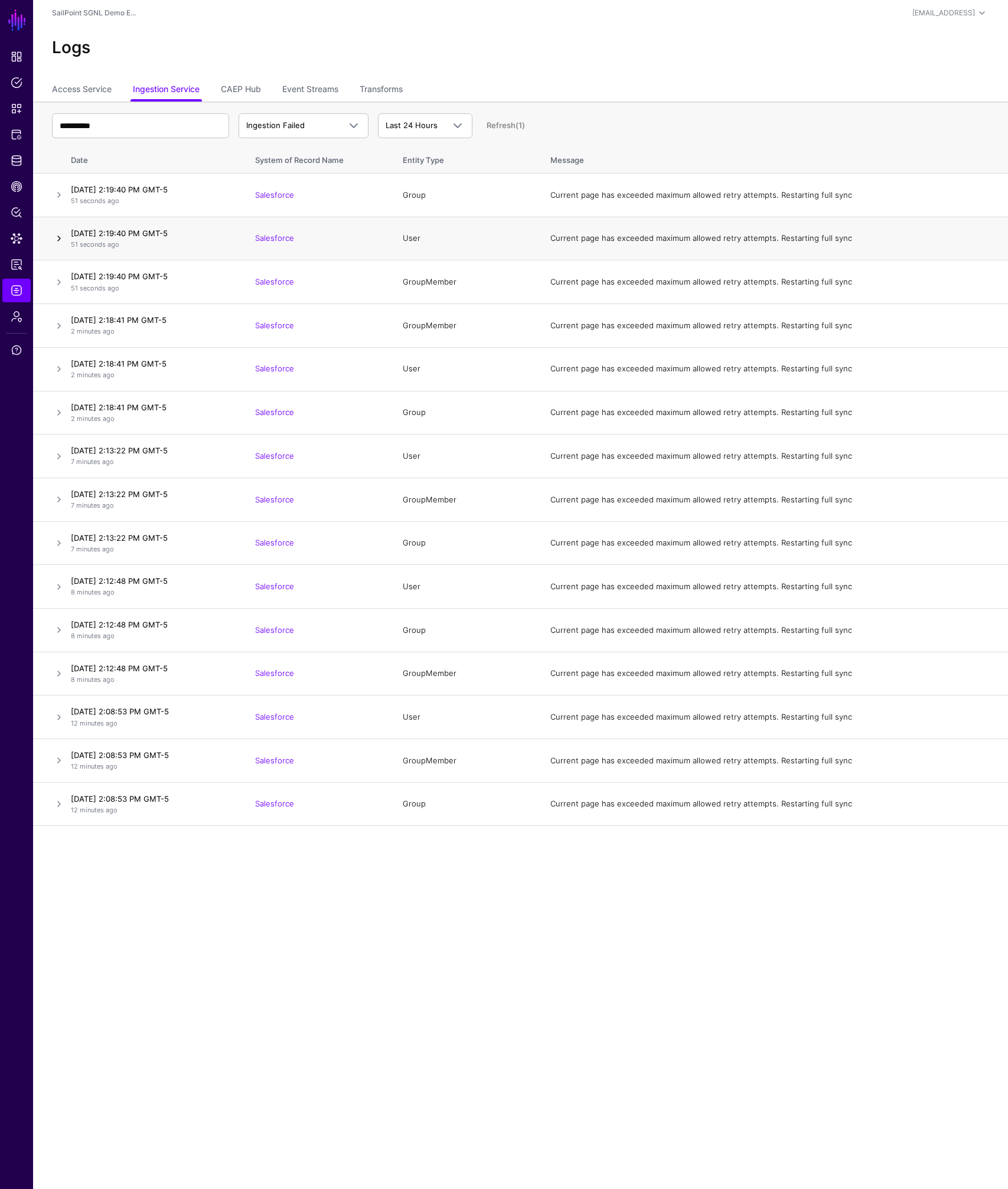
click at [57, 239] on link at bounding box center [59, 238] width 14 height 14
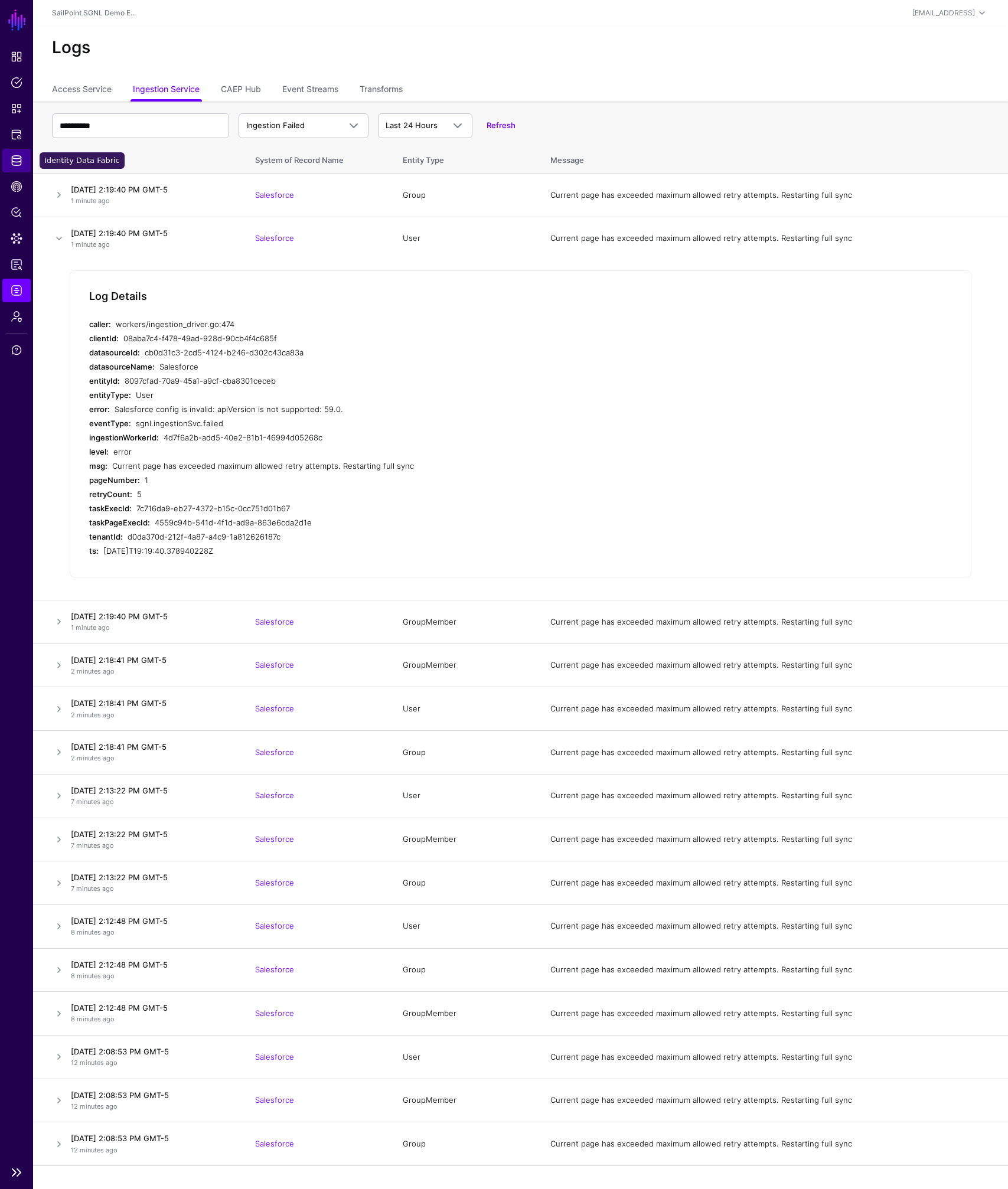
click at [16, 163] on span "Identity Data Fabric" at bounding box center [16, 161] width 12 height 12
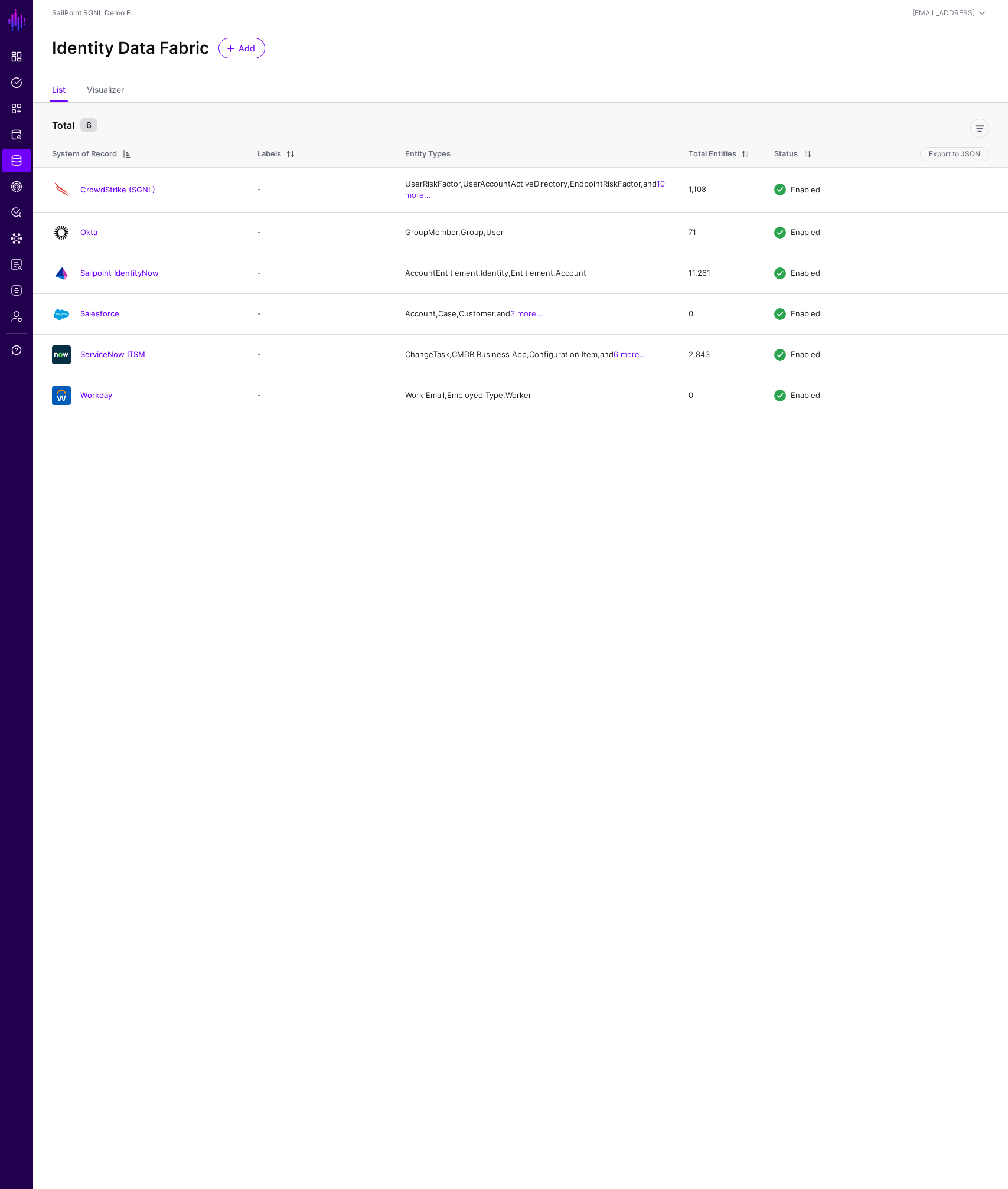
click at [102, 318] on link "Salesforce" at bounding box center [100, 313] width 39 height 10
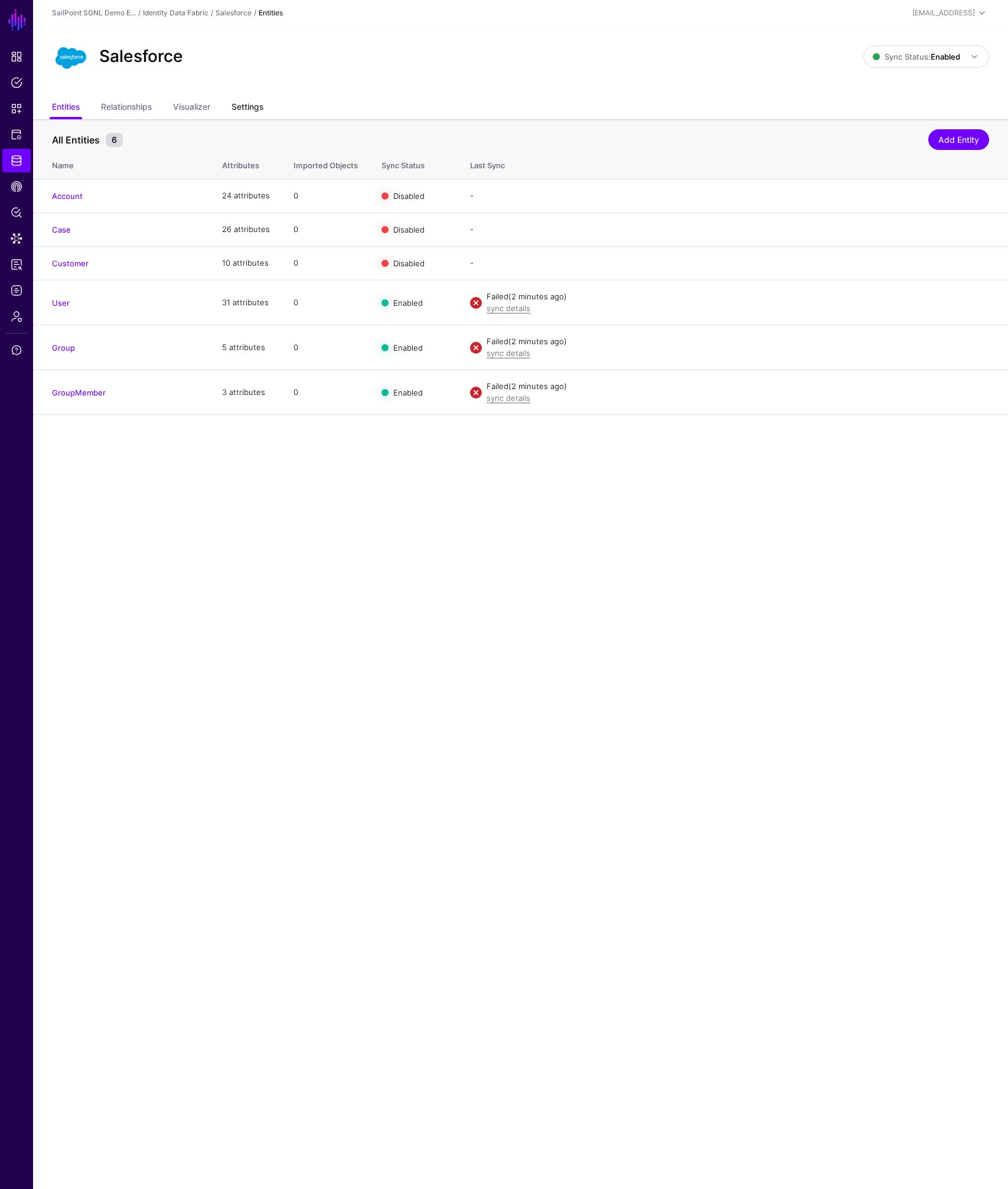
click at [236, 107] on link "Settings" at bounding box center [247, 108] width 32 height 22
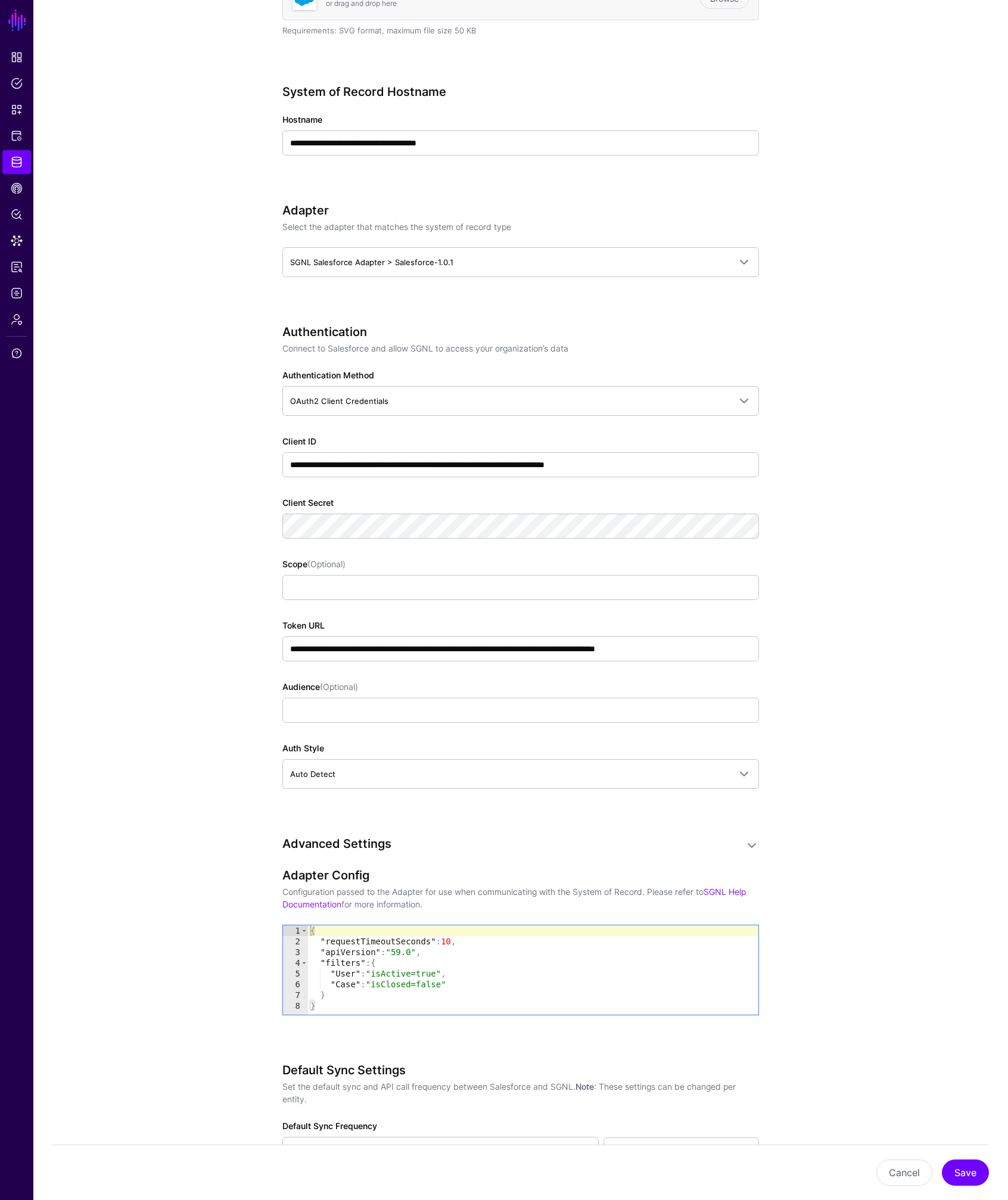
scroll to position [812, 0]
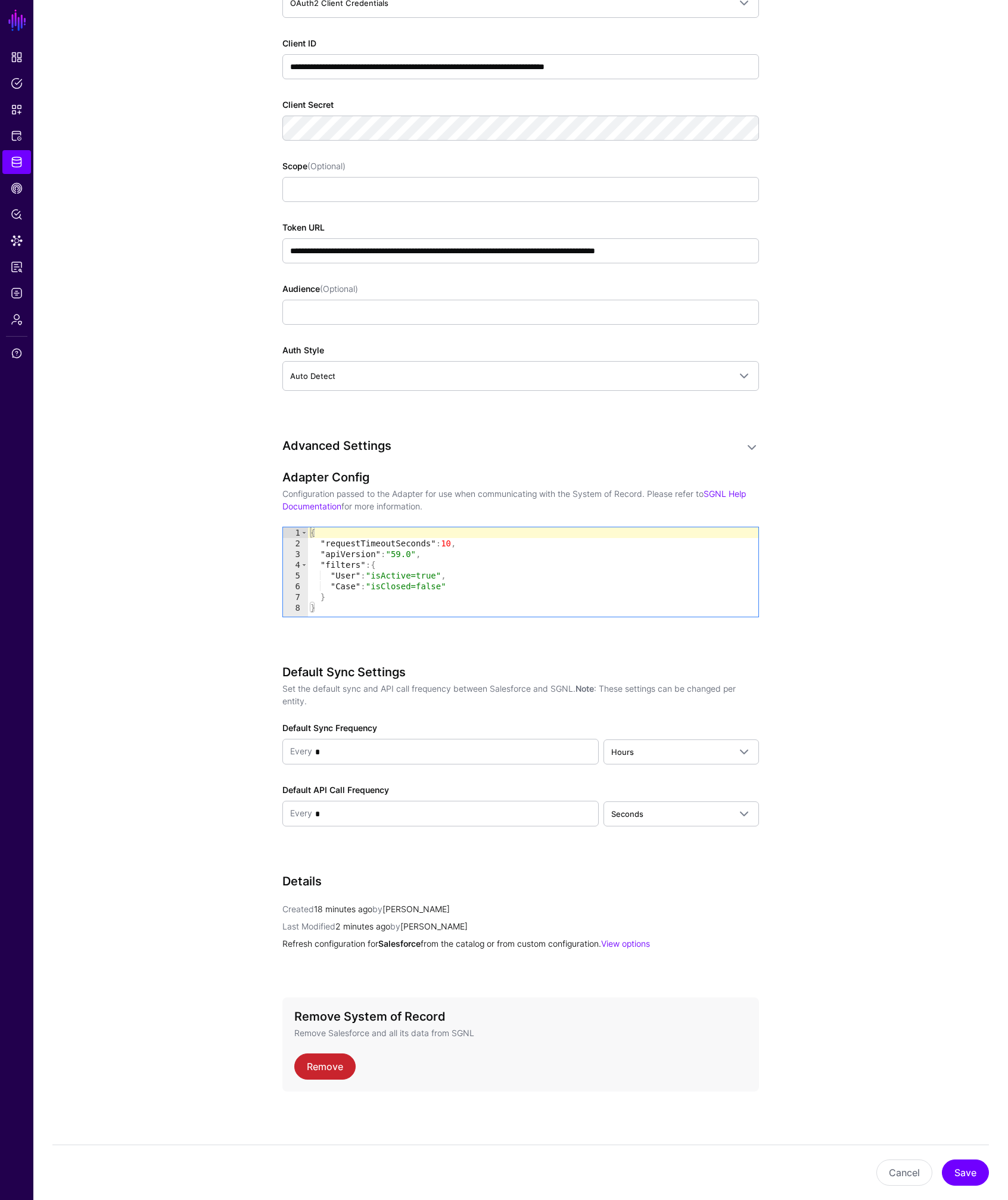
click at [396, 554] on div "{ "requestTimeoutSeconds" : 10 , "apiVersion" : "59.0" , "filters" : { "User" :…" at bounding box center [533, 583] width 450 height 111
type textarea "**********"
click at [538, 638] on div "**********" at bounding box center [520, 560] width 476 height 181
click at [962, 1172] on button "Save" at bounding box center [965, 1172] width 47 height 26
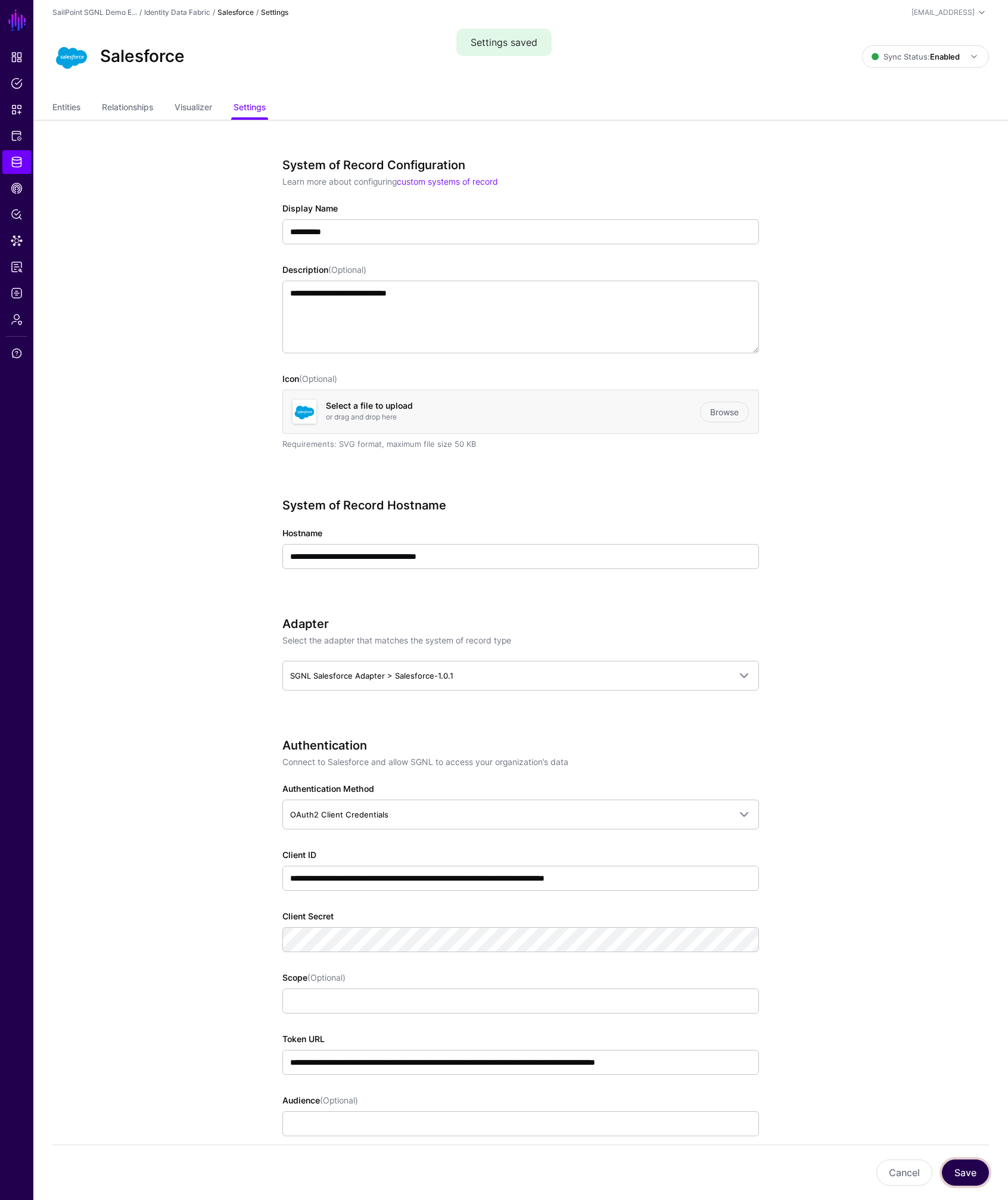
scroll to position [0, 0]
click at [934, 59] on strong "Enabled" at bounding box center [945, 57] width 30 height 10
click at [900, 136] on span "Disabled Syncing inactive for all configured entities" at bounding box center [913, 142] width 134 height 39
click at [935, 56] on strong "Disabled" at bounding box center [944, 57] width 32 height 10
click at [922, 92] on span "Enabled Syncing active for all configured entities that are enabled" at bounding box center [911, 98] width 135 height 39
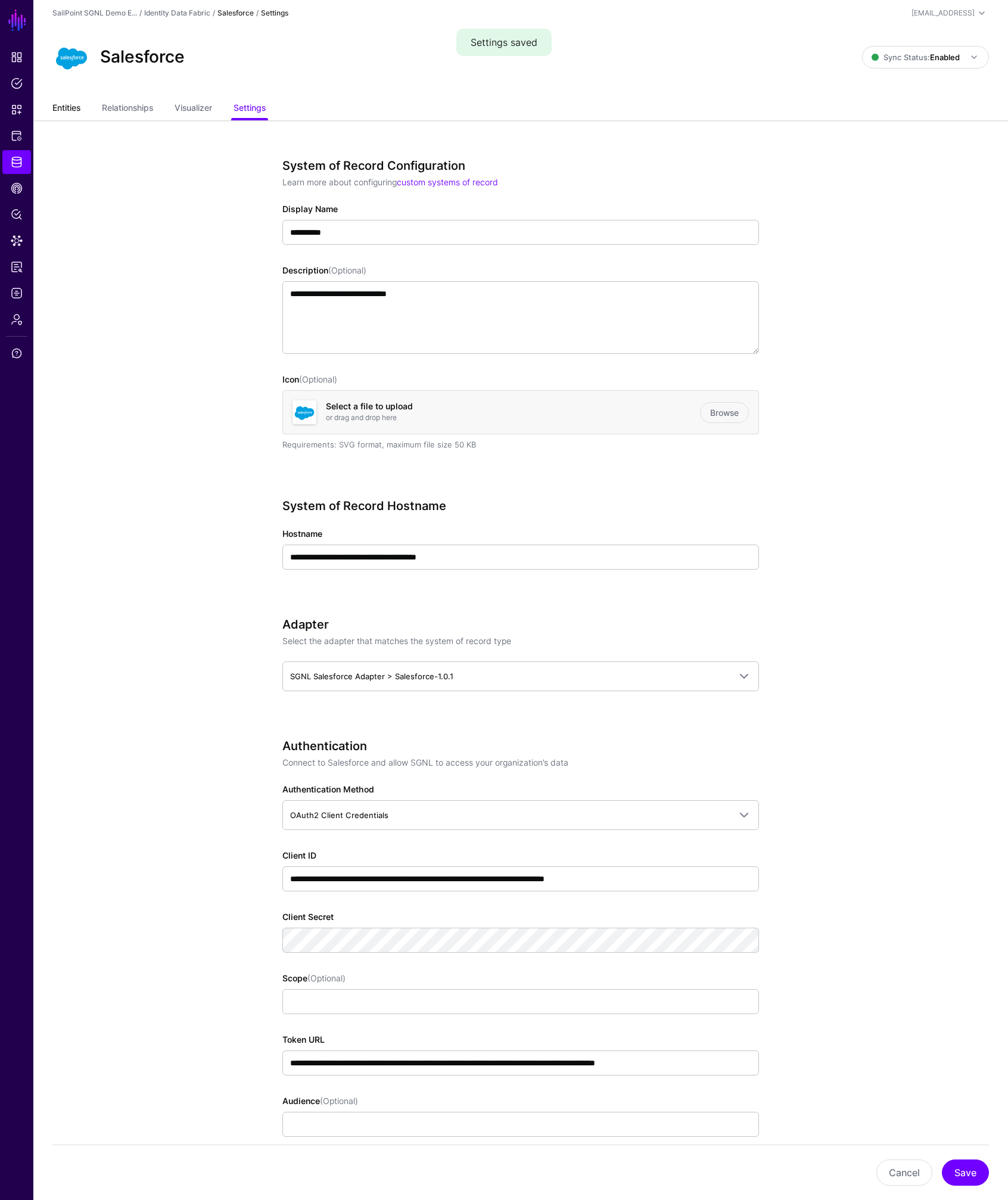
click at [58, 104] on link "Entities" at bounding box center [66, 109] width 28 height 22
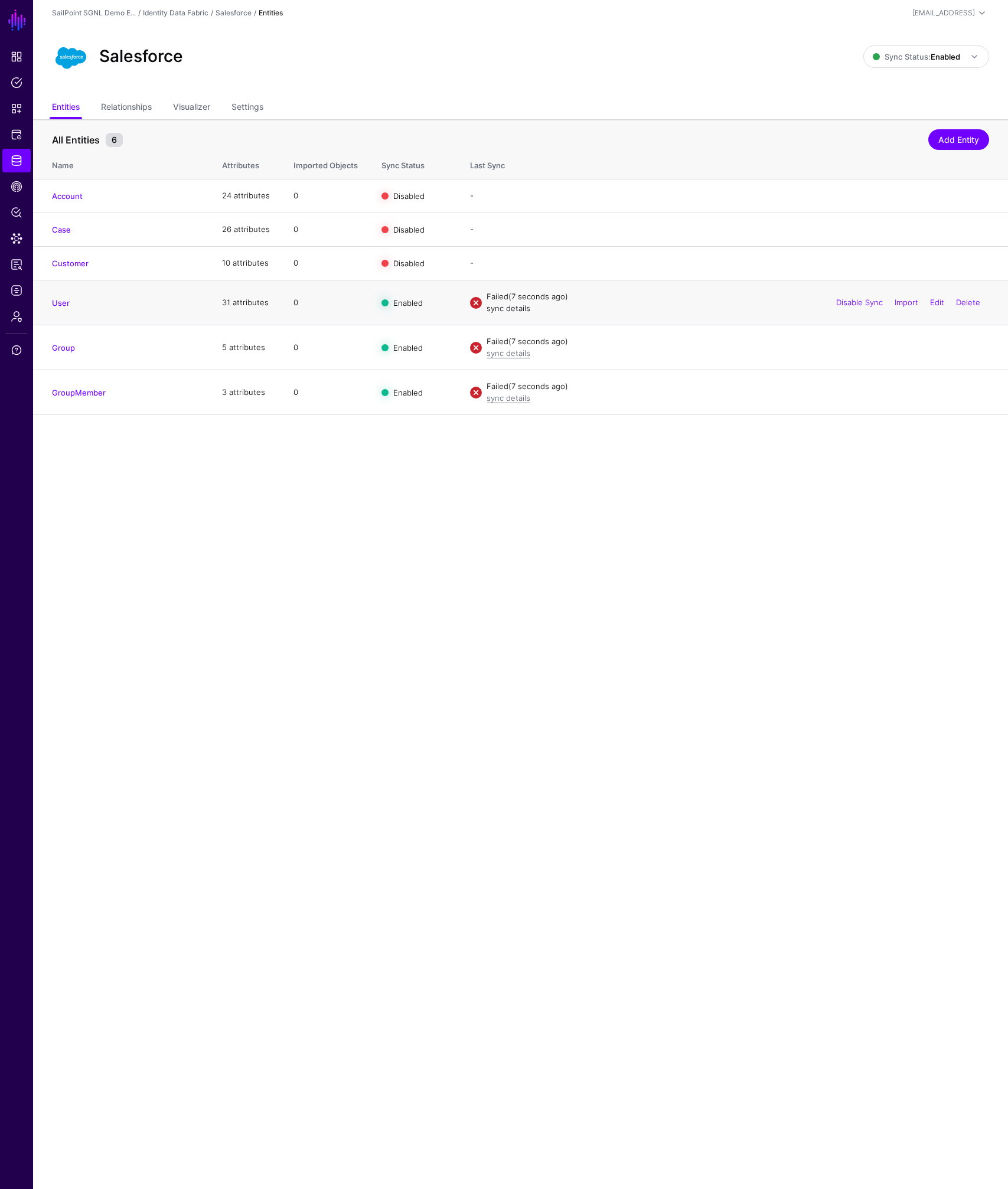
click at [508, 311] on link "sync details" at bounding box center [508, 308] width 44 height 10
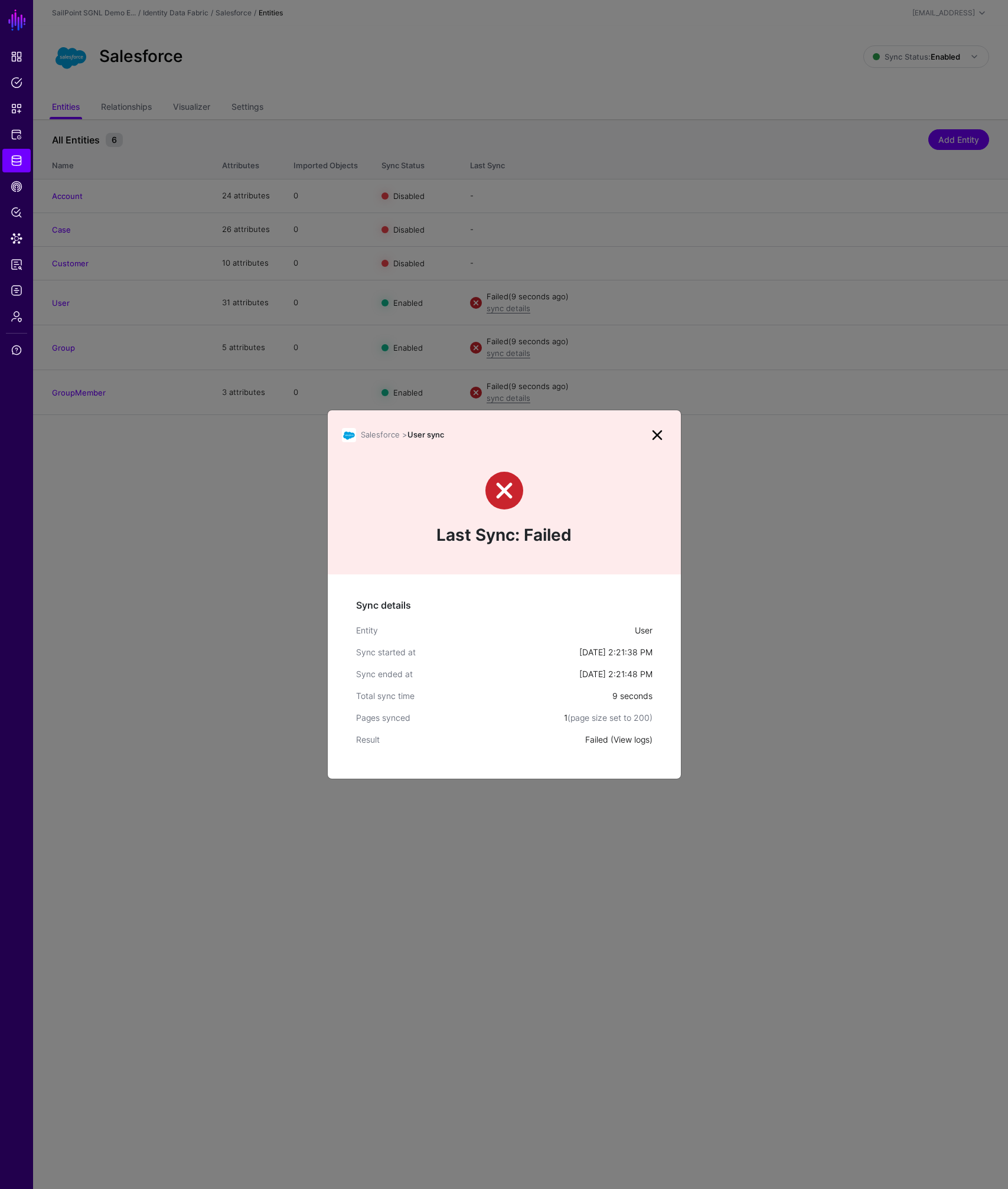
click at [617, 736] on link "View logs" at bounding box center [631, 739] width 36 height 10
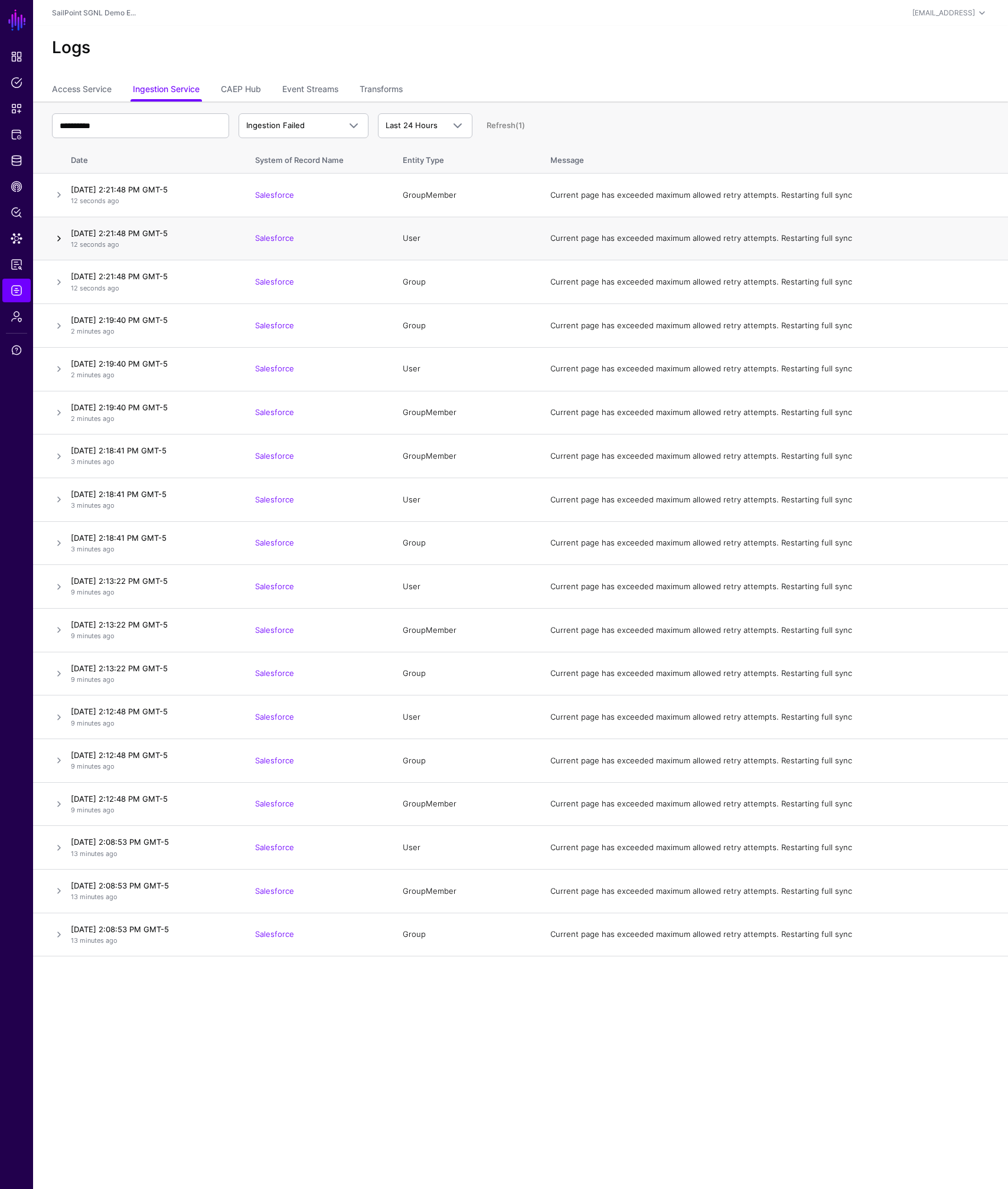
click at [56, 239] on link at bounding box center [59, 238] width 14 height 14
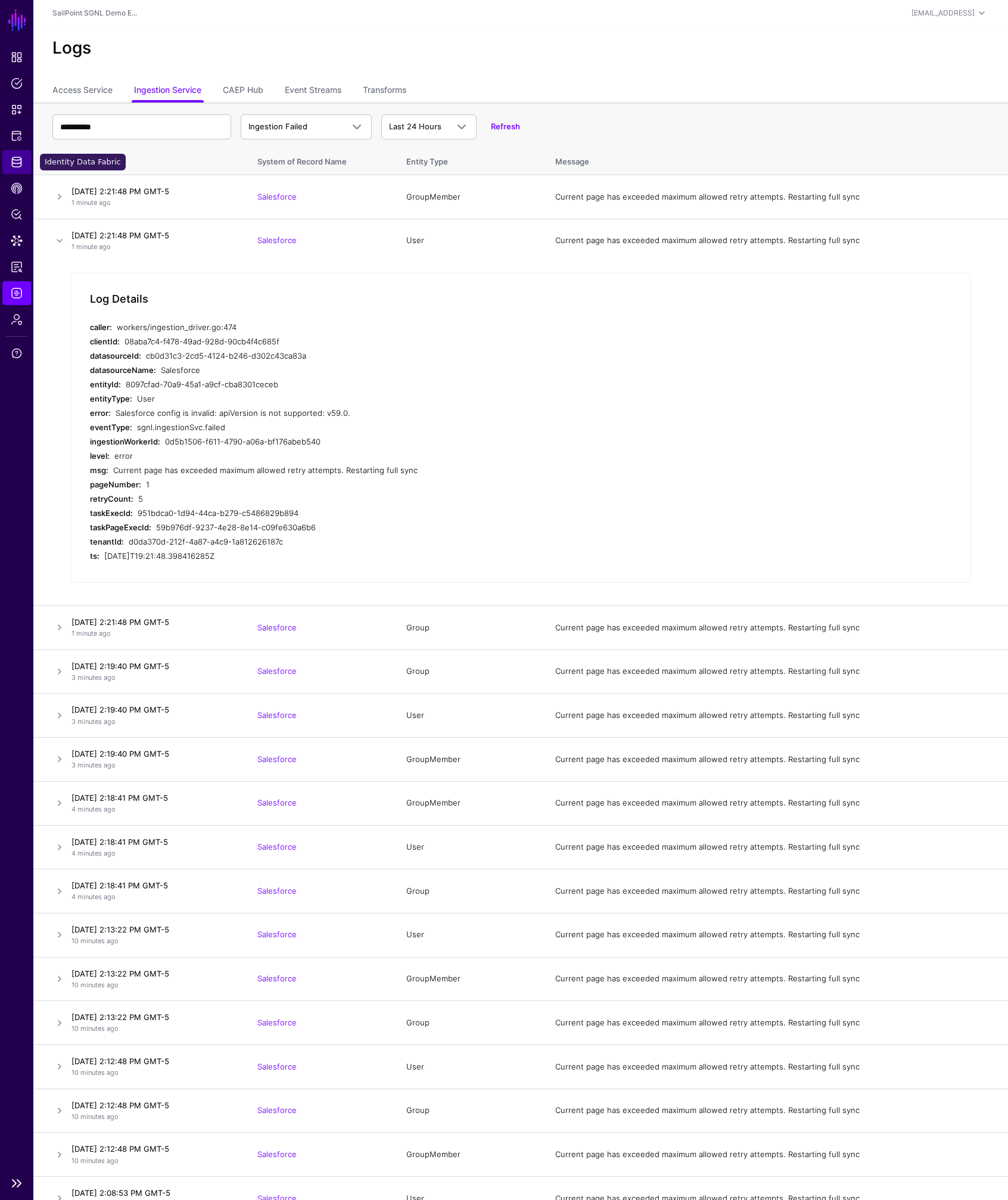
click at [16, 156] on span "Identity Data Fabric" at bounding box center [16, 162] width 12 height 12
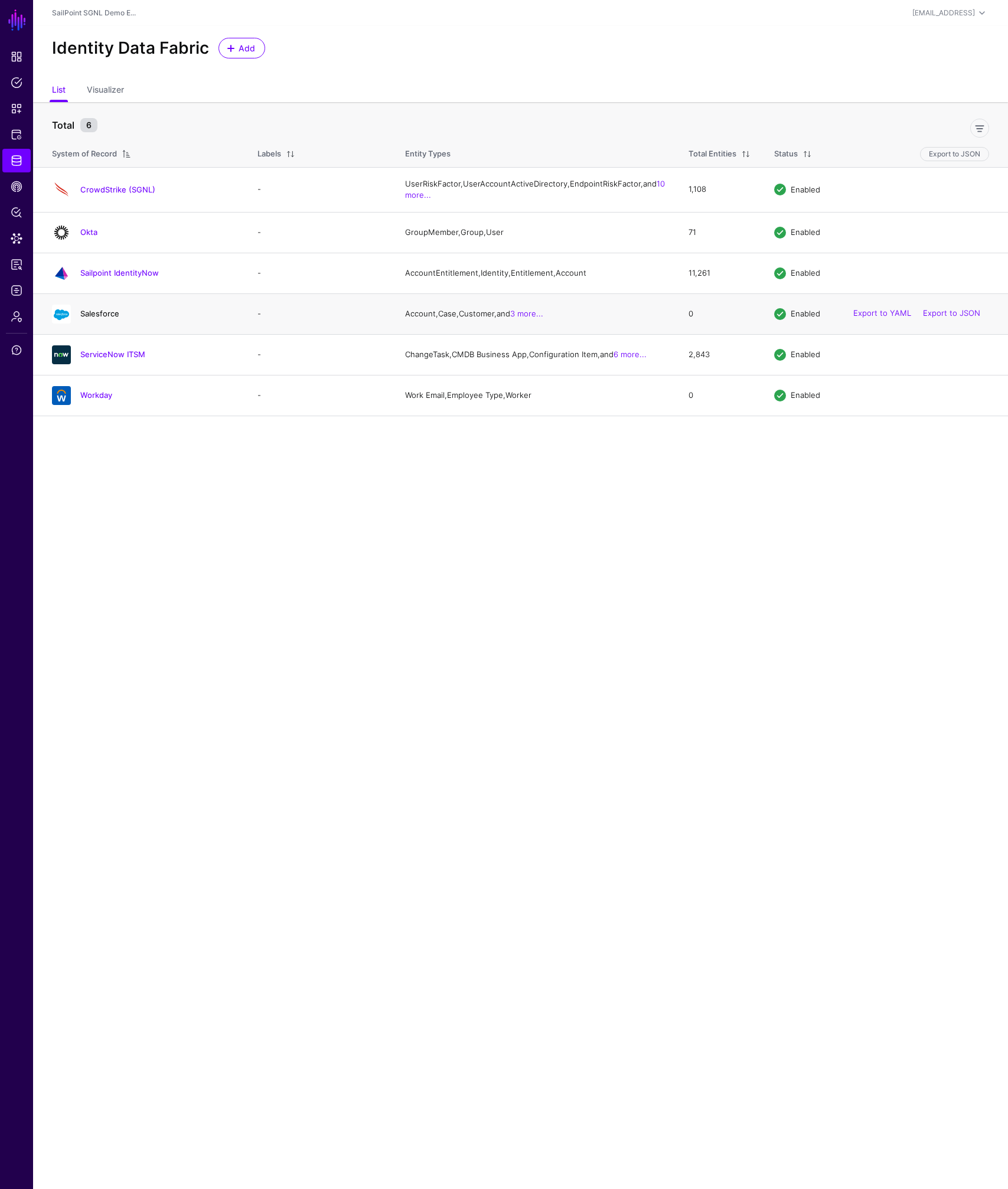
click at [105, 318] on link "Salesforce" at bounding box center [100, 313] width 39 height 10
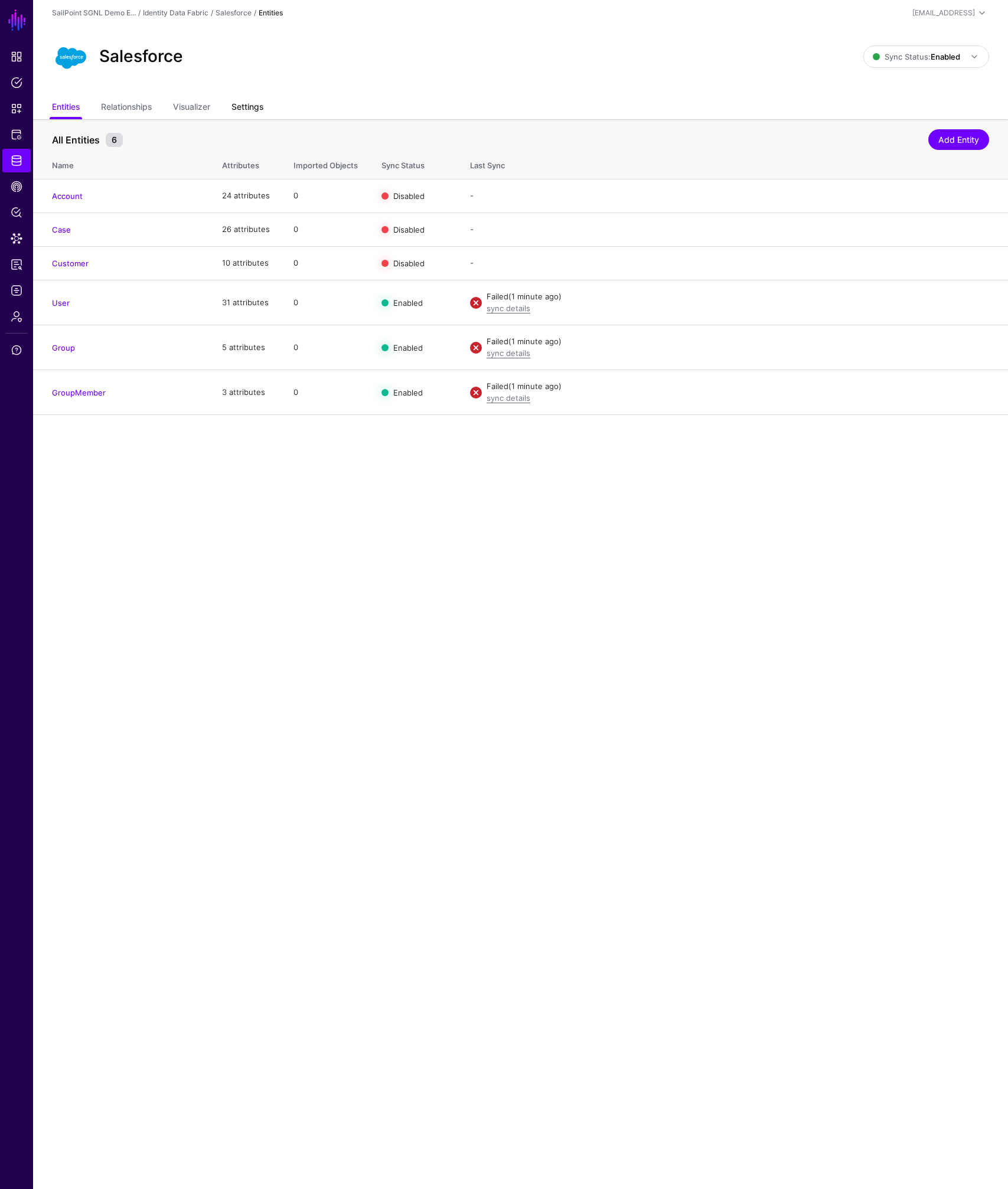
click at [237, 103] on link "Settings" at bounding box center [247, 108] width 32 height 22
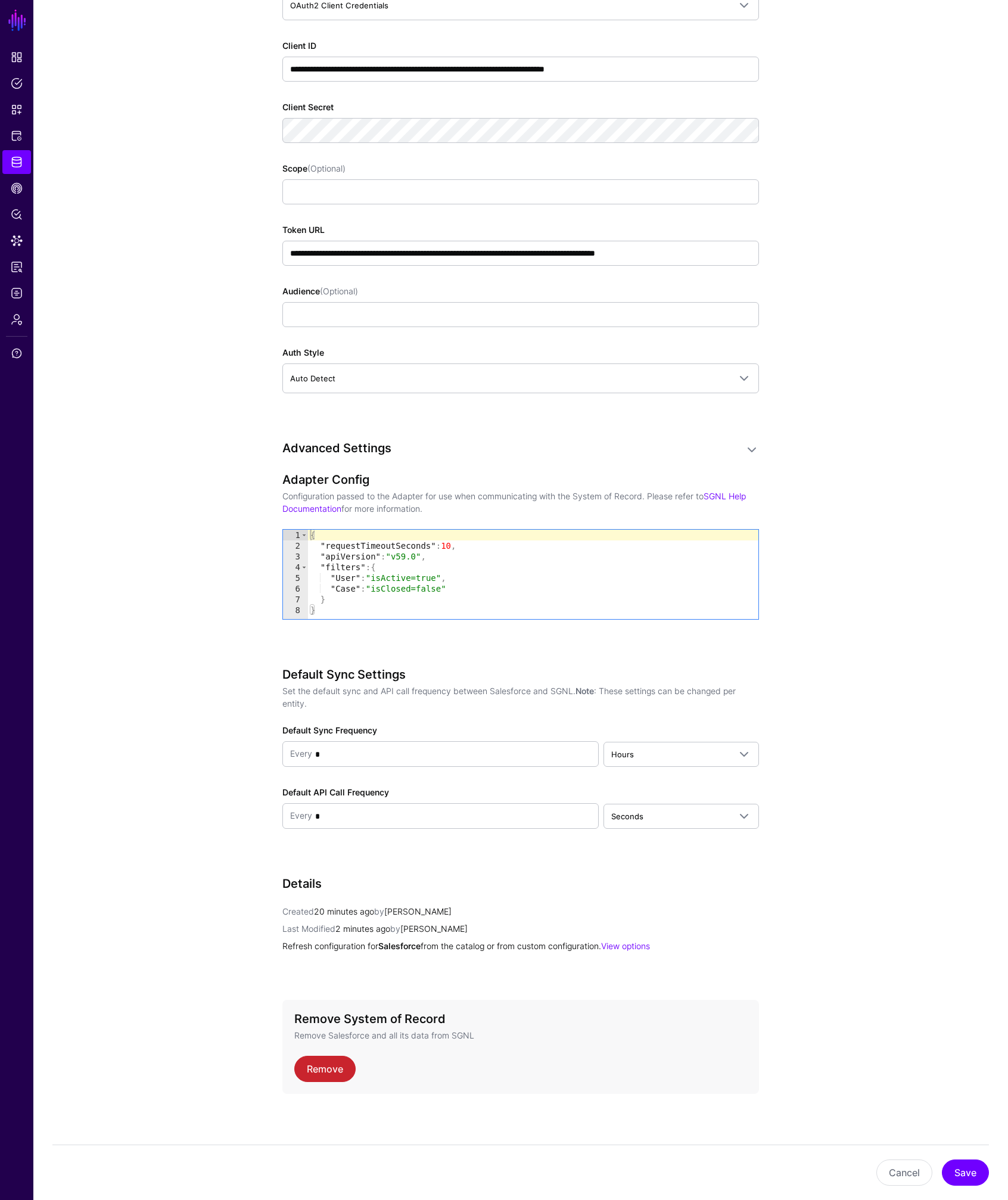
scroll to position [812, 0]
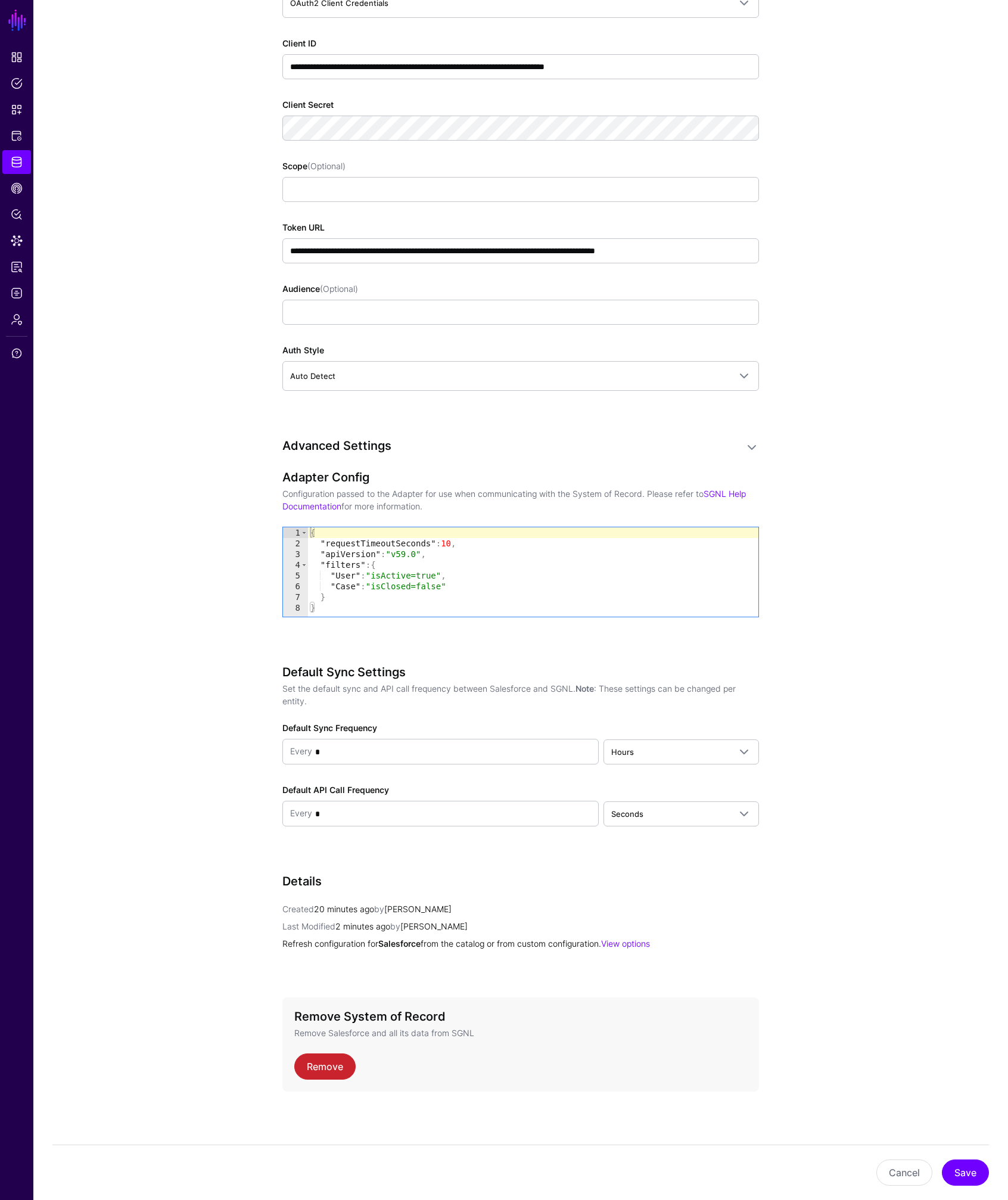
click at [412, 554] on div "{ "requestTimeoutSeconds" : 10 , "apiVersion" : "v59.0" , "filters" : { "User" …" at bounding box center [533, 583] width 450 height 111
type textarea "**********"
click at [417, 629] on div "**********" at bounding box center [520, 560] width 476 height 181
click at [963, 1162] on button "Save" at bounding box center [965, 1172] width 47 height 26
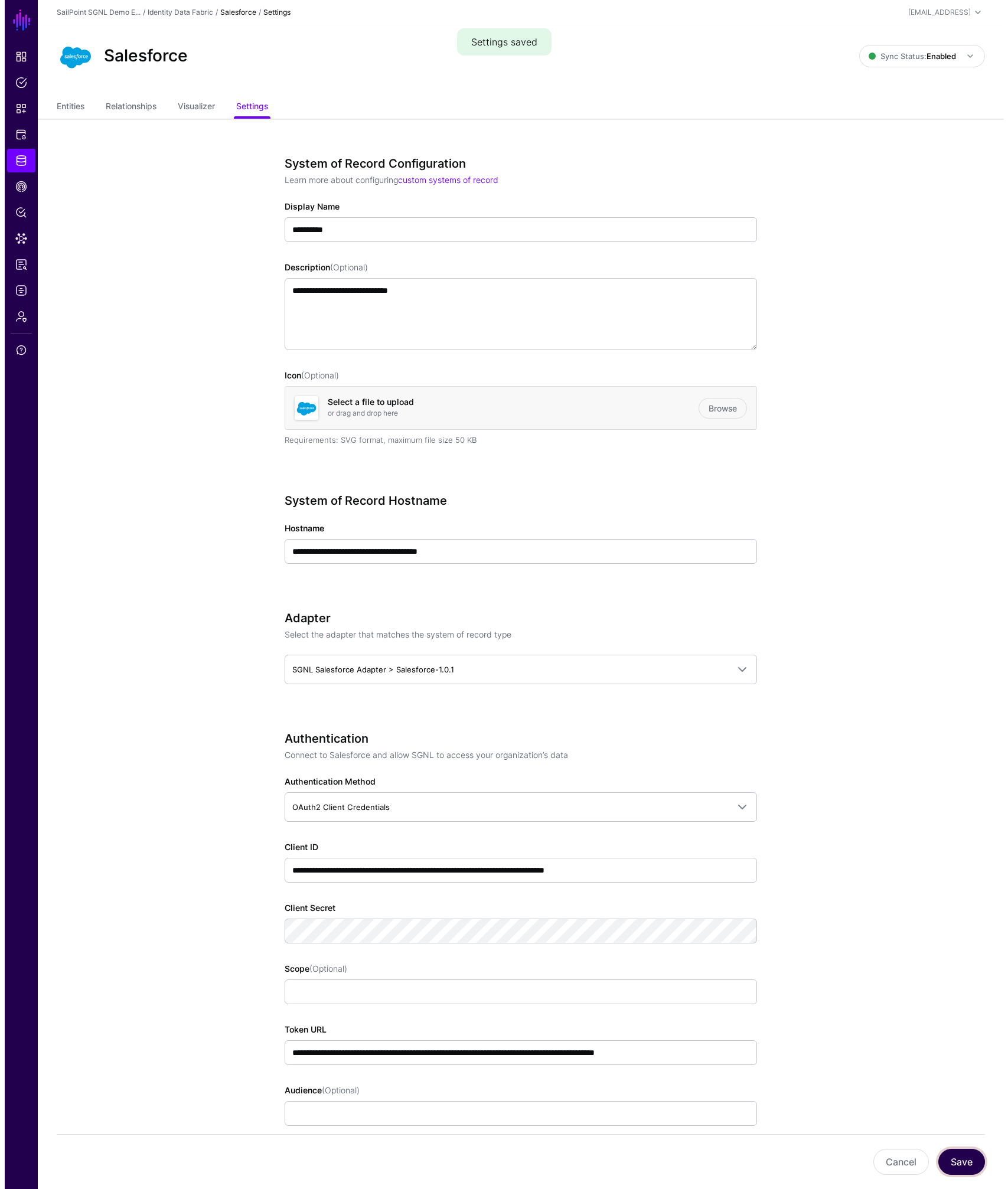
scroll to position [0, 0]
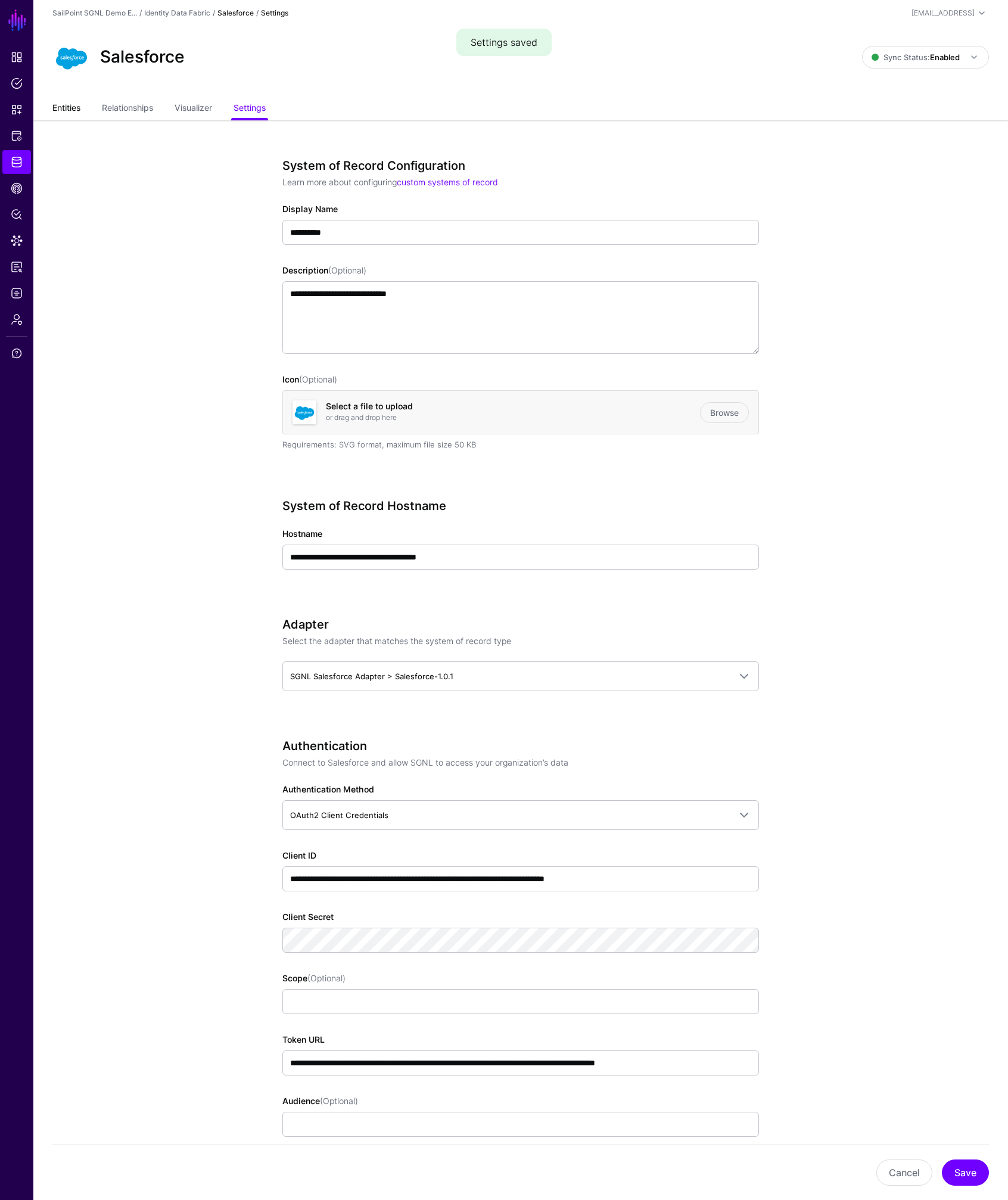
click at [76, 112] on link "Entities" at bounding box center [66, 109] width 28 height 22
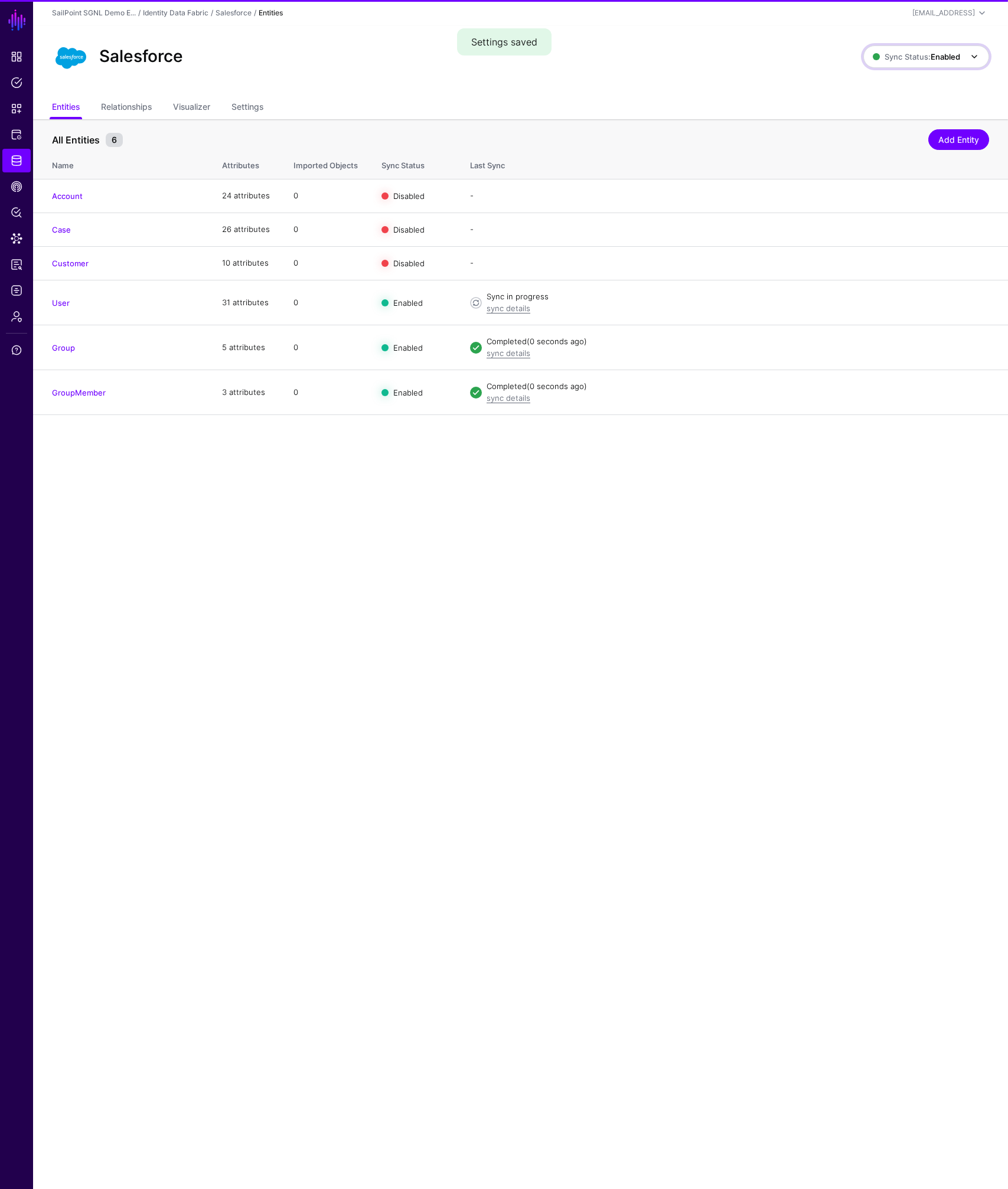
click at [931, 56] on strong "Enabled" at bounding box center [946, 56] width 30 height 10
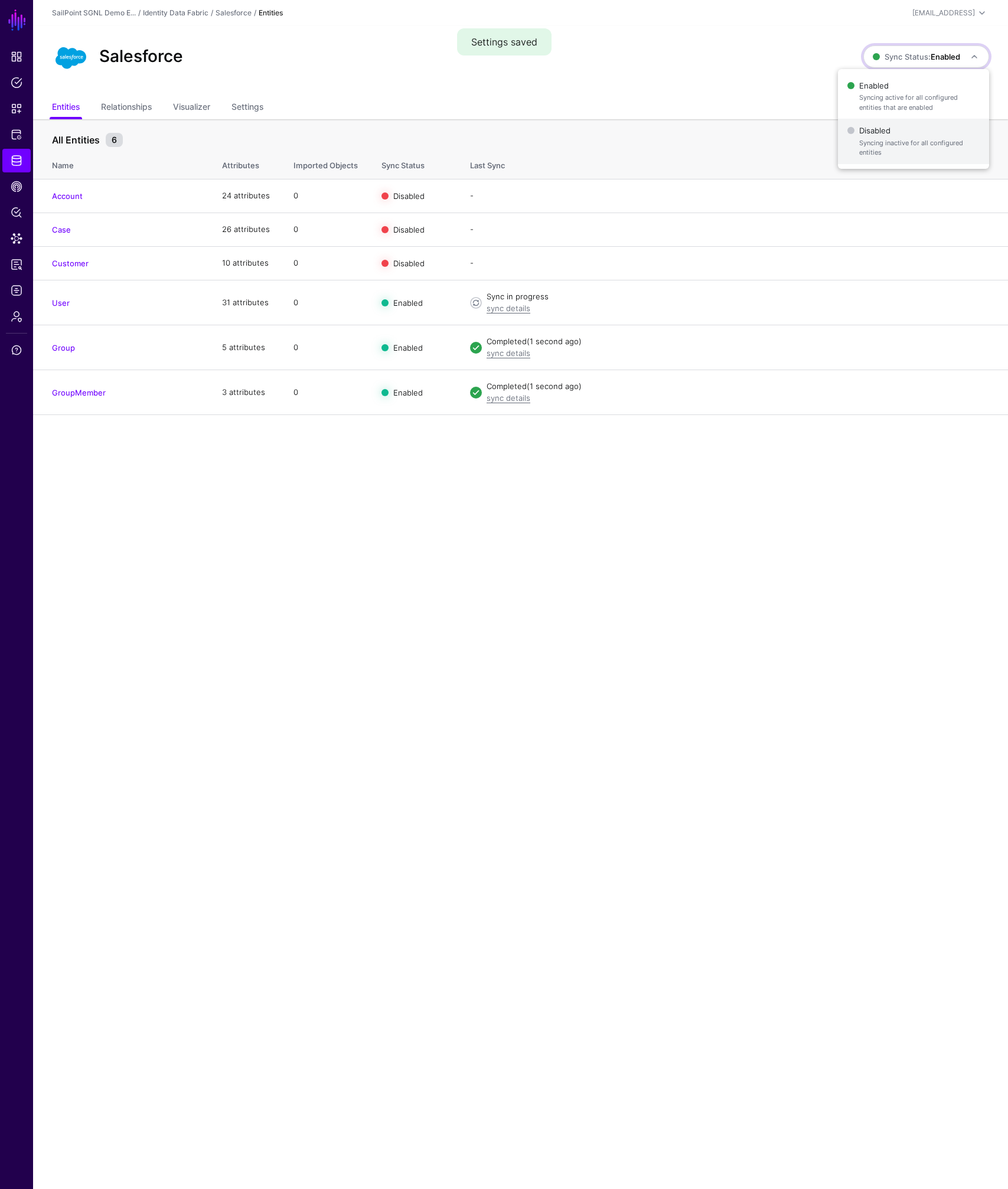
click at [918, 140] on span "Syncing inactive for all configured entities" at bounding box center [920, 148] width 120 height 19
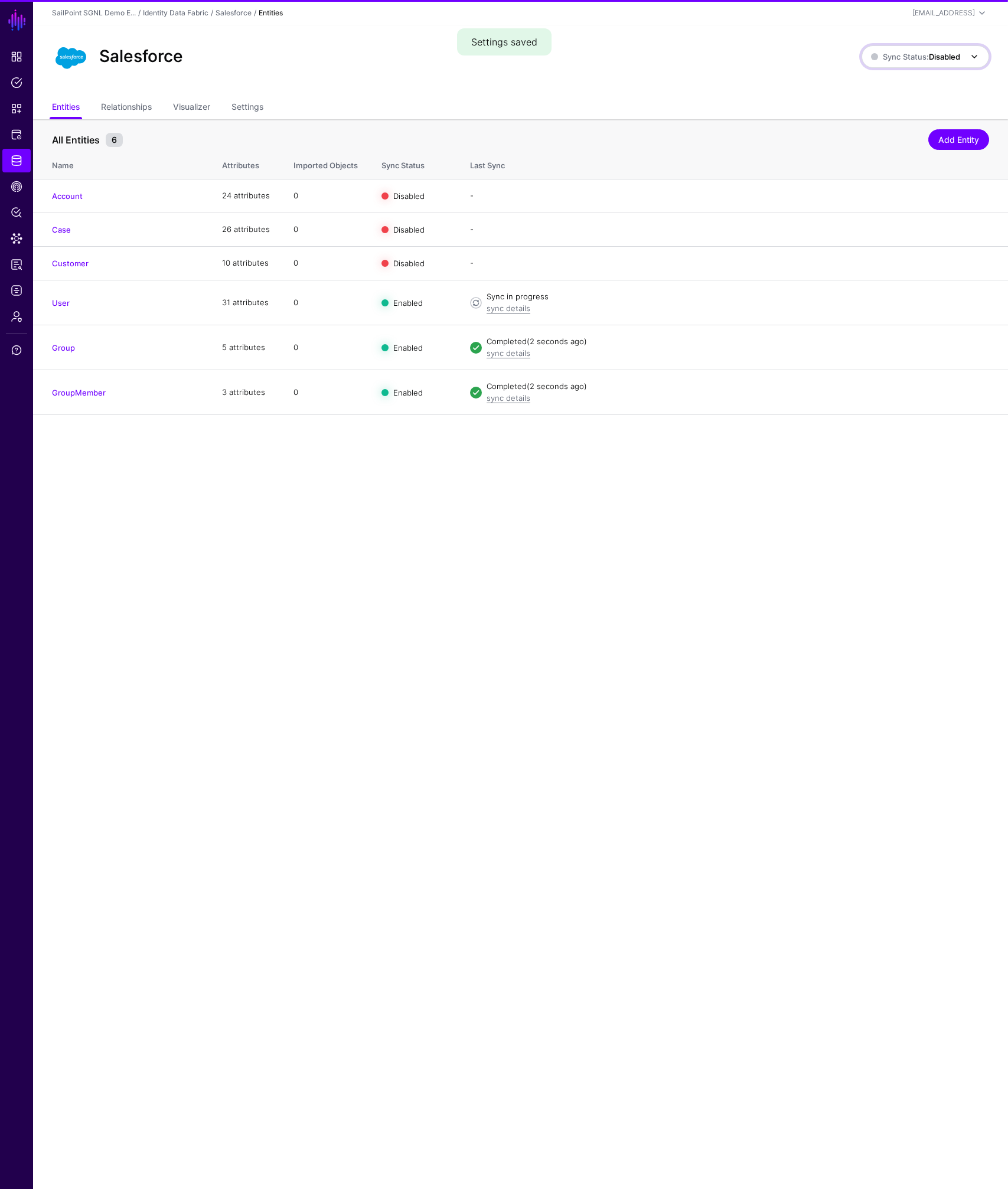
click at [928, 55] on strong "Disabled" at bounding box center [944, 56] width 31 height 10
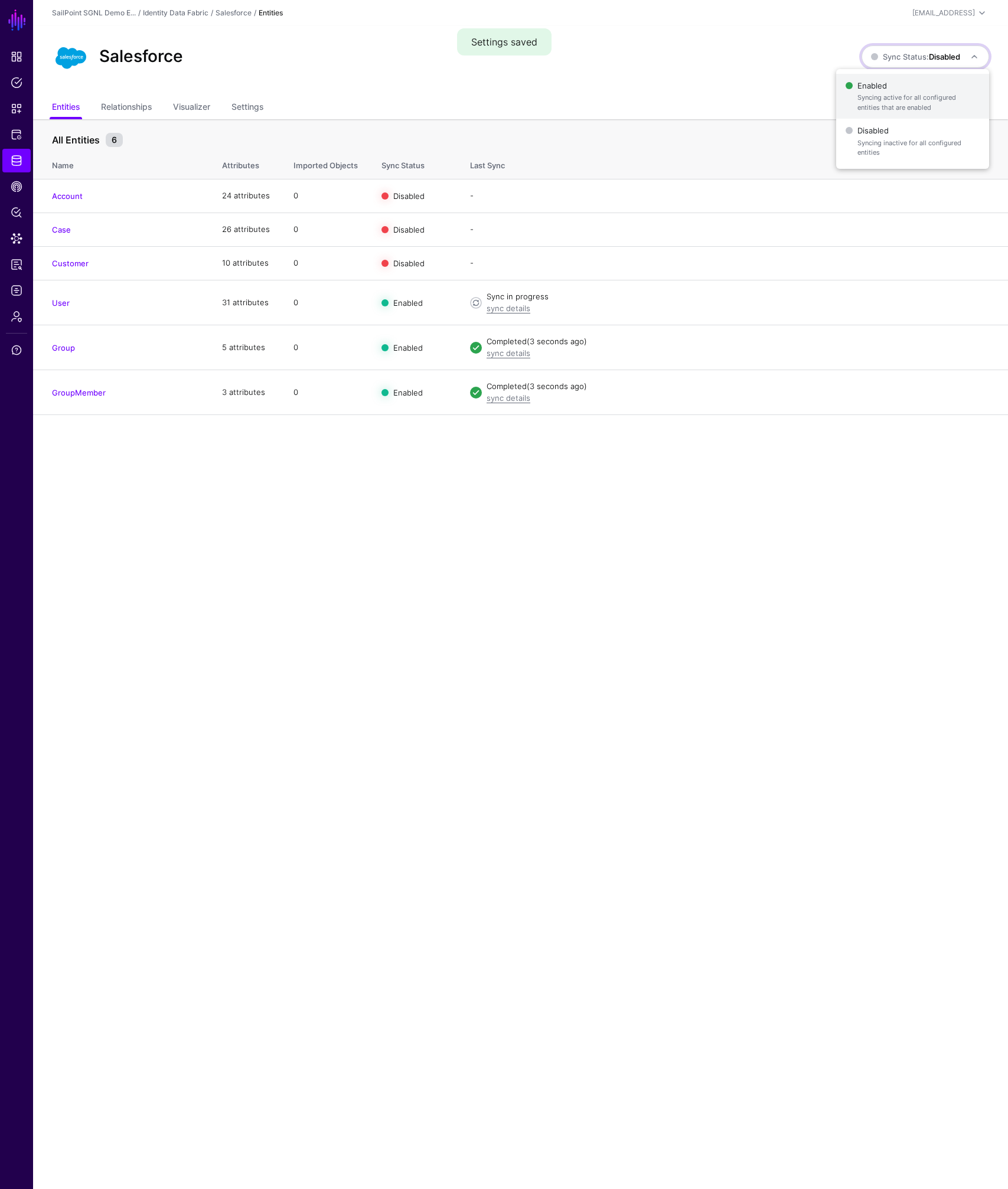
click at [911, 88] on span "Enabled Syncing active for all configured entities that are enabled" at bounding box center [912, 97] width 134 height 39
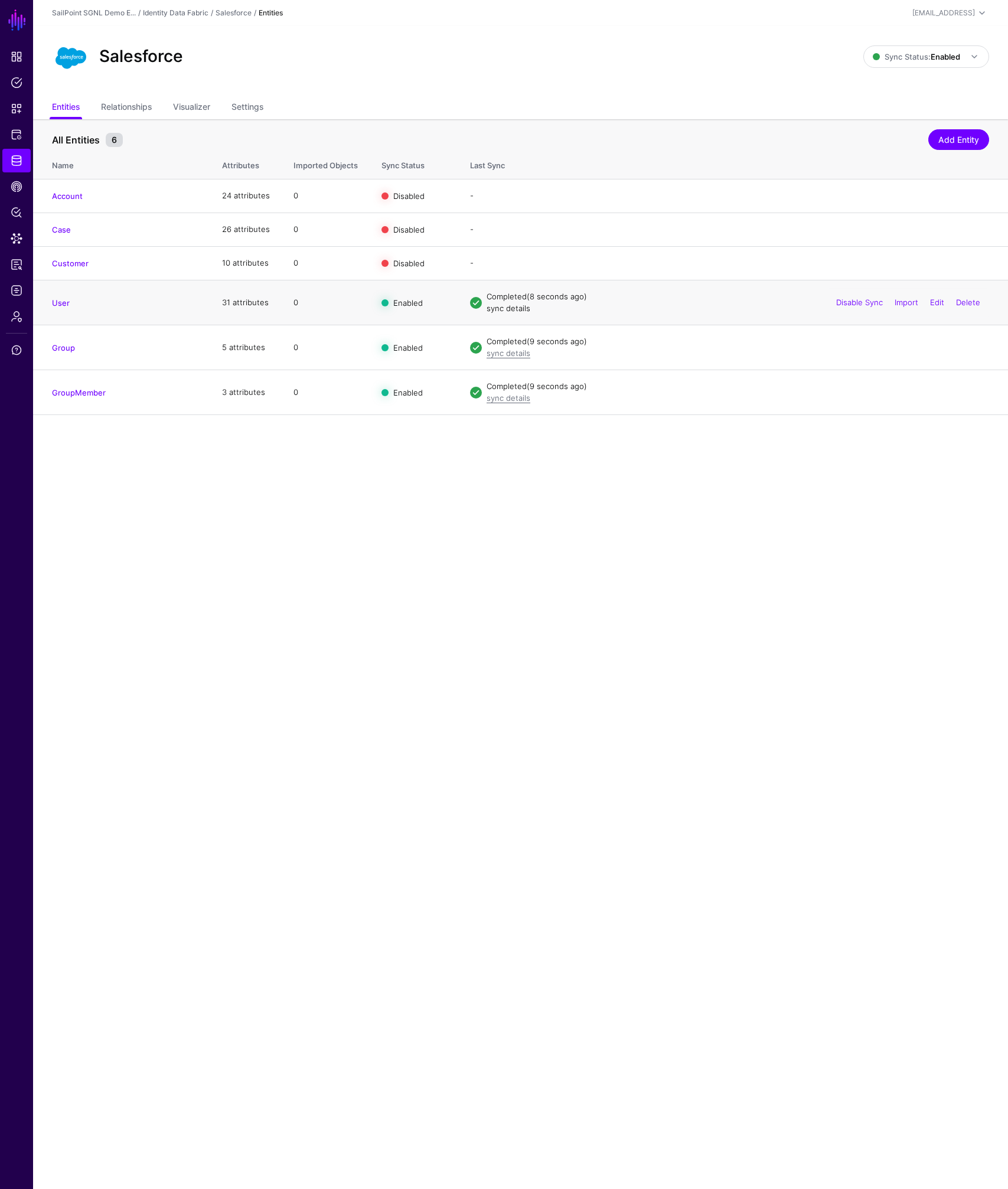
click at [500, 309] on link "sync details" at bounding box center [508, 308] width 44 height 10
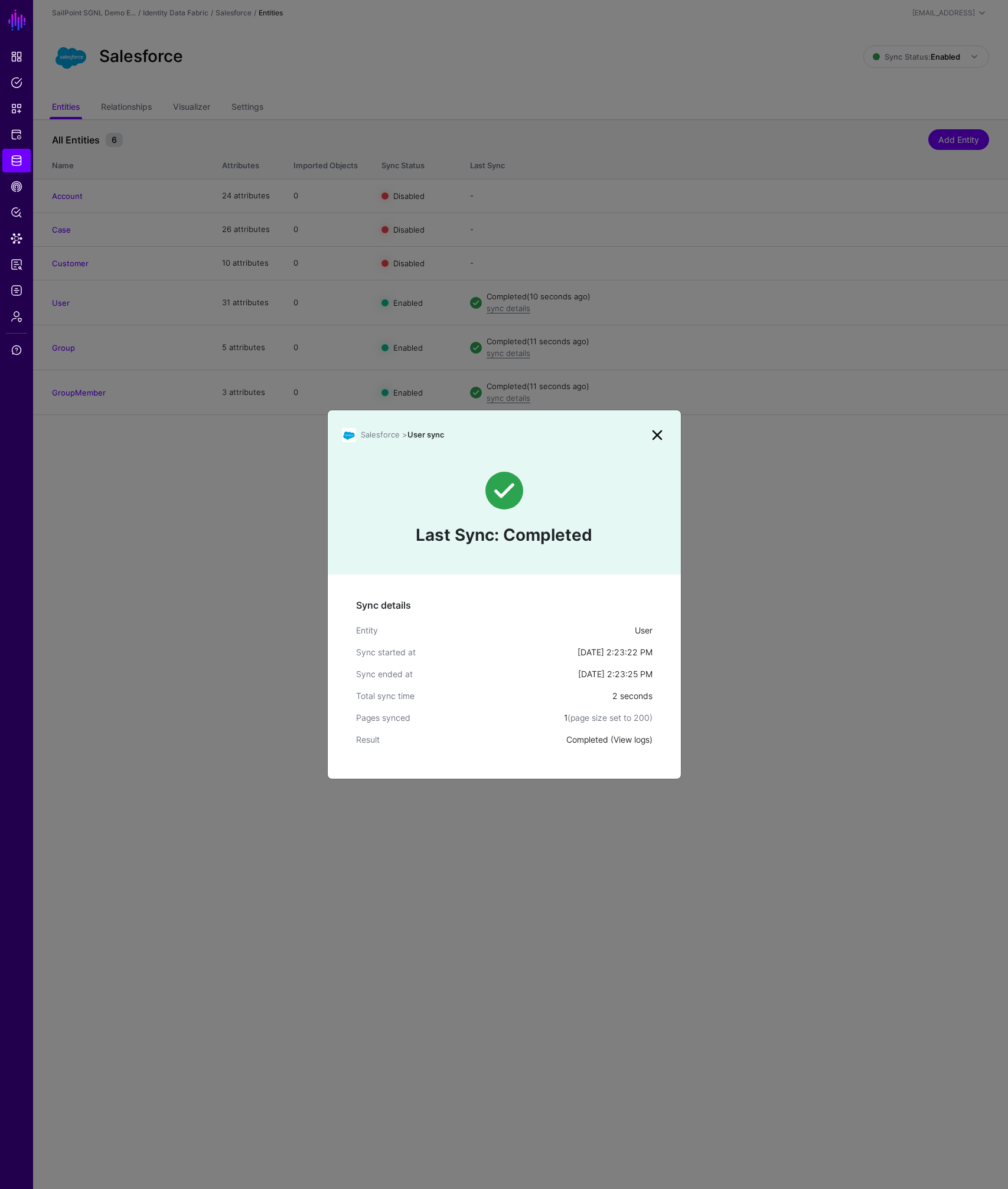
click at [639, 744] on link "View logs" at bounding box center [631, 739] width 36 height 10
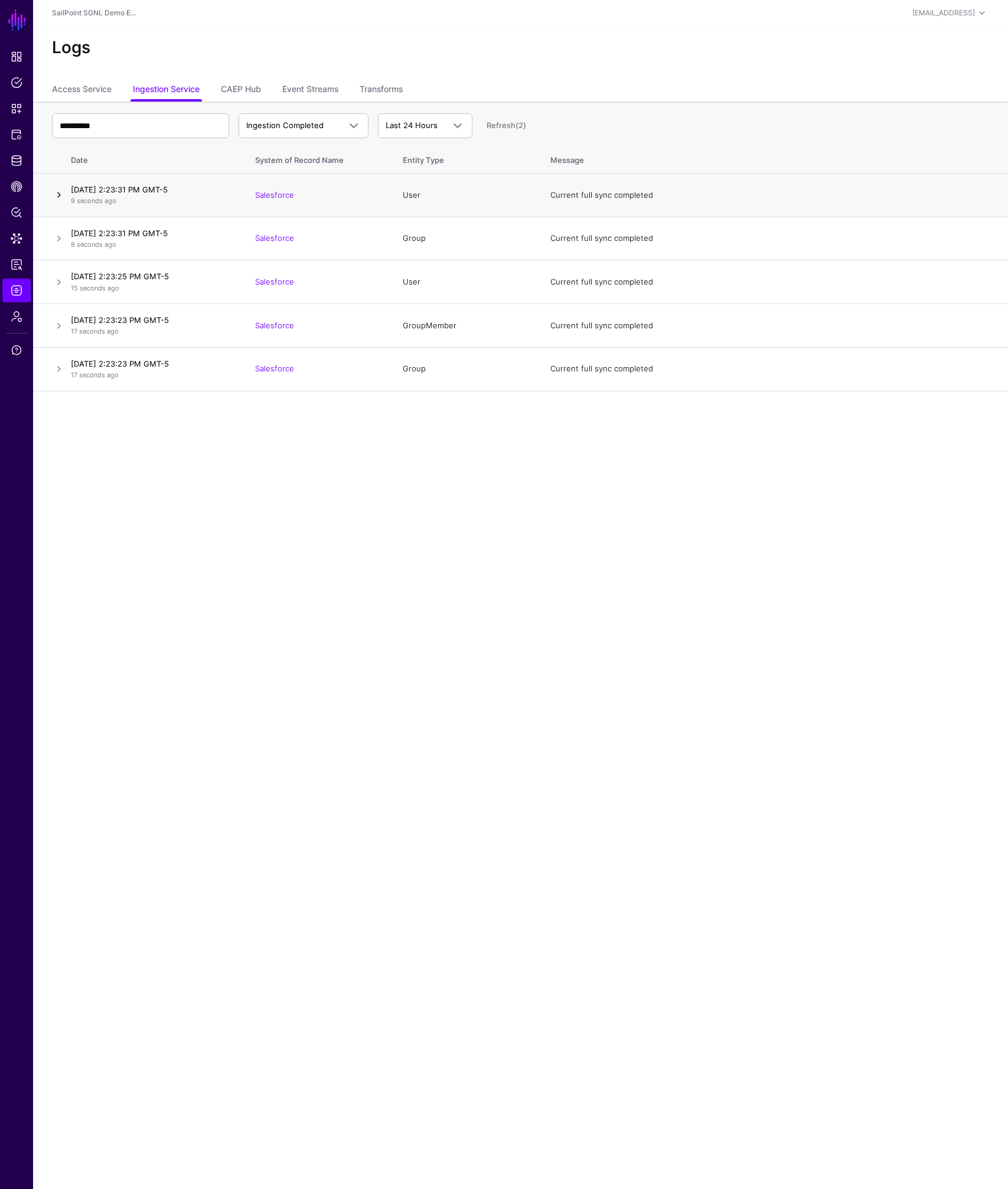
click at [57, 194] on link at bounding box center [59, 195] width 14 height 14
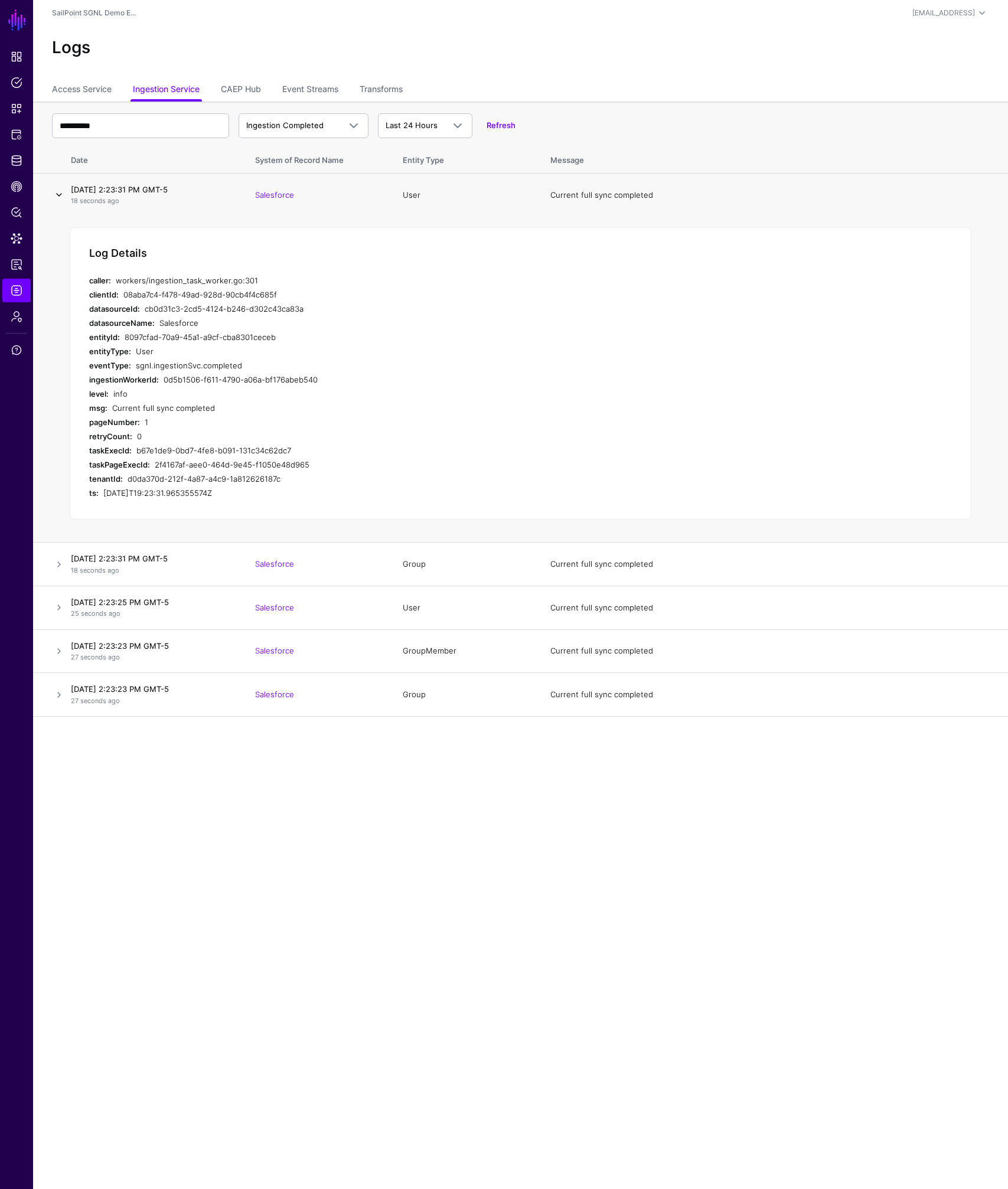
click at [56, 194] on link at bounding box center [59, 195] width 14 height 14
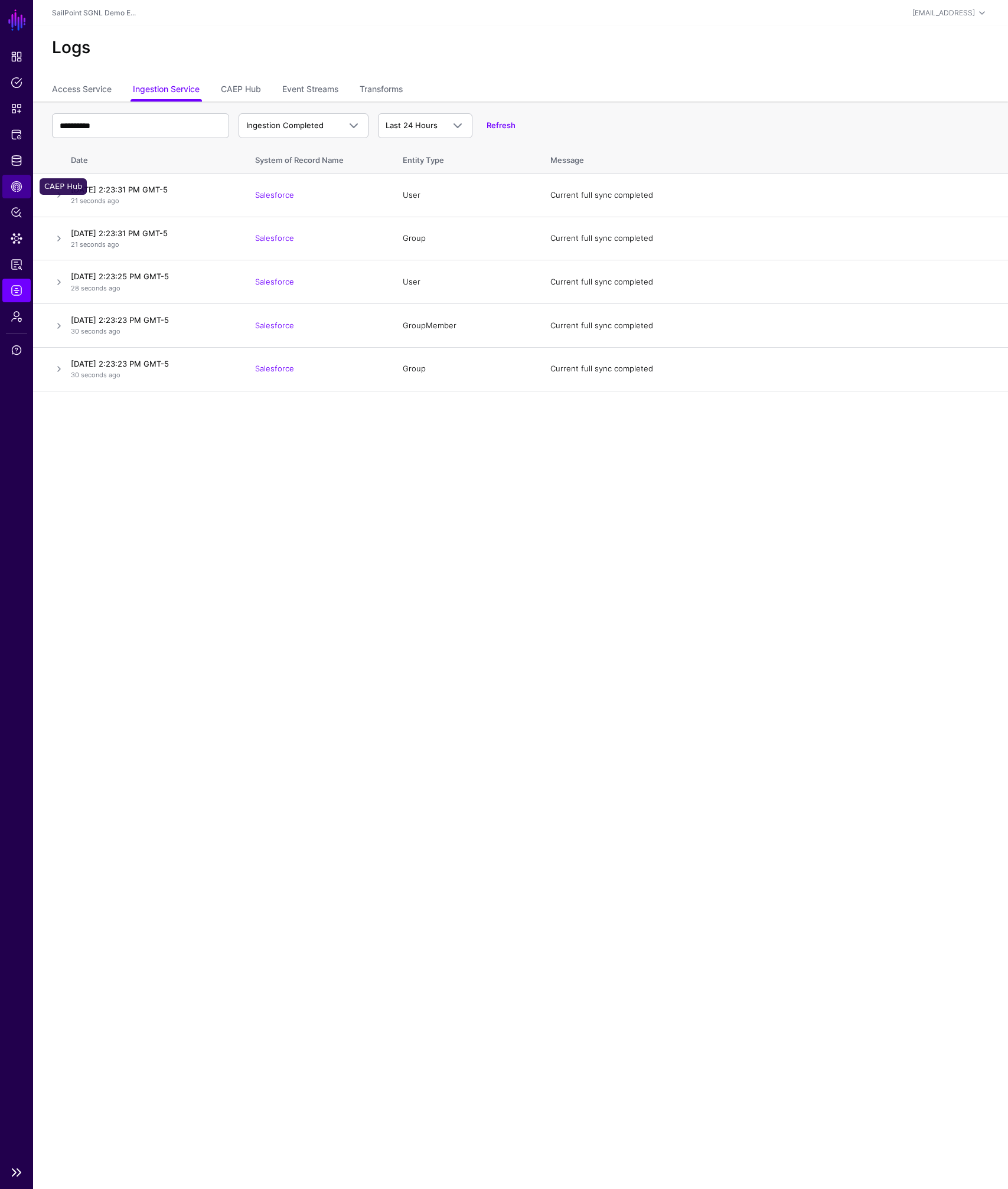
click at [22, 182] on span "CAEP Hub" at bounding box center [16, 187] width 12 height 12
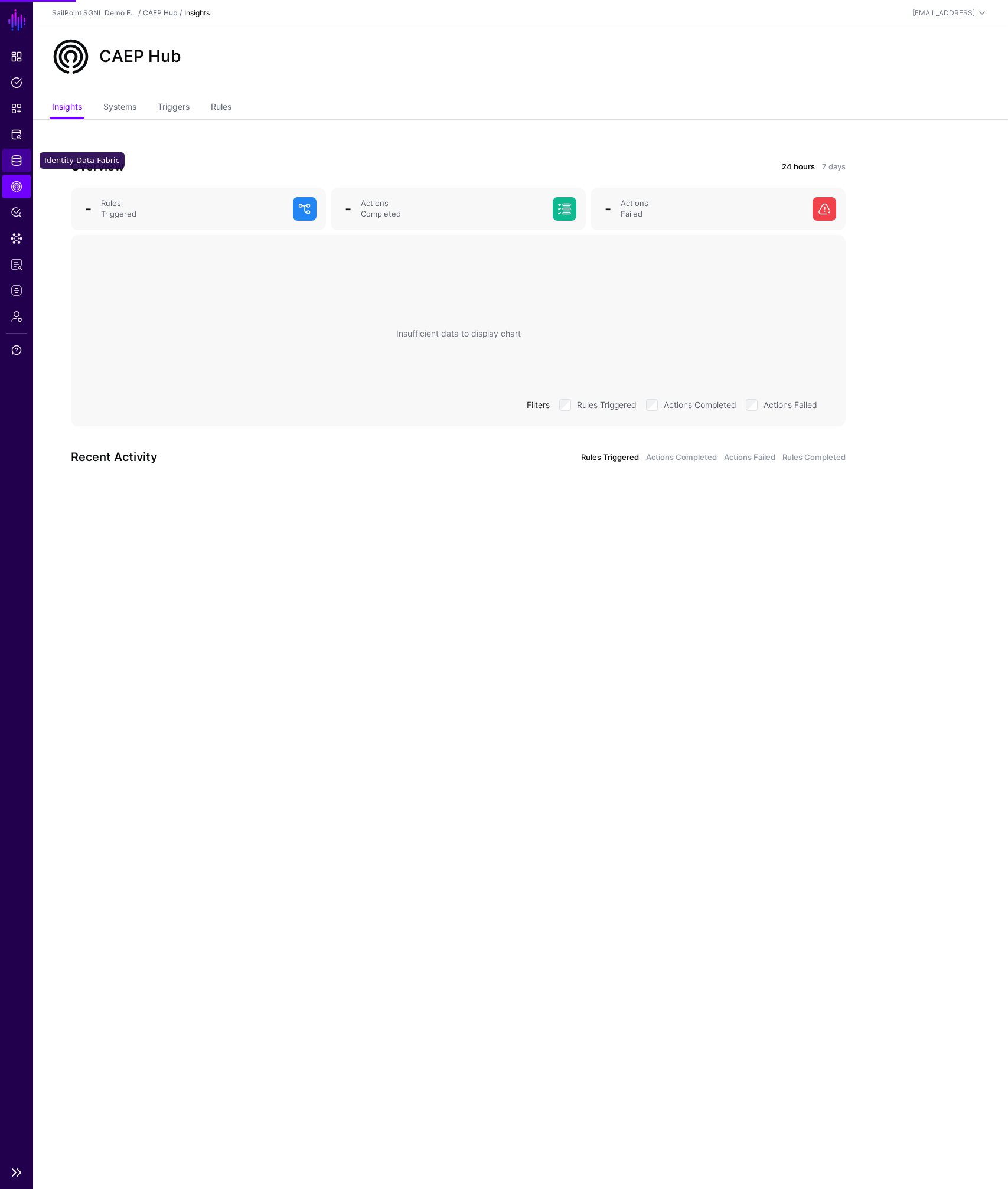
click at [21, 158] on span "Identity Data Fabric" at bounding box center [16, 161] width 12 height 12
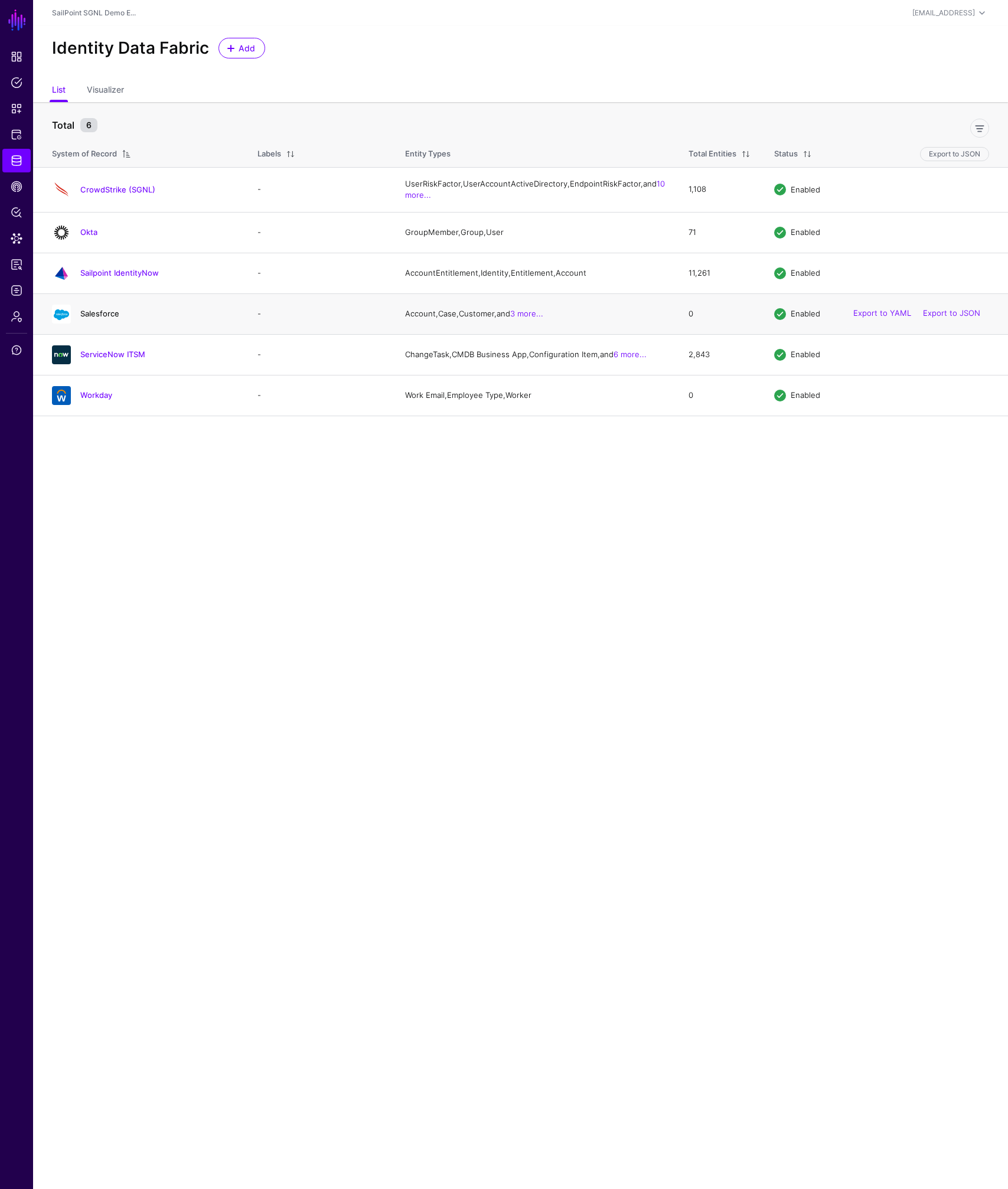
click at [103, 318] on link "Salesforce" at bounding box center [100, 313] width 39 height 10
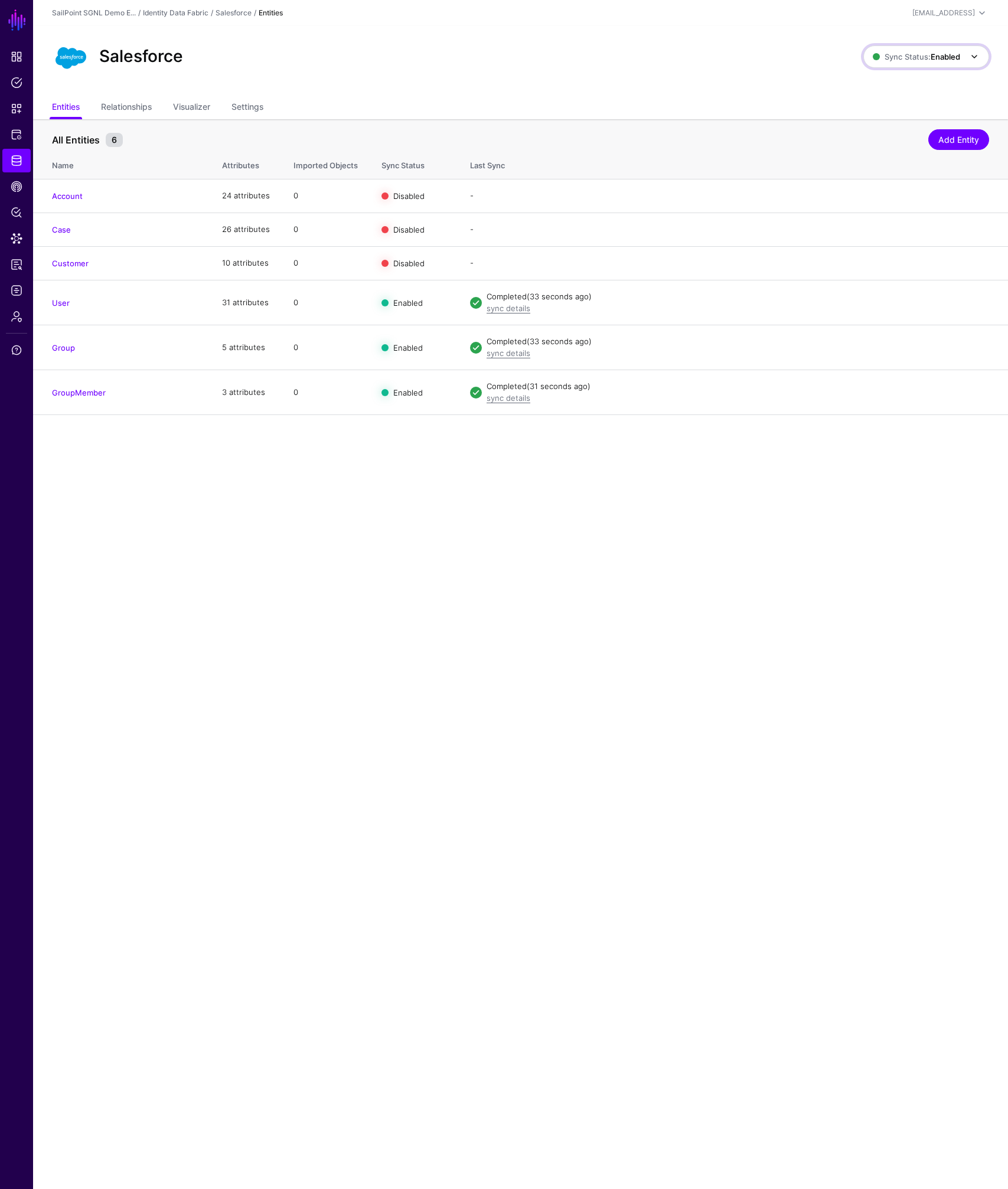
click at [946, 56] on strong "Enabled" at bounding box center [946, 56] width 30 height 10
click at [906, 131] on span "Disabled Syncing inactive for all configured entities" at bounding box center [914, 141] width 132 height 39
click at [917, 54] on span "Sync Status: Disabled" at bounding box center [915, 56] width 89 height 10
click at [888, 93] on span "Syncing active for all configured entities that are enabled" at bounding box center [918, 103] width 122 height 19
click at [16, 210] on span "Policy Lens" at bounding box center [16, 213] width 12 height 12
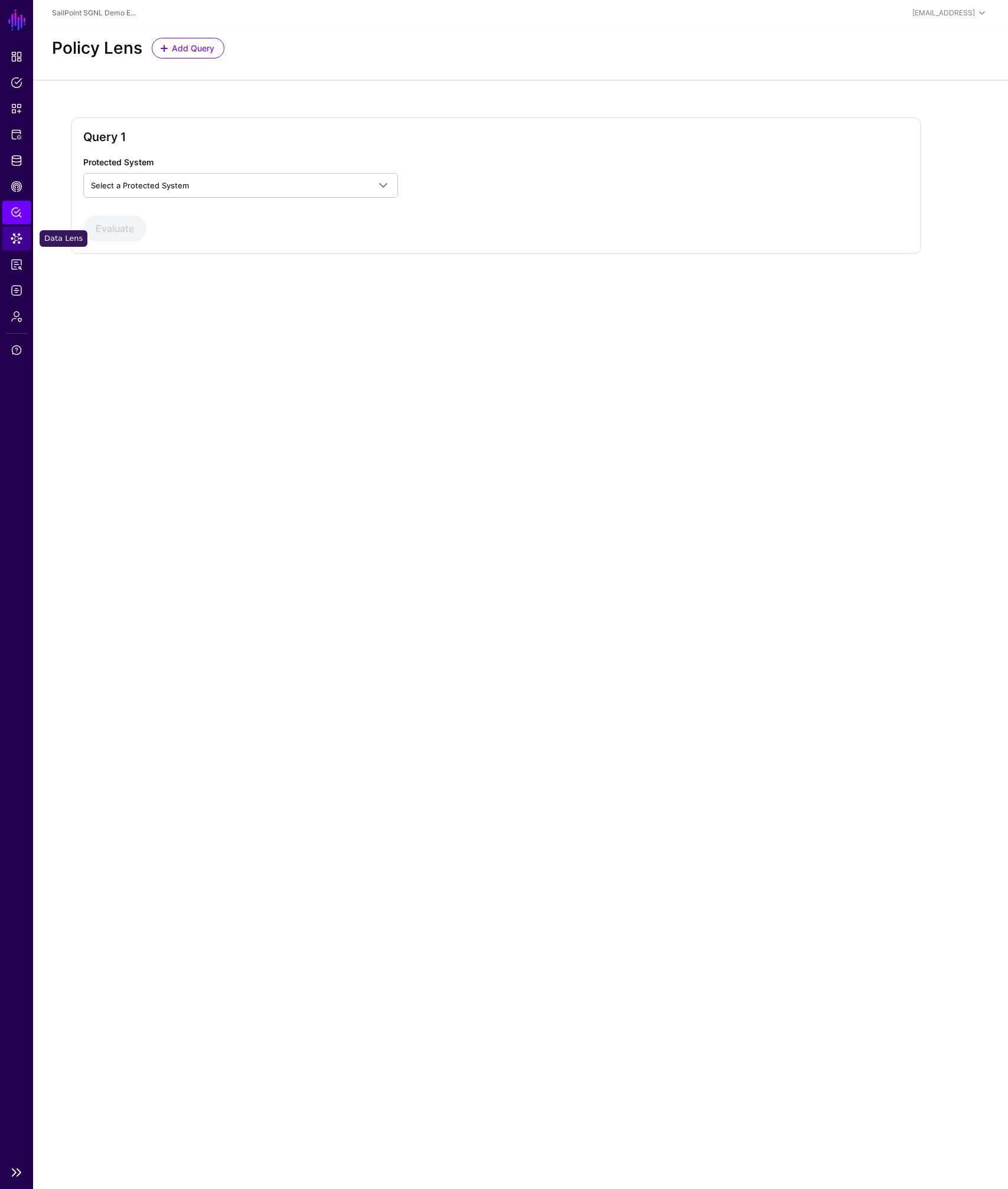
click at [13, 239] on span "Data Lens" at bounding box center [16, 239] width 12 height 12
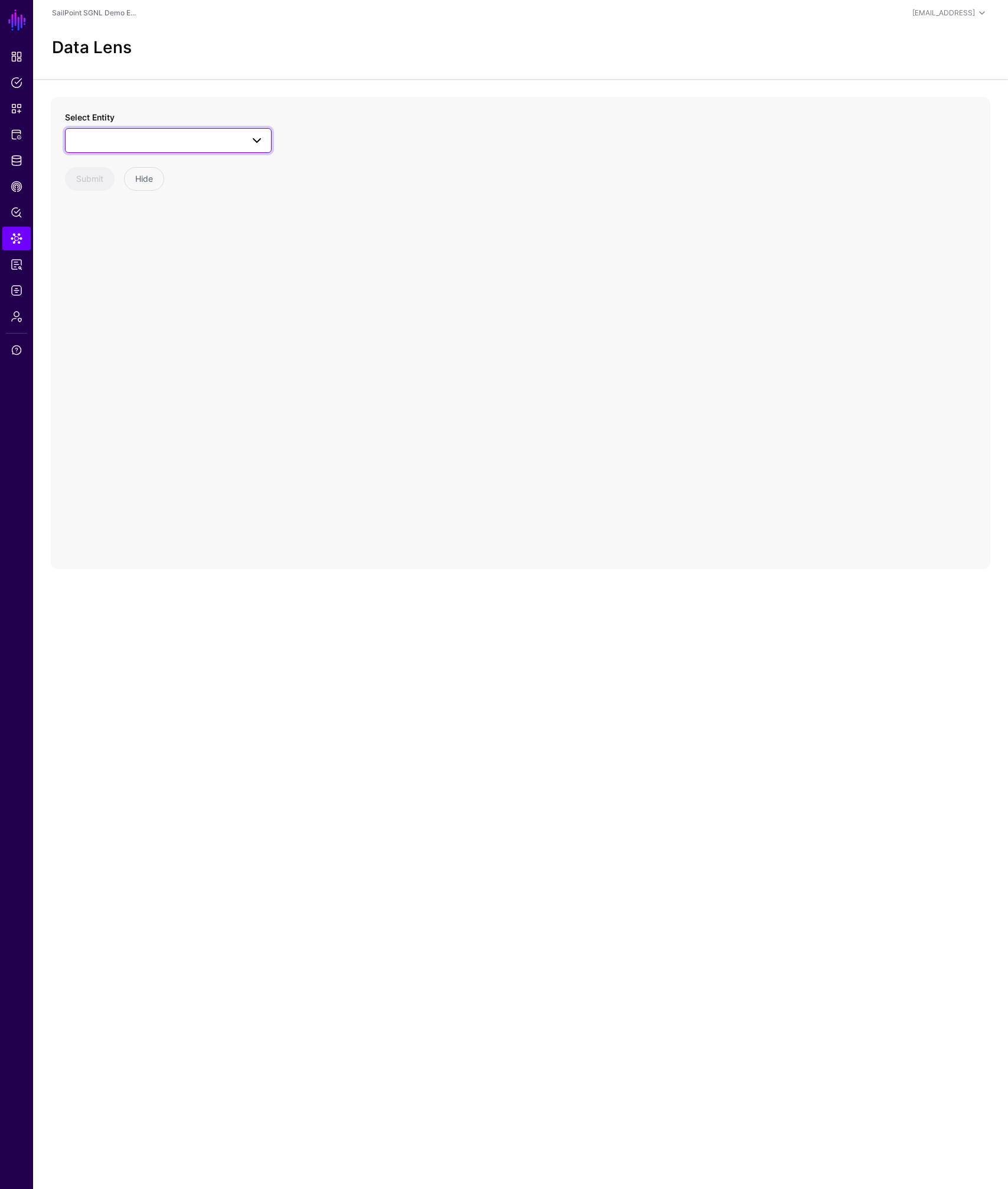
click at [154, 143] on span at bounding box center [168, 140] width 191 height 14
click at [109, 318] on div "User" at bounding box center [174, 323] width 176 height 12
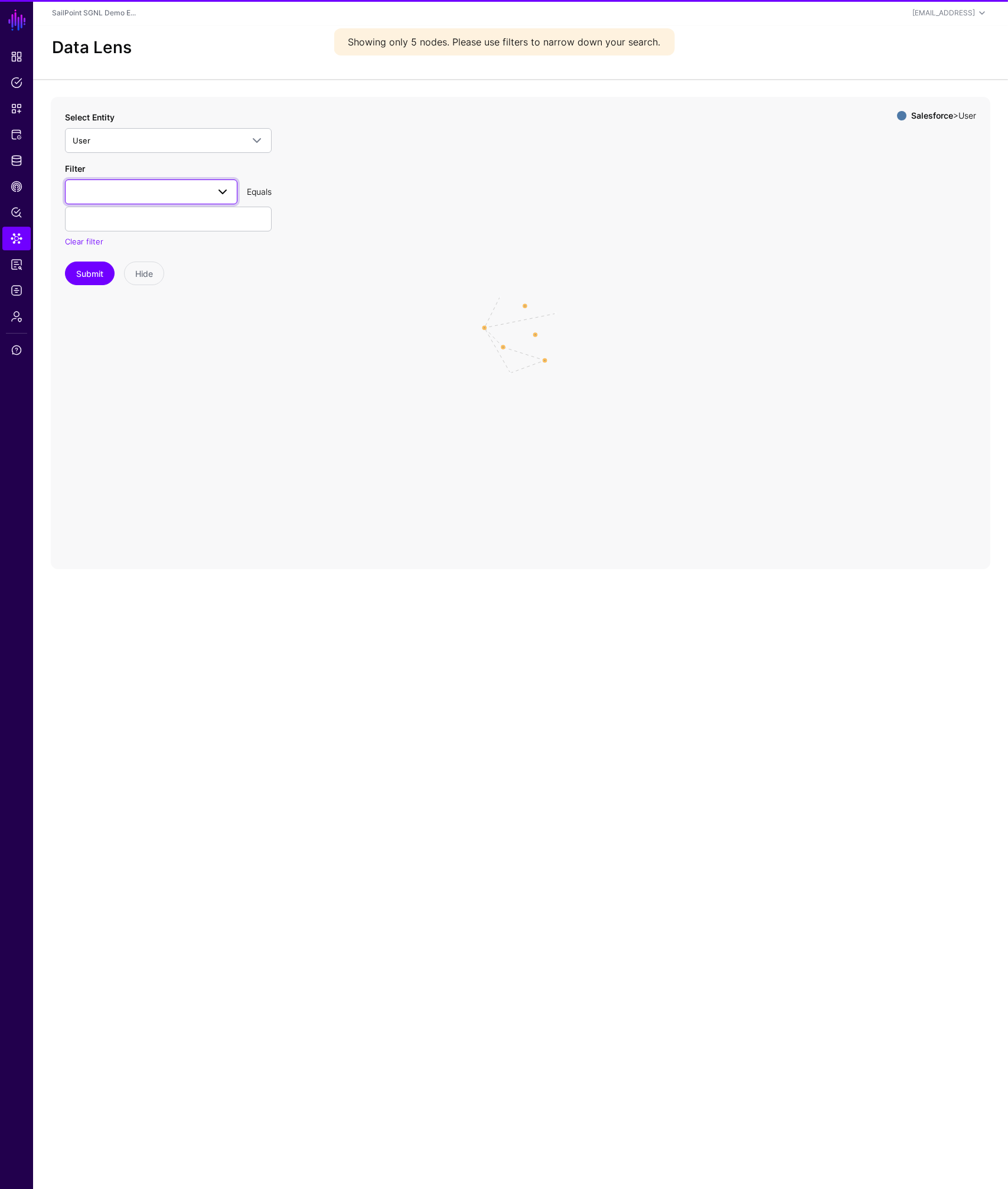
click at [152, 196] on span at bounding box center [151, 192] width 157 height 14
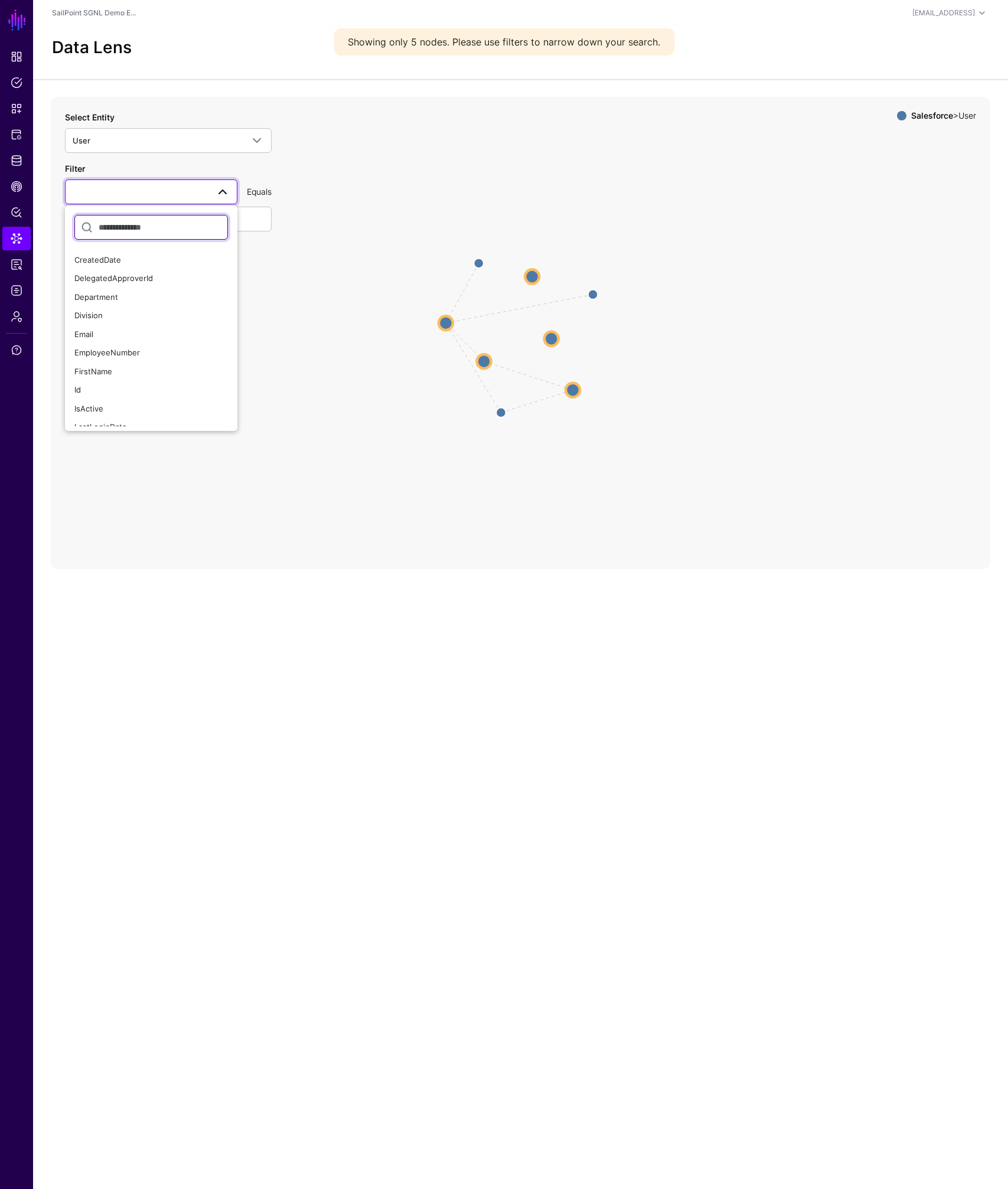
scroll to position [399, 0]
click at [117, 380] on div "Username" at bounding box center [151, 380] width 153 height 12
click at [135, 220] on input "text" at bounding box center [168, 218] width 207 height 25
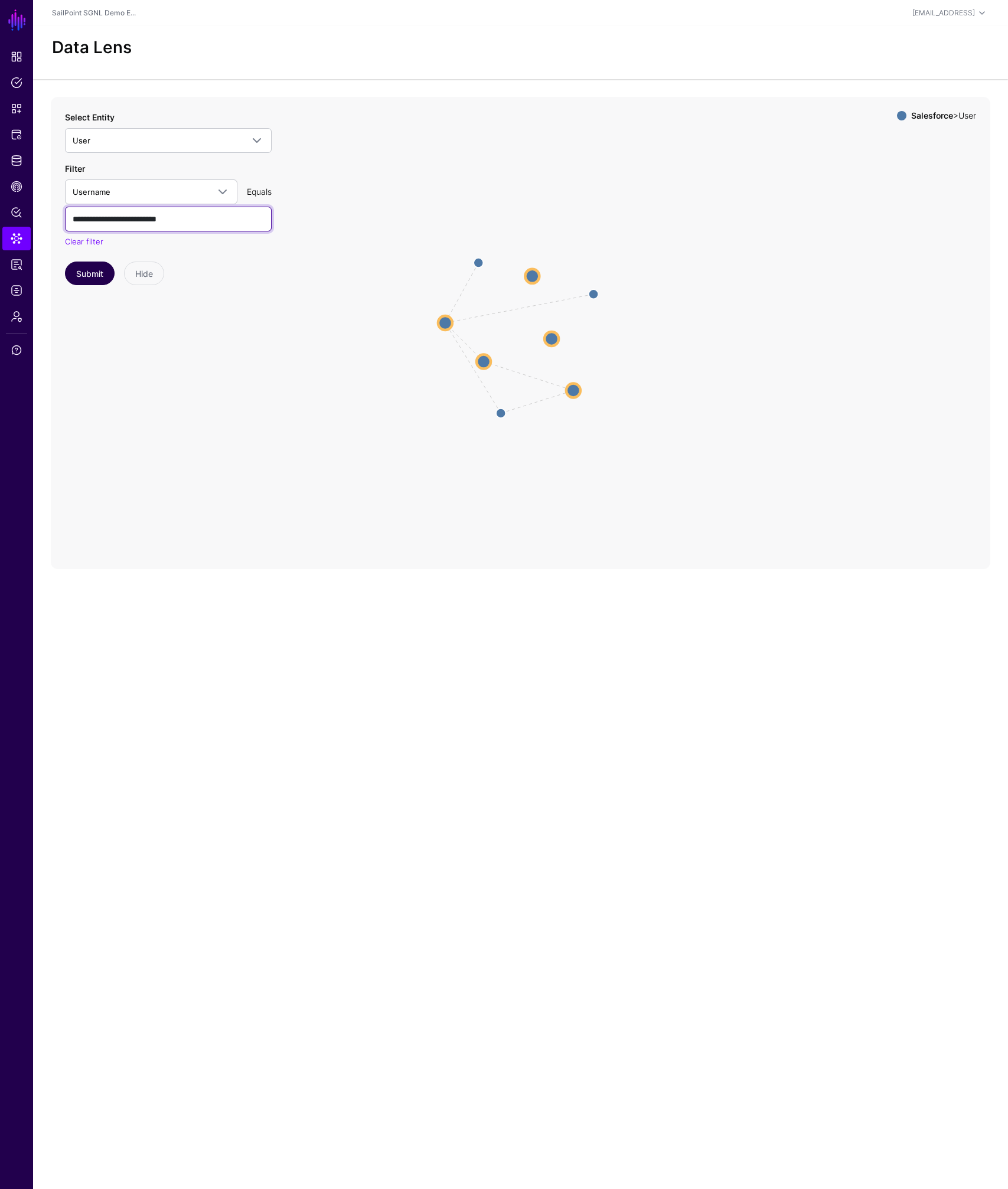
type input "**********"
click at [85, 271] on button "Submit" at bounding box center [89, 273] width 50 height 24
click at [522, 292] on circle at bounding box center [517, 292] width 19 height 19
click at [493, 357] on circle at bounding box center [491, 357] width 19 height 19
click at [551, 345] on circle at bounding box center [552, 344] width 14 height 14
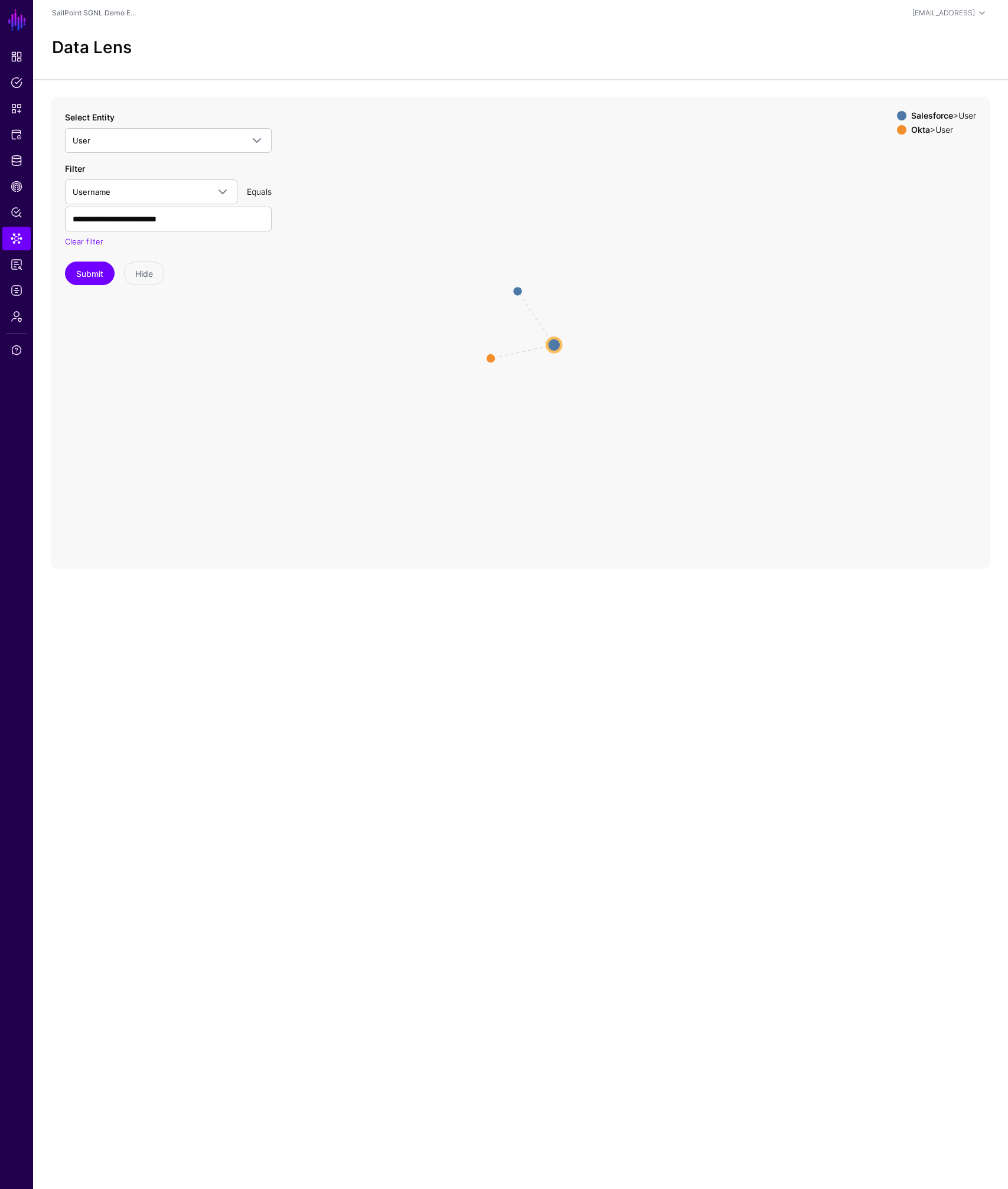
click at [497, 358] on icon "same_as CreatedBy User User User User User User" at bounding box center [520, 332] width 940 height 472
click at [492, 360] on circle at bounding box center [489, 357] width 19 height 19
